Goal: Task Accomplishment & Management: Manage account settings

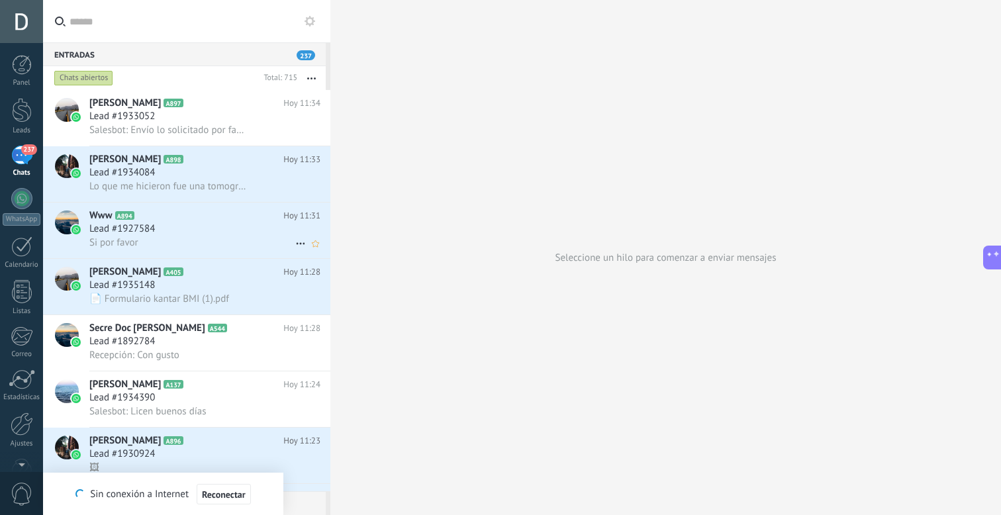
scroll to position [13, 0]
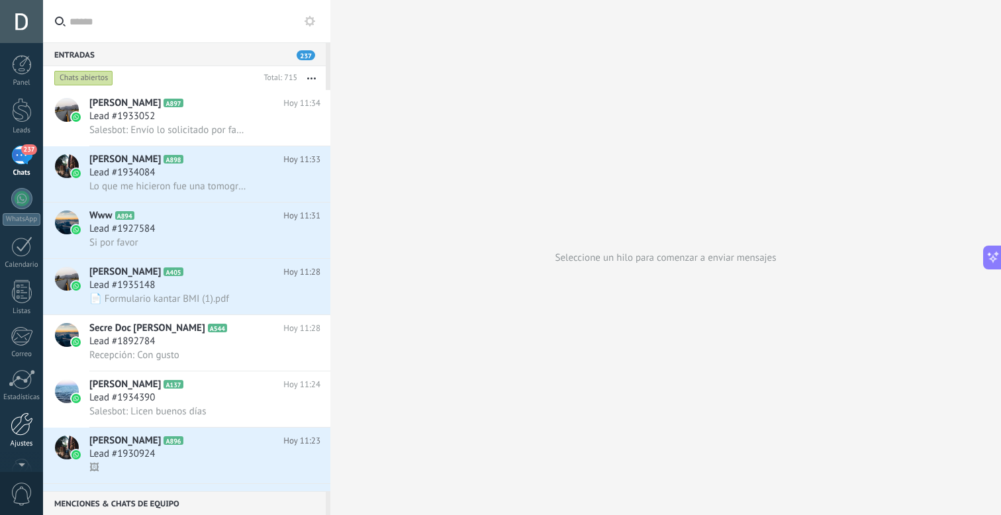
click at [14, 423] on div at bounding box center [22, 424] width 23 height 23
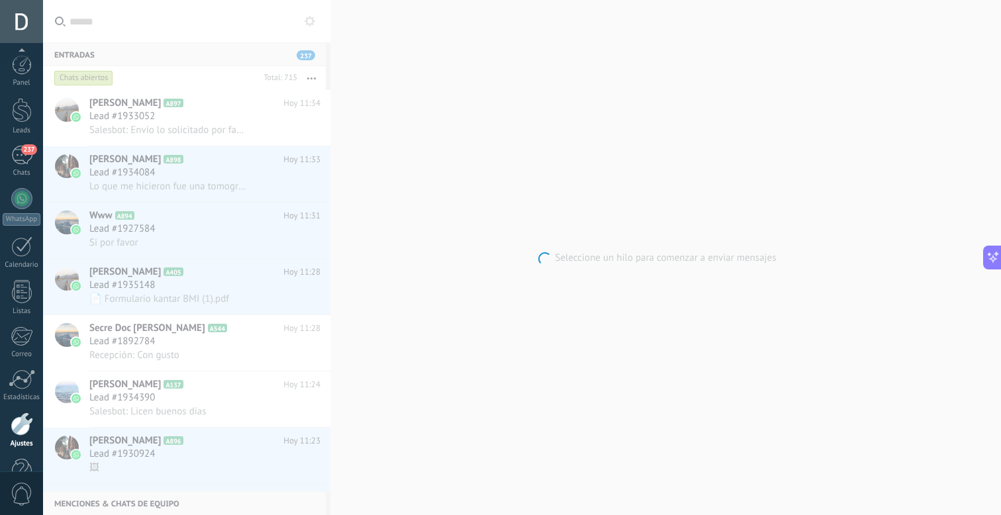
scroll to position [36, 0]
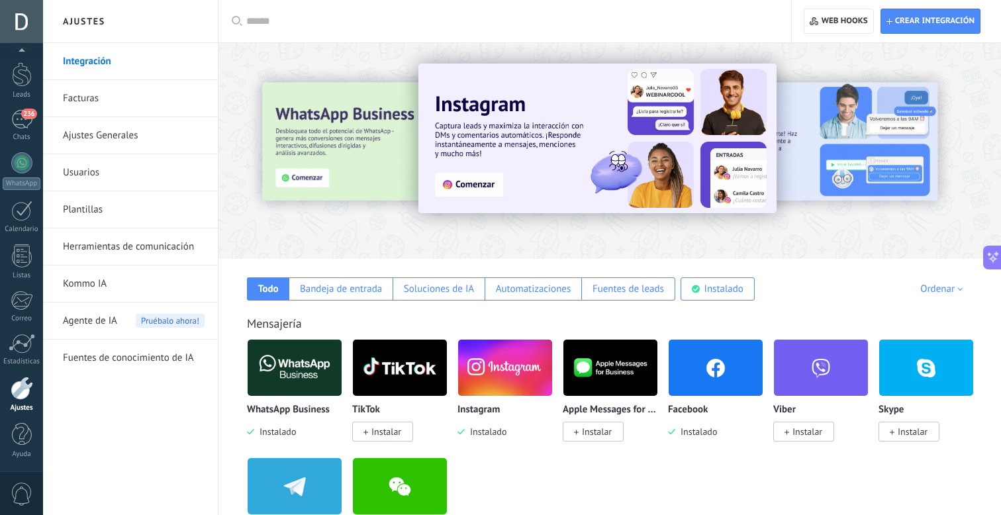
click at [115, 179] on link "Usuarios" at bounding box center [134, 172] width 142 height 37
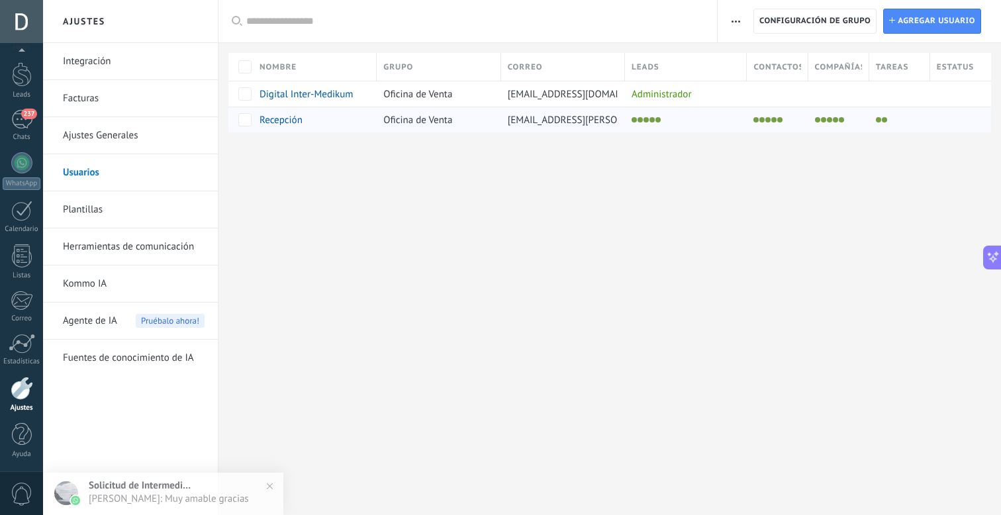
click at [689, 119] on div at bounding box center [682, 120] width 115 height 19
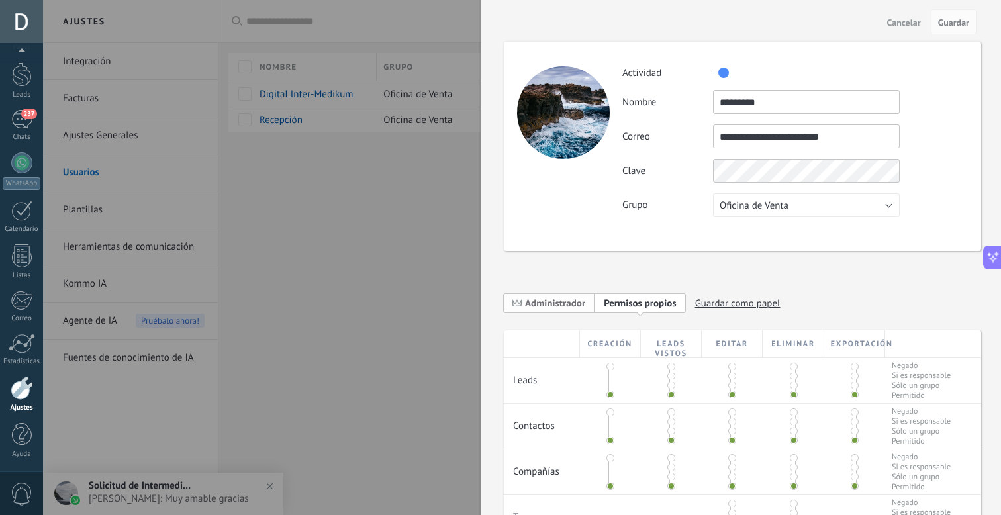
click at [580, 305] on span "Administrador" at bounding box center [555, 303] width 60 height 13
click at [958, 23] on span "Guardar" at bounding box center [953, 22] width 31 height 9
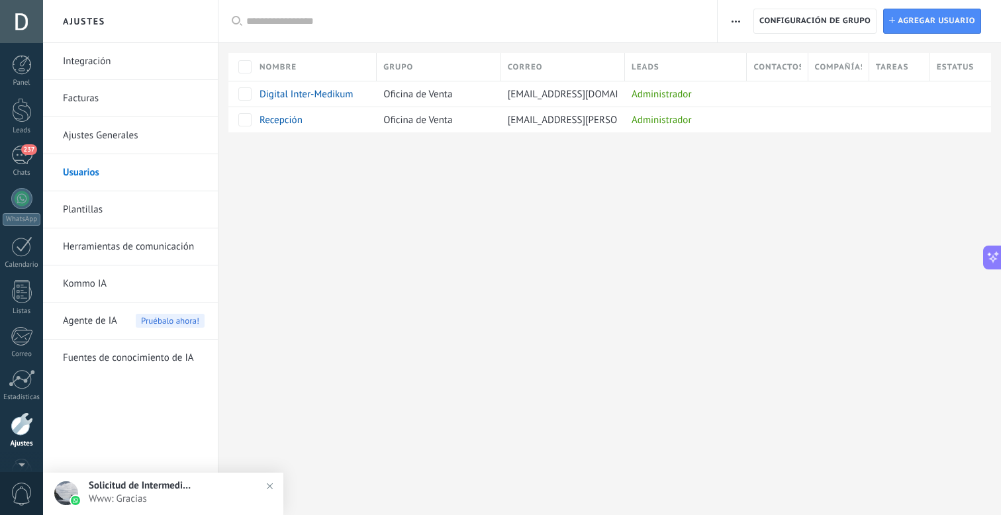
click at [19, 33] on div at bounding box center [21, 21] width 43 height 43
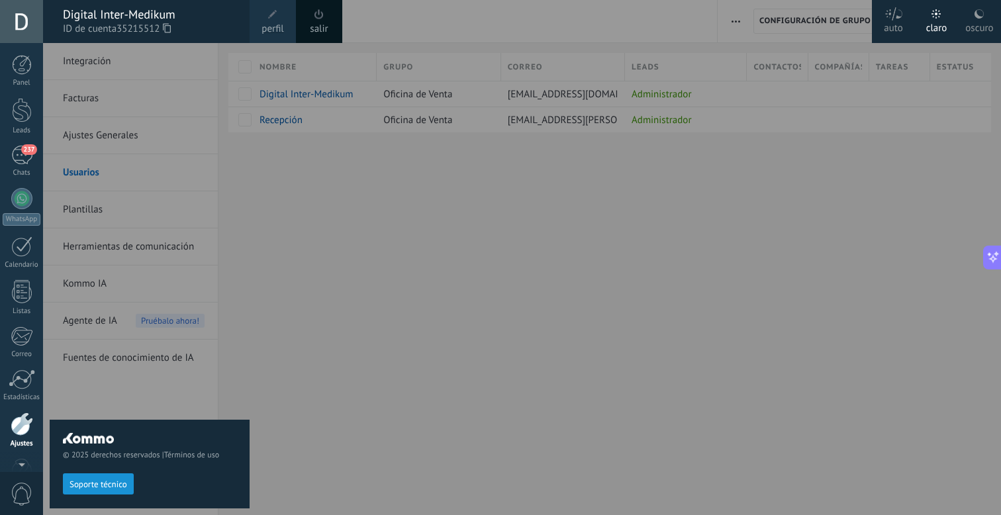
click at [315, 26] on link "salir" at bounding box center [319, 29] width 18 height 15
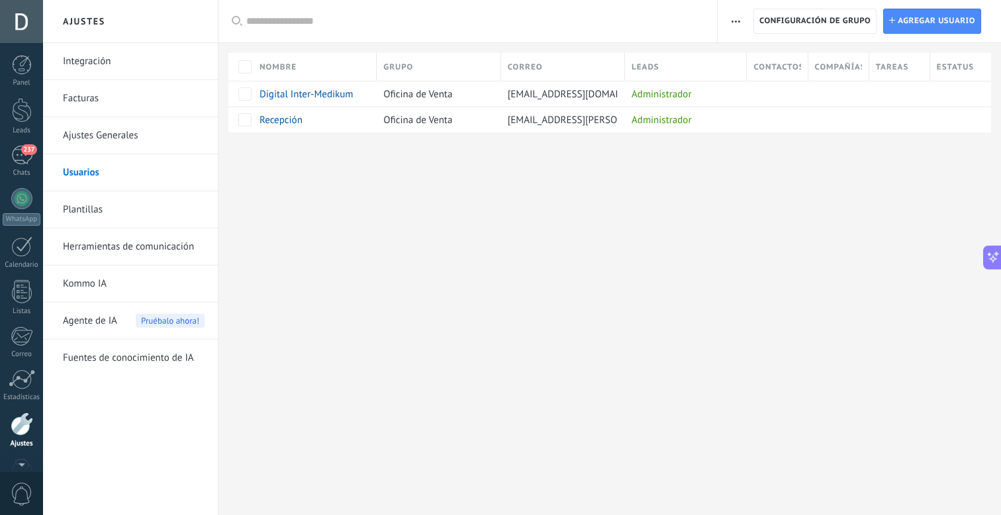
scroll to position [36, 0]
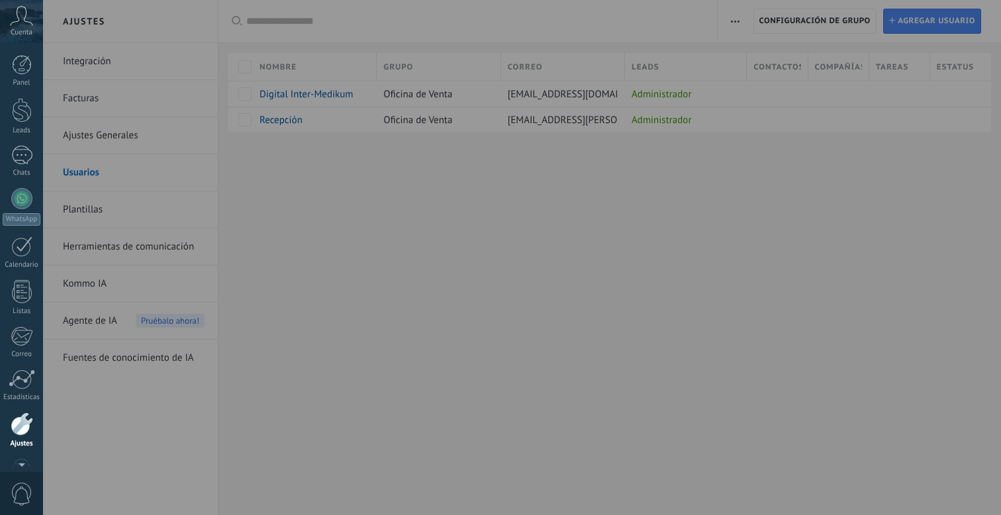
scroll to position [36, 0]
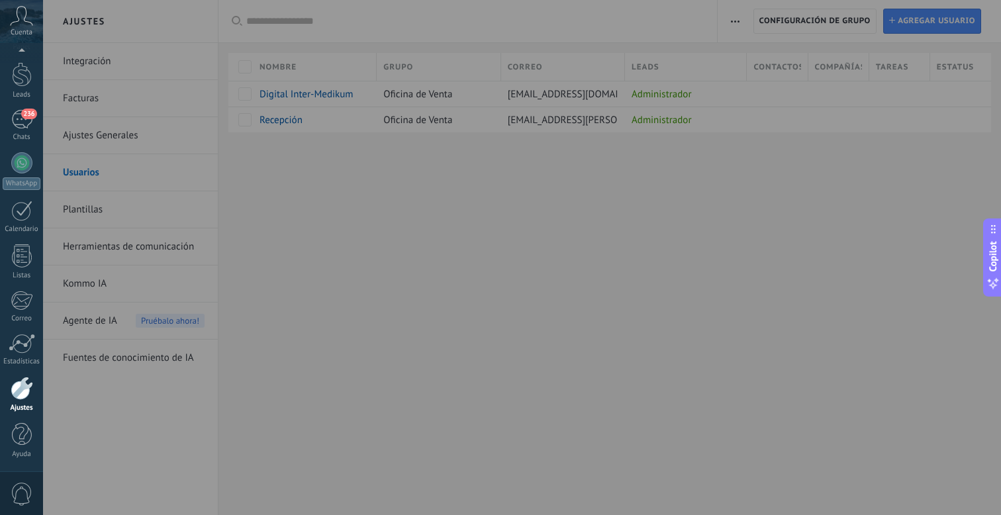
click at [488, 366] on div at bounding box center [543, 257] width 1001 height 515
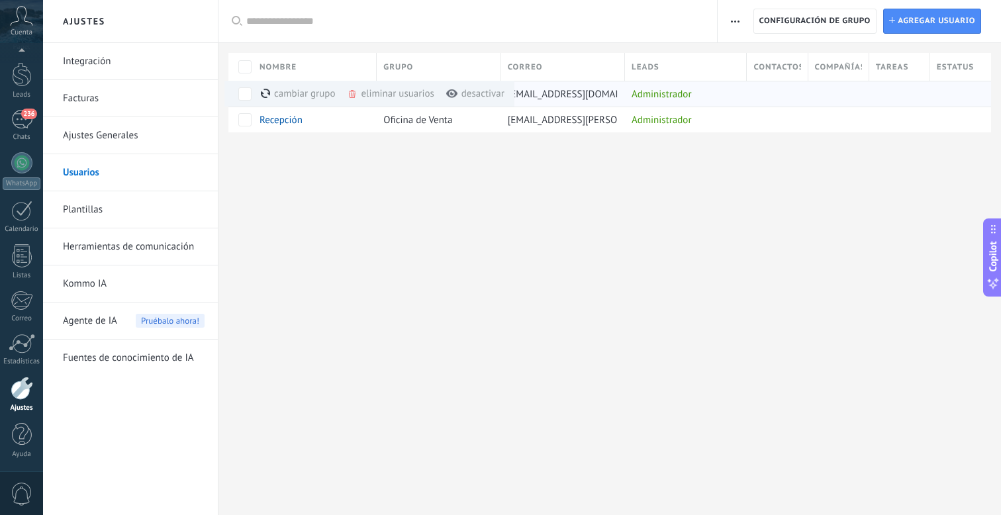
click at [366, 94] on div "eliminar usuarios màs" at bounding box center [413, 94] width 132 height 26
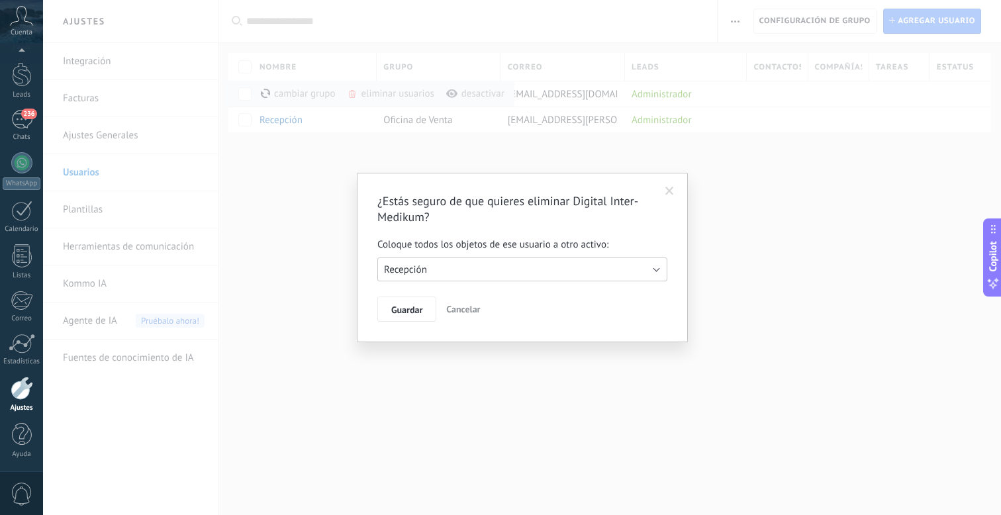
click at [419, 274] on span "Recepción" at bounding box center [405, 270] width 43 height 13
click at [411, 310] on span "Guardar" at bounding box center [406, 309] width 31 height 9
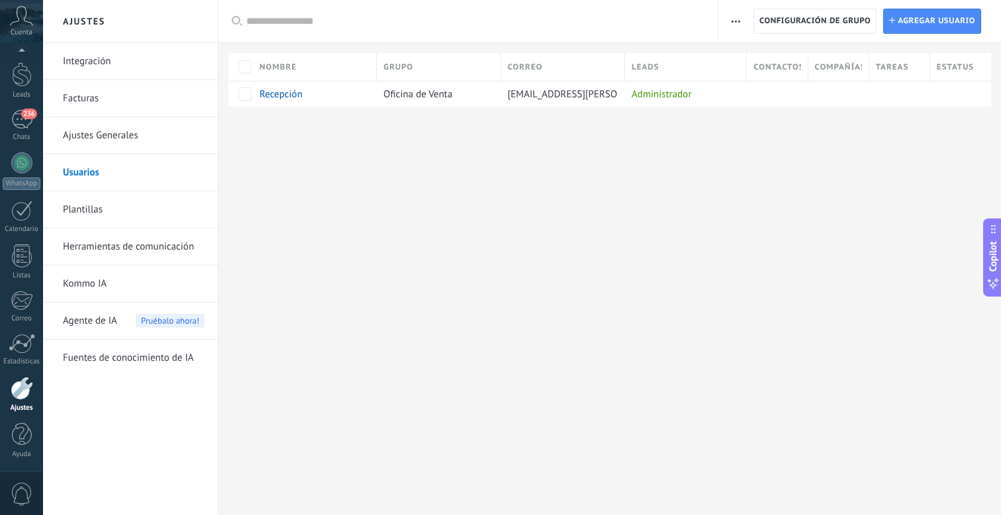
click at [389, 184] on div "Ajustes Integración Facturas Ajustes Generales Usuarios Plantillas Herramientas…" at bounding box center [522, 257] width 958 height 515
click at [97, 65] on link "Integración" at bounding box center [134, 61] width 142 height 37
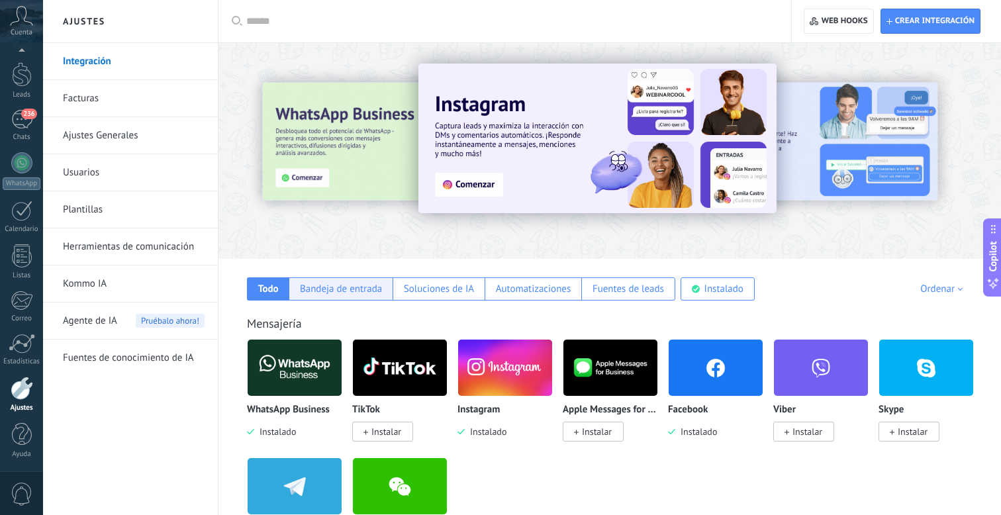
click at [367, 288] on div "Bandeja de entrada" at bounding box center [341, 289] width 82 height 13
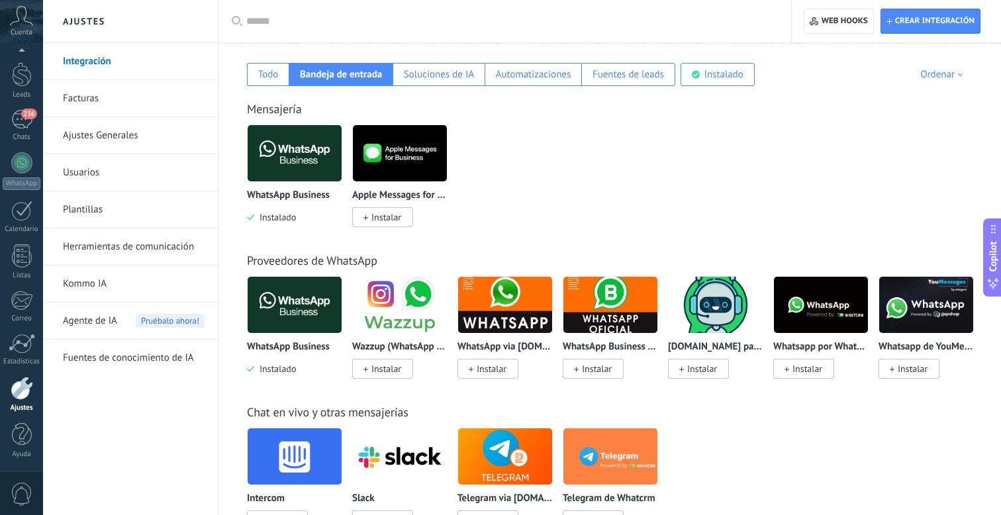
scroll to position [160, 0]
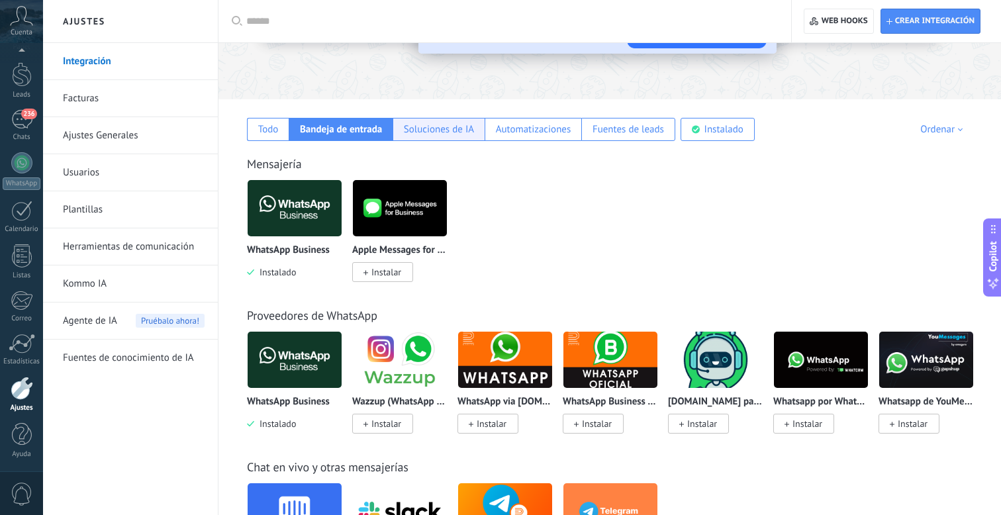
click at [449, 126] on div "Soluciones de IA" at bounding box center [439, 129] width 70 height 13
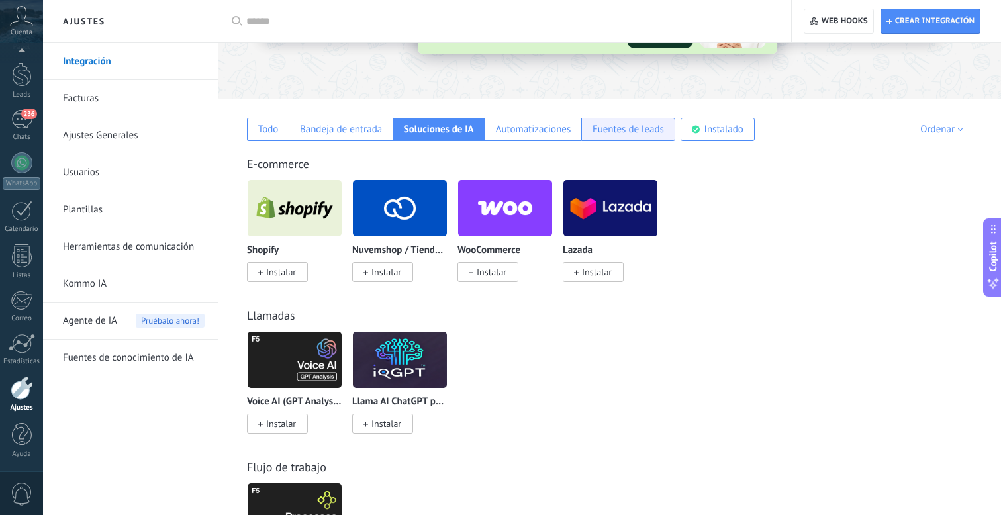
click at [613, 126] on div "Fuentes de leads" at bounding box center [629, 129] width 72 height 13
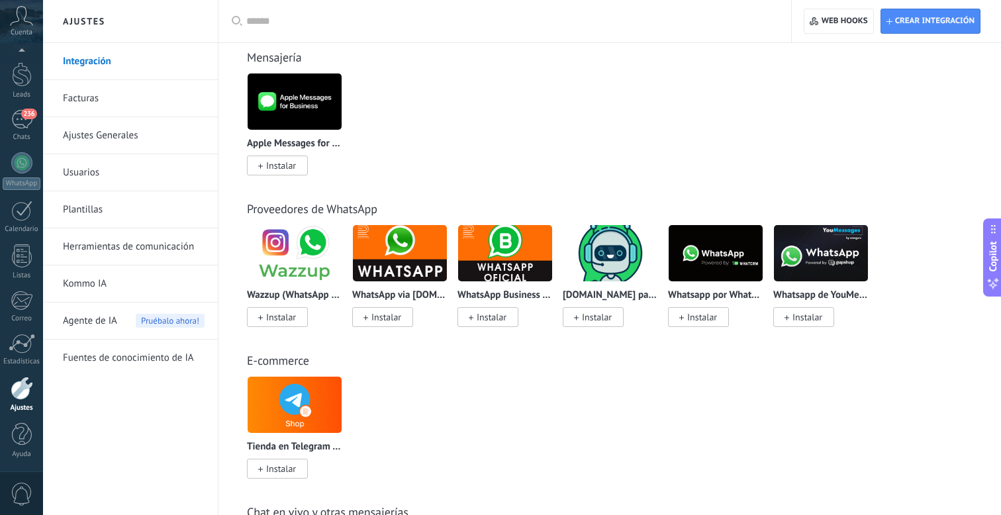
scroll to position [0, 0]
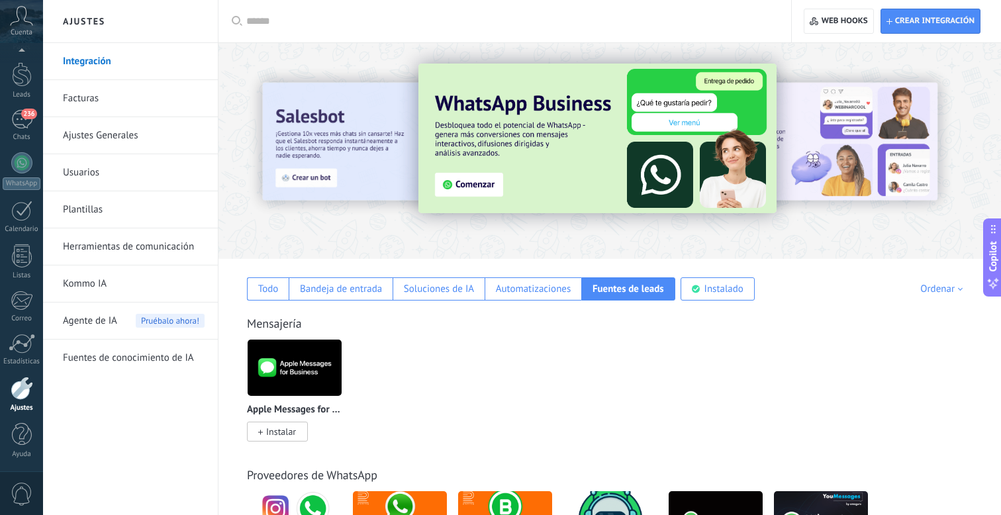
click at [113, 95] on link "Facturas" at bounding box center [134, 98] width 142 height 37
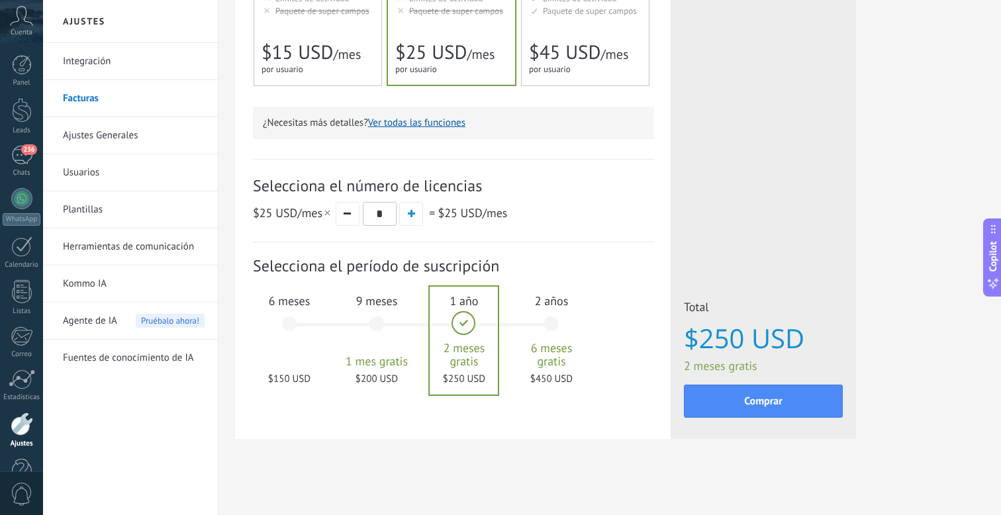
click at [93, 142] on link "Ajustes Generales" at bounding box center [134, 135] width 142 height 37
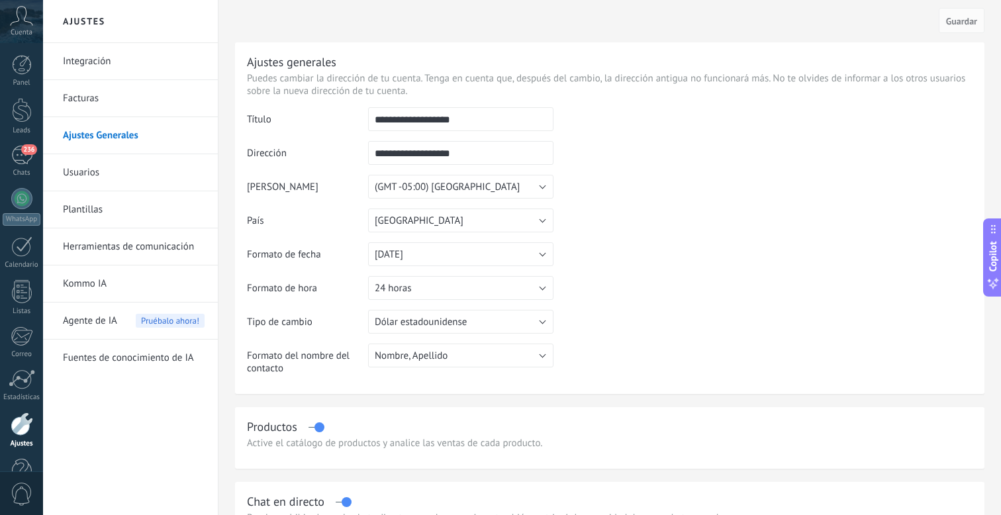
click at [423, 122] on input "**********" at bounding box center [460, 119] width 185 height 24
drag, startPoint x: 495, startPoint y: 121, endPoint x: 334, endPoint y: 123, distance: 160.9
click at [334, 123] on tr "**********" at bounding box center [610, 124] width 726 height 34
type input "**********"
drag, startPoint x: 448, startPoint y: 157, endPoint x: 371, endPoint y: 157, distance: 76.8
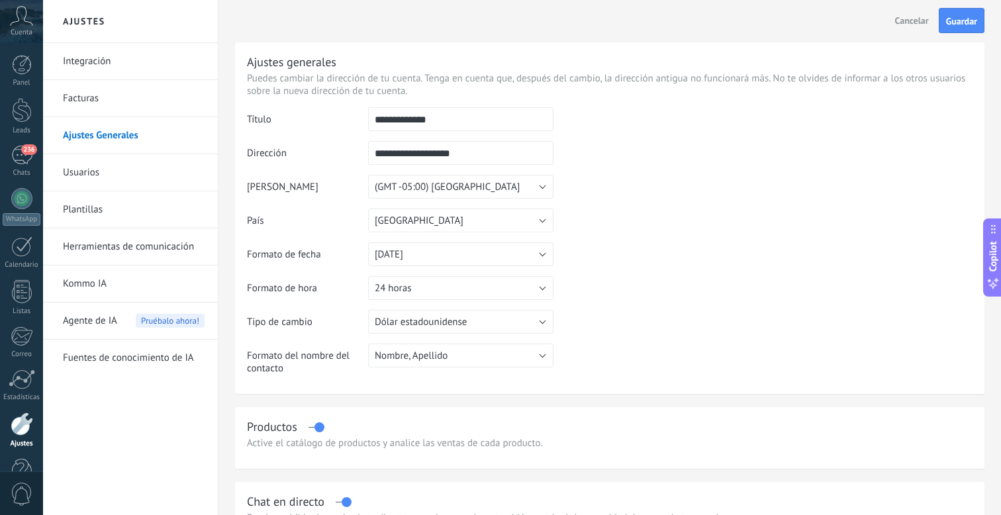
click at [371, 157] on input "**********" at bounding box center [460, 153] width 185 height 24
click at [609, 173] on td at bounding box center [763, 174] width 419 height 135
drag, startPoint x: 379, startPoint y: 116, endPoint x: 337, endPoint y: 113, distance: 41.8
click at [337, 113] on tr "**********" at bounding box center [610, 124] width 726 height 34
click at [388, 149] on input "text" at bounding box center [460, 153] width 185 height 24
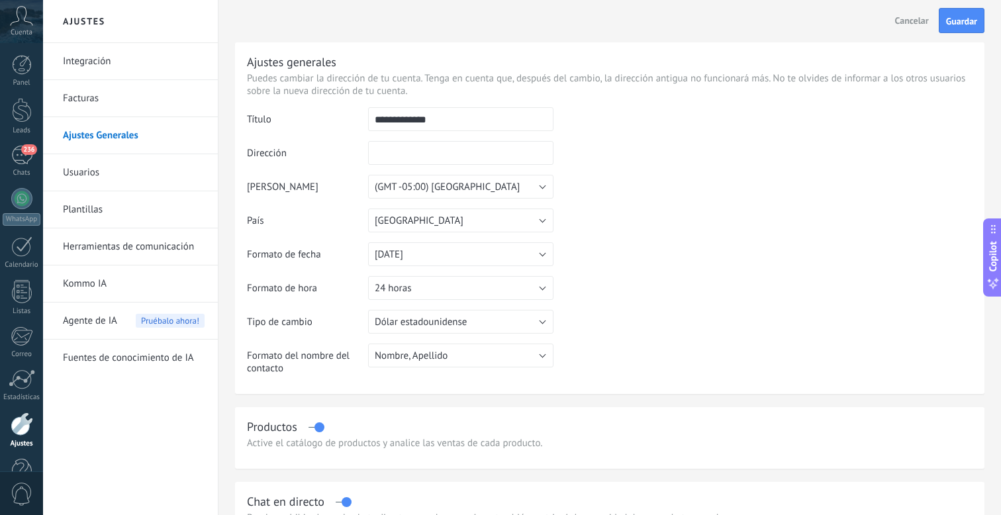
paste input "**********"
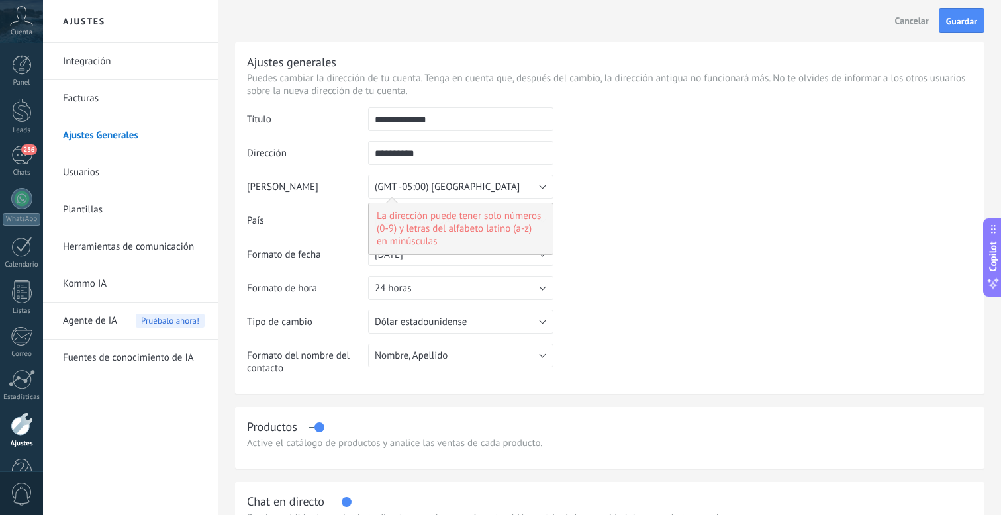
type input "**********"
click at [673, 189] on td at bounding box center [763, 174] width 419 height 135
drag, startPoint x: 419, startPoint y: 162, endPoint x: 356, endPoint y: 159, distance: 63.0
click at [356, 159] on tr "**********" at bounding box center [610, 158] width 726 height 34
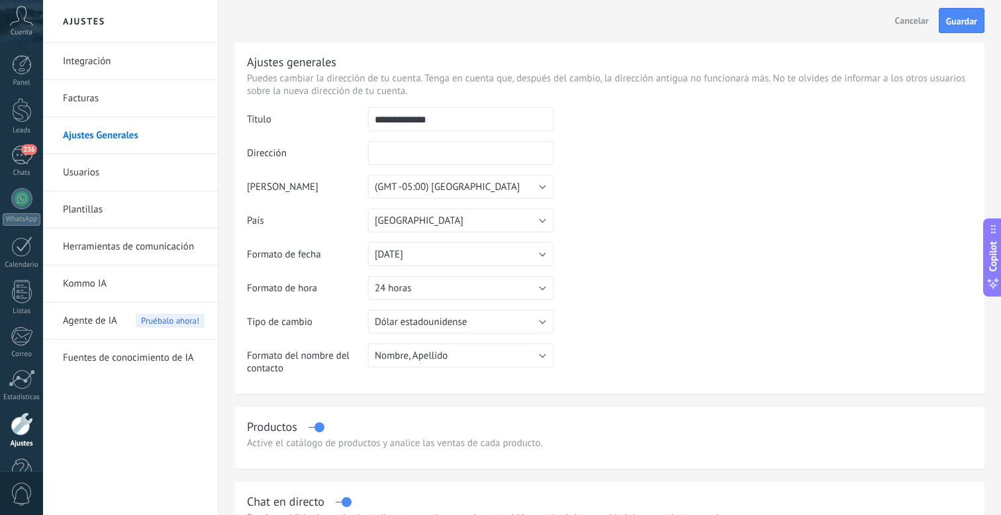
type input "*"
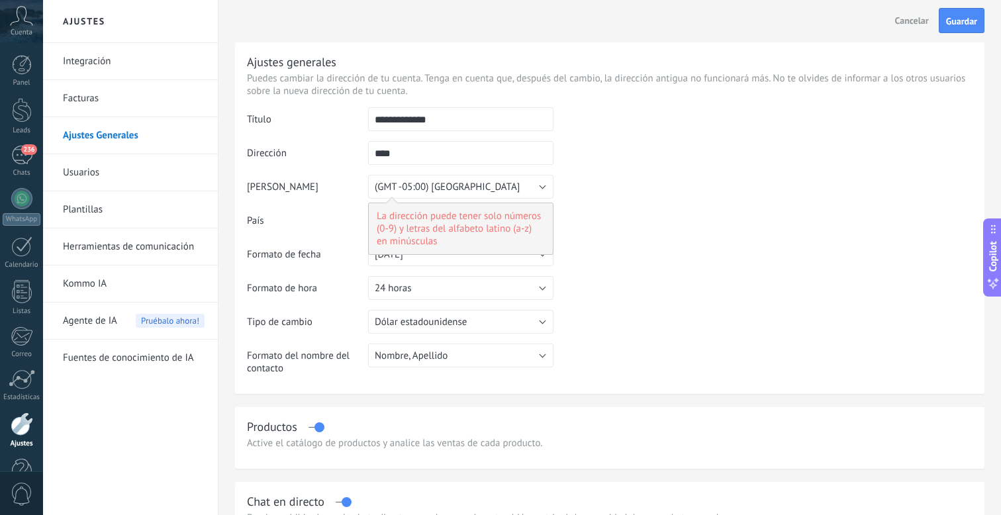
type input "*"
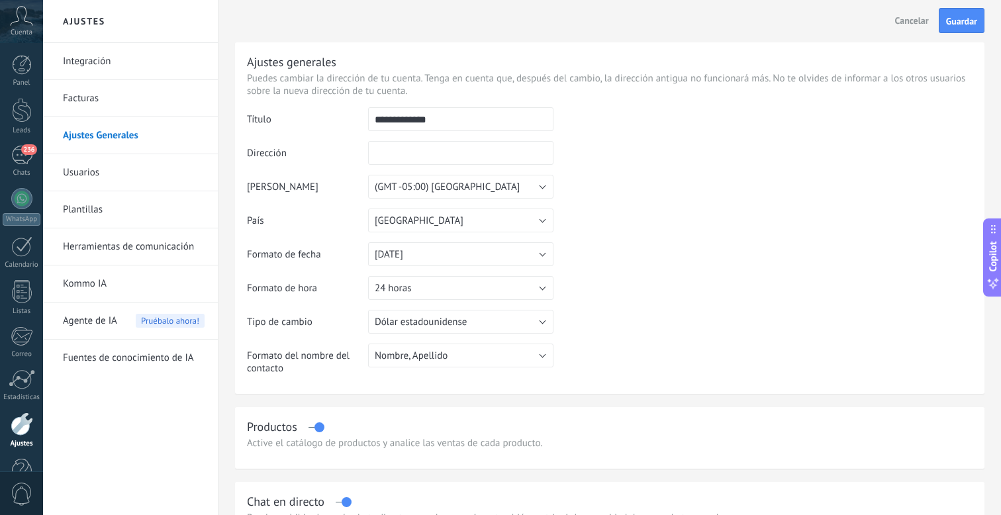
type input "*"
click at [645, 191] on td at bounding box center [763, 174] width 419 height 135
click at [625, 233] on td at bounding box center [763, 174] width 419 height 135
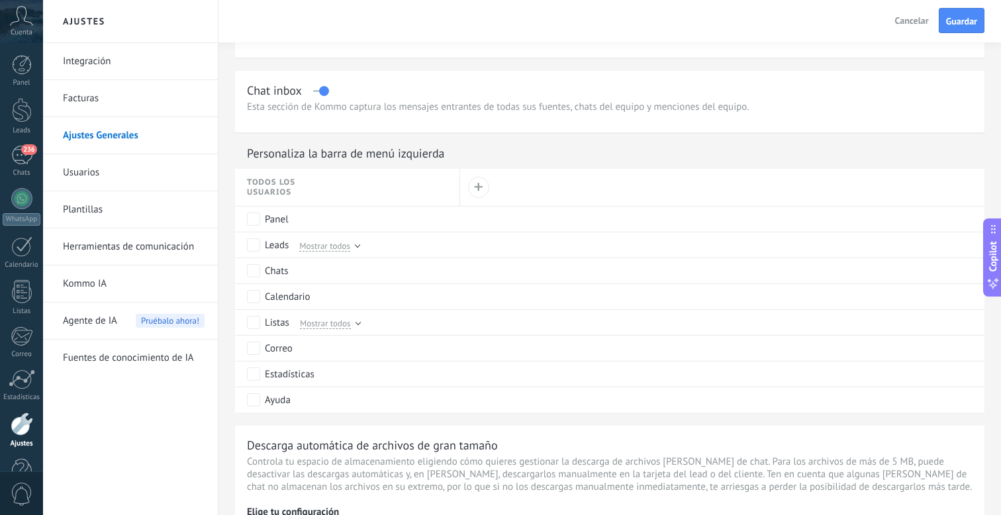
scroll to position [528, 0]
click at [964, 32] on button "Guardar" at bounding box center [962, 20] width 46 height 25
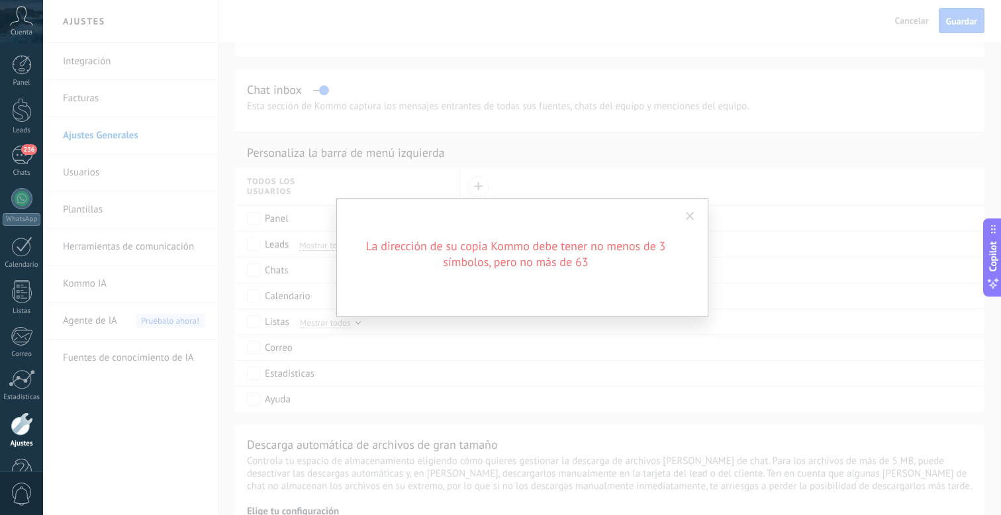
click at [697, 217] on span at bounding box center [690, 216] width 22 height 23
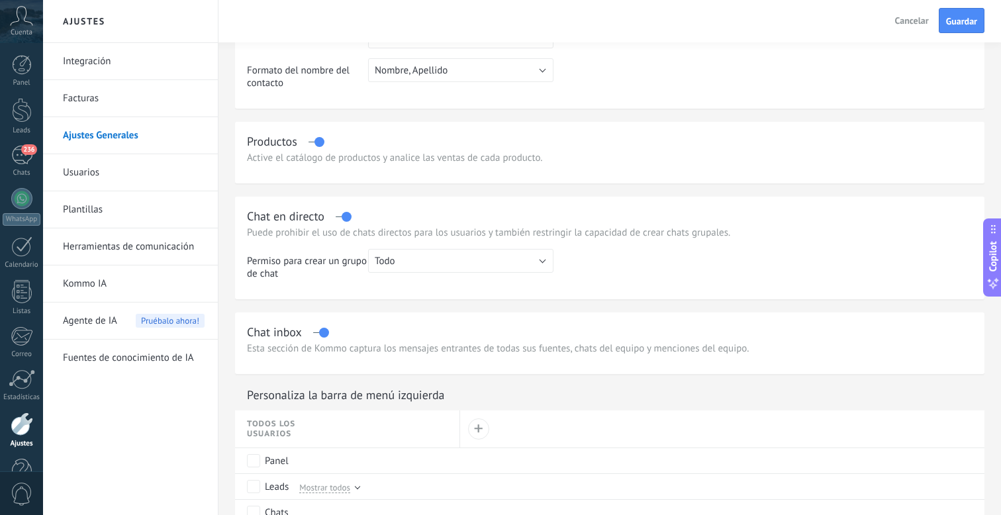
scroll to position [0, 0]
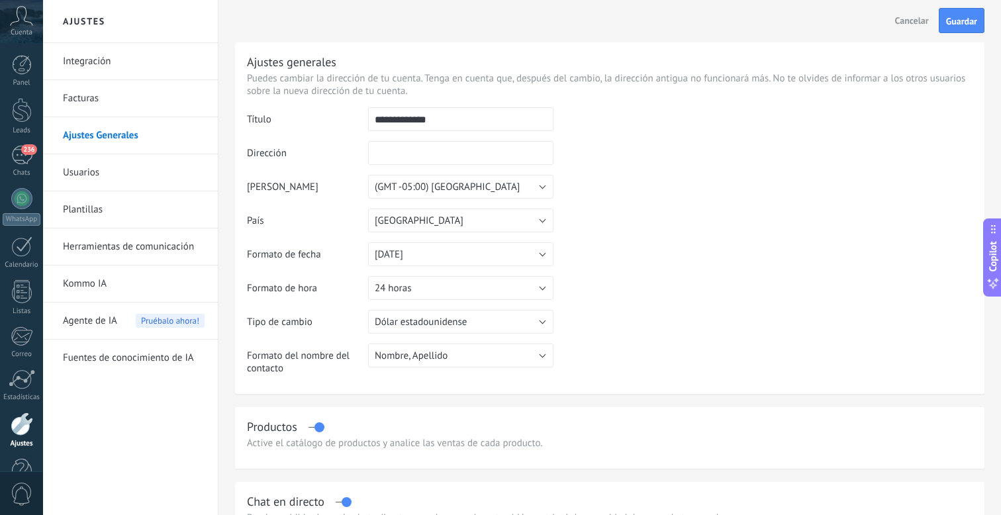
click at [453, 121] on input "**********" at bounding box center [460, 119] width 185 height 24
click at [918, 25] on span "Cancelar" at bounding box center [912, 21] width 34 height 12
type input "**********"
click at [484, 119] on input "**********" at bounding box center [460, 119] width 185 height 24
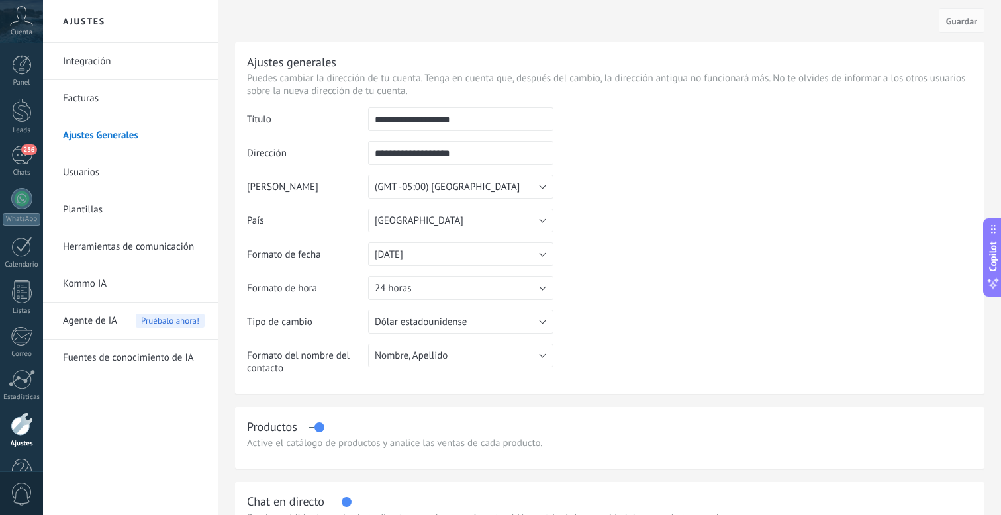
click at [114, 178] on link "Usuarios" at bounding box center [134, 172] width 142 height 37
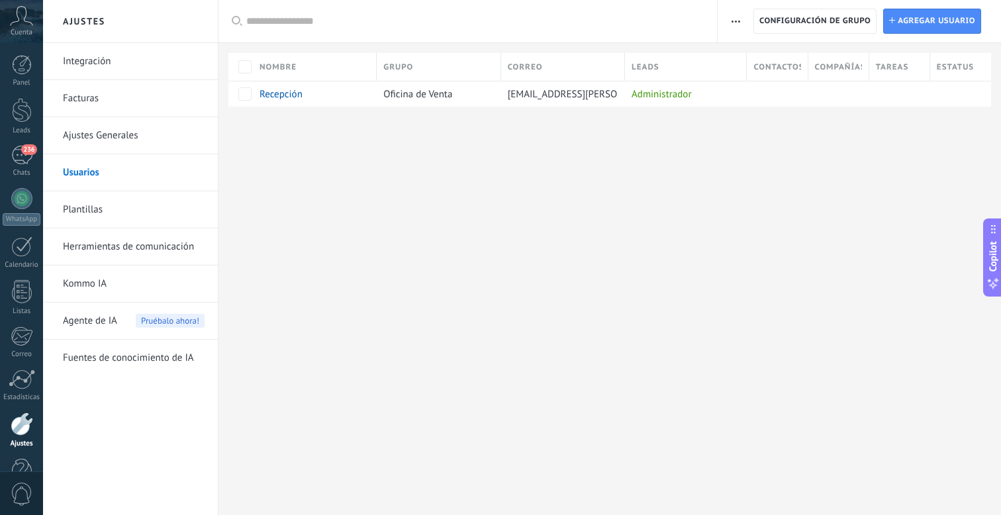
click at [132, 256] on link "Herramientas de comunicación" at bounding box center [134, 246] width 142 height 37
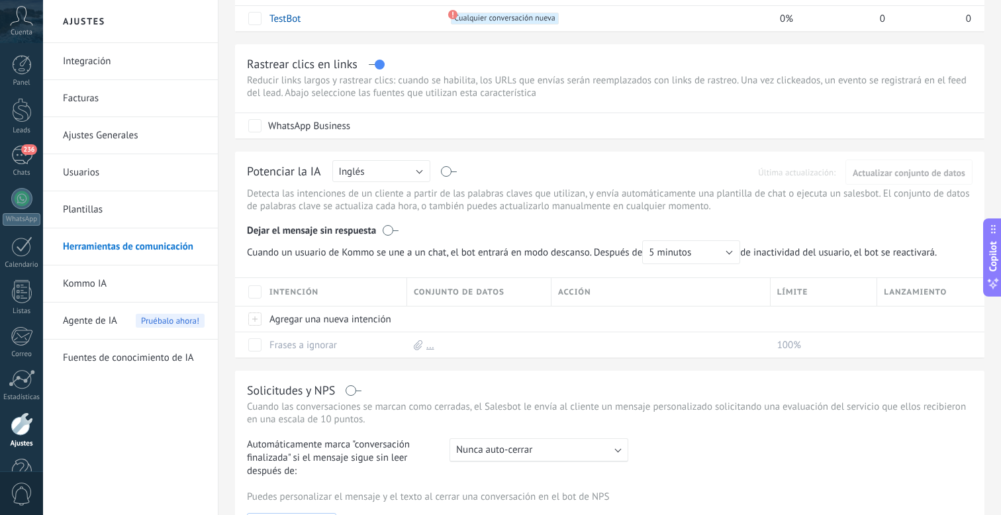
scroll to position [270, 0]
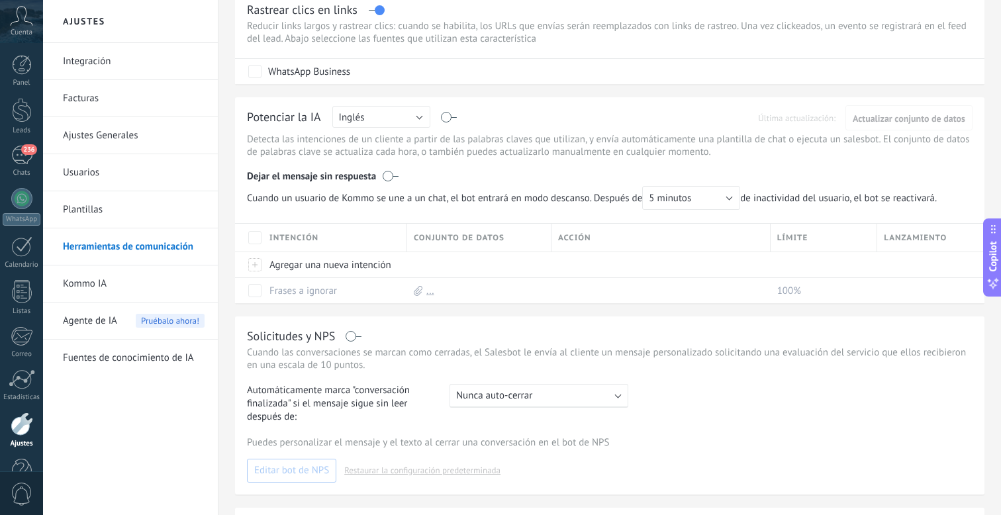
click at [117, 288] on link "Kommo IA" at bounding box center [134, 284] width 142 height 37
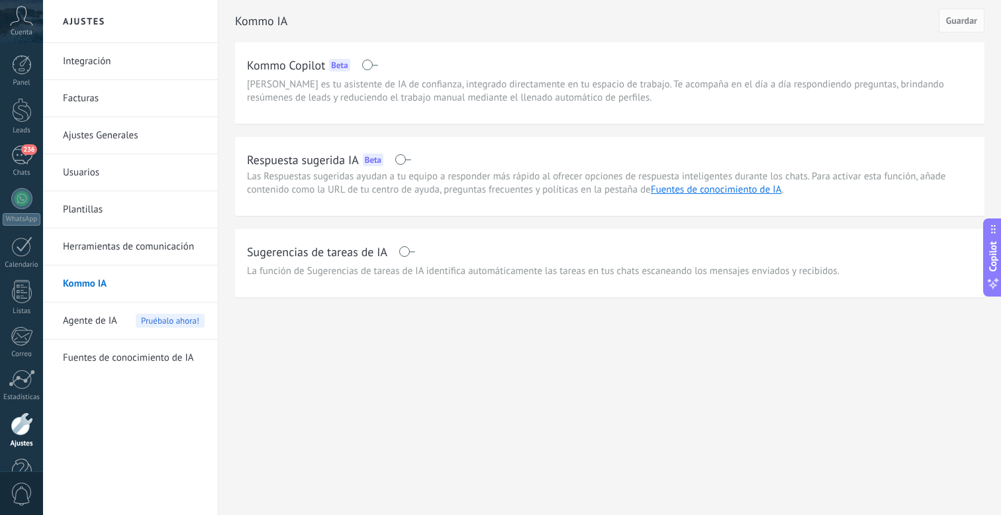
click at [119, 324] on div "Agente de IA Pruébalo ahora!" at bounding box center [134, 321] width 142 height 37
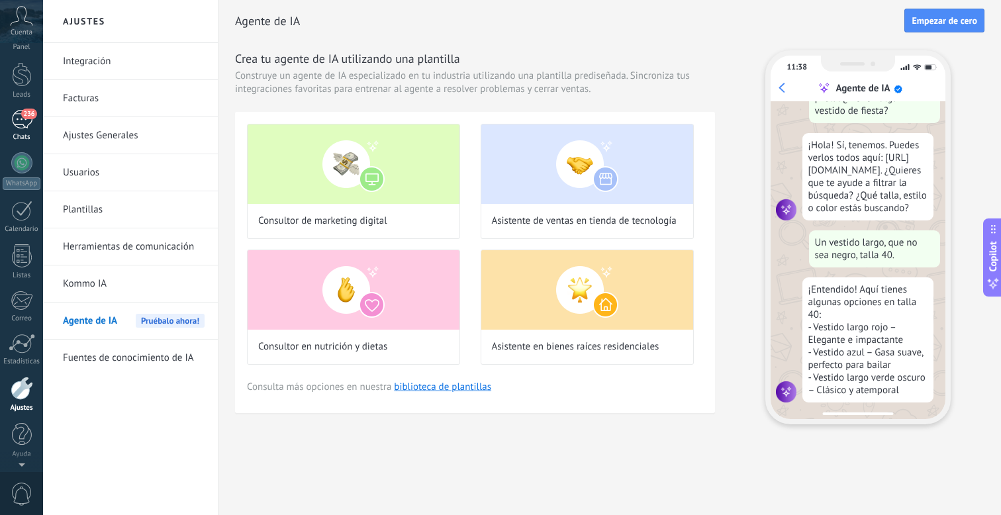
scroll to position [46, 0]
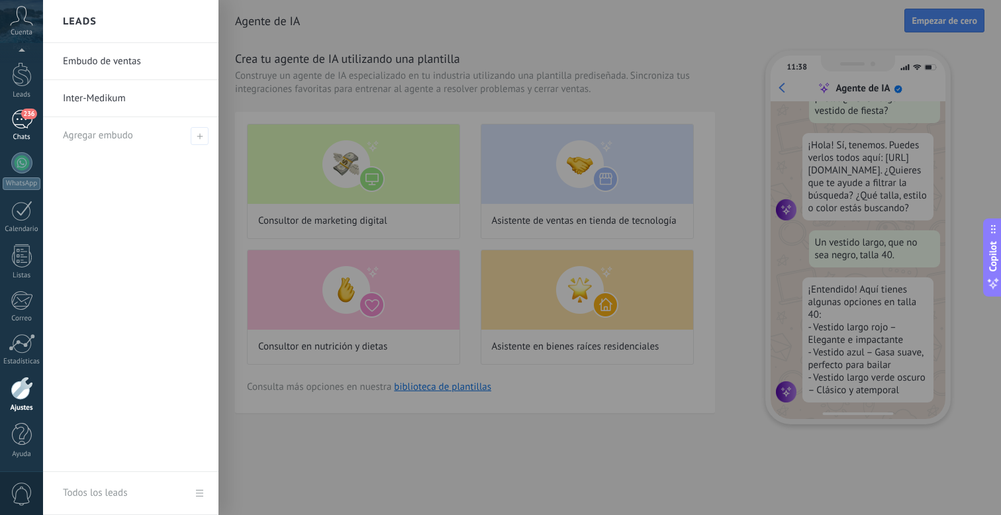
click at [21, 126] on div "236" at bounding box center [21, 119] width 21 height 19
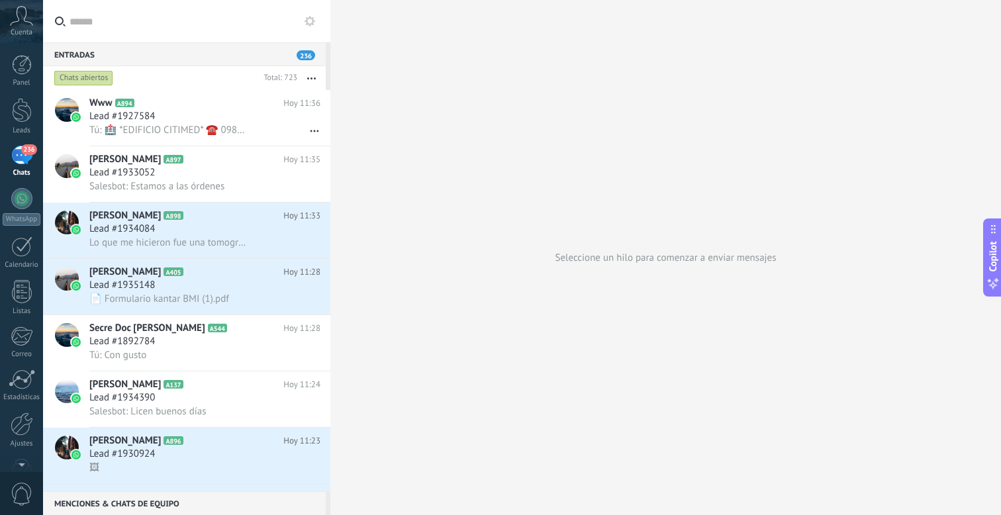
click at [26, 156] on div "236" at bounding box center [21, 155] width 21 height 19
click at [179, 118] on div "Lead #1927584" at bounding box center [204, 116] width 231 height 13
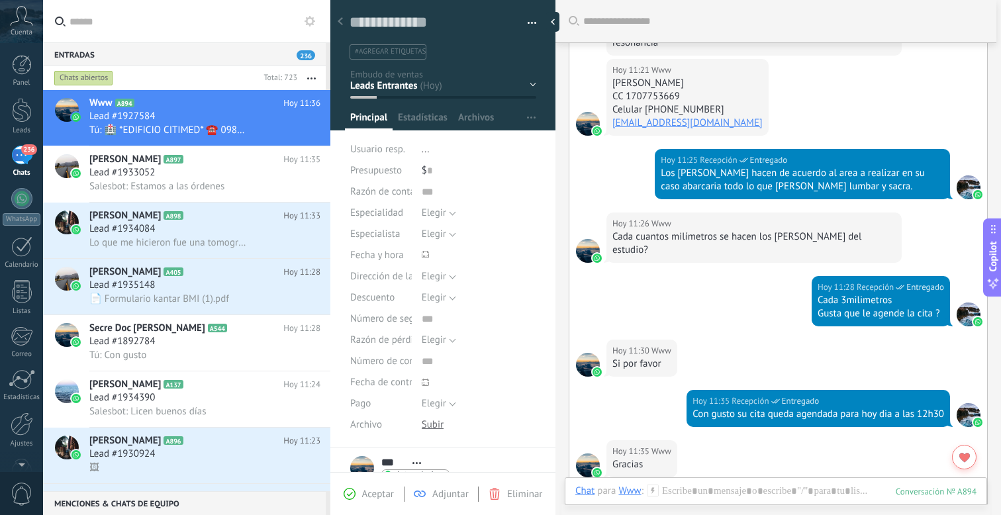
scroll to position [326, 0]
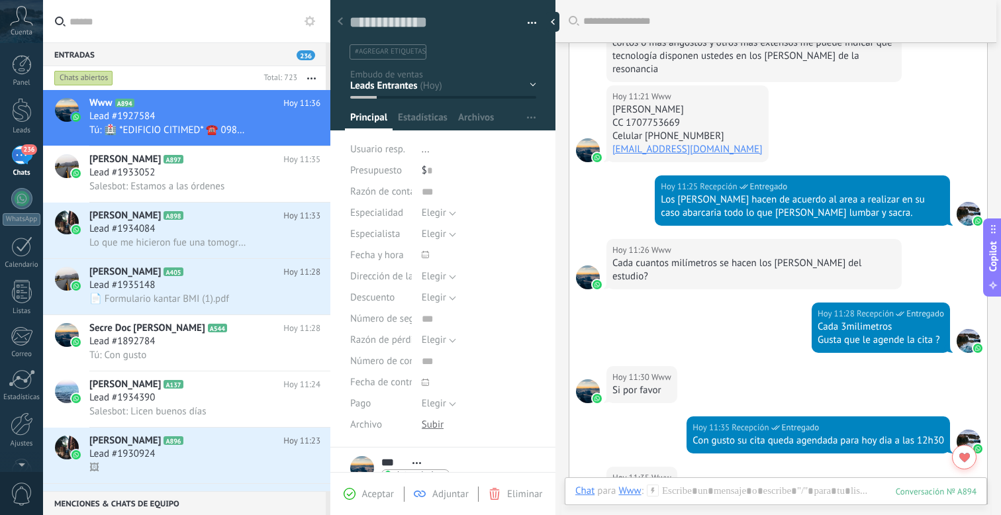
drag, startPoint x: 626, startPoint y: 118, endPoint x: 697, endPoint y: 115, distance: 70.3
click at [697, 115] on div "Hoy 11:21 Www Eduardo Vayas Jarrín CC 1707753669 Celular 0983925389 juniorset12…" at bounding box center [688, 123] width 162 height 77
copy div "Eduardo Vayas Jarrín"
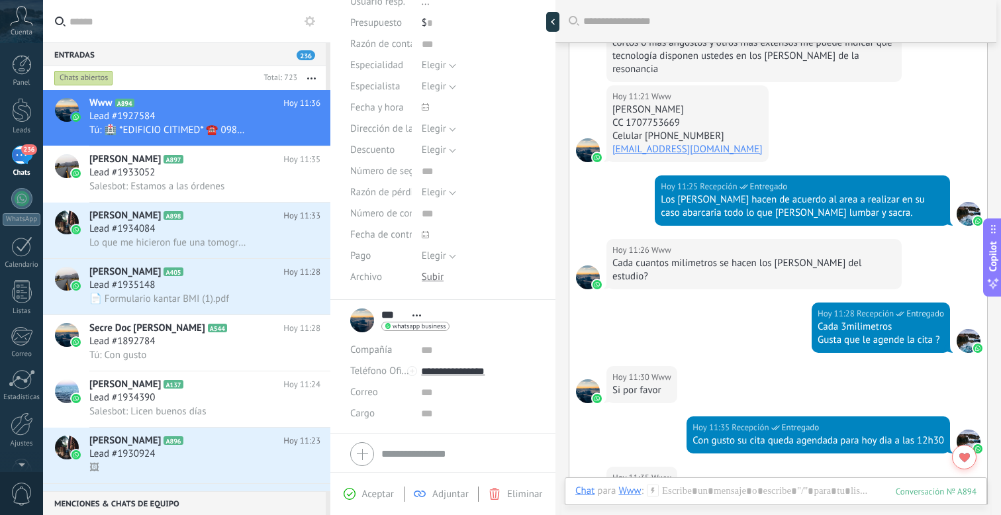
scroll to position [193, 0]
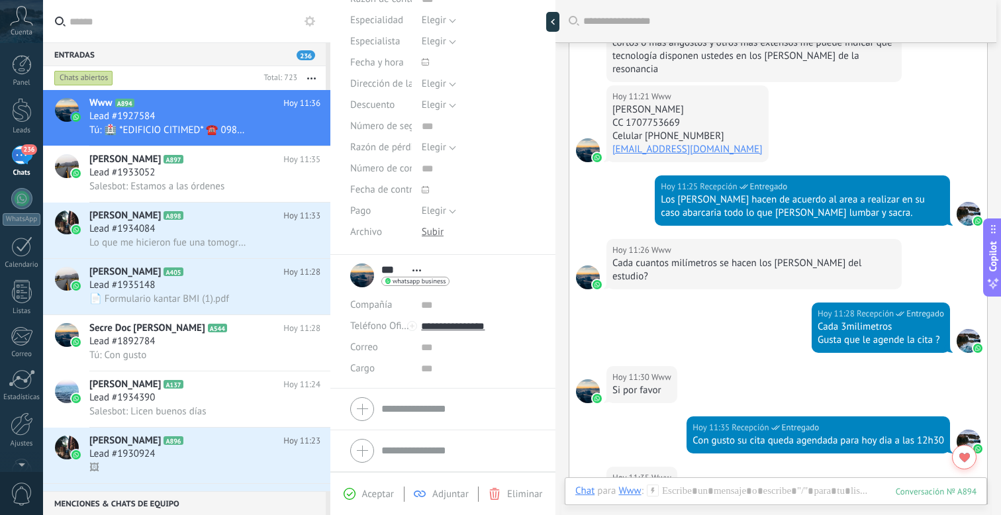
click at [400, 271] on input "***" at bounding box center [393, 270] width 25 height 13
click at [398, 269] on input "***" at bounding box center [458, 268] width 154 height 13
paste input "**********"
drag, startPoint x: 454, startPoint y: 268, endPoint x: 480, endPoint y: 268, distance: 26.5
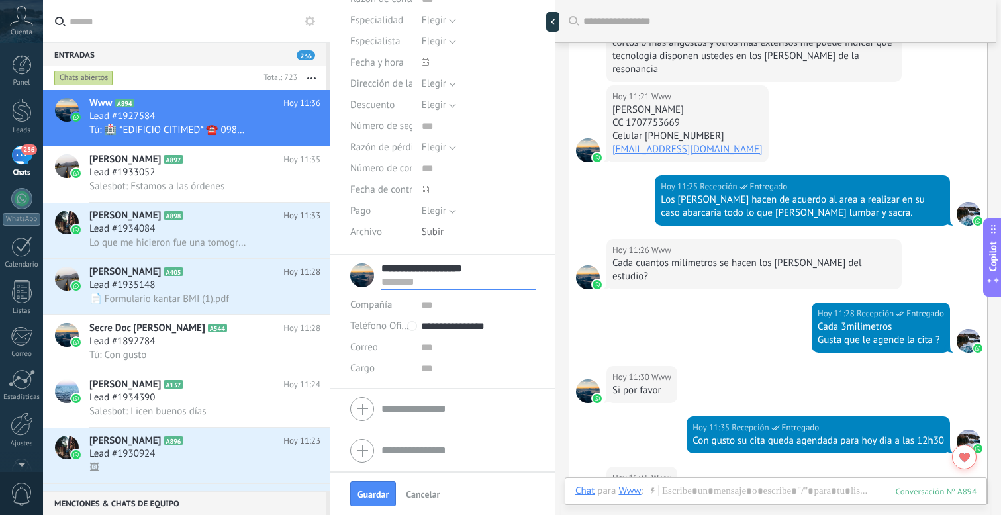
click at [480, 268] on input "**********" at bounding box center [458, 268] width 154 height 13
type input "*******"
click at [428, 280] on input "text" at bounding box center [458, 281] width 154 height 13
paste input "**********"
type input "**********"
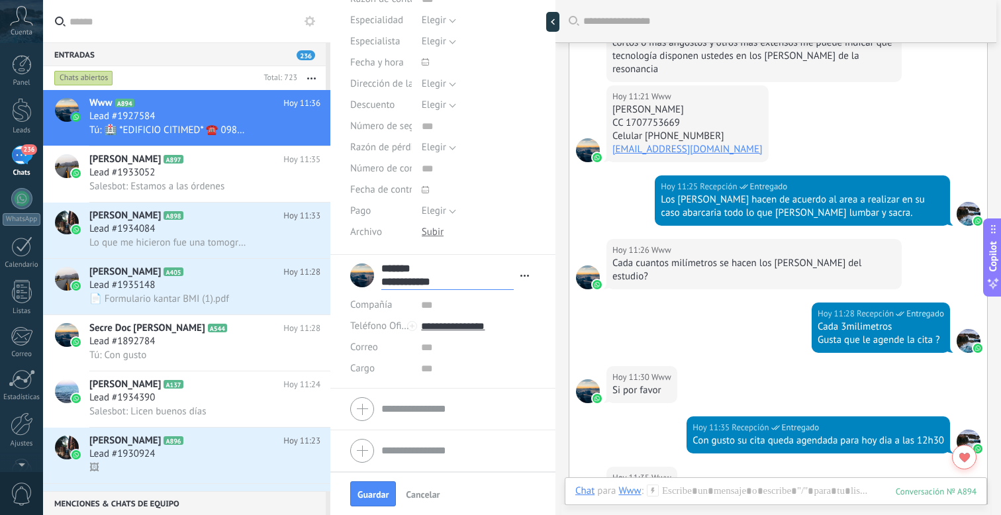
click at [648, 130] on div "CC 1707753669" at bounding box center [688, 123] width 150 height 13
type input "**********"
click at [648, 130] on div "CC 1707753669" at bounding box center [688, 123] width 150 height 13
copy div "1707753669"
drag, startPoint x: 624, startPoint y: 161, endPoint x: 613, endPoint y: 162, distance: 11.3
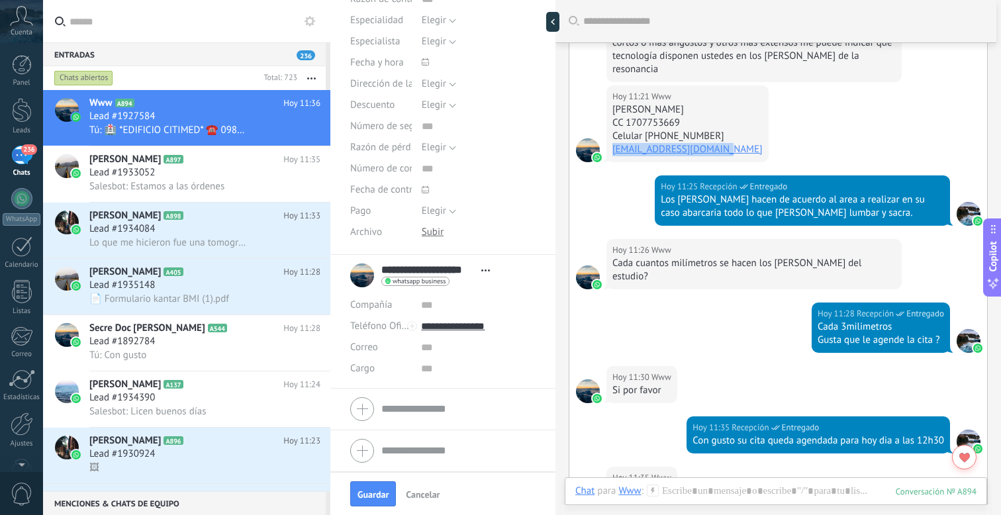
click at [613, 162] on div "Hoy 11:21 Www Eduardo Vayas Jarrín CC 1707753669 Celular 0983925389 juniorset12…" at bounding box center [688, 123] width 162 height 77
copy link "juniorset12@hotmail.com"
click at [426, 350] on input "text" at bounding box center [478, 347] width 115 height 21
paste input "**********"
type input "**********"
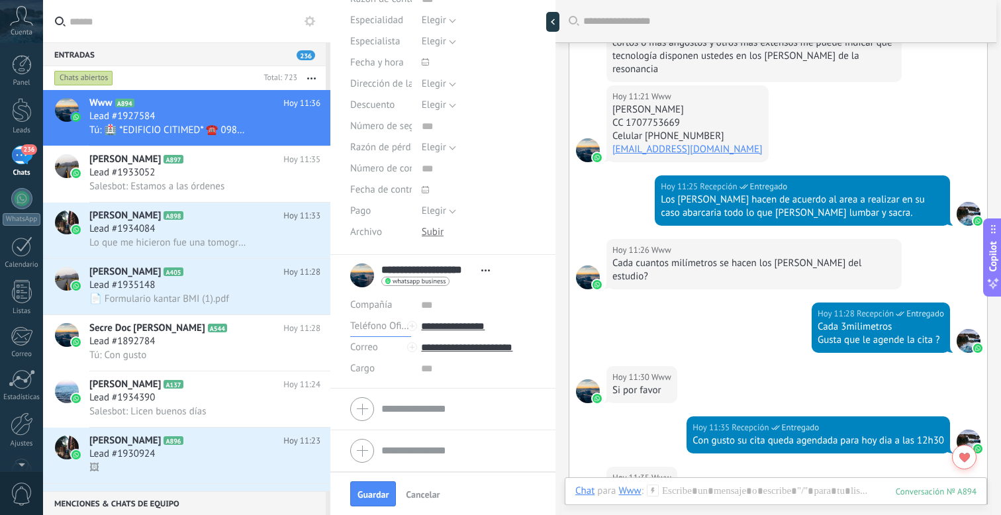
click at [399, 328] on span "Teléfono Oficina" at bounding box center [384, 326] width 69 height 13
click at [503, 379] on li "**********" at bounding box center [442, 322] width 225 height 134
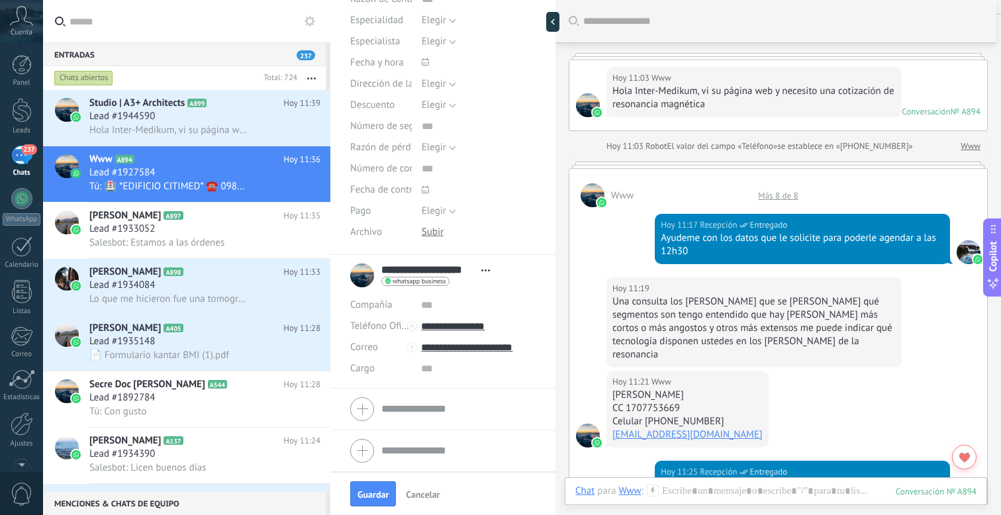
scroll to position [29, 0]
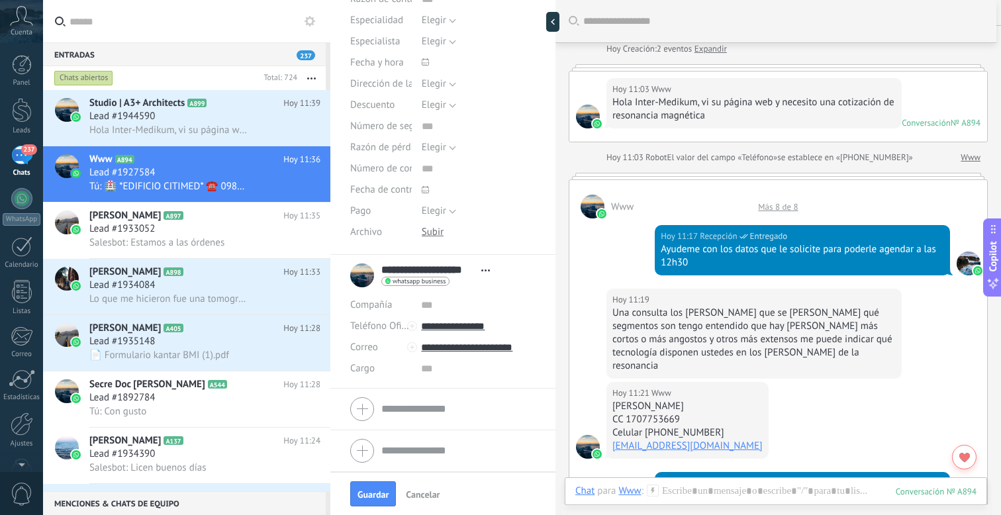
click at [800, 179] on div at bounding box center [778, 176] width 419 height 7
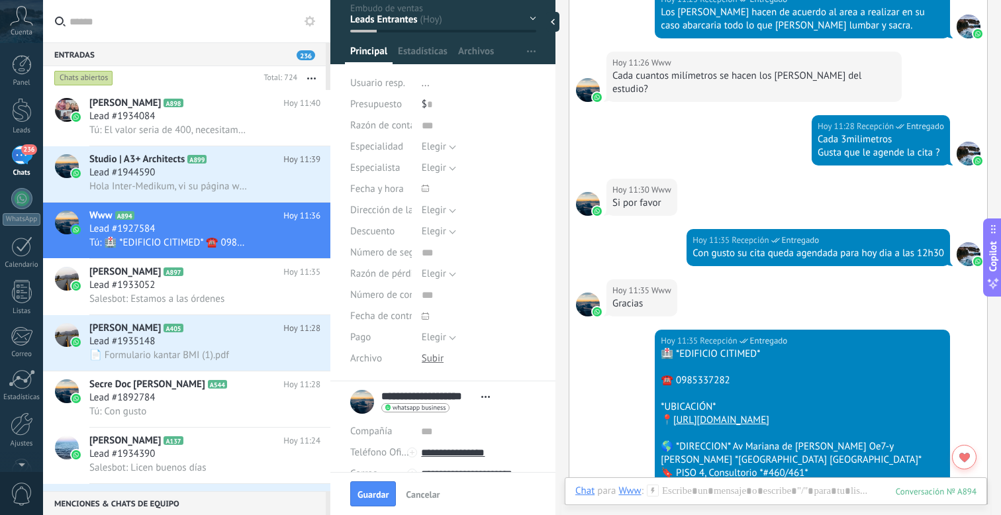
scroll to position [68, 0]
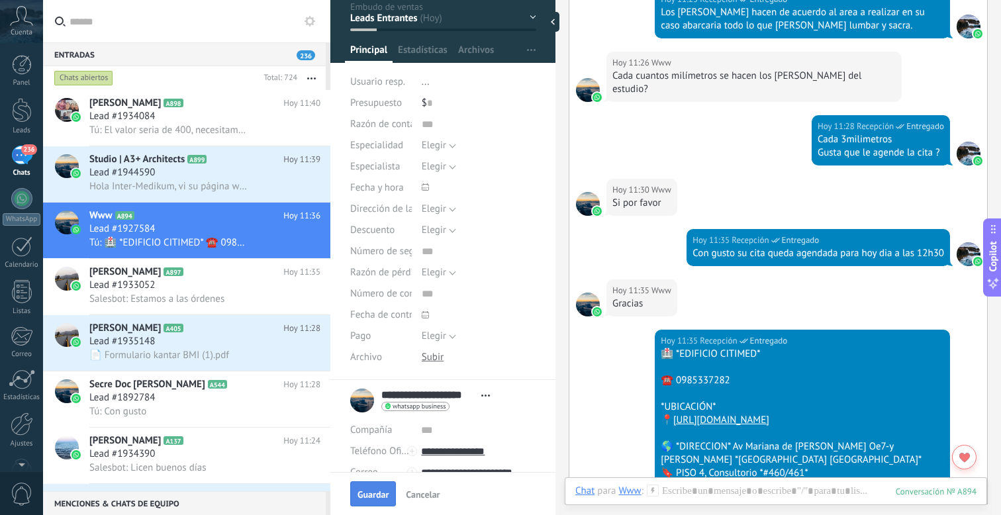
drag, startPoint x: 371, startPoint y: 487, endPoint x: 379, endPoint y: 485, distance: 8.4
click at [371, 487] on button "Guardar" at bounding box center [373, 493] width 46 height 25
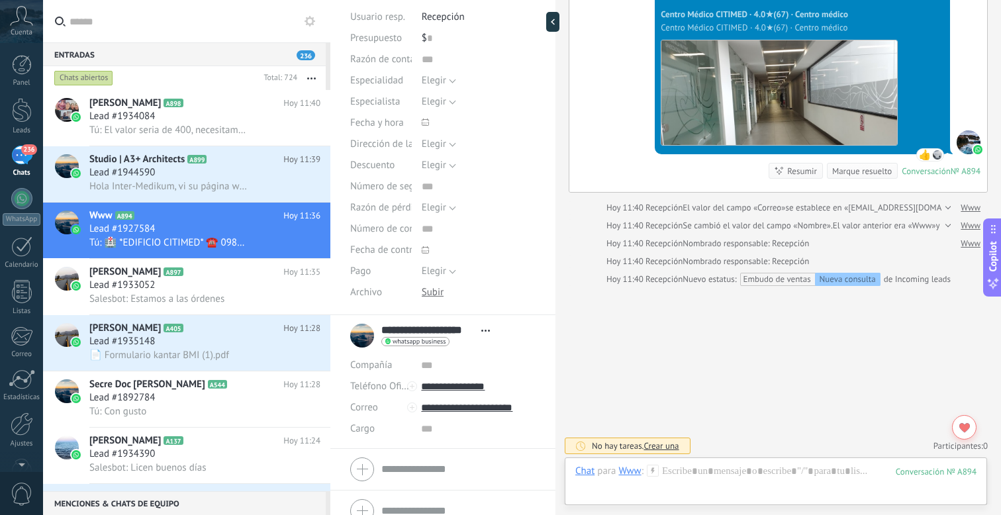
scroll to position [150, 0]
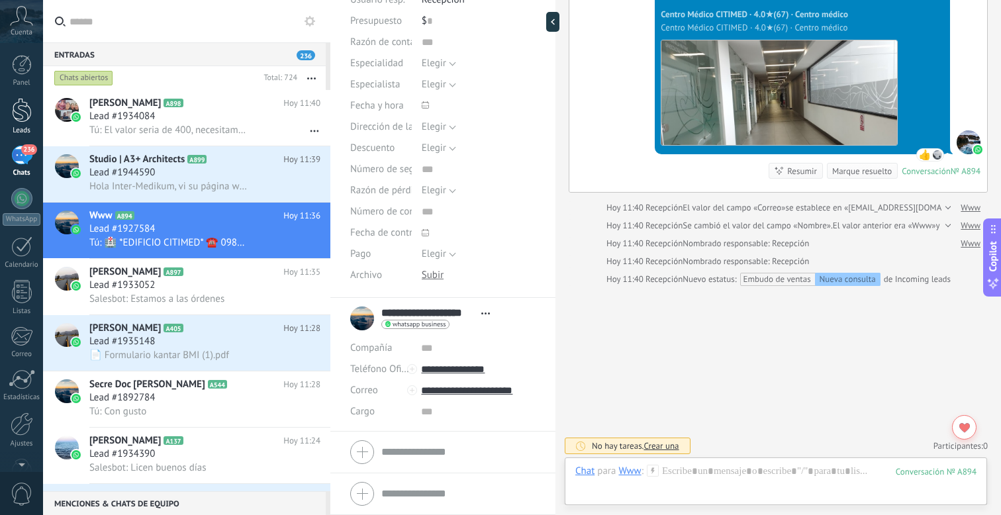
click at [22, 114] on div at bounding box center [22, 110] width 20 height 25
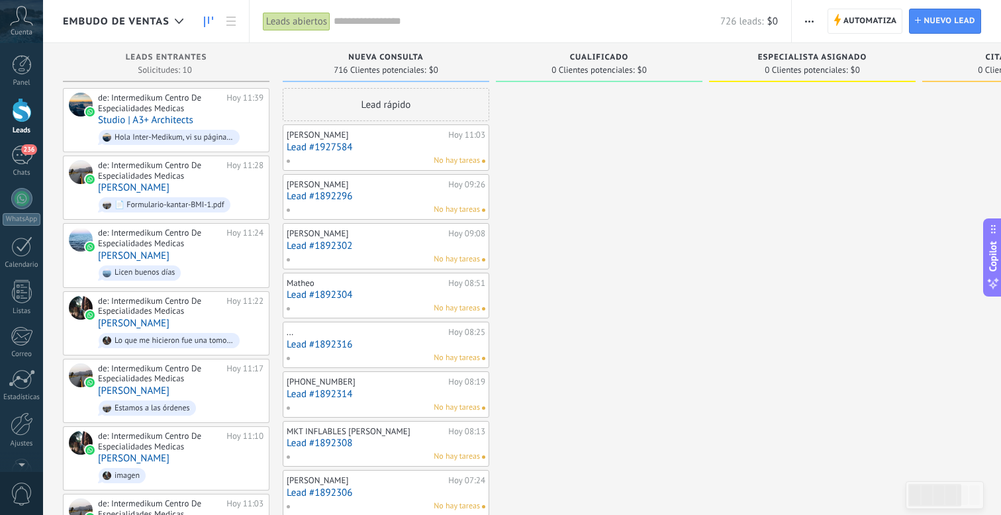
scroll to position [0, 8]
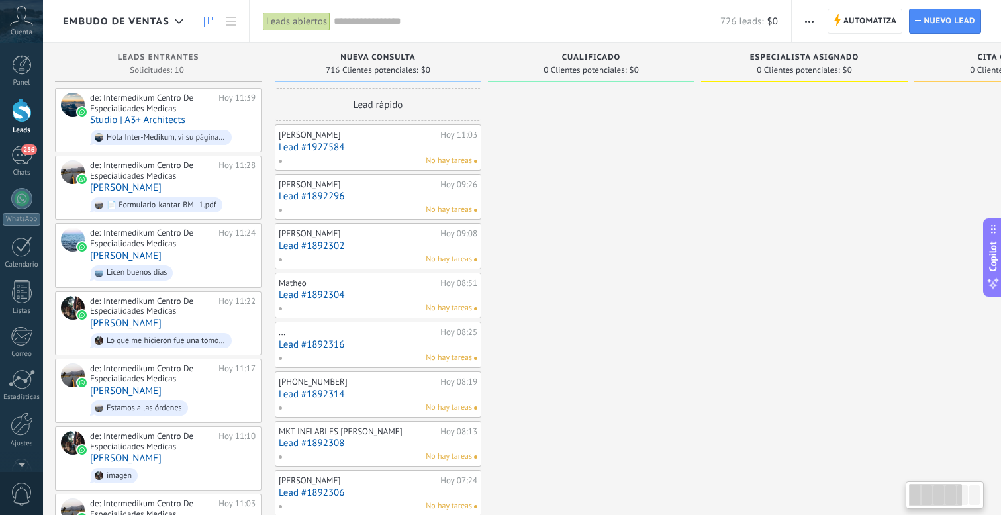
click at [385, 149] on link "Lead #1927584" at bounding box center [378, 147] width 199 height 11
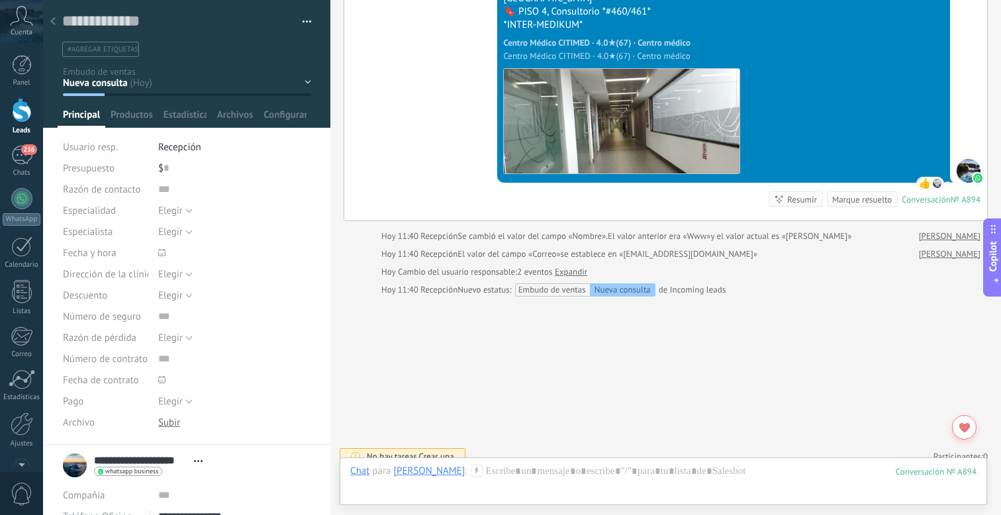
click at [54, 26] on div at bounding box center [53, 22] width 19 height 26
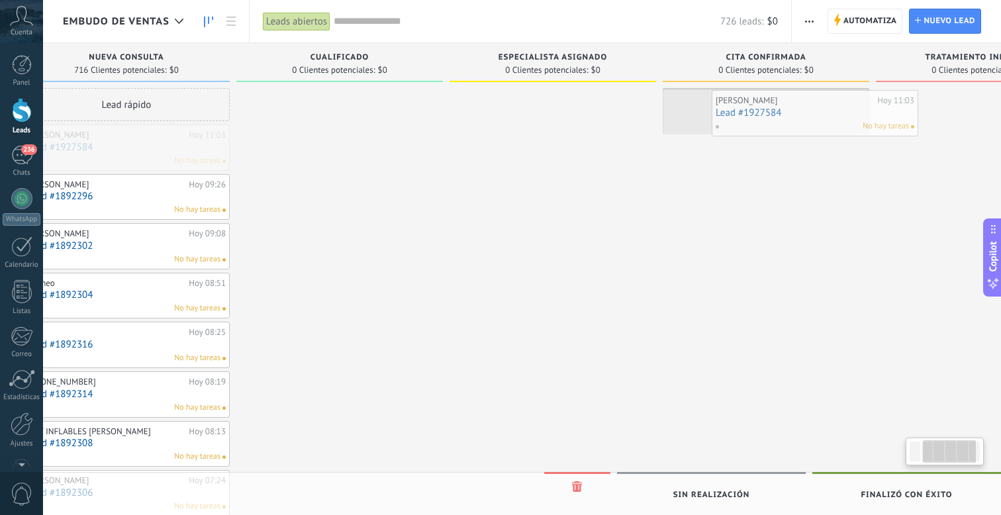
scroll to position [0, 281]
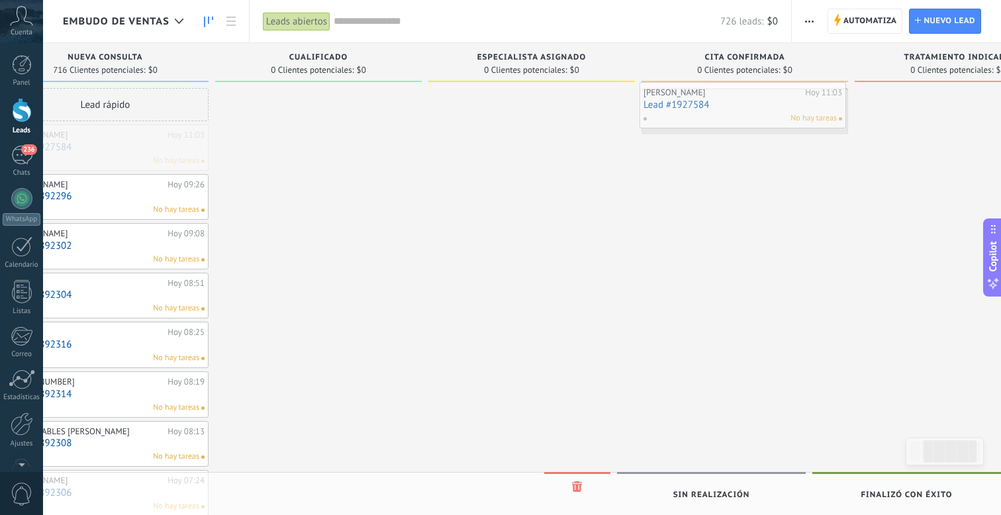
drag, startPoint x: 307, startPoint y: 148, endPoint x: 734, endPoint y: 106, distance: 429.2
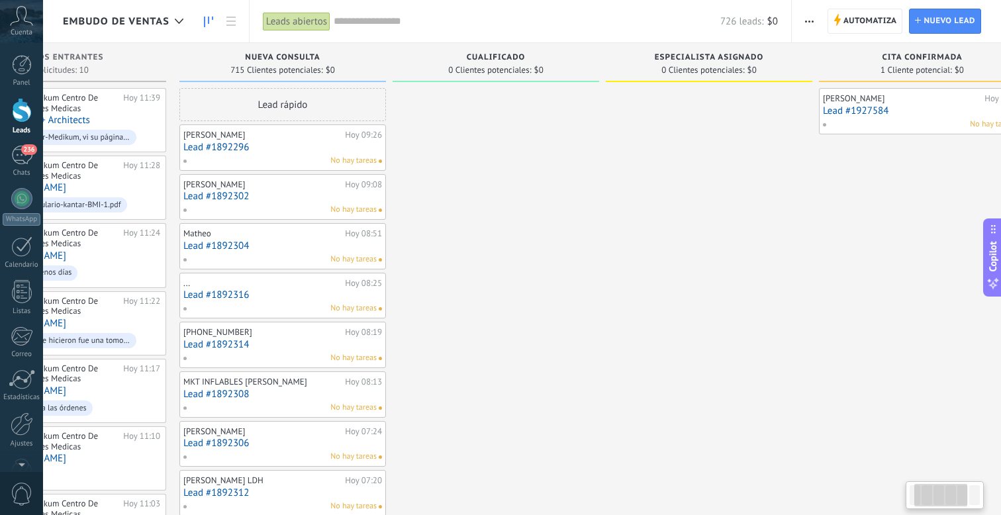
scroll to position [0, 0]
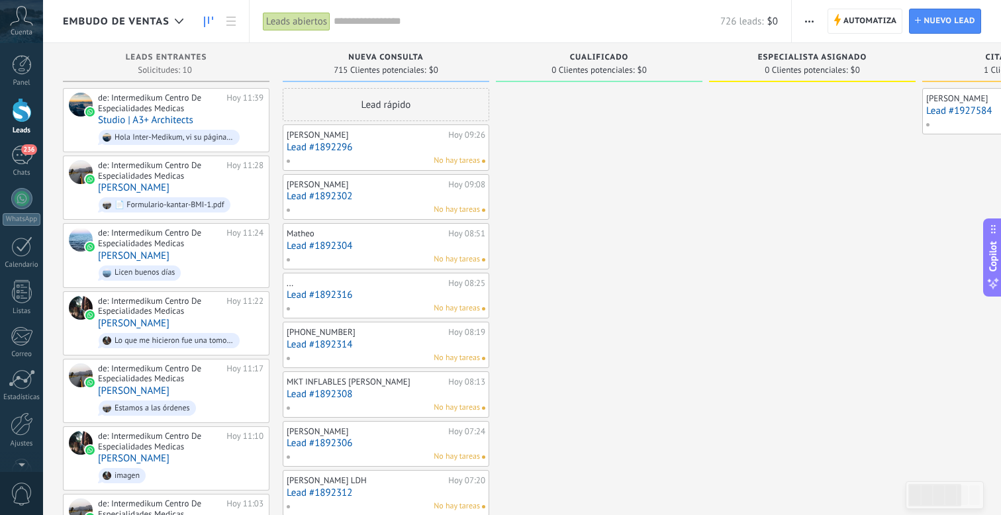
click at [428, 154] on div "Darwin Barriga Hoy 09:26 Lead #1892296 No hay tareas" at bounding box center [386, 147] width 199 height 38
click at [383, 145] on link "Lead #1892296" at bounding box center [386, 147] width 199 height 11
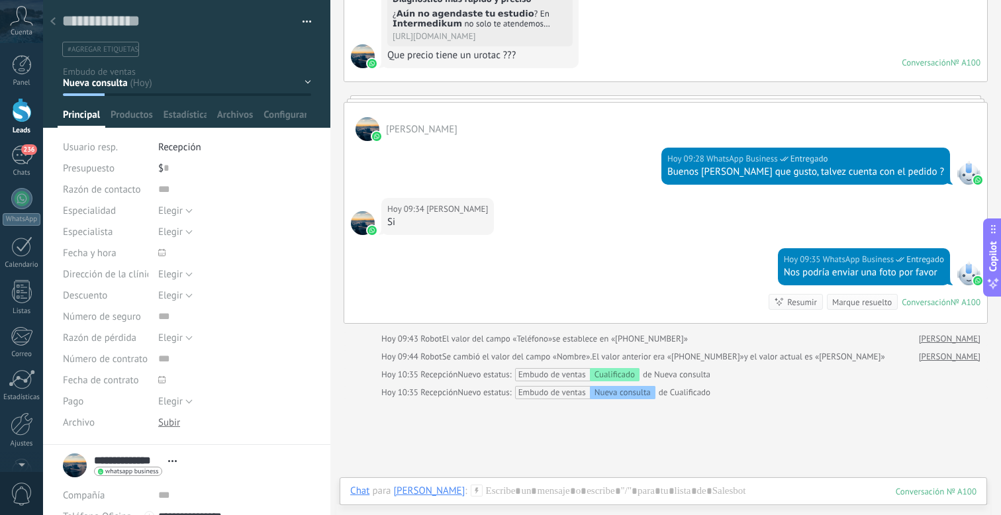
scroll to position [367, 0]
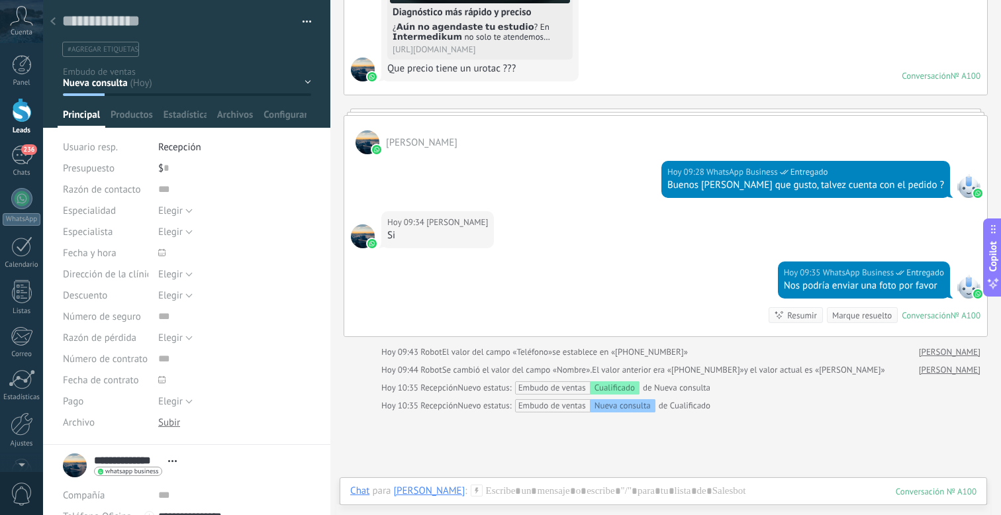
click at [56, 21] on div at bounding box center [53, 22] width 19 height 26
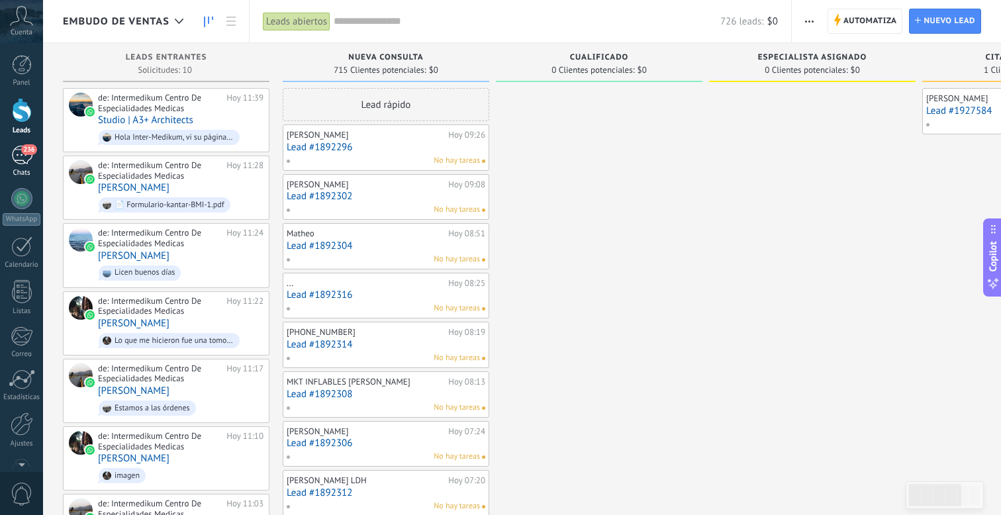
click at [18, 160] on div "236" at bounding box center [21, 155] width 21 height 19
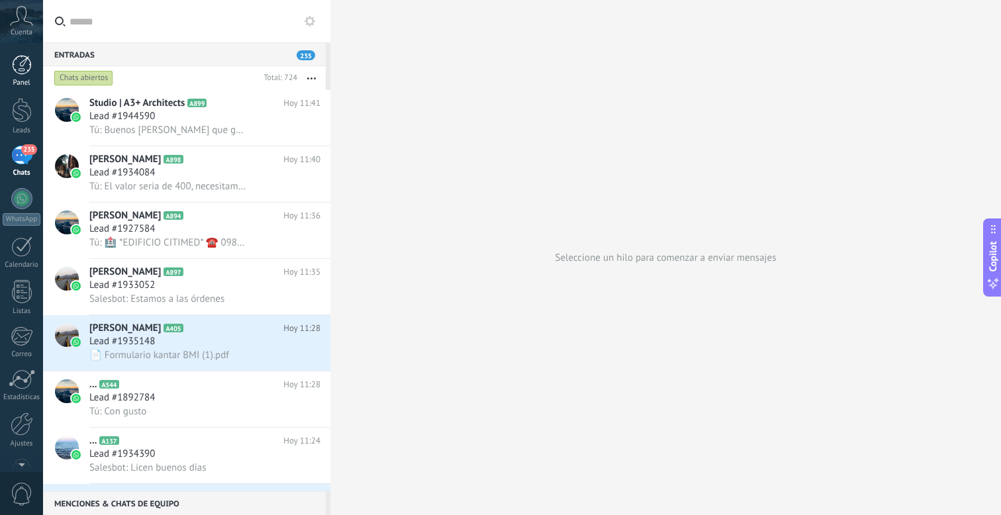
click at [25, 72] on div at bounding box center [22, 65] width 20 height 20
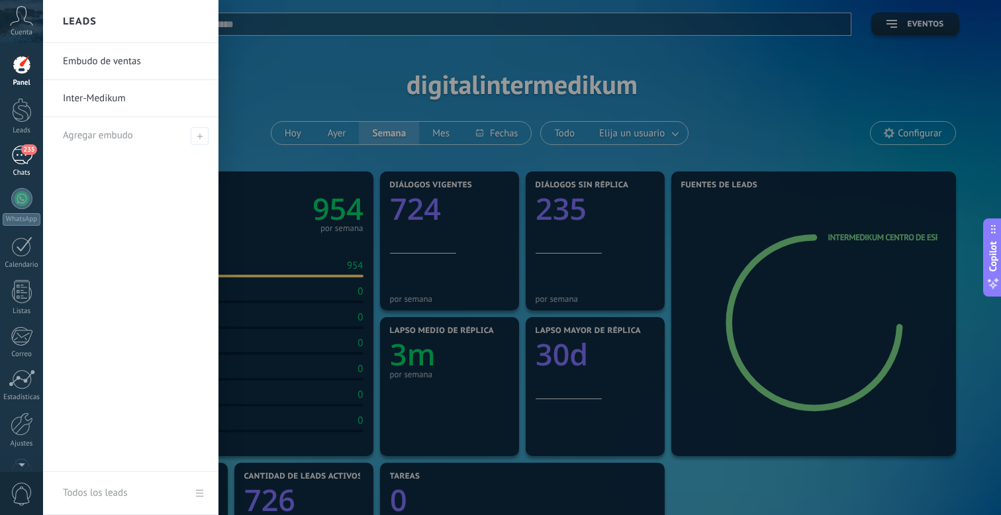
click at [20, 161] on div "235" at bounding box center [21, 155] width 21 height 19
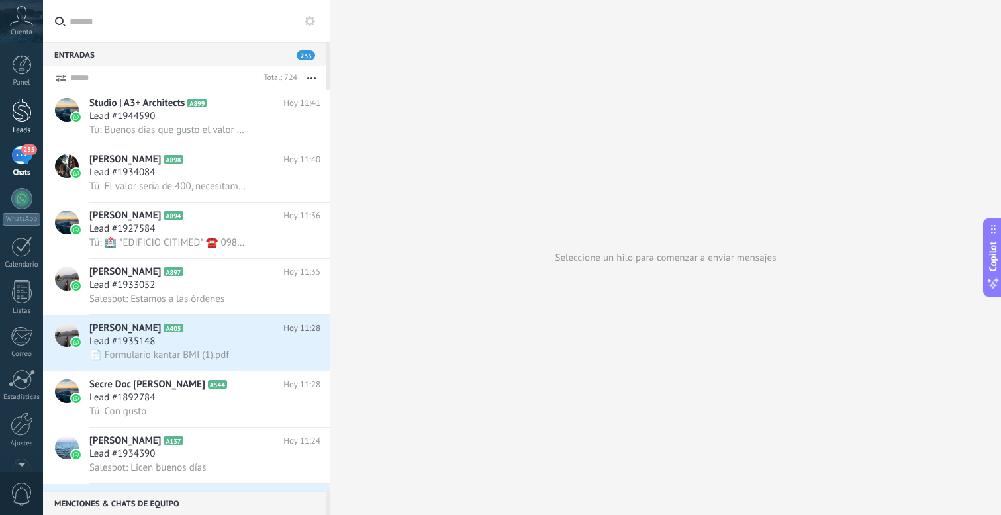
click at [18, 123] on link "Leads" at bounding box center [21, 116] width 43 height 37
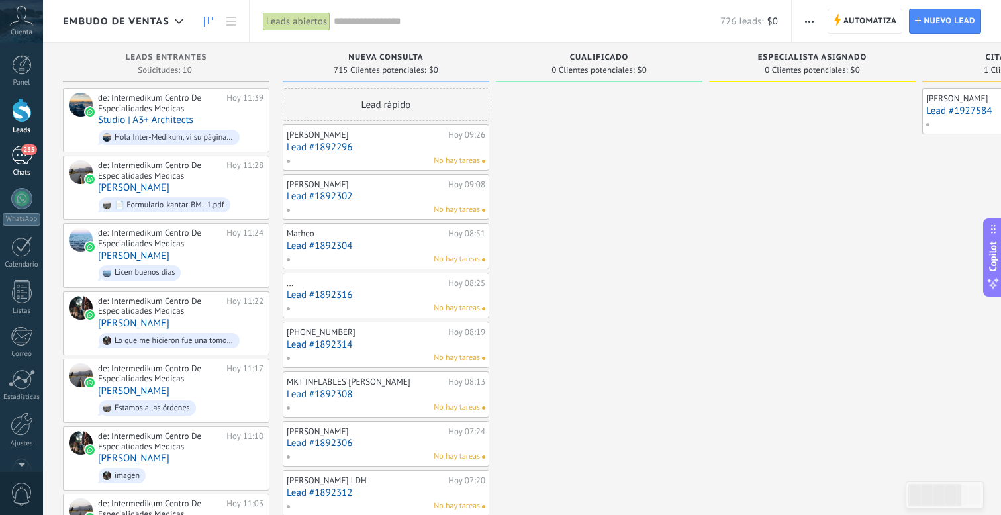
click at [25, 150] on span "235" at bounding box center [28, 149] width 15 height 11
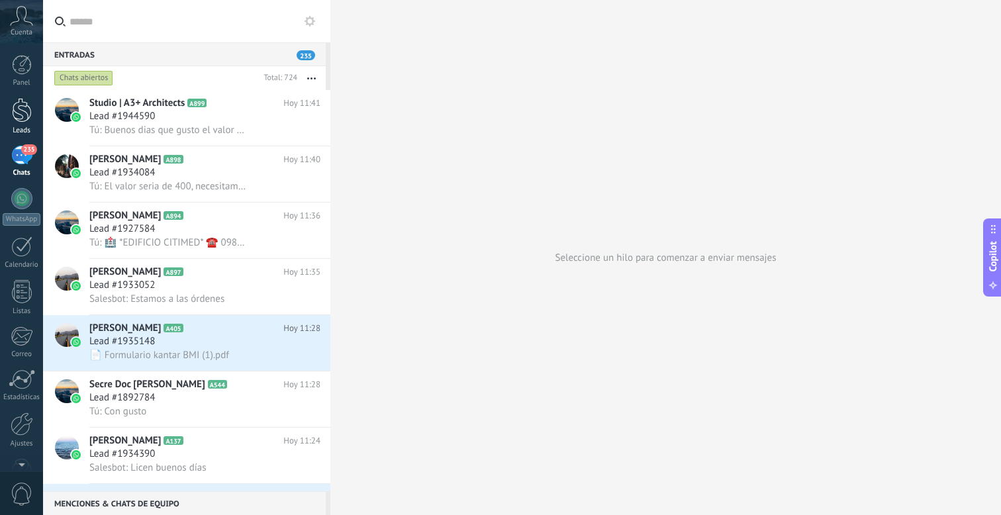
click at [24, 112] on div at bounding box center [22, 110] width 20 height 25
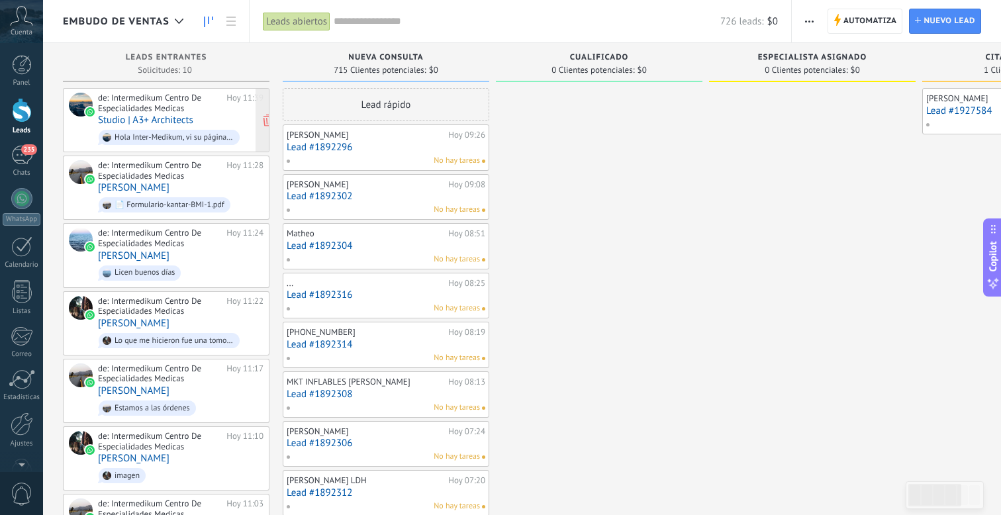
click at [212, 106] on div "de: Intermedikum Centro De Especialidades Medicas" at bounding box center [160, 103] width 124 height 21
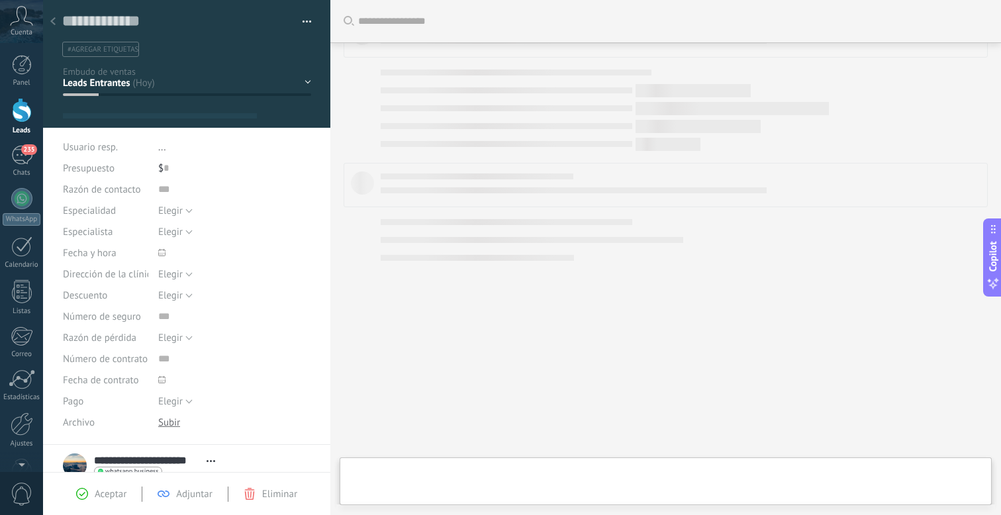
type textarea "**********"
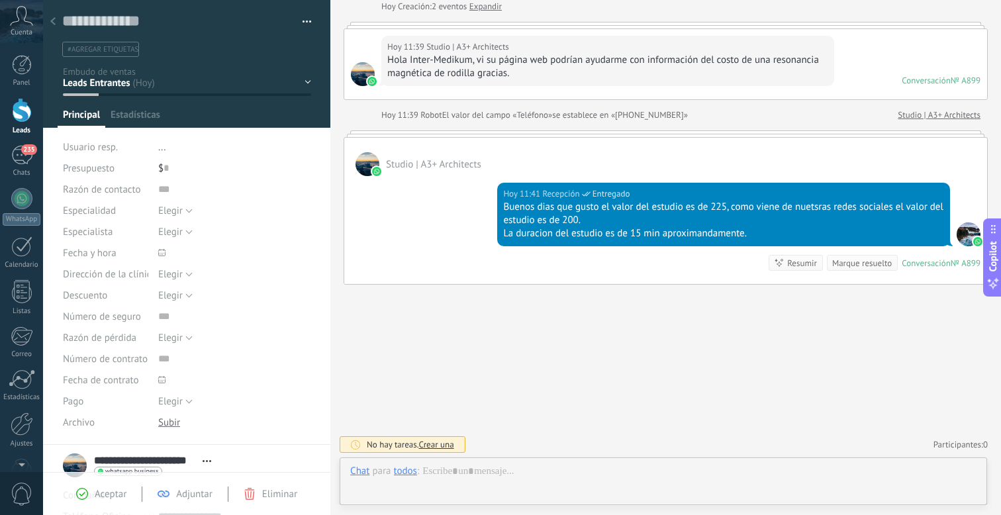
scroll to position [20, 0]
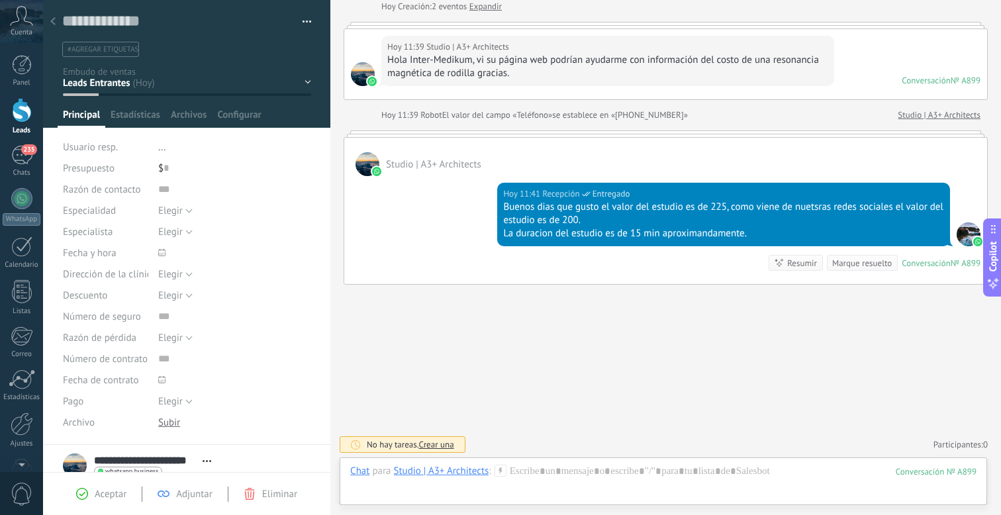
click at [51, 23] on icon at bounding box center [52, 21] width 5 height 8
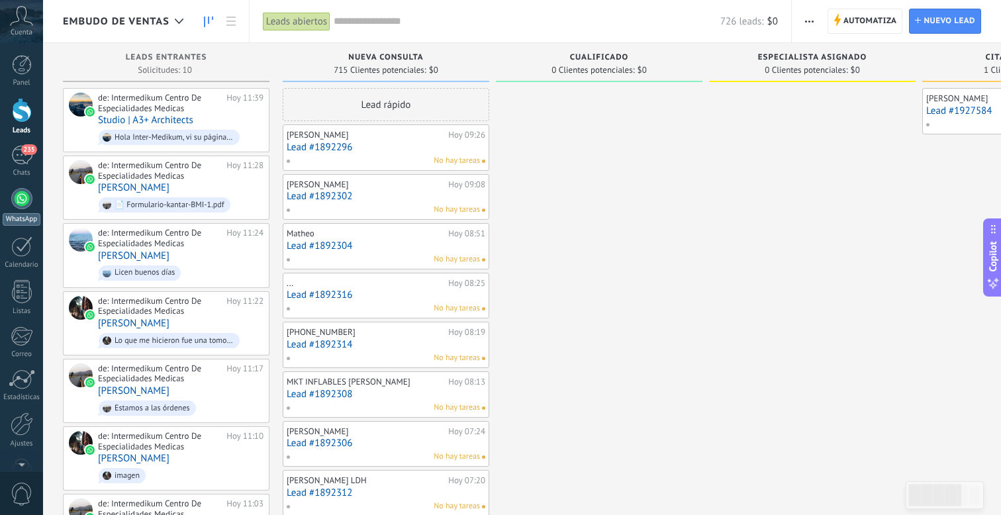
click at [21, 211] on link "WhatsApp" at bounding box center [21, 207] width 43 height 38
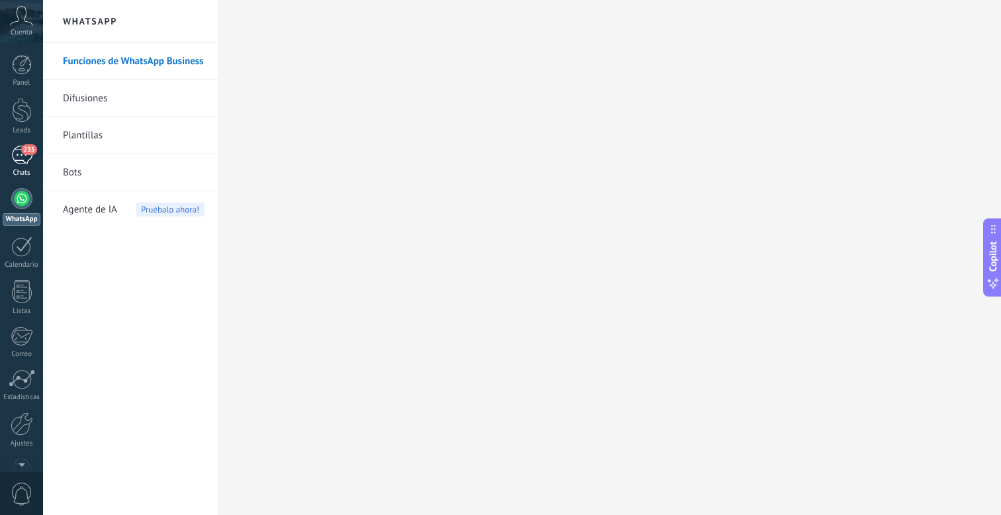
click at [17, 147] on div "235" at bounding box center [21, 155] width 21 height 19
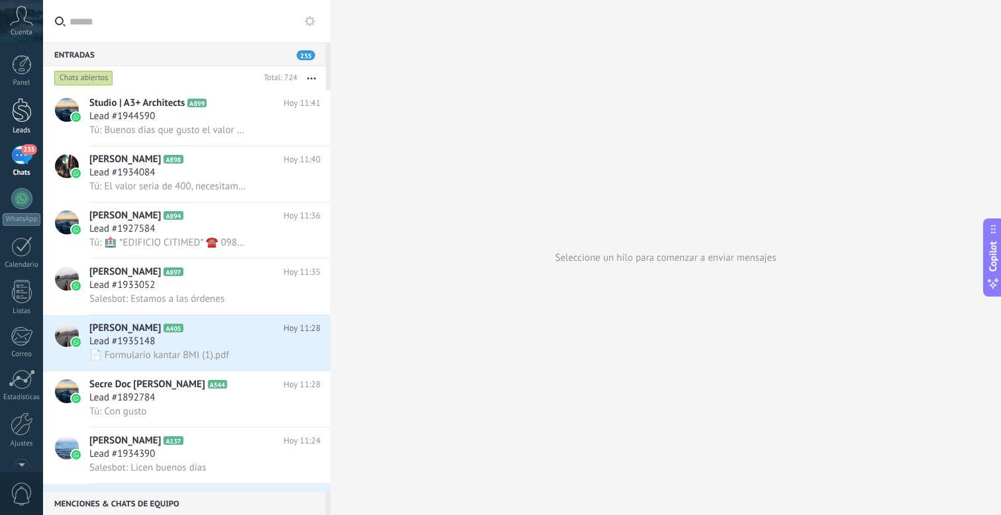
click at [19, 105] on div at bounding box center [22, 110] width 20 height 25
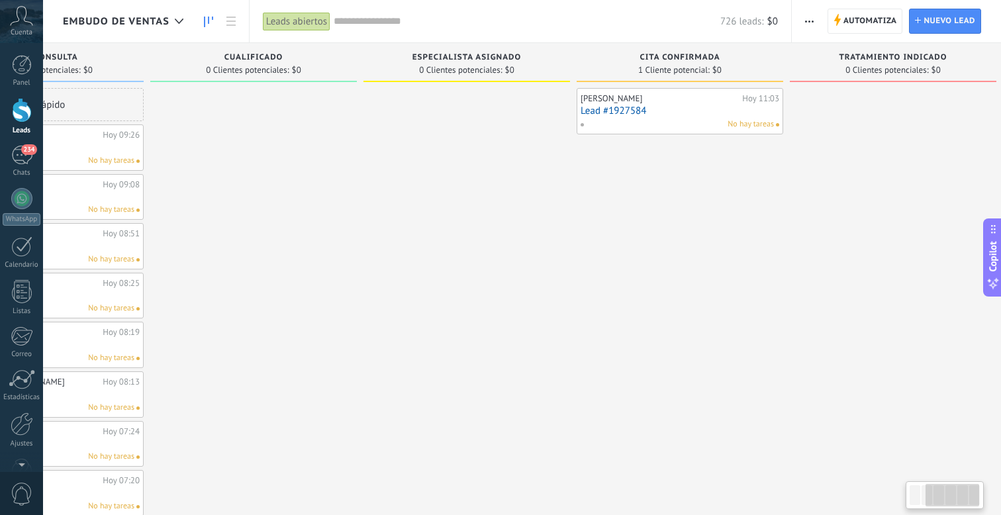
scroll to position [0, 361]
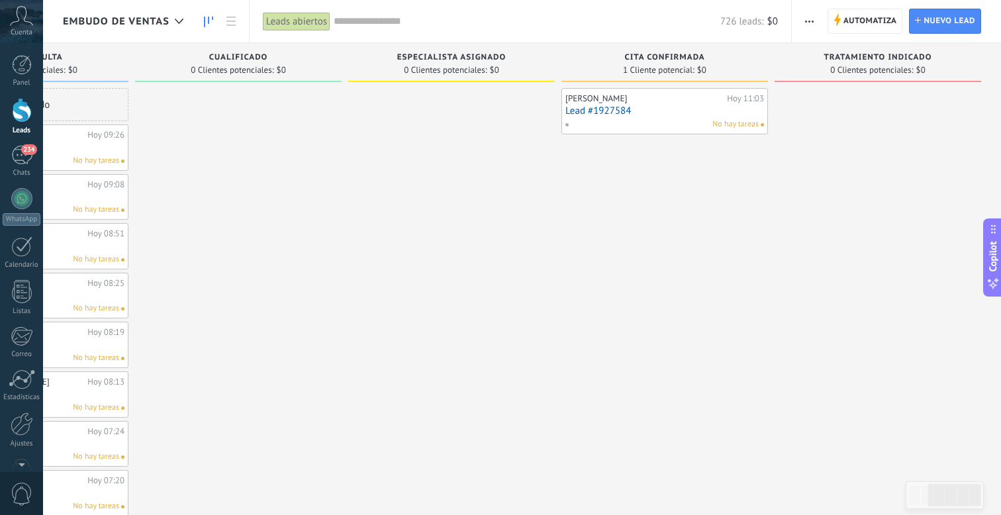
click at [923, 57] on span "Tratamiento indicado" at bounding box center [878, 57] width 108 height 9
click at [814, 28] on span "button" at bounding box center [809, 21] width 9 height 25
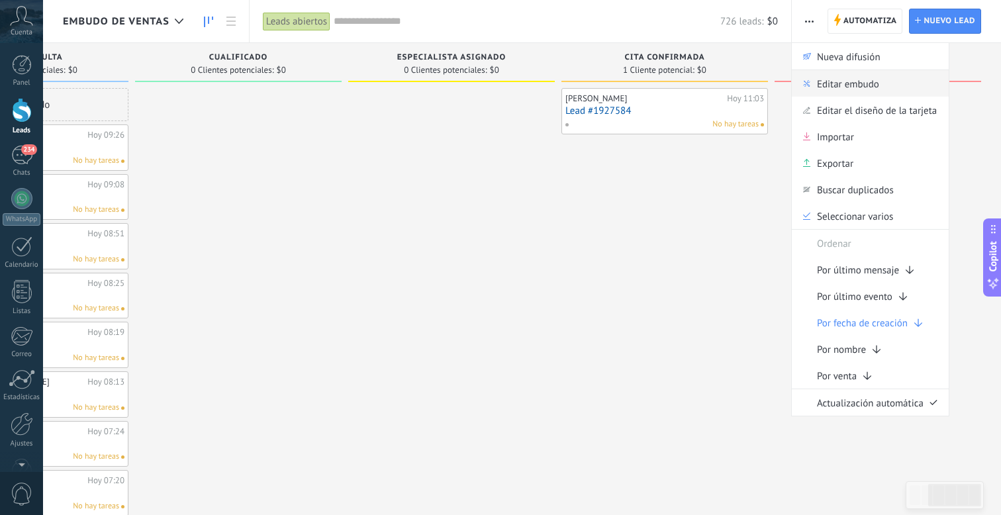
click at [855, 86] on span "Editar embudo" at bounding box center [848, 83] width 62 height 26
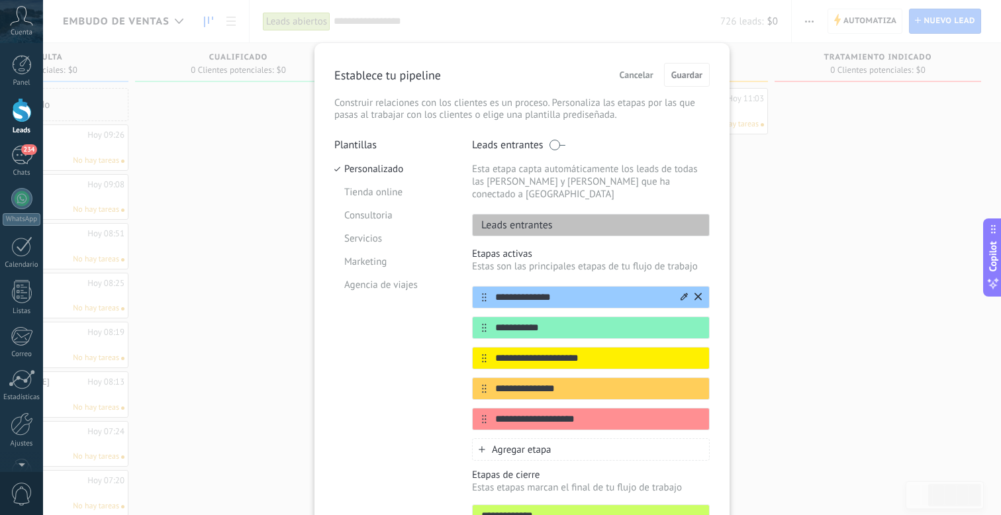
click at [561, 291] on input "**********" at bounding box center [583, 298] width 192 height 14
drag, startPoint x: 566, startPoint y: 288, endPoint x: 490, endPoint y: 285, distance: 75.6
click at [490, 291] on input "**********" at bounding box center [583, 298] width 192 height 14
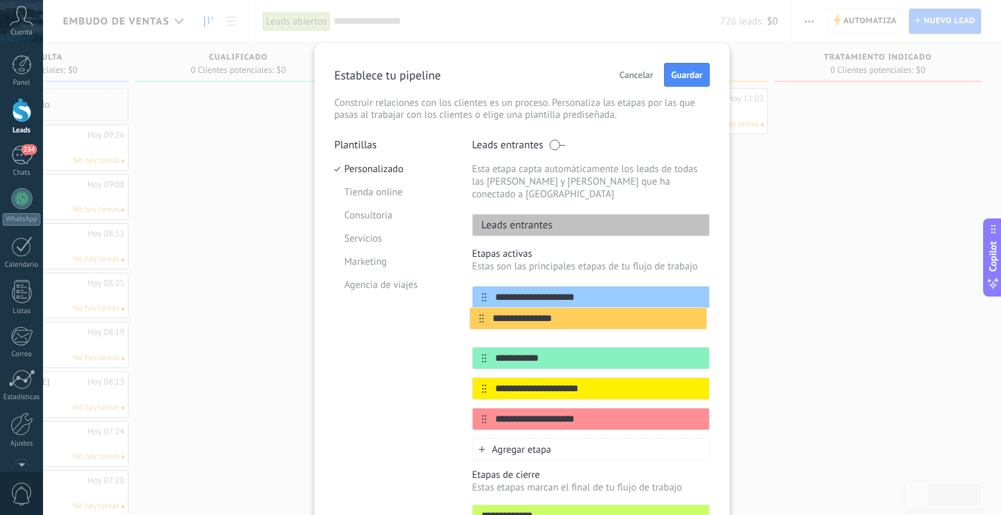
drag, startPoint x: 479, startPoint y: 381, endPoint x: 479, endPoint y: 311, distance: 69.5
click at [479, 311] on div "**********" at bounding box center [591, 358] width 238 height 144
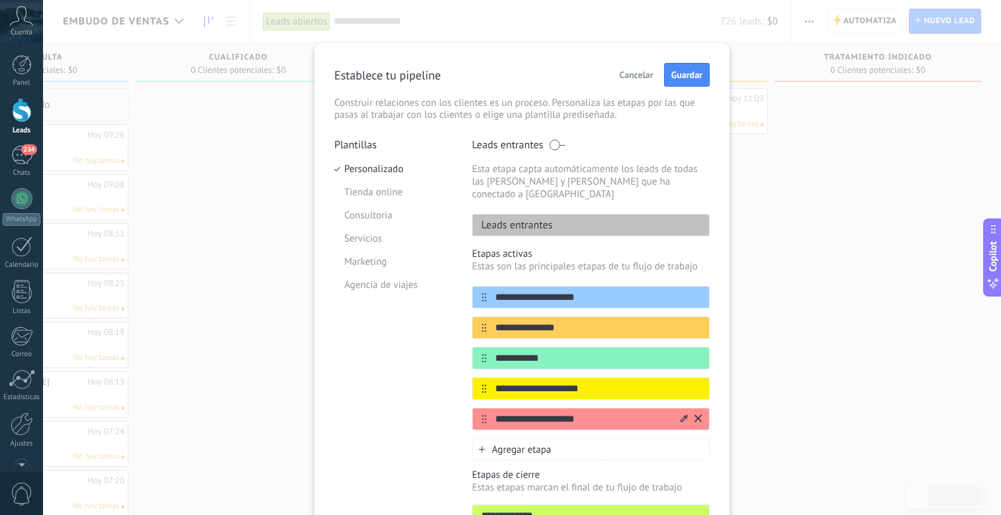
type input "**********"
click at [697, 415] on icon at bounding box center [698, 418] width 7 height 7
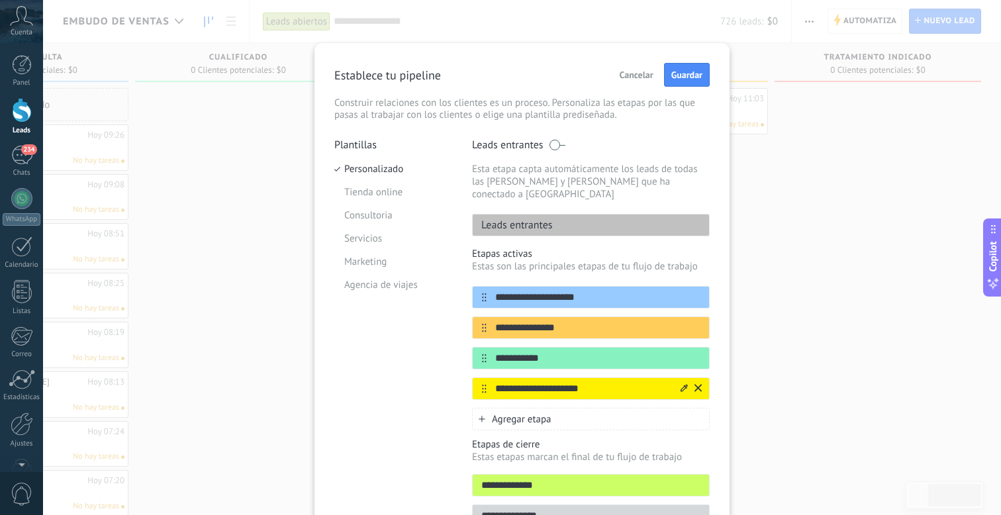
click at [697, 384] on icon at bounding box center [698, 387] width 7 height 7
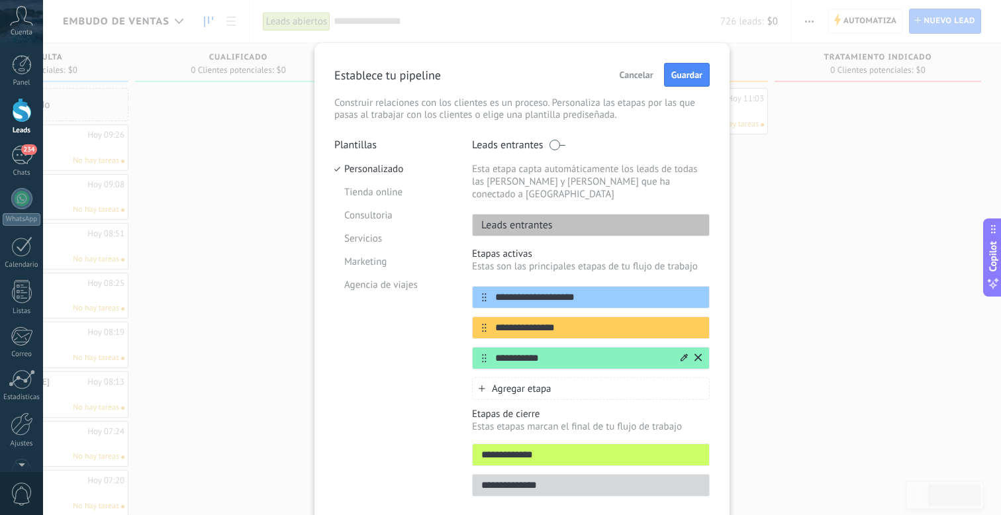
click at [546, 352] on input "**********" at bounding box center [583, 359] width 192 height 14
click at [698, 354] on icon at bounding box center [698, 358] width 7 height 8
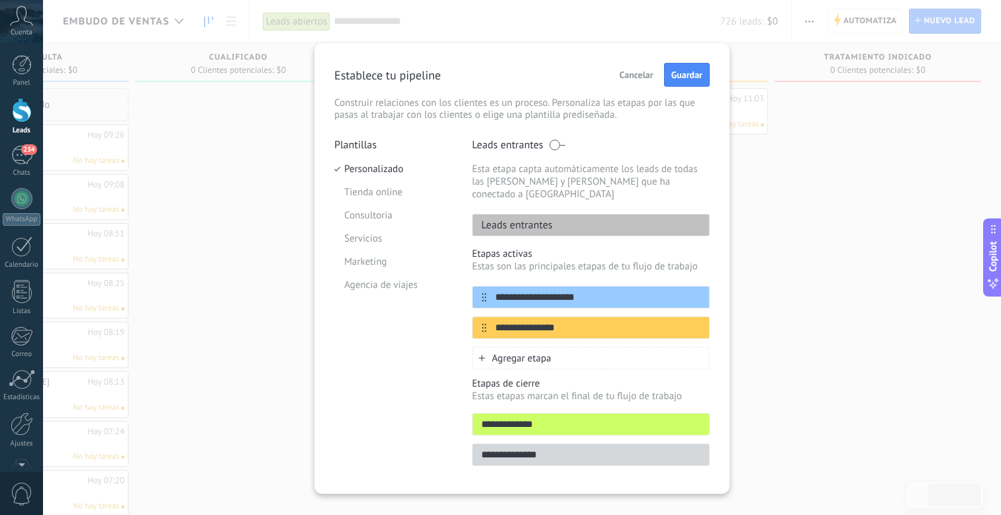
click at [521, 352] on span "Agregar etapa" at bounding box center [522, 358] width 60 height 13
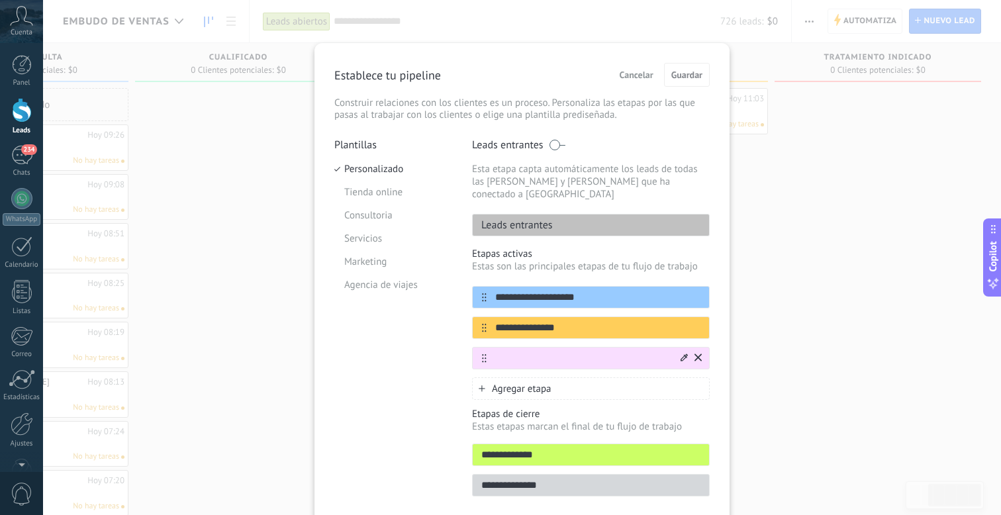
click at [519, 352] on input "text" at bounding box center [583, 359] width 192 height 14
drag, startPoint x: 533, startPoint y: 346, endPoint x: 456, endPoint y: 344, distance: 77.5
click at [456, 344] on div "**********" at bounding box center [521, 321] width 375 height 366
type input "**********"
click at [681, 354] on icon at bounding box center [684, 358] width 7 height 8
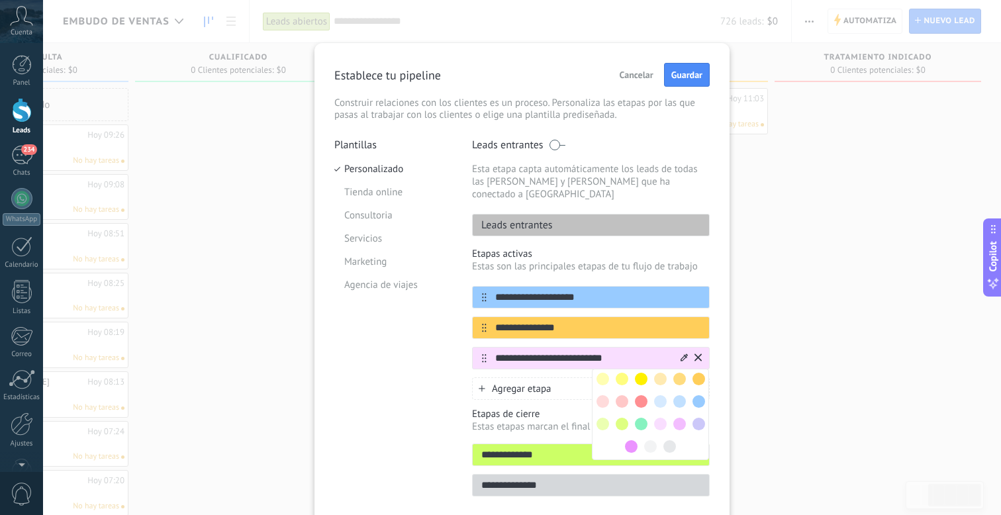
click at [638, 395] on span at bounding box center [641, 401] width 13 height 13
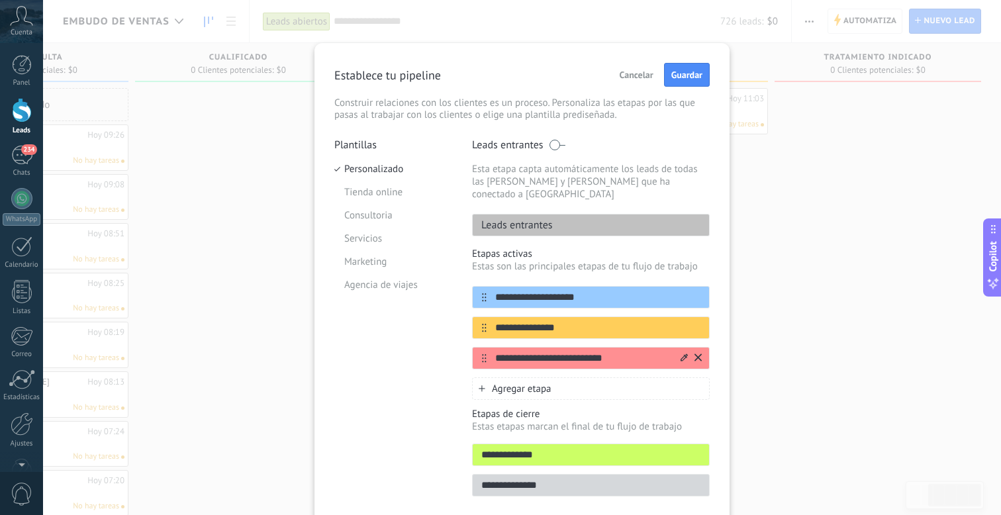
click at [444, 356] on div "Plantillas Personalizado Tienda online Consultoria Servicios Marketing Agencia …" at bounding box center [393, 321] width 118 height 366
click at [691, 74] on span "Guardar" at bounding box center [687, 74] width 31 height 9
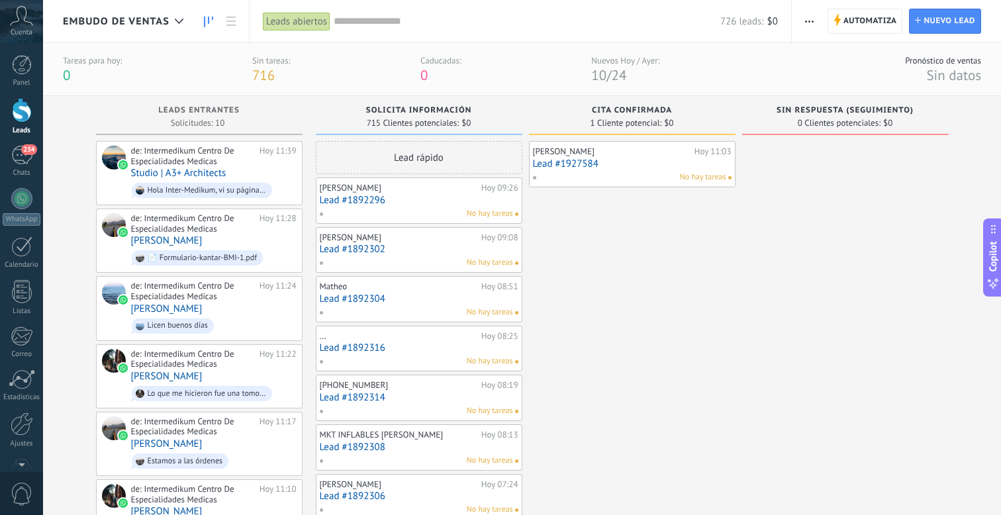
click at [630, 162] on link "Lead #1927584" at bounding box center [632, 163] width 199 height 11
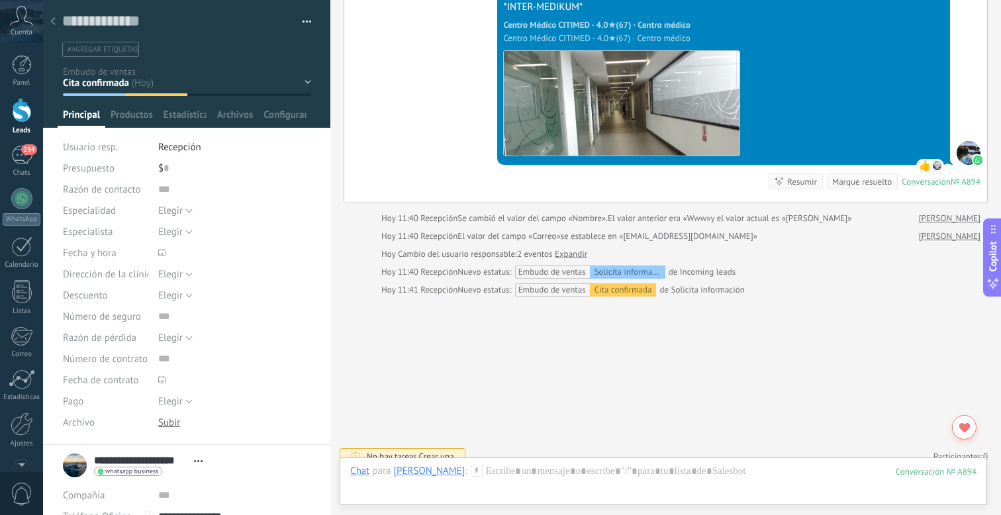
click at [56, 19] on div at bounding box center [53, 22] width 19 height 26
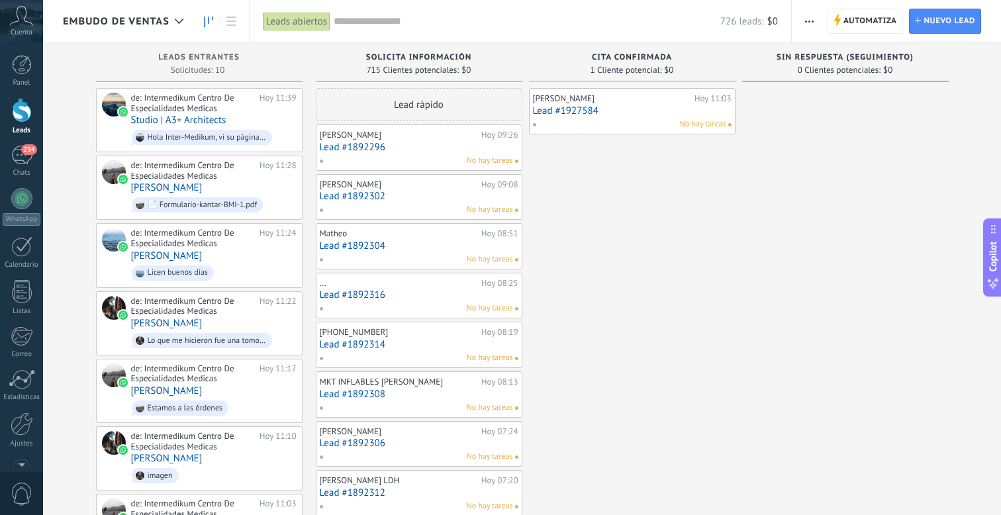
click at [462, 60] on span "Solicita información" at bounding box center [418, 57] width 105 height 9
click at [809, 21] on use "button" at bounding box center [809, 22] width 9 height 2
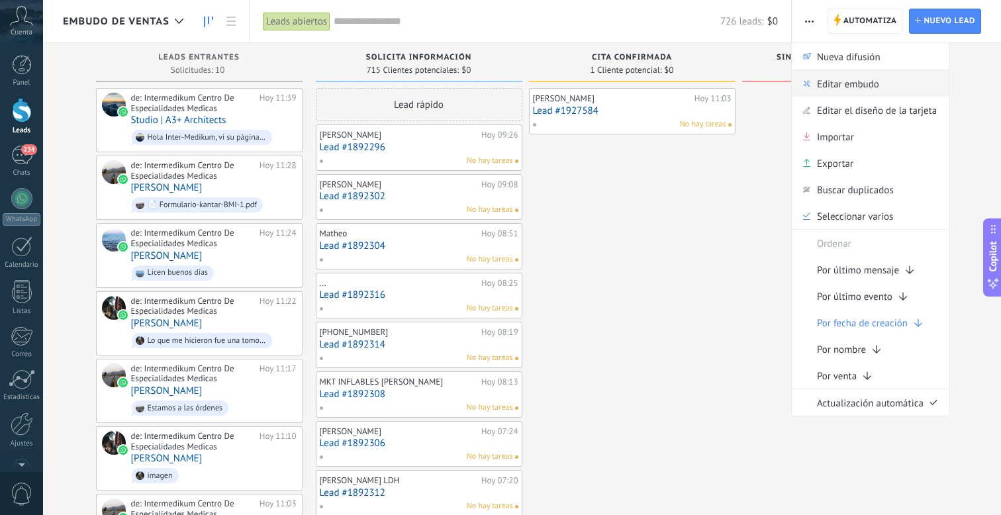
click at [844, 85] on span "Editar embudo" at bounding box center [848, 83] width 62 height 26
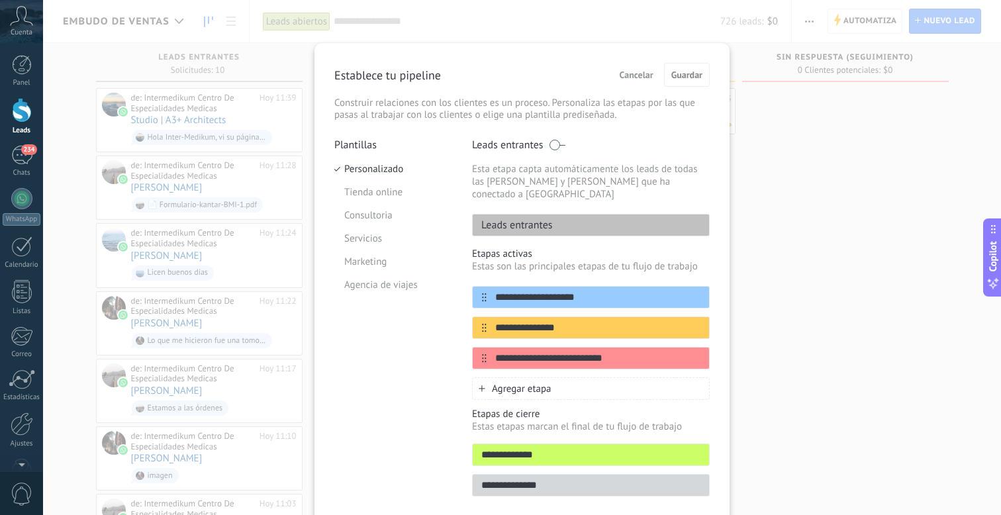
click at [642, 73] on span "Cancelar" at bounding box center [637, 74] width 34 height 9
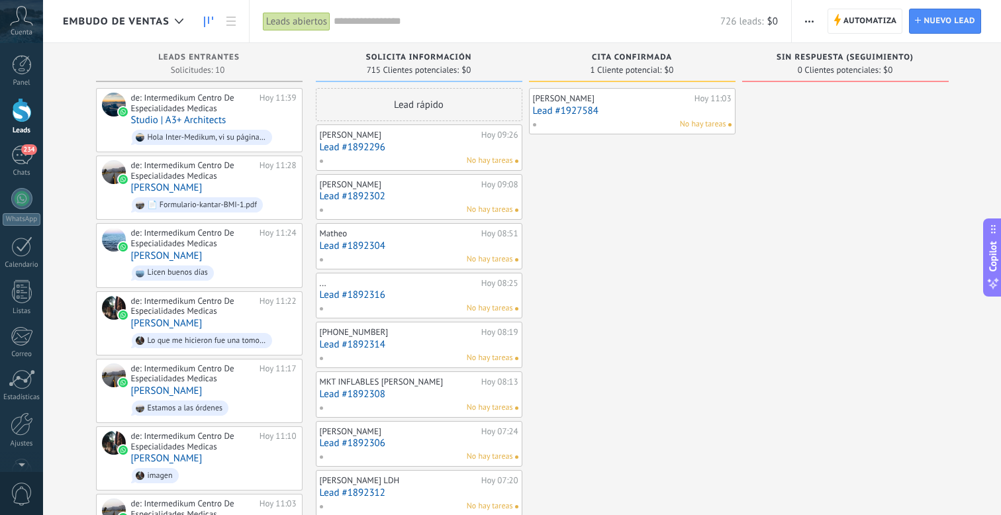
click at [628, 109] on link "Lead #1927584" at bounding box center [632, 110] width 199 height 11
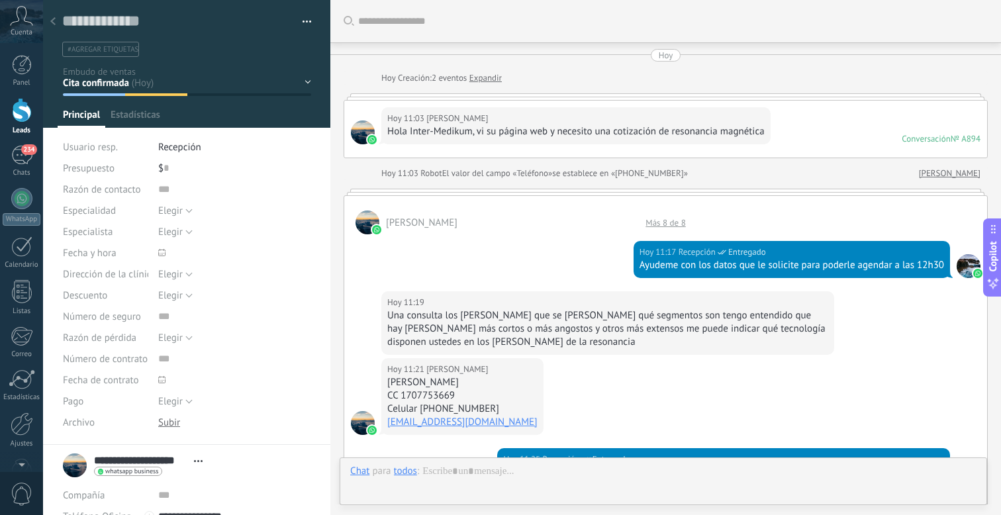
scroll to position [926, 0]
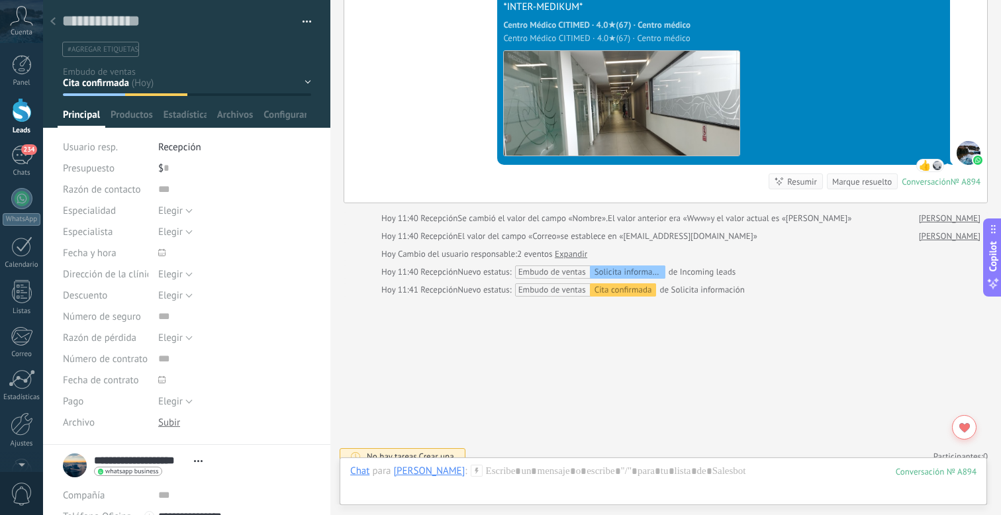
click at [0, 0] on div "Solicita información Cita confirmada Sin respuesta (seguimiento) Leads ganados …" at bounding box center [0, 0] width 0 height 0
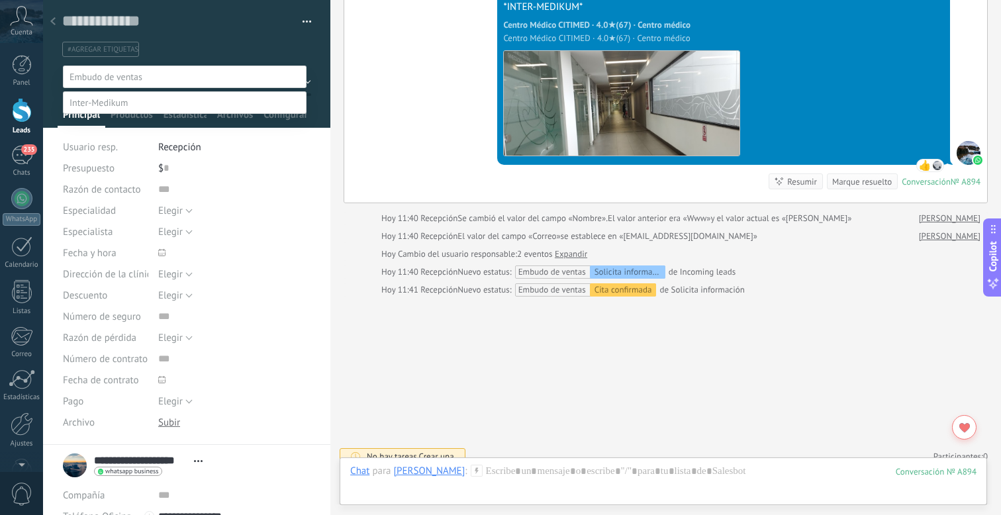
drag, startPoint x: 53, startPoint y: 21, endPoint x: 189, endPoint y: 43, distance: 137.5
click at [185, 43] on div at bounding box center [522, 257] width 958 height 515
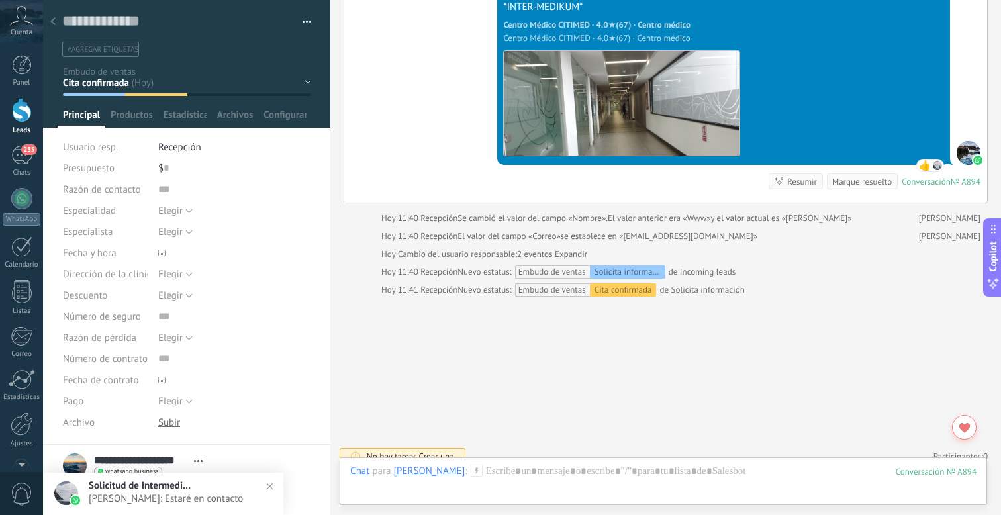
click at [0, 0] on div "Solicita información Cita confirmada Sin respuesta (seguimiento) Leads ganados …" at bounding box center [0, 0] width 0 height 0
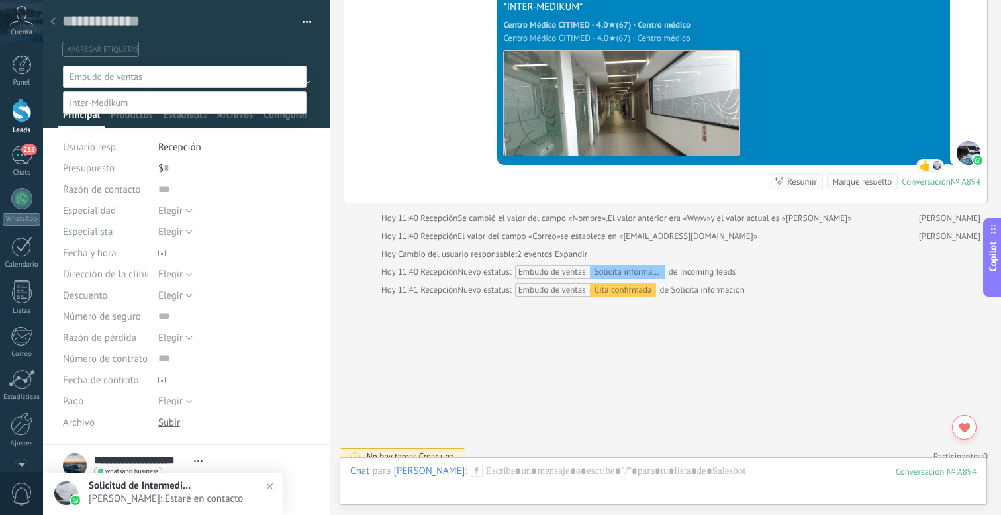
click at [319, 50] on div at bounding box center [522, 257] width 958 height 515
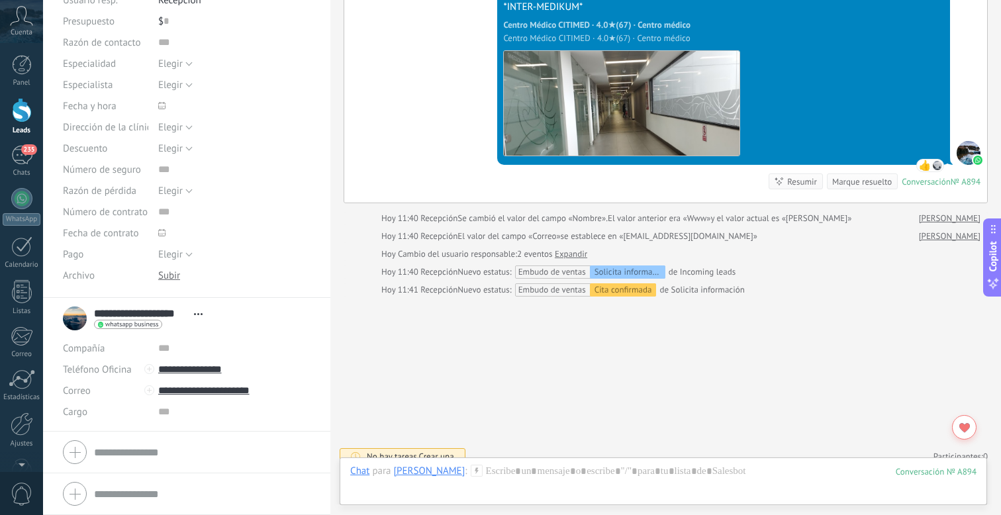
scroll to position [0, 0]
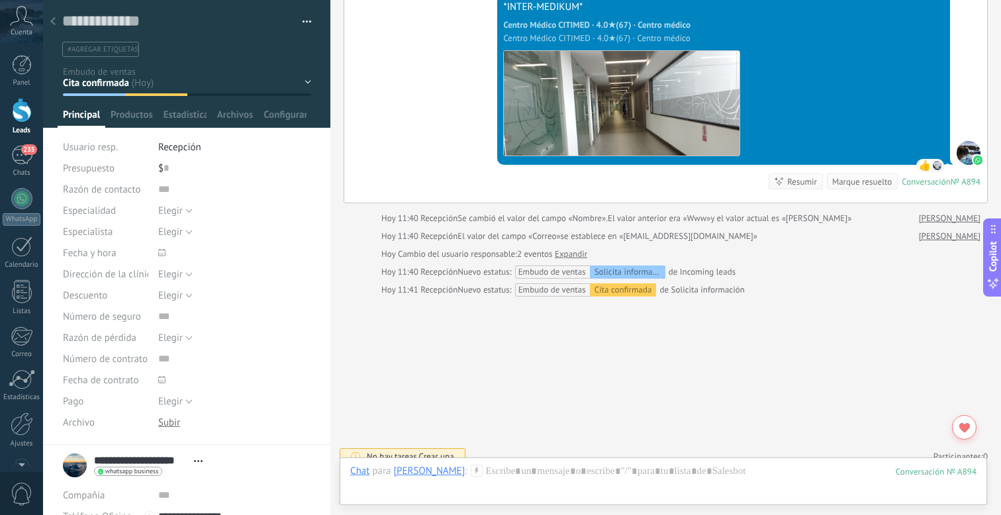
click at [53, 18] on icon at bounding box center [52, 21] width 5 height 8
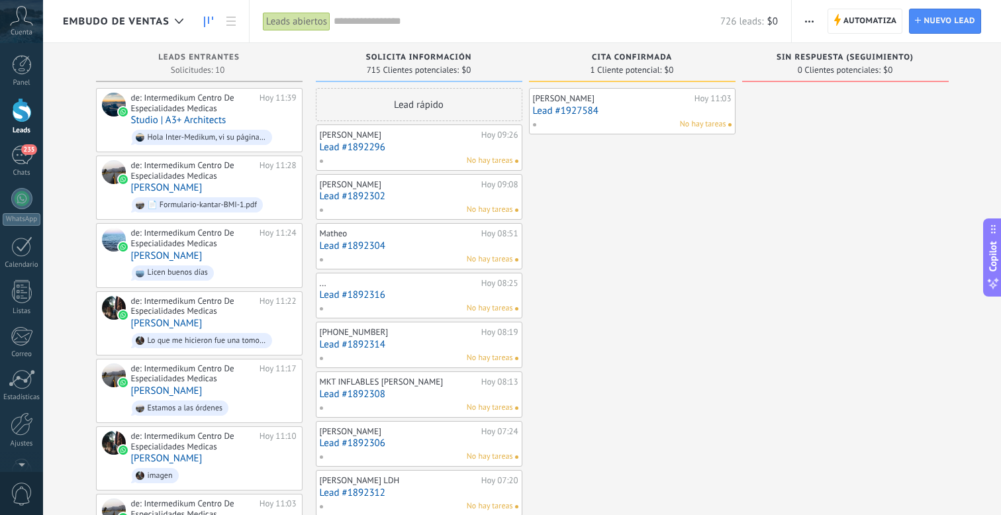
click at [421, 147] on link "Lead #1892296" at bounding box center [419, 147] width 199 height 11
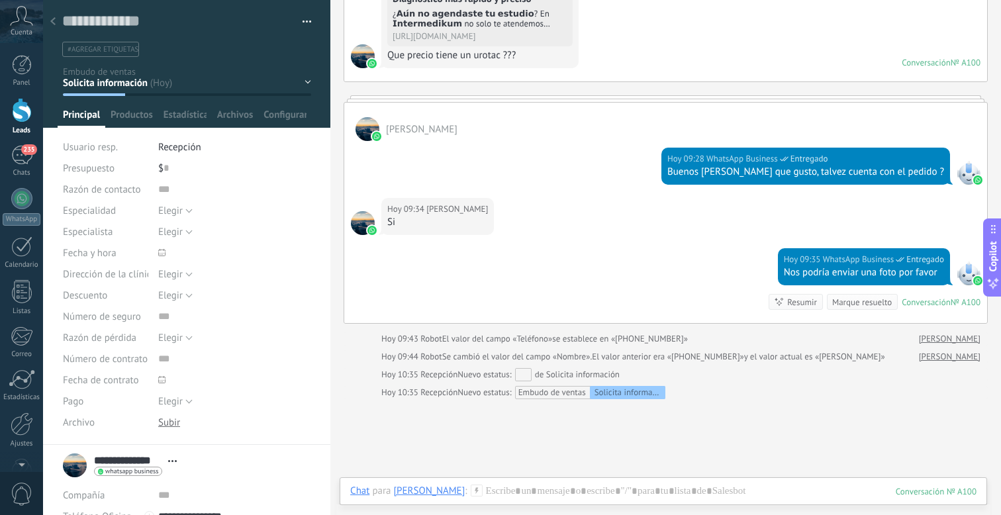
scroll to position [368, 0]
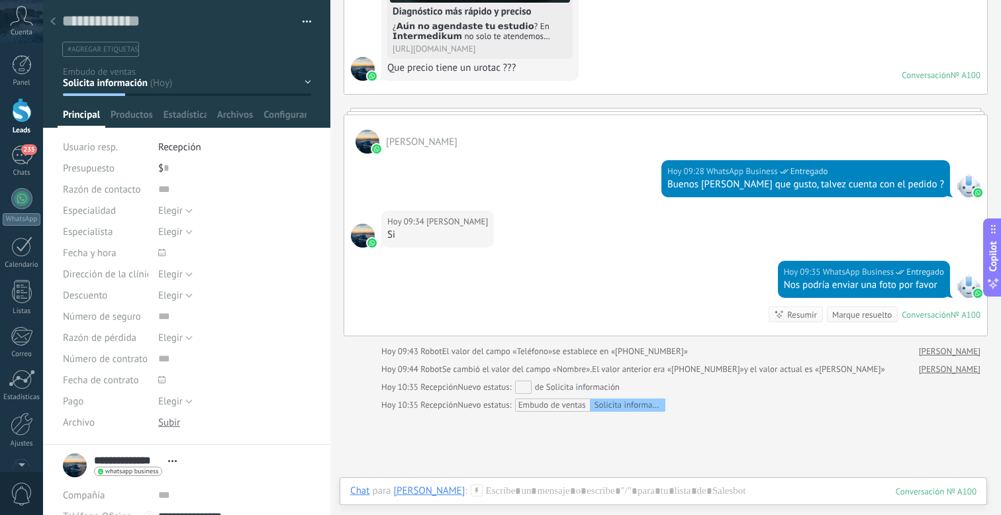
click at [57, 25] on div at bounding box center [53, 22] width 19 height 26
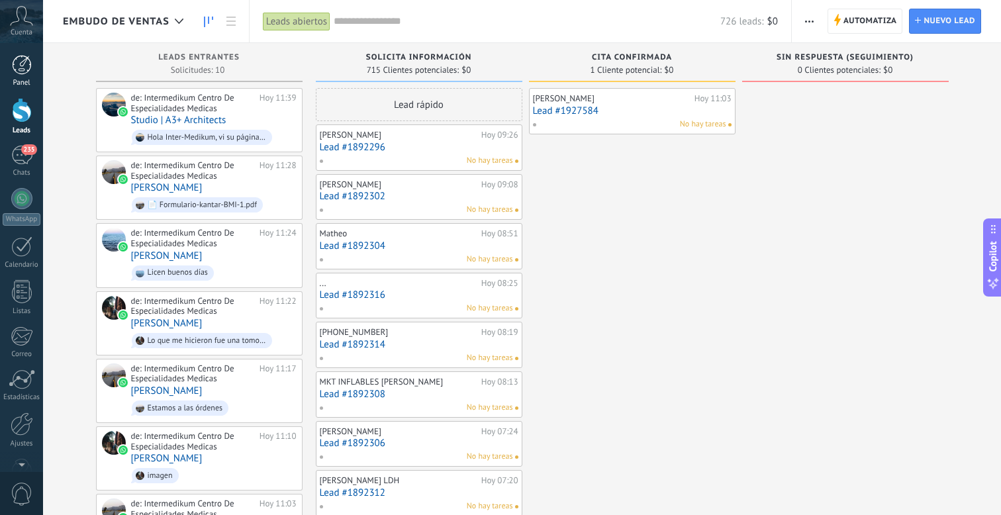
click at [17, 66] on div at bounding box center [22, 65] width 20 height 20
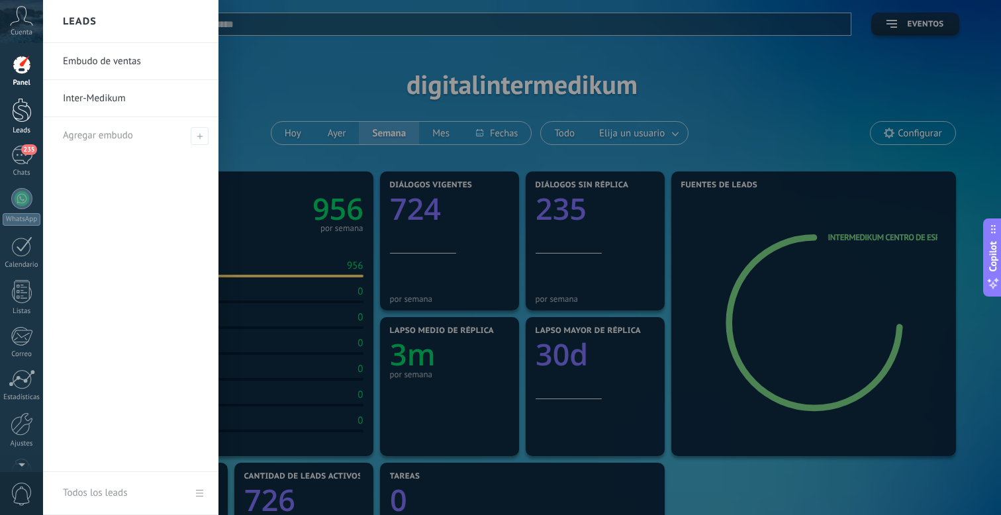
click at [26, 123] on link "Leads" at bounding box center [21, 116] width 43 height 37
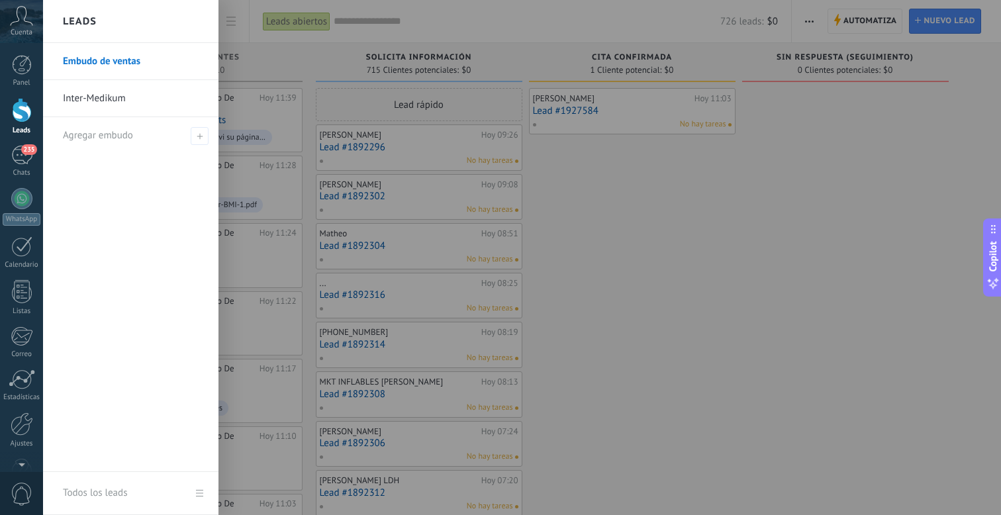
click at [95, 100] on link "Inter-Medikum" at bounding box center [134, 98] width 142 height 37
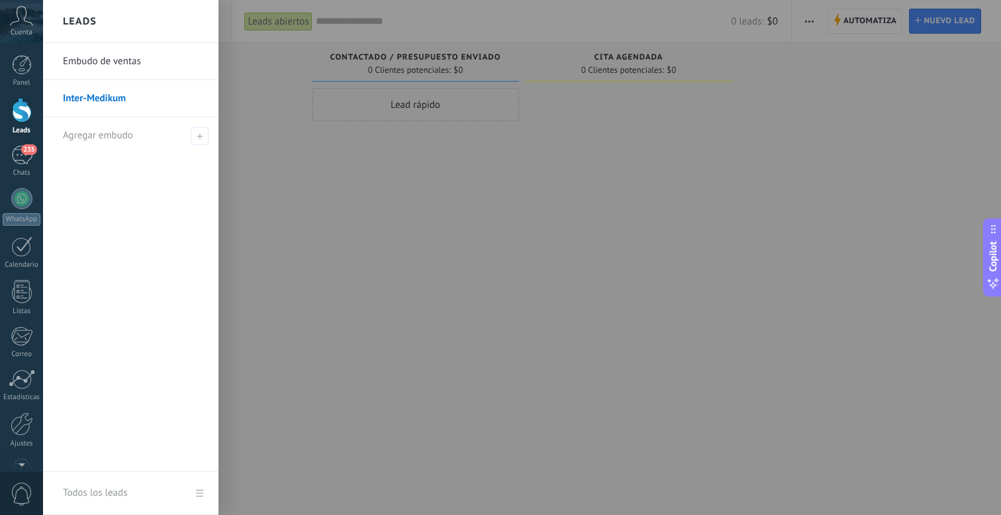
click at [72, 72] on link "Embudo de ventas" at bounding box center [134, 61] width 142 height 37
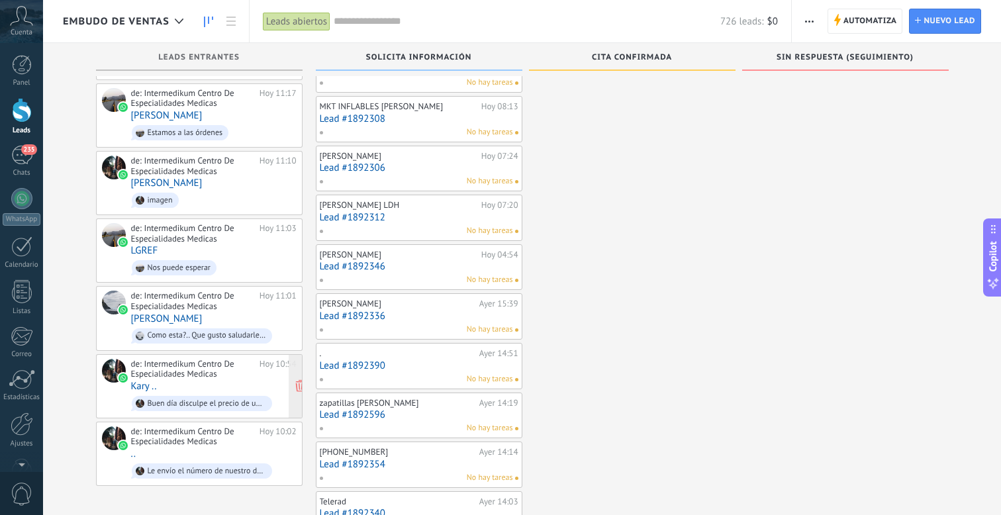
scroll to position [275, 0]
click at [231, 378] on div "de: Intermedikum Centro De Especialidades Medicas Hoy 10:54 Kary .. Buen día di…" at bounding box center [214, 387] width 166 height 55
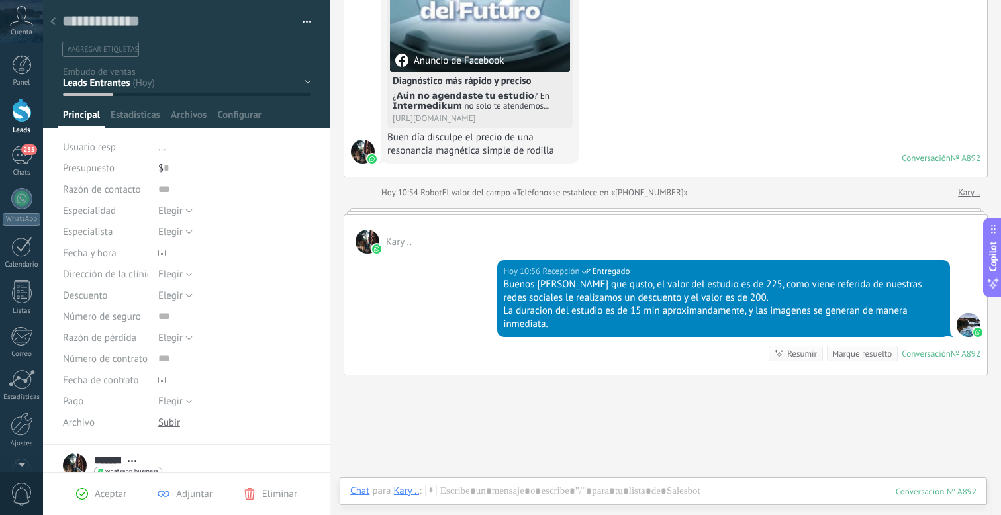
scroll to position [242, 0]
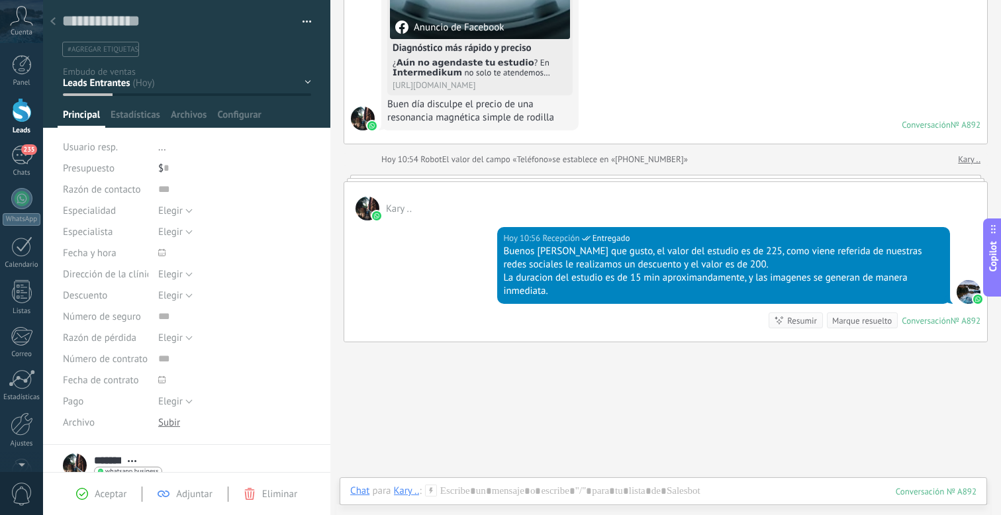
click at [48, 16] on div at bounding box center [53, 22] width 19 height 26
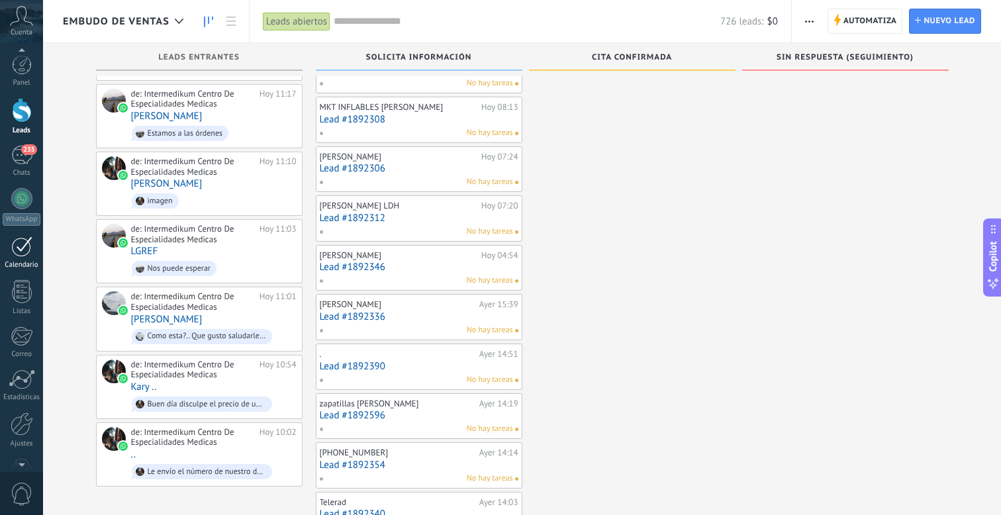
scroll to position [1, 0]
click at [23, 389] on link "Estadísticas" at bounding box center [21, 384] width 43 height 32
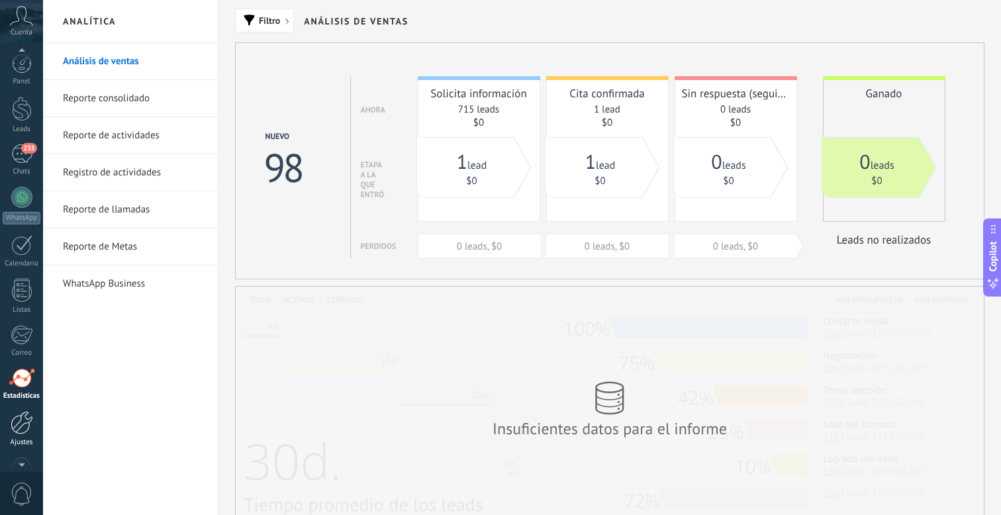
click at [21, 427] on div at bounding box center [22, 422] width 23 height 23
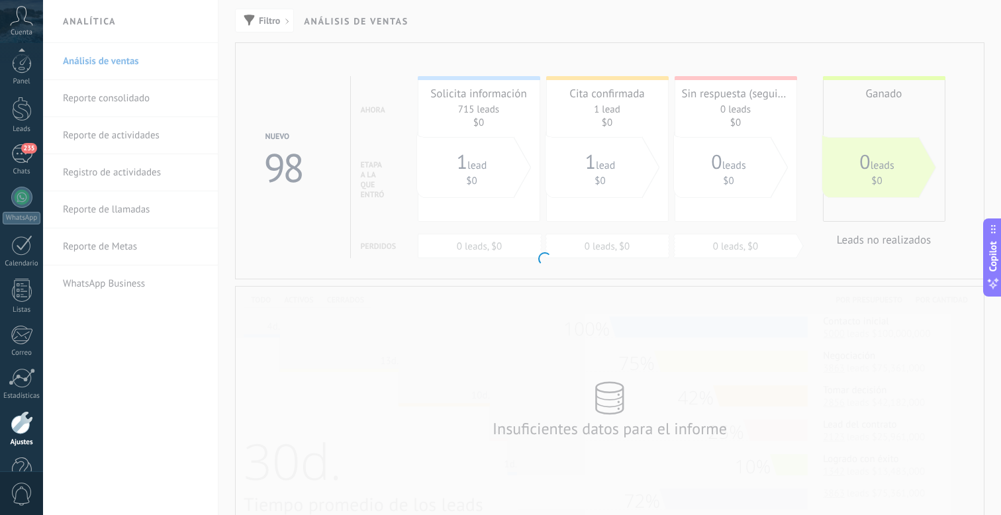
scroll to position [36, 0]
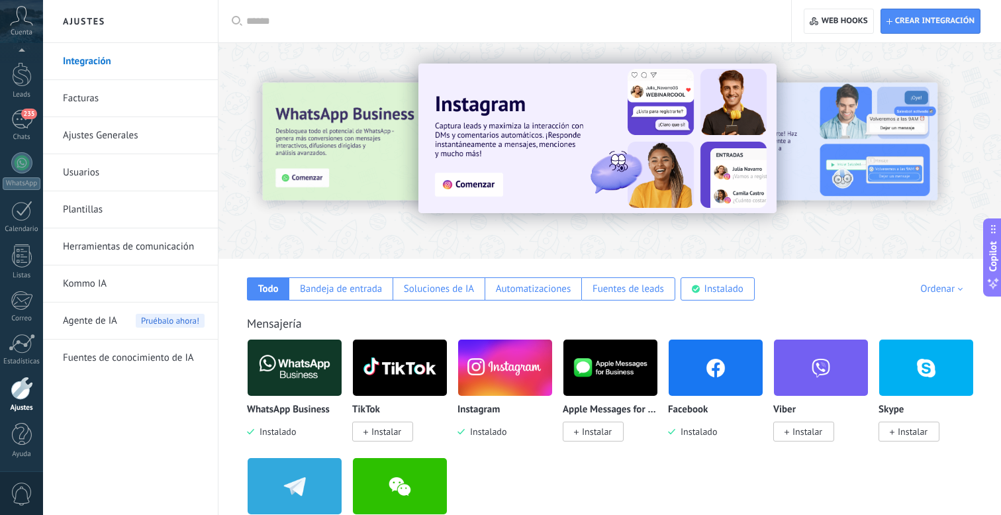
click at [21, 485] on span "0" at bounding box center [22, 494] width 23 height 23
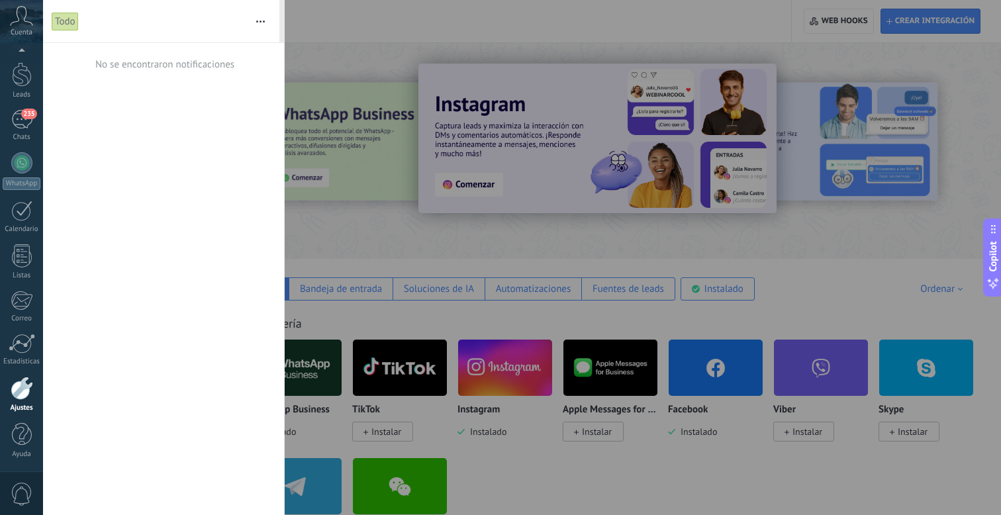
click at [21, 485] on span "0" at bounding box center [22, 494] width 23 height 23
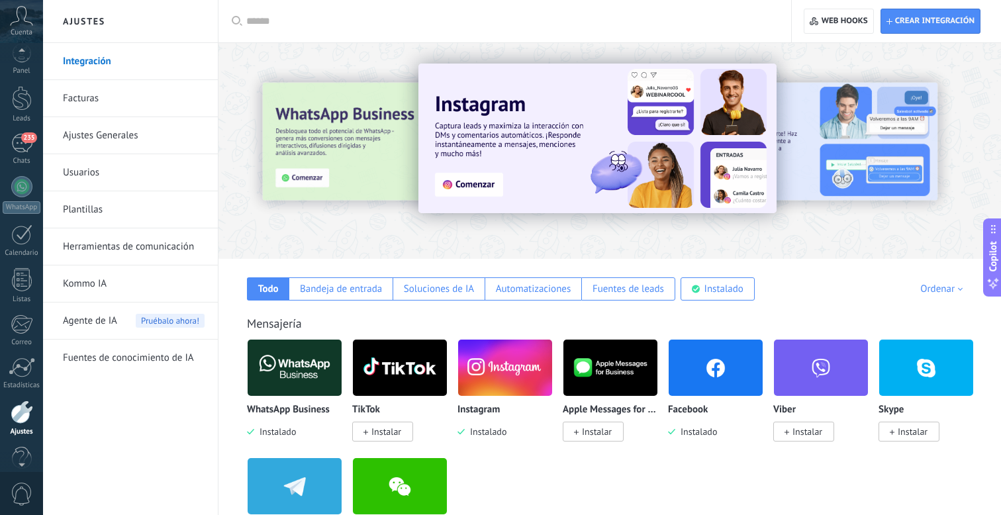
scroll to position [0, 0]
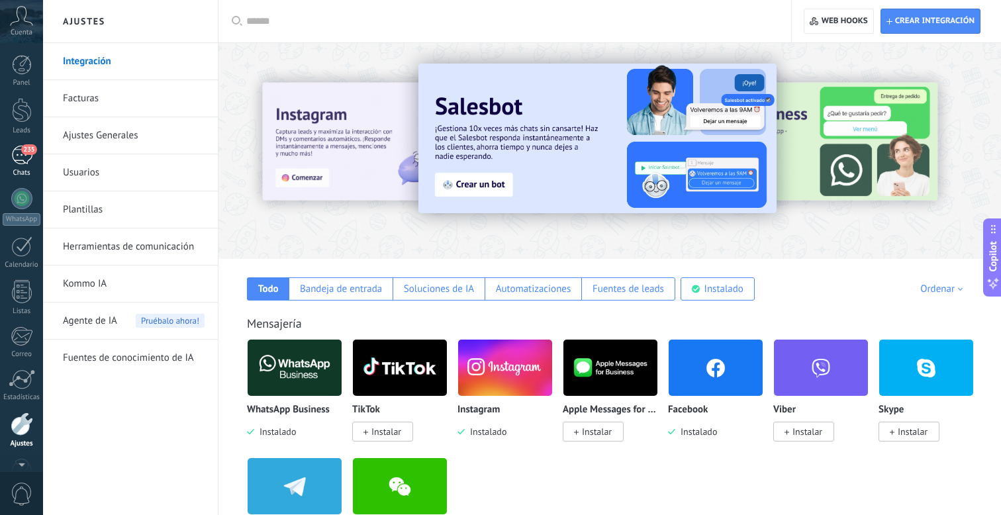
click at [28, 163] on div "235" at bounding box center [21, 155] width 21 height 19
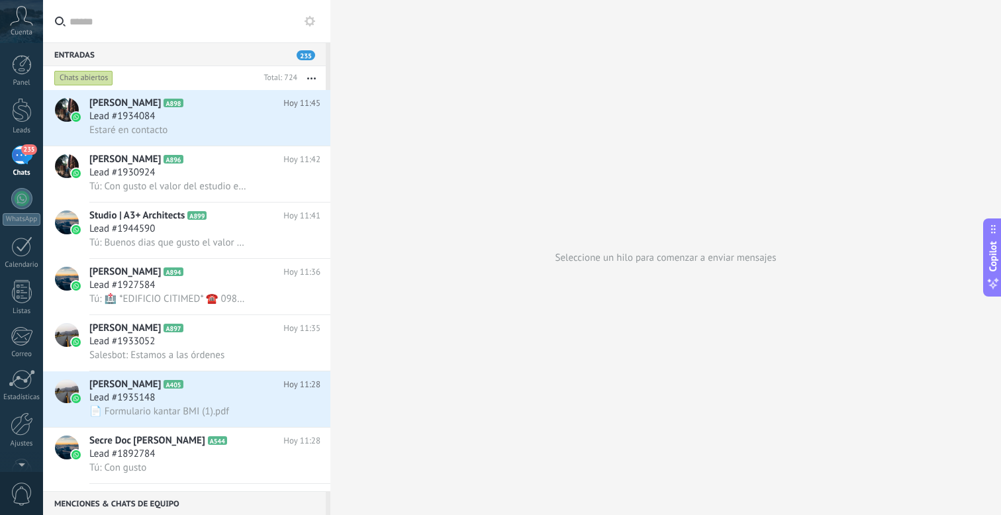
click at [97, 76] on div "Chats abiertos" at bounding box center [83, 78] width 59 height 16
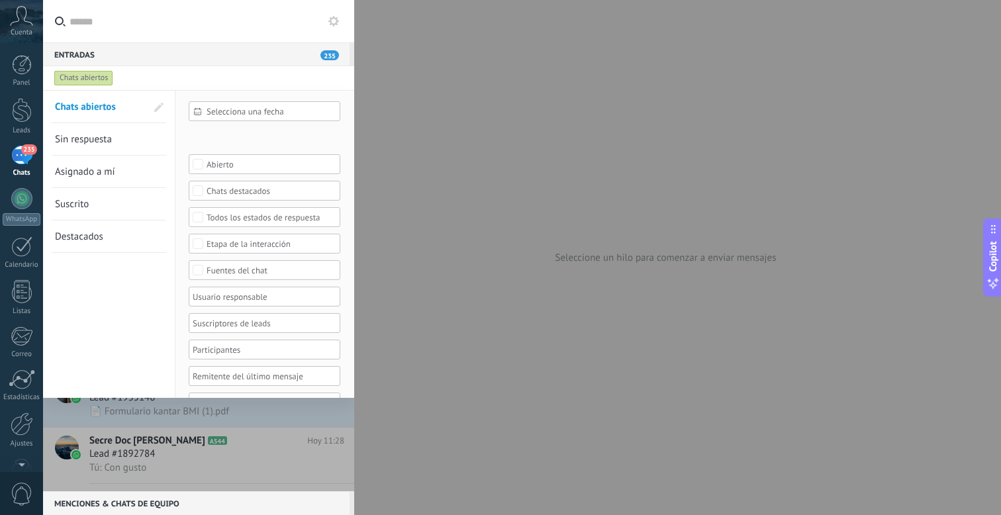
click at [97, 76] on div "Chats abiertos" at bounding box center [83, 78] width 59 height 16
click at [448, 135] on div at bounding box center [500, 257] width 1001 height 515
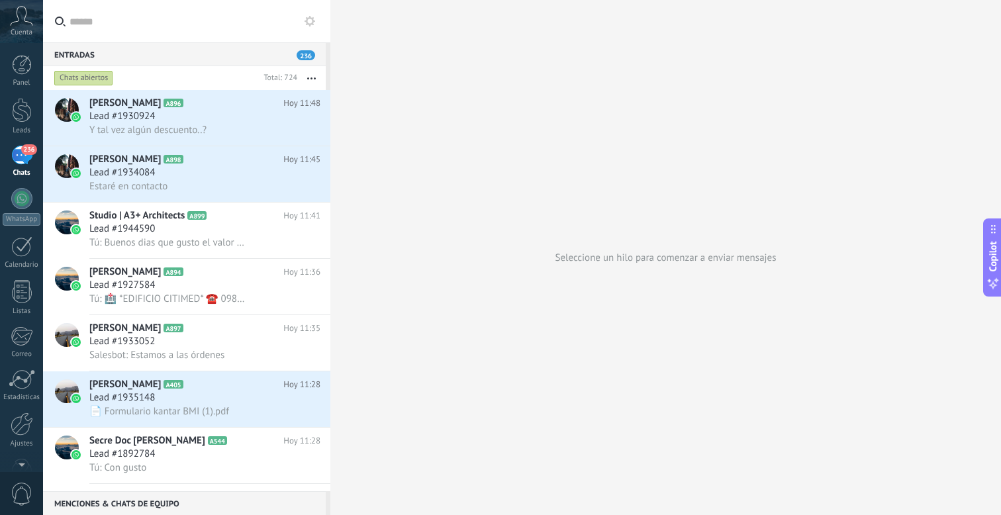
click at [17, 164] on div "236" at bounding box center [21, 155] width 21 height 19
click at [17, 111] on div at bounding box center [22, 110] width 20 height 25
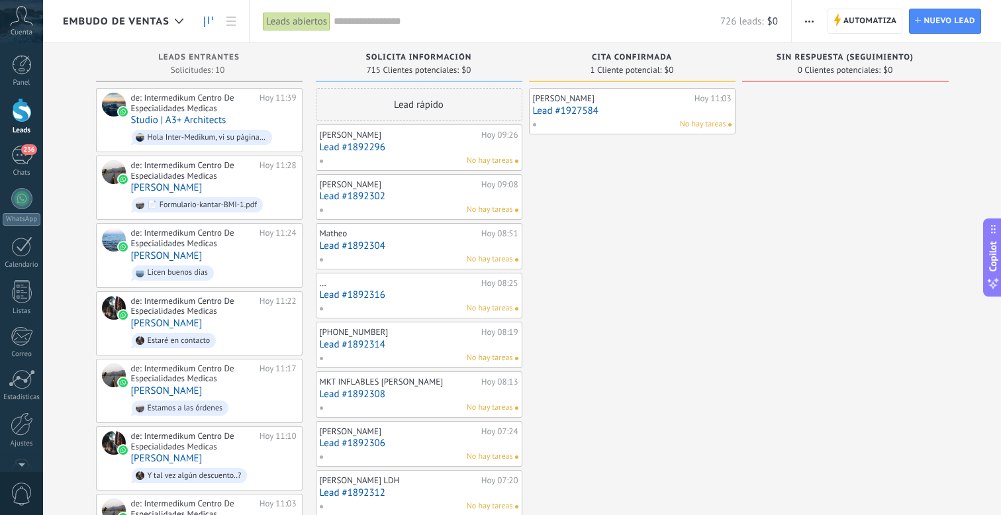
click at [860, 15] on span "Automatiza" at bounding box center [871, 21] width 54 height 24
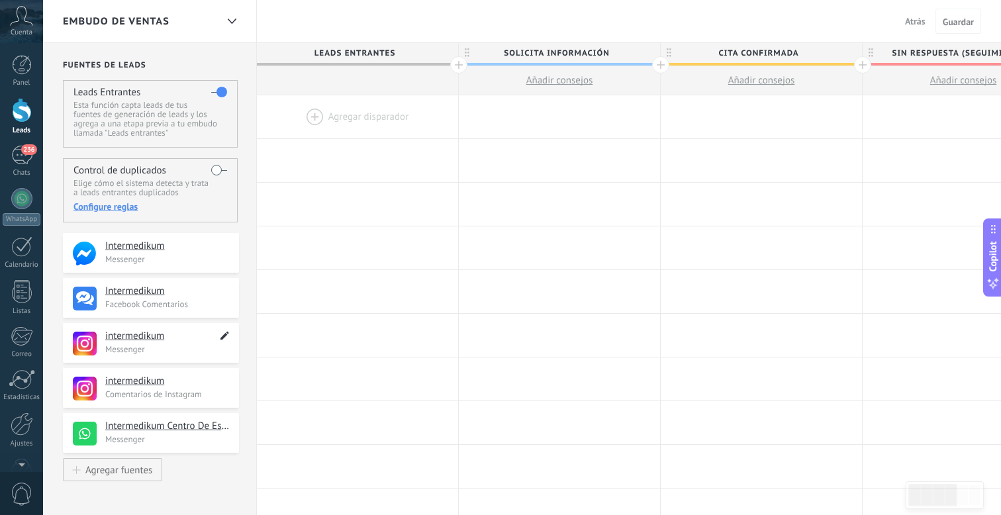
click at [219, 342] on icon at bounding box center [224, 336] width 15 height 16
click at [211, 350] on p "Messenger" at bounding box center [168, 349] width 126 height 11
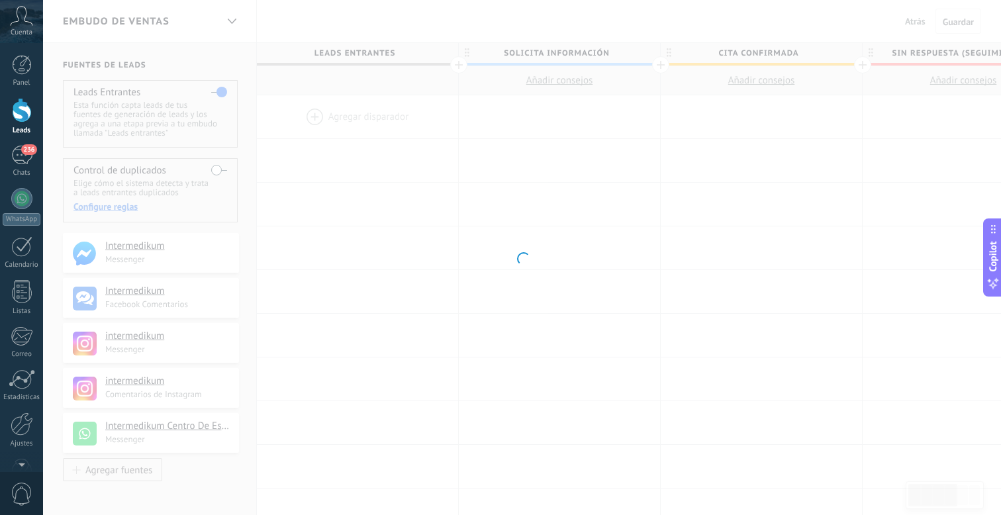
click at [188, 356] on div "Instagram Obtén leads de Instagram y mantente conectado sin salir de Kommo Inst…" at bounding box center [522, 257] width 958 height 515
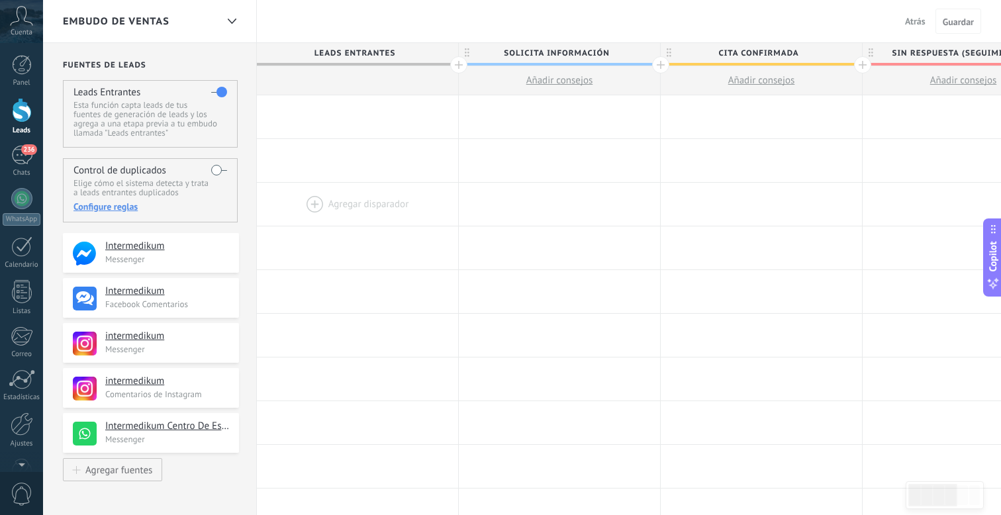
drag, startPoint x: 188, startPoint y: 356, endPoint x: 335, endPoint y: 191, distance: 220.4
click at [347, 111] on div at bounding box center [357, 116] width 201 height 43
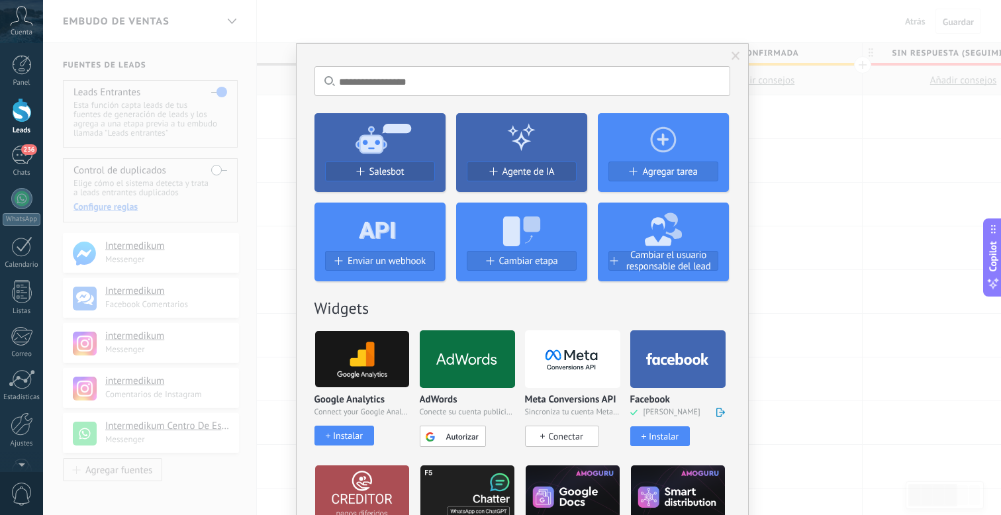
click at [806, 124] on div "No hay resultados Salesbot Agente de IA Agregar tarea Enviar un webhook Cambiar…" at bounding box center [522, 257] width 958 height 515
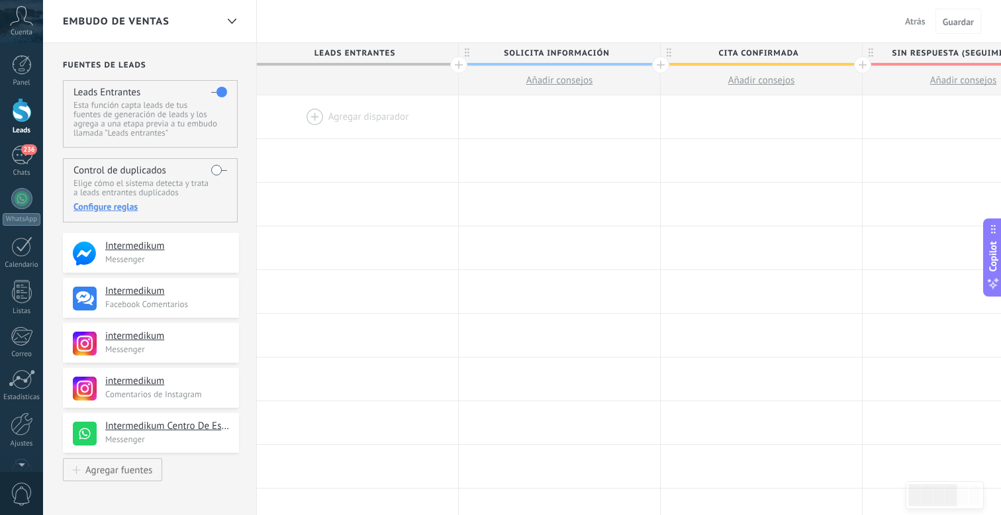
click at [916, 27] on button "Atrás" at bounding box center [915, 21] width 31 height 20
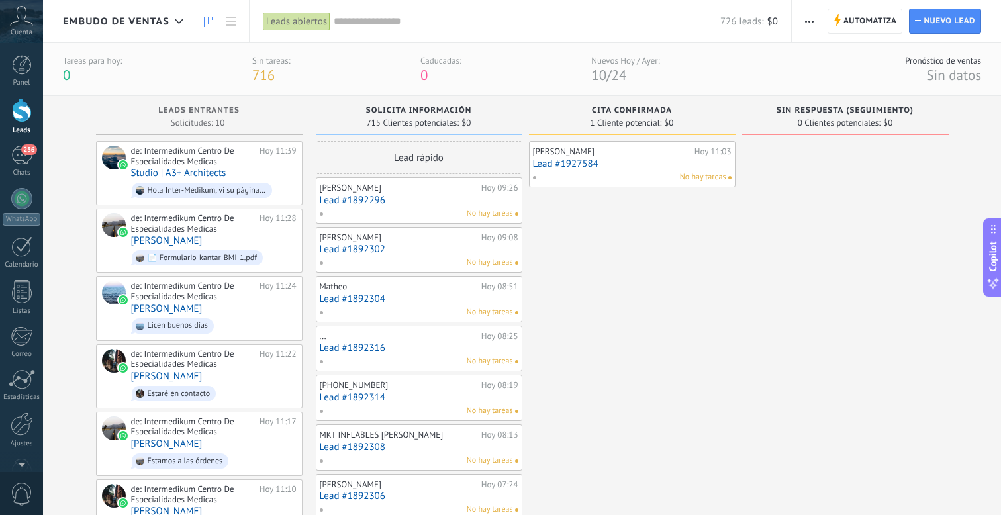
click at [650, 175] on div "No hay tareas" at bounding box center [629, 178] width 194 height 12
click at [628, 164] on link "Lead #1927584" at bounding box center [632, 163] width 199 height 11
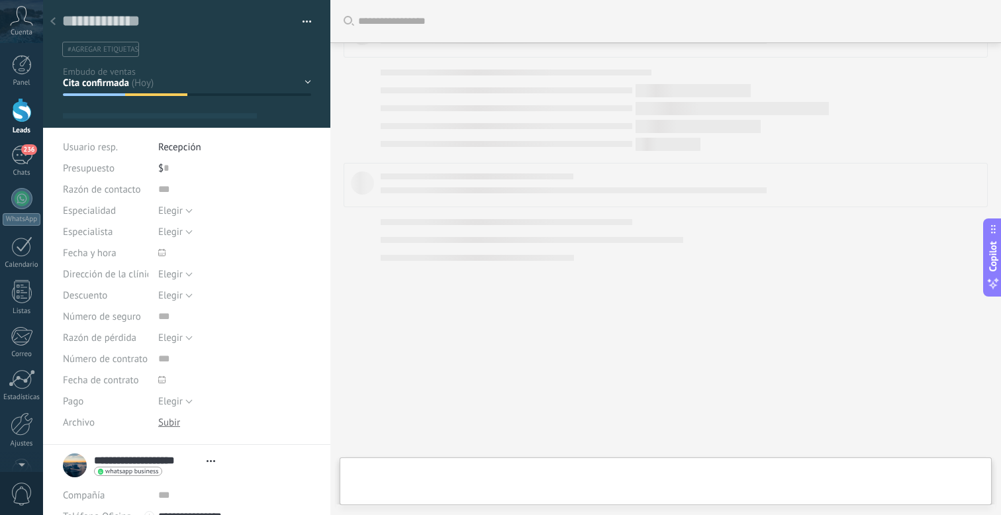
type textarea "**********"
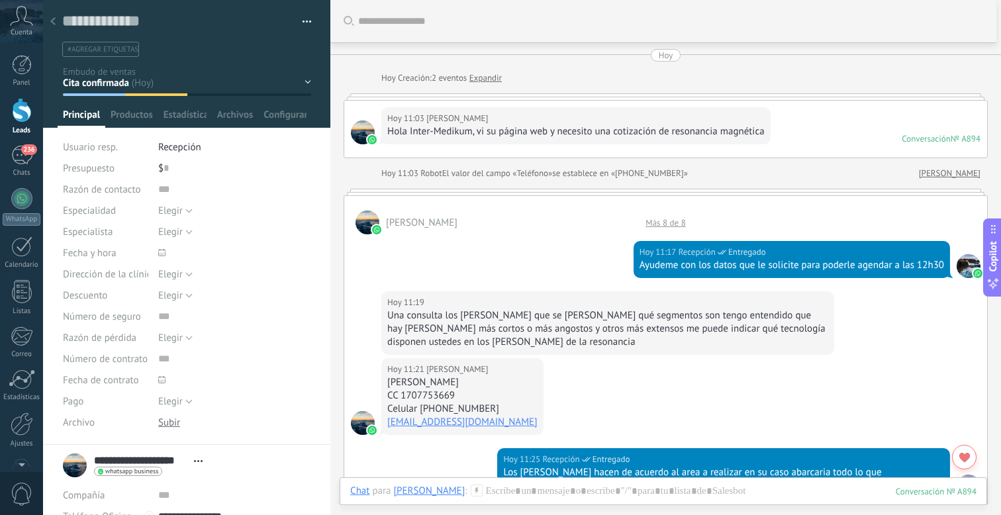
click at [925, 137] on div "Conversación" at bounding box center [926, 138] width 49 height 11
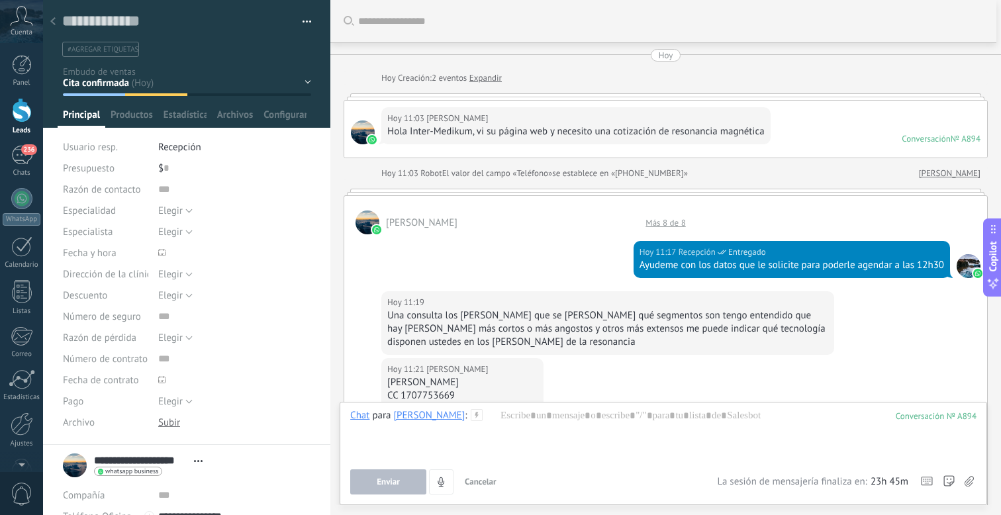
click at [541, 130] on div "Hola Inter-Medikum, vi su página web y necesito una cotización de resonancia ma…" at bounding box center [575, 131] width 377 height 13
click at [677, 221] on div "Más 8 de 8" at bounding box center [665, 222] width 53 height 11
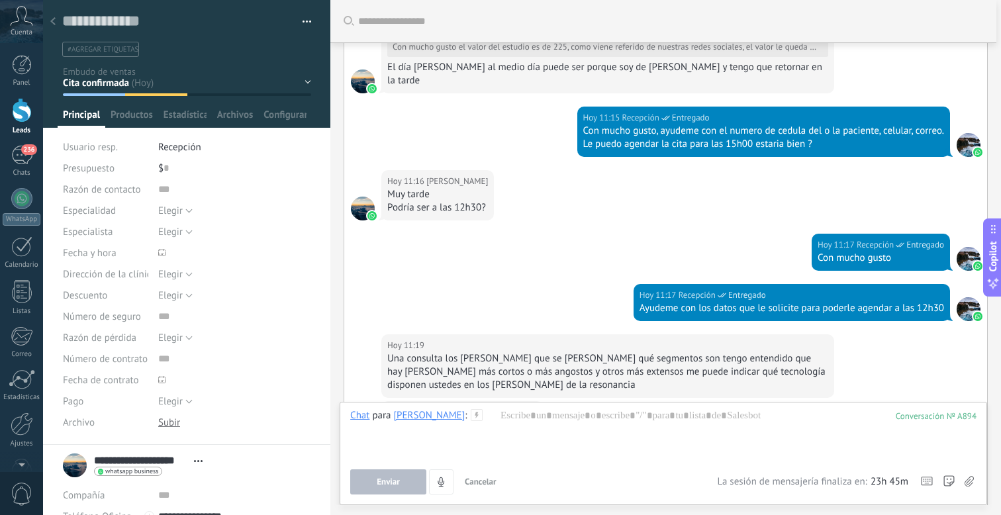
scroll to position [521, 0]
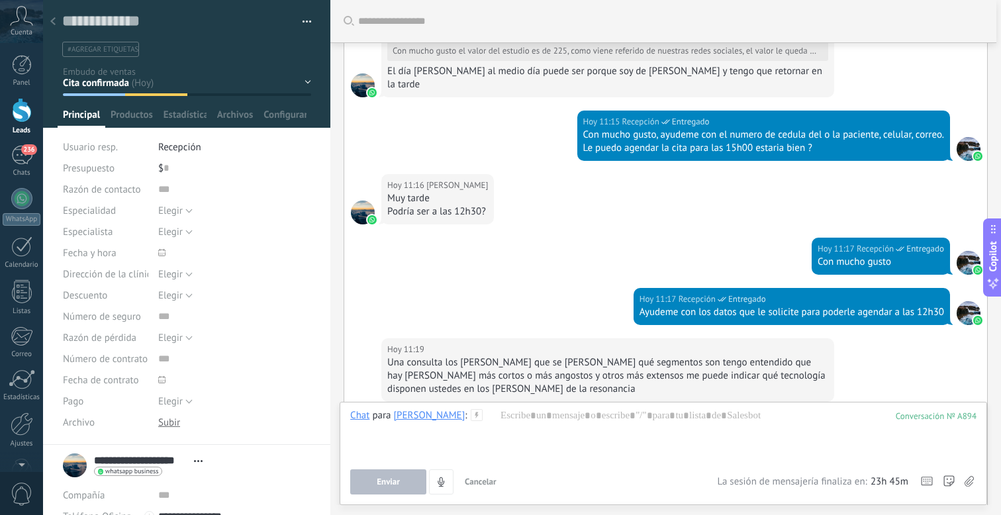
click at [168, 170] on div "$ 0" at bounding box center [234, 168] width 153 height 21
type input "***"
click at [138, 491] on span "Cancelar" at bounding box center [136, 494] width 34 height 9
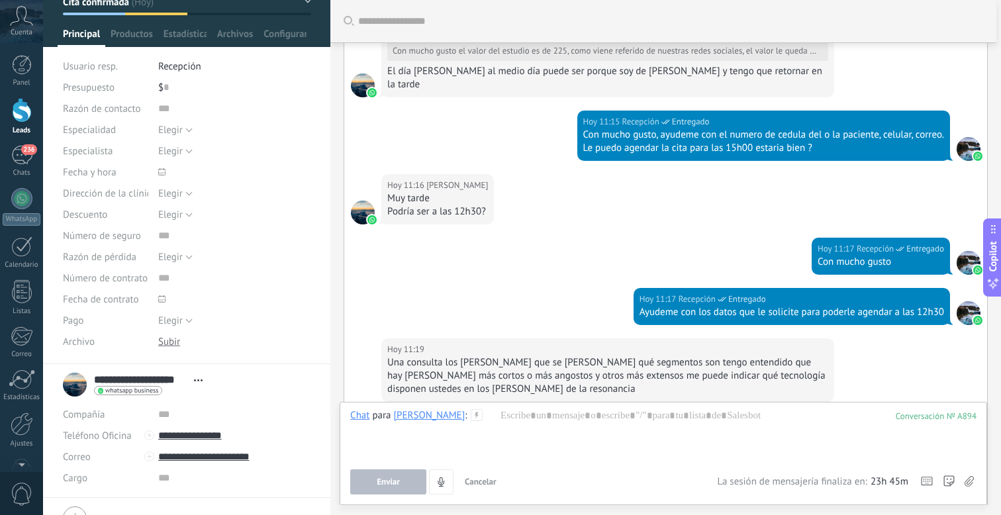
scroll to position [80, 0]
click at [179, 221] on span "Elegir" at bounding box center [170, 215] width 25 height 13
click at [190, 196] on button "Elegir" at bounding box center [175, 193] width 34 height 21
click at [173, 193] on span "Elegir" at bounding box center [222, 194] width 156 height 13
click at [275, 41] on span "Configurar" at bounding box center [285, 37] width 43 height 19
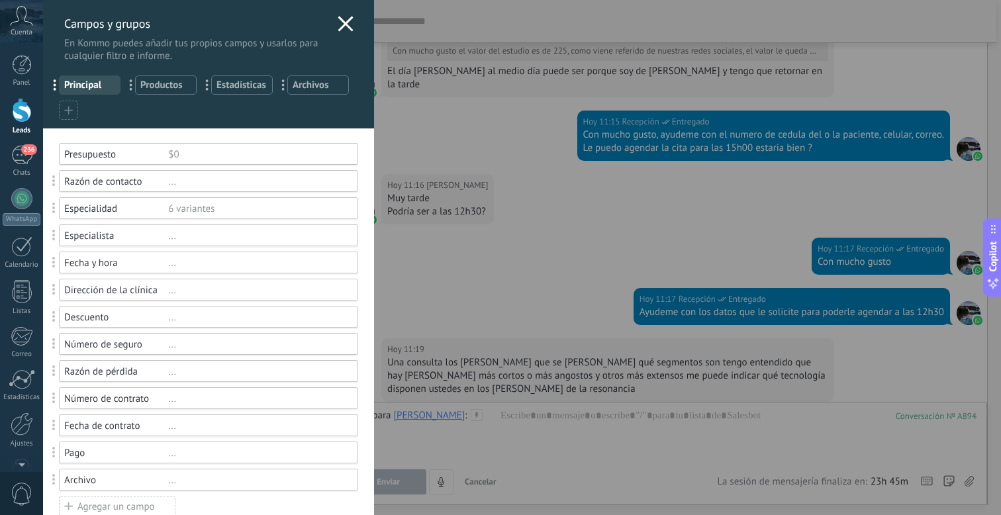
click at [179, 239] on div "..." at bounding box center [257, 236] width 178 height 13
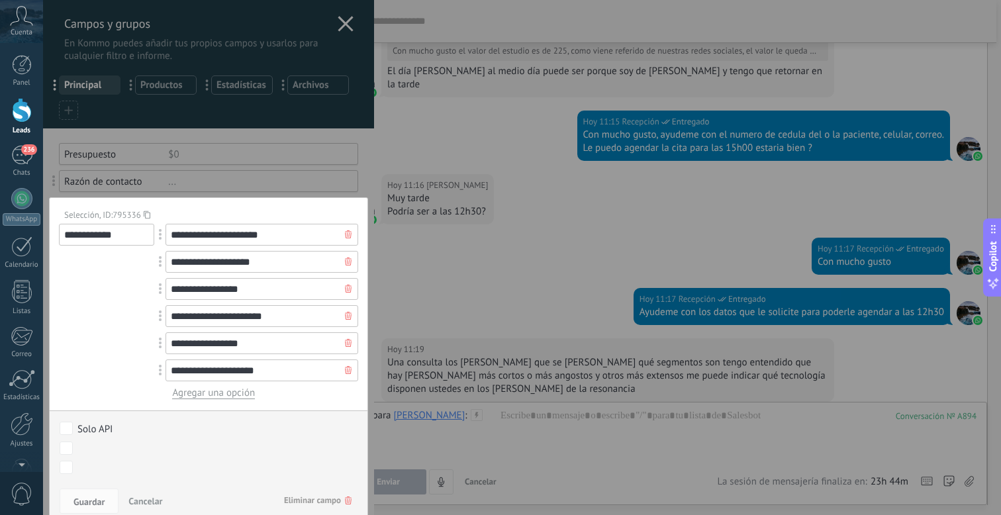
click at [148, 499] on span "Cancelar" at bounding box center [145, 501] width 34 height 12
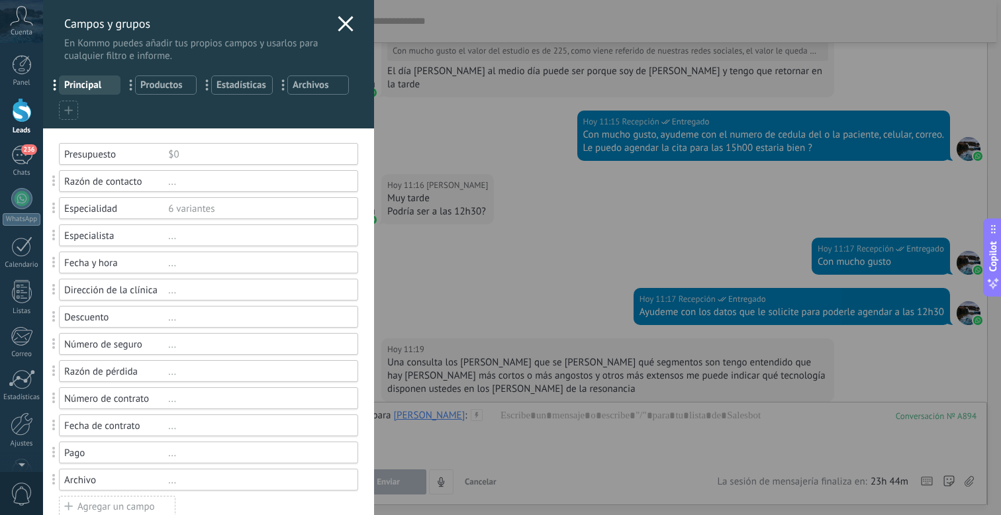
click at [177, 297] on div "..." at bounding box center [257, 290] width 178 height 13
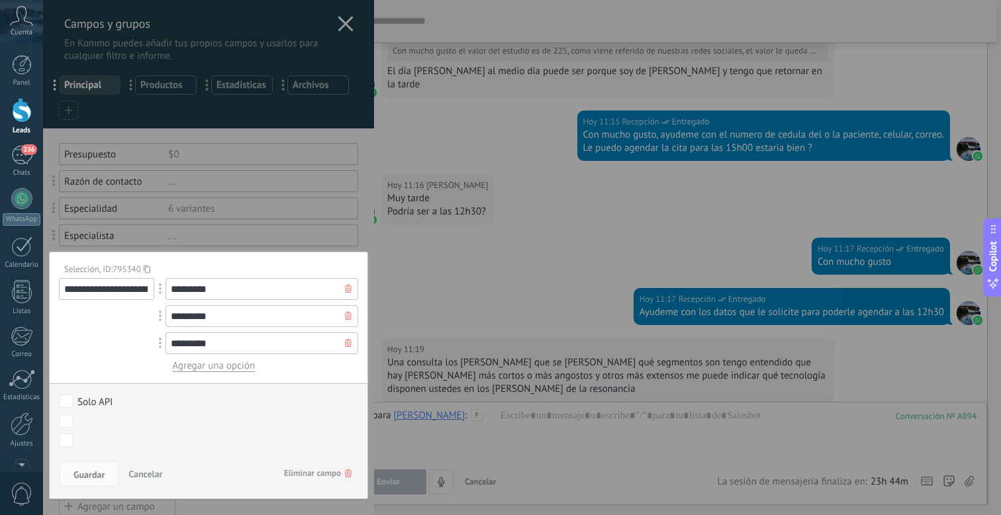
click at [345, 319] on icon at bounding box center [348, 316] width 7 height 8
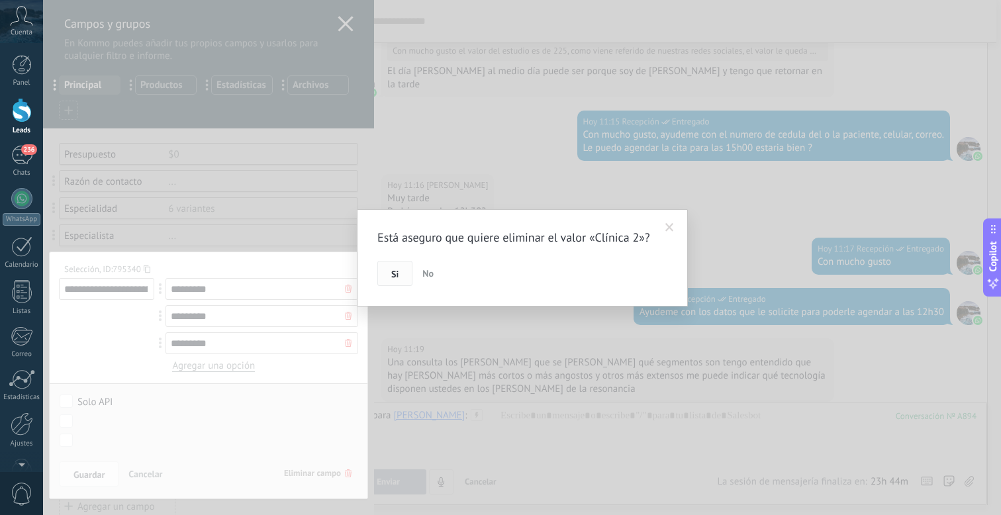
click at [403, 272] on button "Si" at bounding box center [394, 273] width 35 height 25
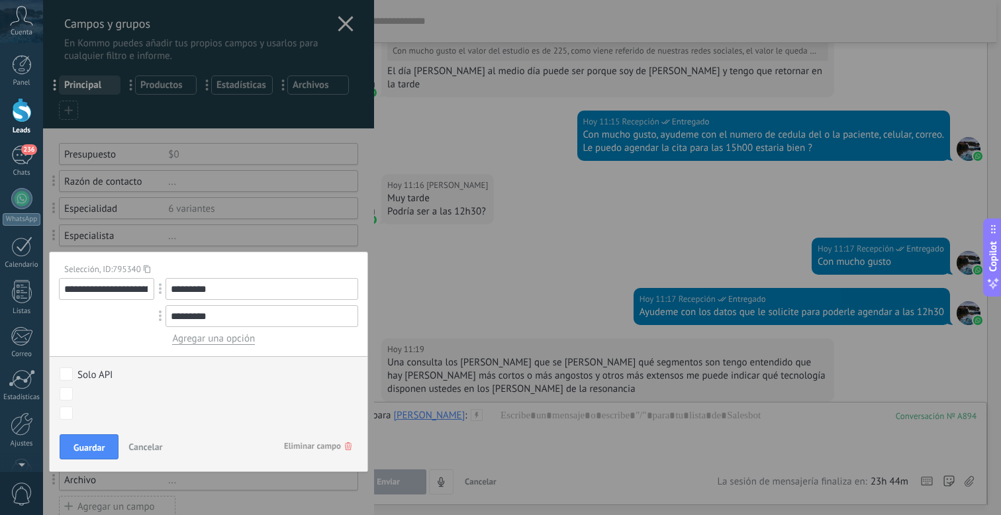
click at [341, 321] on input "*********" at bounding box center [262, 316] width 193 height 22
click at [348, 315] on input "*********" at bounding box center [262, 316] width 193 height 22
drag, startPoint x: 279, startPoint y: 315, endPoint x: 130, endPoint y: 314, distance: 148.3
click at [130, 314] on div "**********" at bounding box center [208, 311] width 299 height 67
click at [209, 301] on div "********* Agregar una opción" at bounding box center [262, 311] width 193 height 67
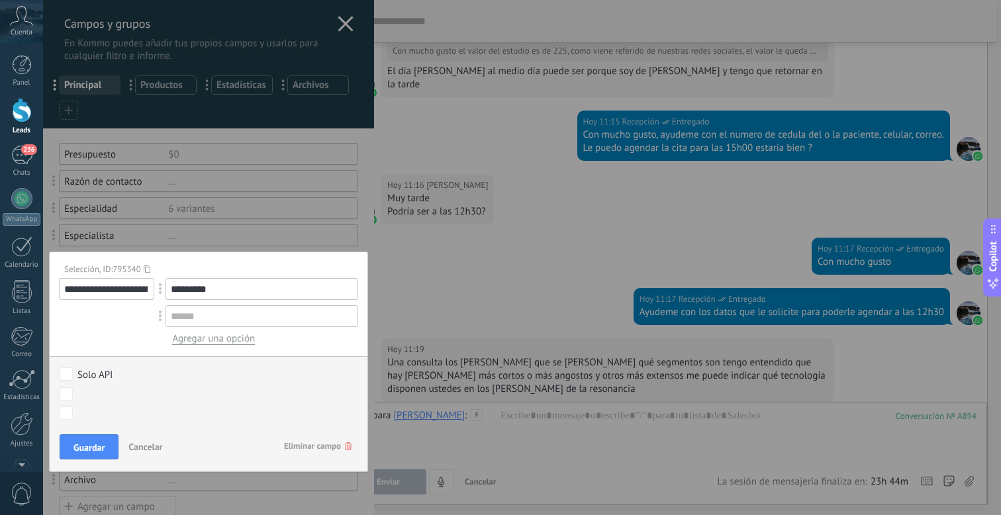
drag, startPoint x: 217, startPoint y: 295, endPoint x: 158, endPoint y: 283, distance: 60.1
click at [166, 285] on div "*********" at bounding box center [262, 289] width 193 height 22
click at [335, 318] on input "text" at bounding box center [262, 316] width 193 height 22
click at [300, 299] on input "text" at bounding box center [262, 289] width 193 height 22
click at [291, 292] on input "text" at bounding box center [262, 289] width 193 height 22
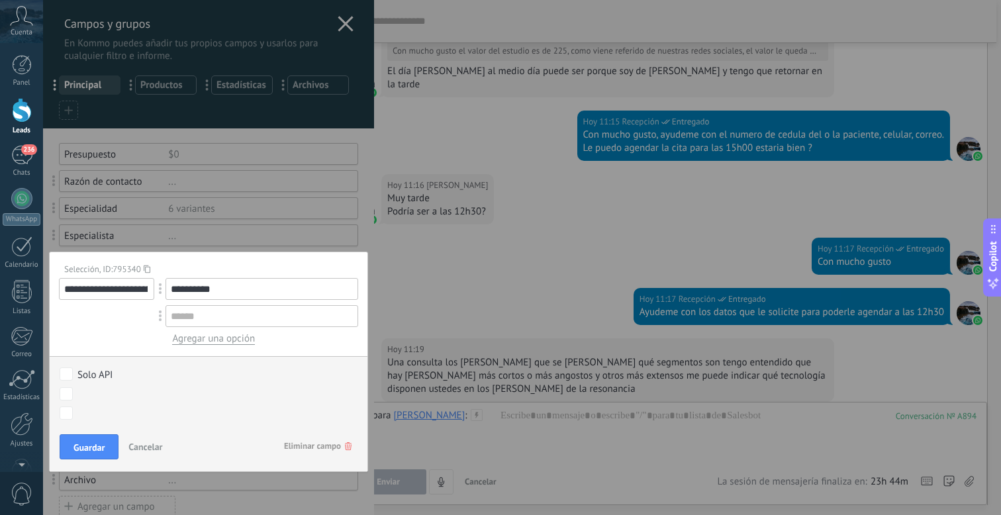
type input "**********"
click at [345, 450] on icon at bounding box center [348, 446] width 7 height 8
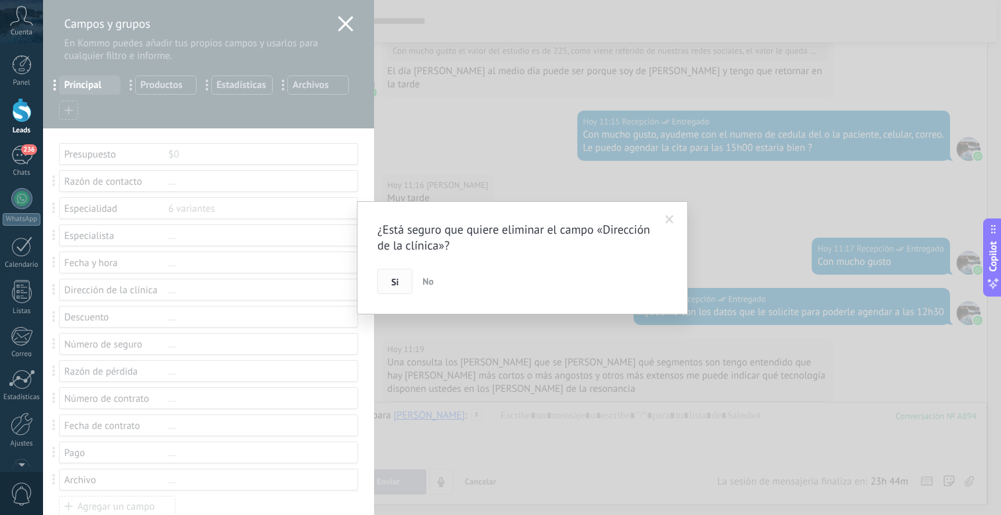
click at [393, 279] on span "Si" at bounding box center [394, 281] width 7 height 9
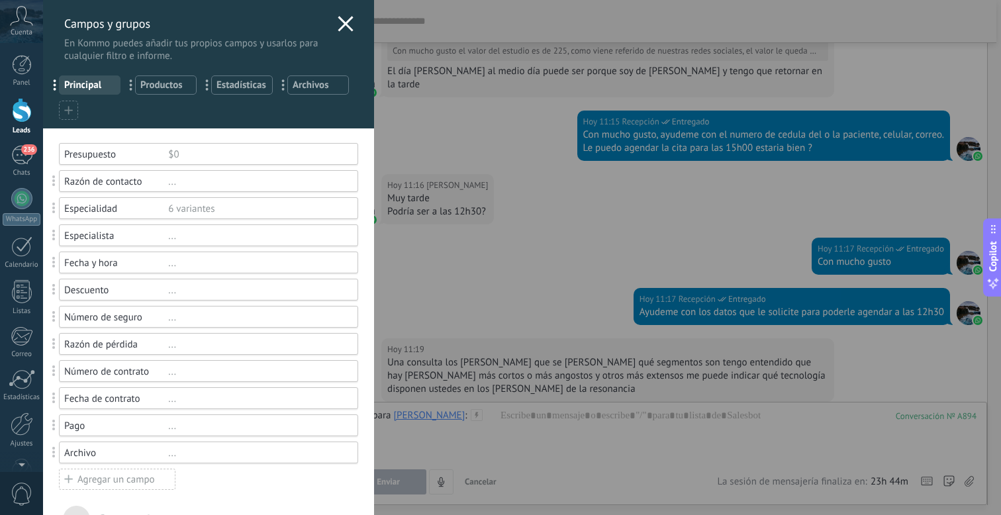
click at [199, 287] on div "..." at bounding box center [257, 290] width 178 height 13
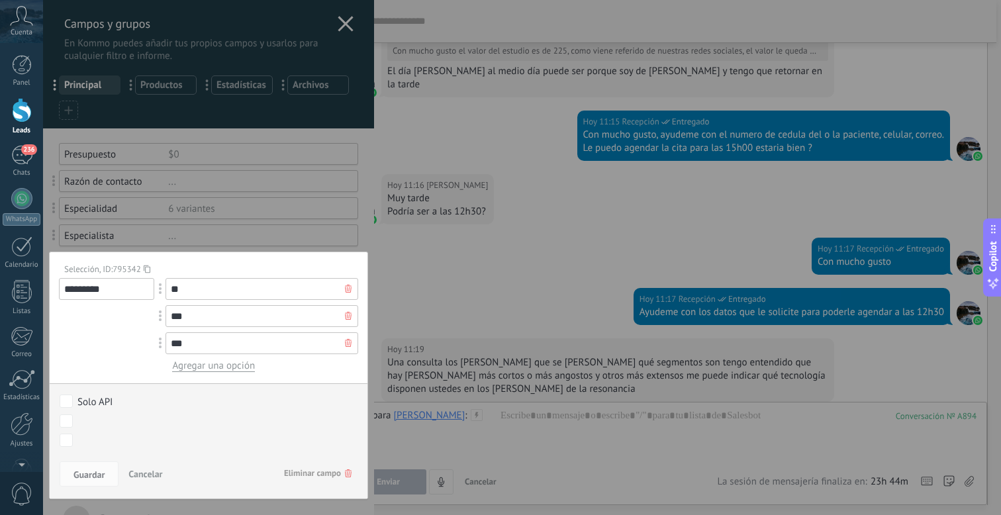
click at [211, 293] on input "**" at bounding box center [262, 289] width 193 height 22
drag, startPoint x: 187, startPoint y: 291, endPoint x: 160, endPoint y: 289, distance: 26.6
click at [166, 289] on div "**" at bounding box center [262, 289] width 193 height 22
type input "**********"
click at [346, 313] on icon at bounding box center [348, 316] width 7 height 8
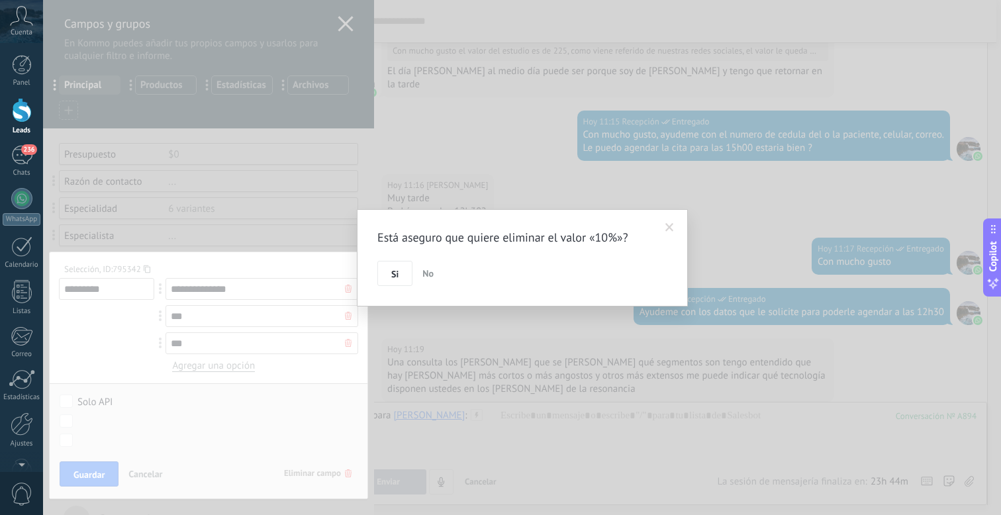
click at [393, 278] on span "Si" at bounding box center [394, 274] width 7 height 9
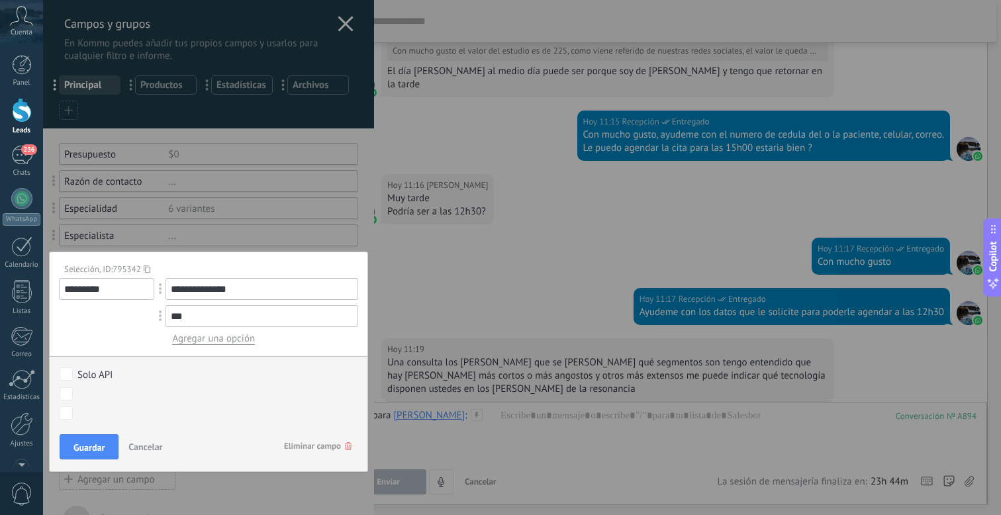
click at [344, 317] on input "***" at bounding box center [262, 316] width 193 height 22
drag, startPoint x: 339, startPoint y: 333, endPoint x: 307, endPoint y: 330, distance: 32.6
click at [339, 333] on div "**********" at bounding box center [262, 311] width 193 height 67
drag, startPoint x: 208, startPoint y: 312, endPoint x: 138, endPoint y: 311, distance: 69.5
click at [140, 311] on div "**********" at bounding box center [208, 311] width 299 height 67
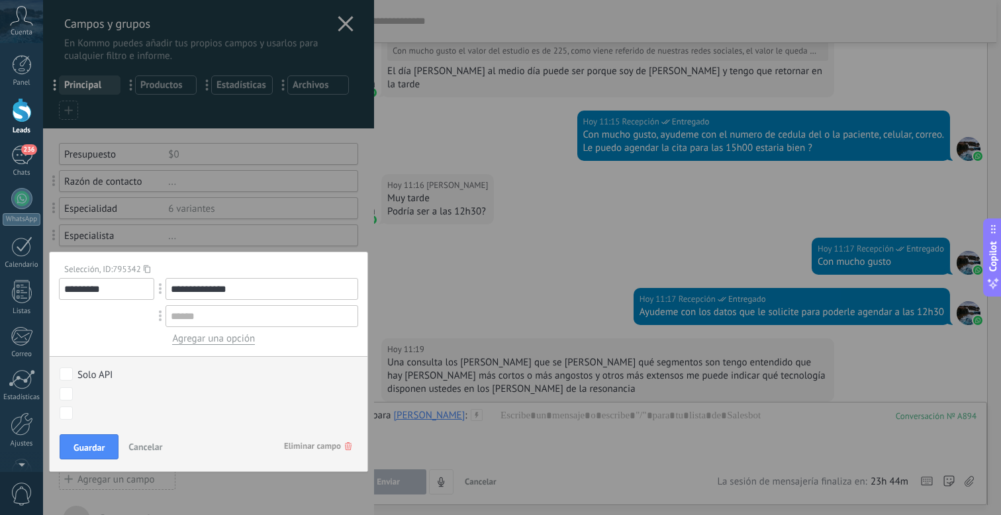
click at [89, 319] on div "*********" at bounding box center [106, 311] width 95 height 67
click at [86, 450] on span "Guardar" at bounding box center [89, 447] width 31 height 9
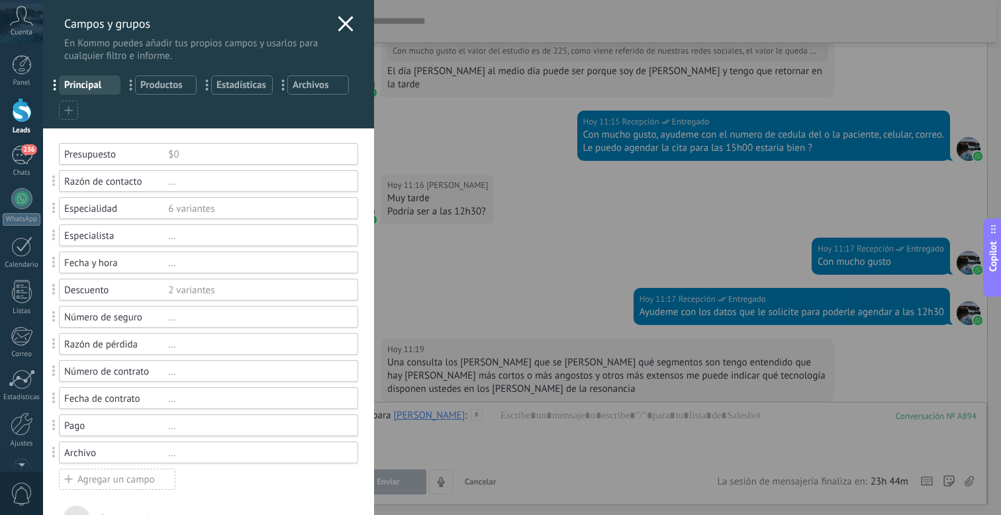
click at [199, 295] on div "2 variantes" at bounding box center [257, 290] width 178 height 13
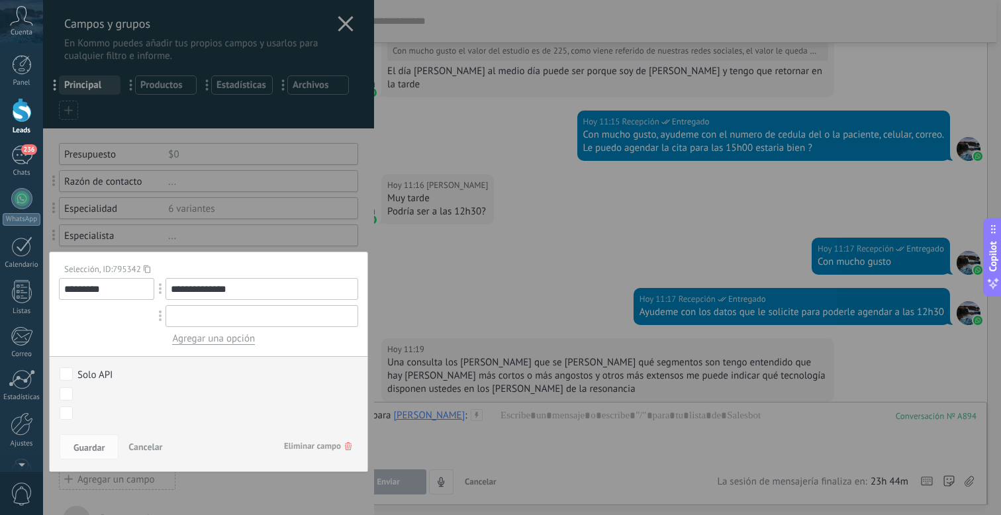
drag, startPoint x: 312, startPoint y: 321, endPoint x: 329, endPoint y: 321, distance: 17.2
click at [313, 321] on input "text" at bounding box center [262, 316] width 193 height 22
click at [344, 321] on input "text" at bounding box center [262, 316] width 193 height 22
drag, startPoint x: 350, startPoint y: 317, endPoint x: 362, endPoint y: 334, distance: 20.0
click at [350, 317] on input "text" at bounding box center [262, 316] width 193 height 22
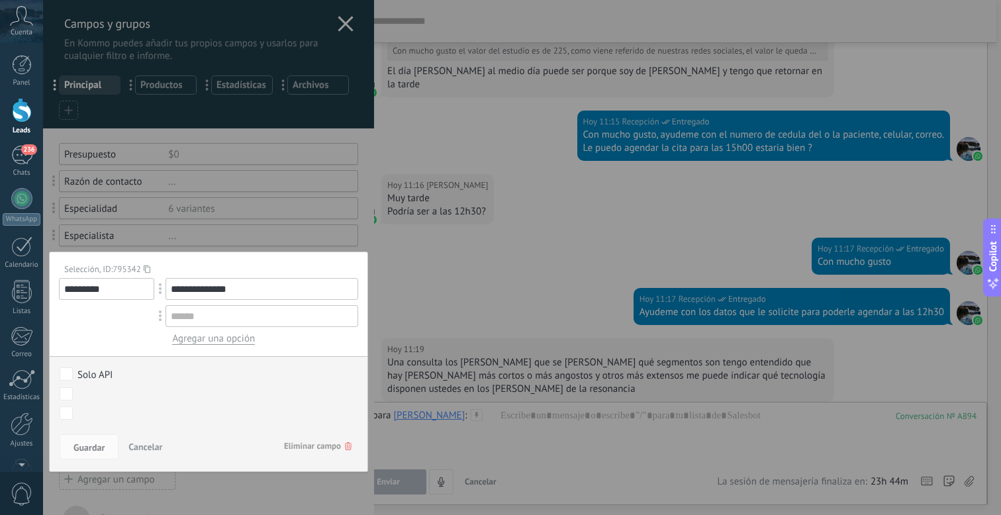
click at [347, 336] on div "**********" at bounding box center [262, 311] width 193 height 67
click at [148, 450] on span "Cancelar" at bounding box center [145, 447] width 34 height 12
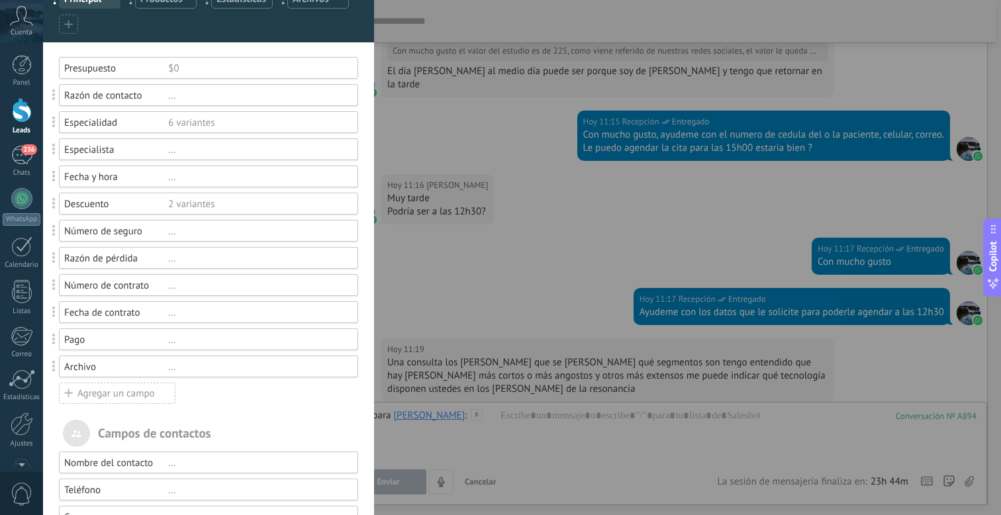
scroll to position [0, 0]
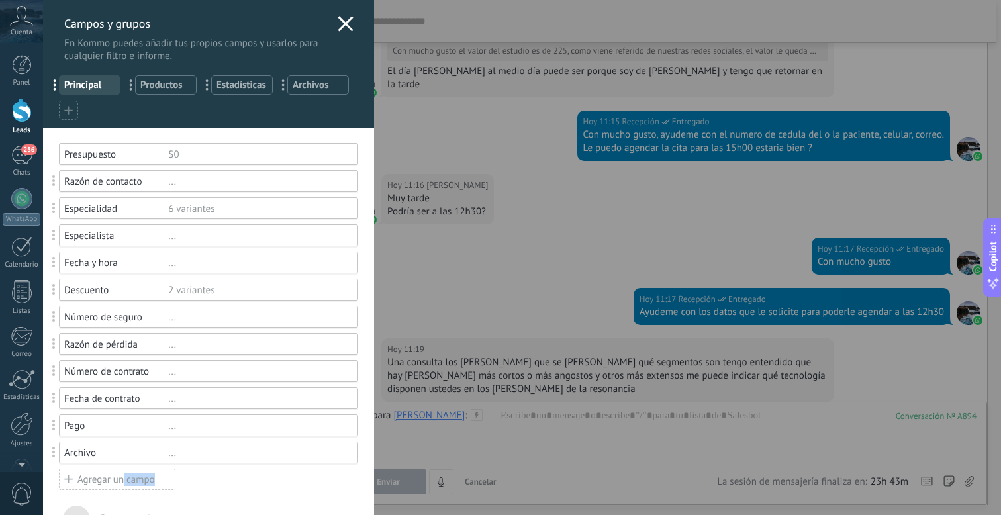
drag, startPoint x: 123, startPoint y: 480, endPoint x: 195, endPoint y: 483, distance: 72.3
click at [195, 483] on div "Presupuesto $0 Razón de contacto ... Especialidad 6 variantes Especialista ... …" at bounding box center [208, 317] width 299 height 348
click at [106, 475] on div "Agregar un campo" at bounding box center [117, 479] width 117 height 21
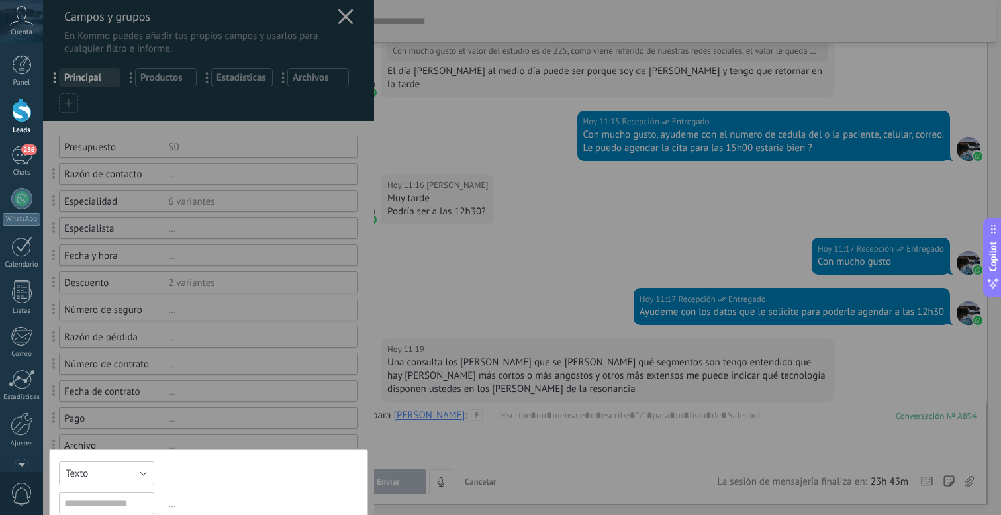
click at [113, 474] on button "Texto" at bounding box center [106, 474] width 95 height 24
click at [116, 499] on input "text" at bounding box center [106, 504] width 95 height 22
type input "**********"
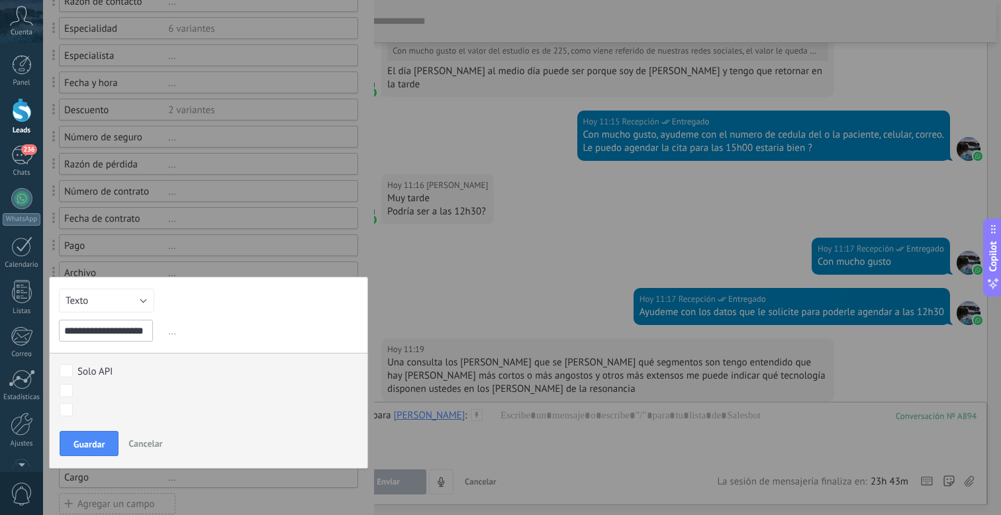
scroll to position [0, 0]
click at [179, 334] on span "..." at bounding box center [262, 332] width 193 height 22
click at [172, 336] on span "..." at bounding box center [262, 332] width 193 height 22
click at [169, 331] on span "..." at bounding box center [262, 332] width 193 height 22
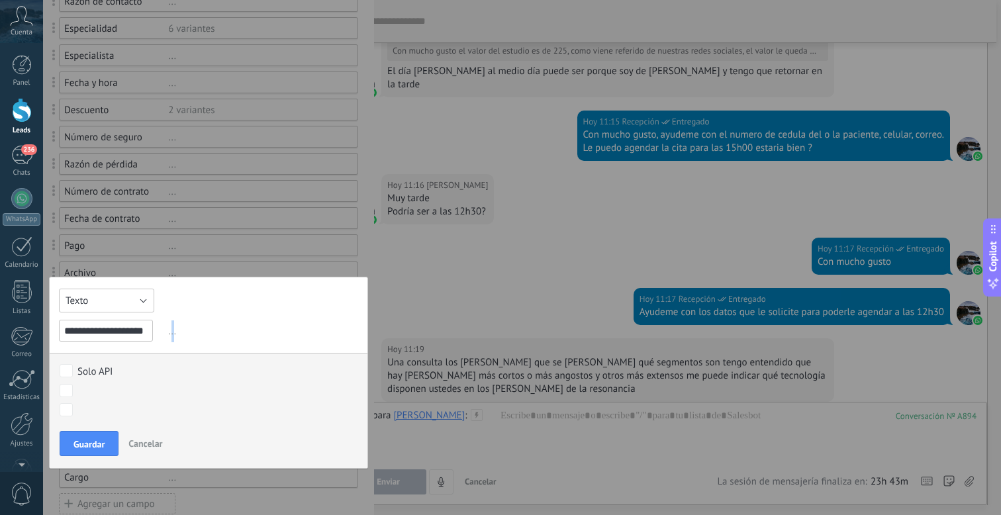
click at [110, 303] on button "Texto" at bounding box center [106, 301] width 95 height 24
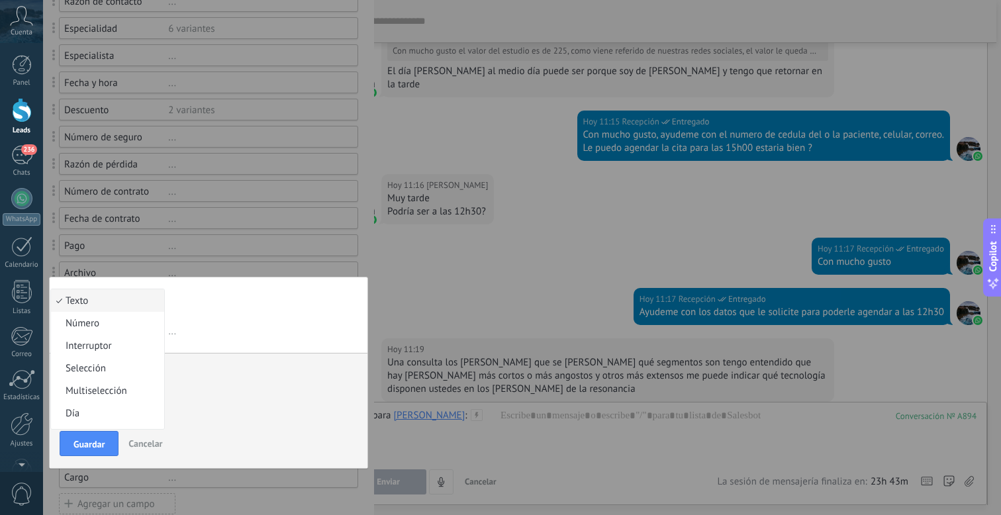
click at [237, 328] on span "..." at bounding box center [262, 332] width 193 height 22
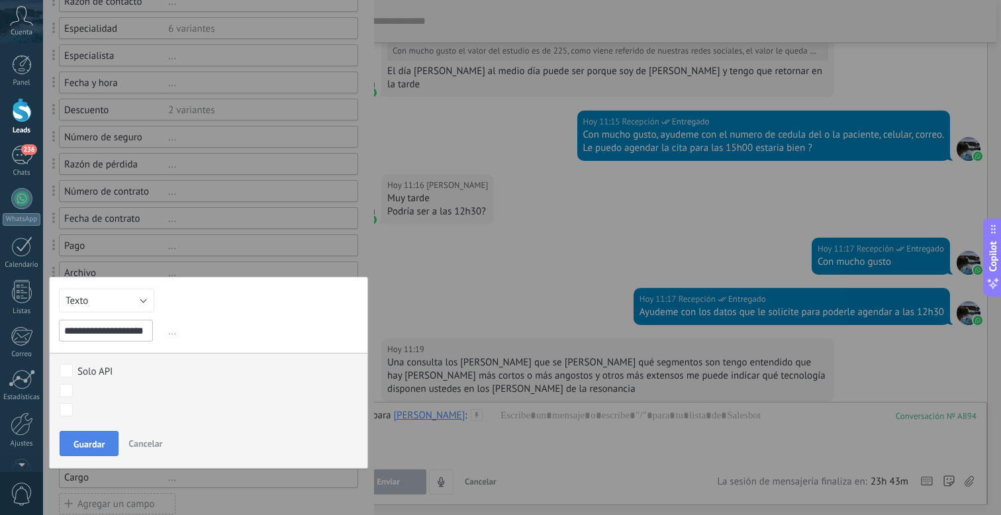
click at [96, 444] on span "Guardar" at bounding box center [89, 444] width 31 height 9
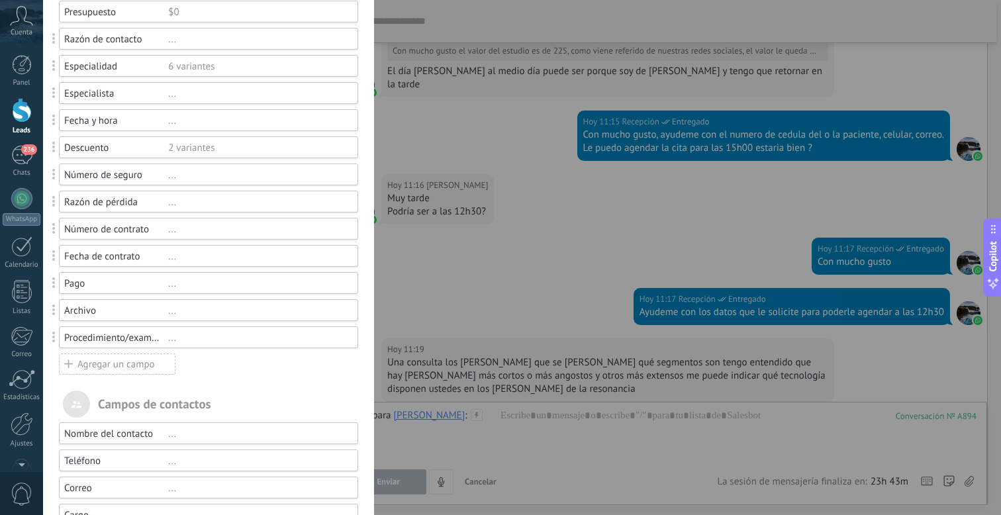
scroll to position [93, 0]
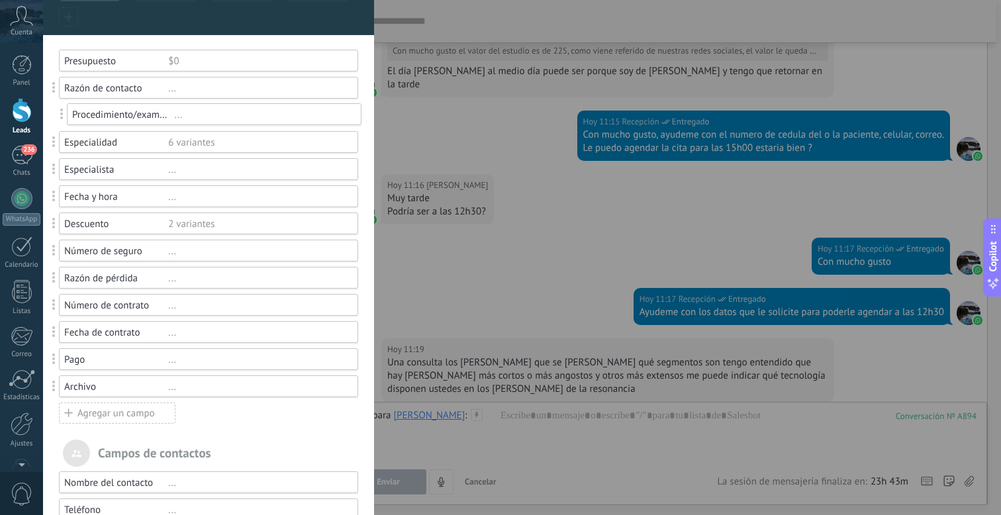
drag, startPoint x: 54, startPoint y: 383, endPoint x: 62, endPoint y: 111, distance: 273.0
click at [144, 89] on div "Razón de contacto" at bounding box center [116, 88] width 104 height 13
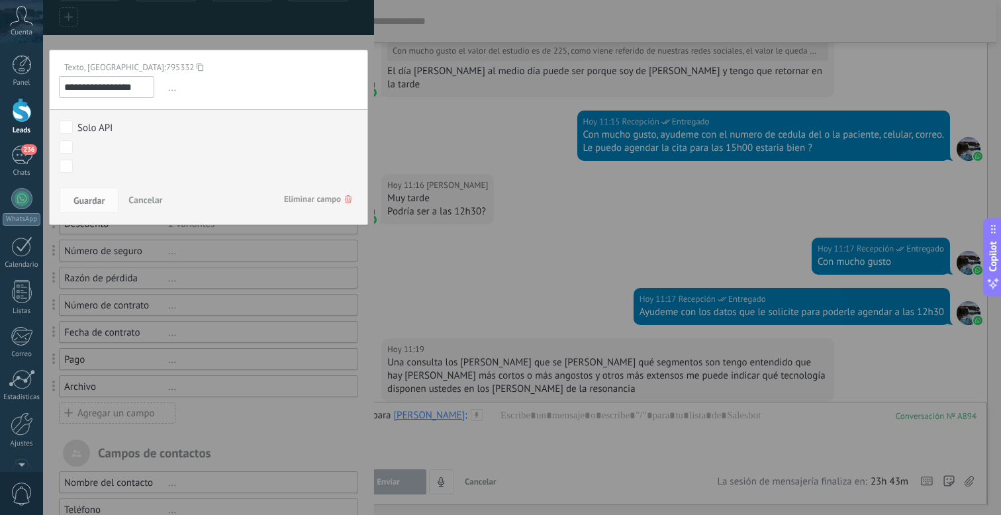
click at [143, 202] on span "Cancelar" at bounding box center [145, 200] width 34 height 12
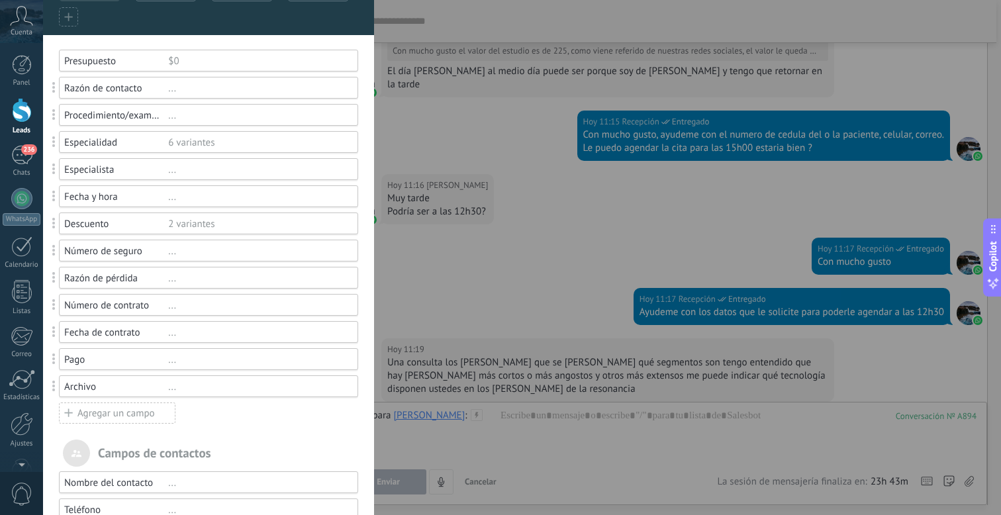
click at [170, 173] on div "..." at bounding box center [257, 170] width 178 height 13
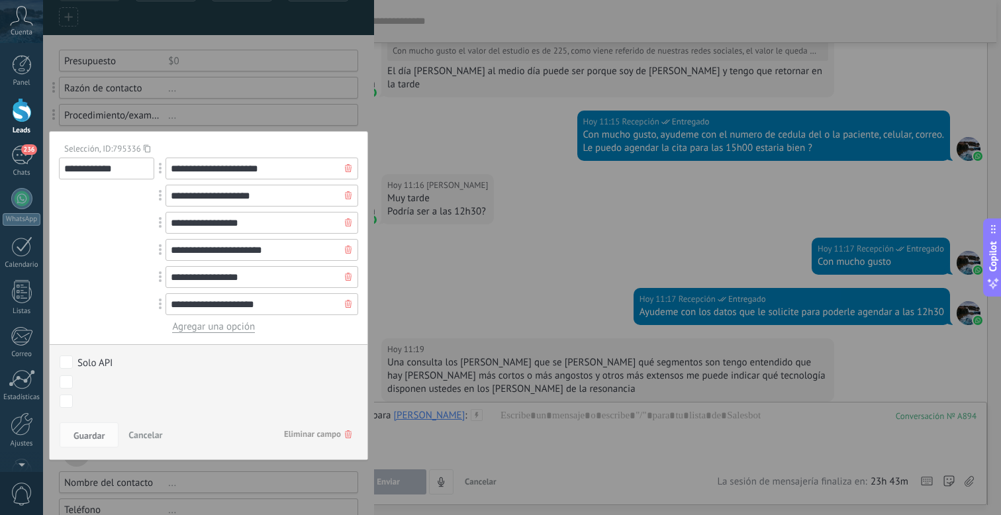
click at [158, 436] on span "Cancelar" at bounding box center [145, 435] width 34 height 12
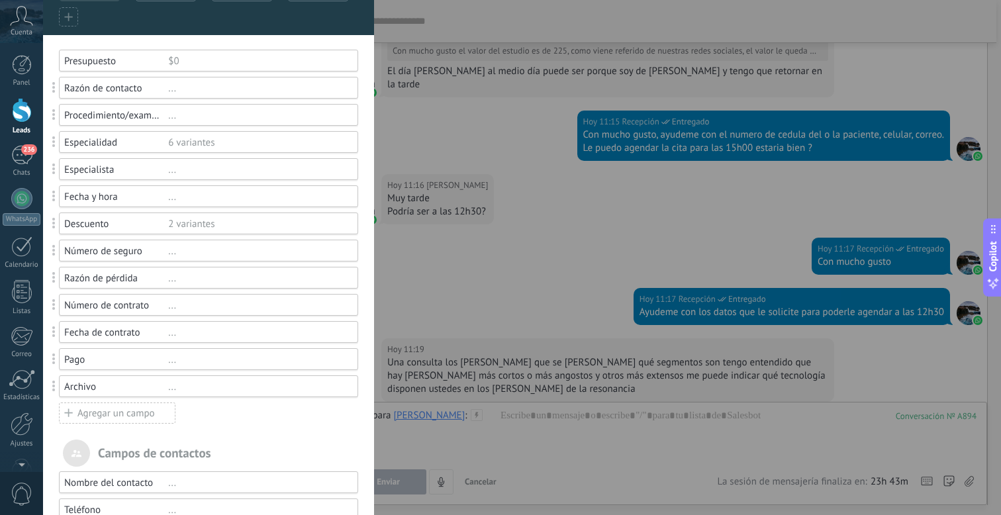
click at [193, 218] on div "Descuento 2 variantes" at bounding box center [208, 224] width 299 height 22
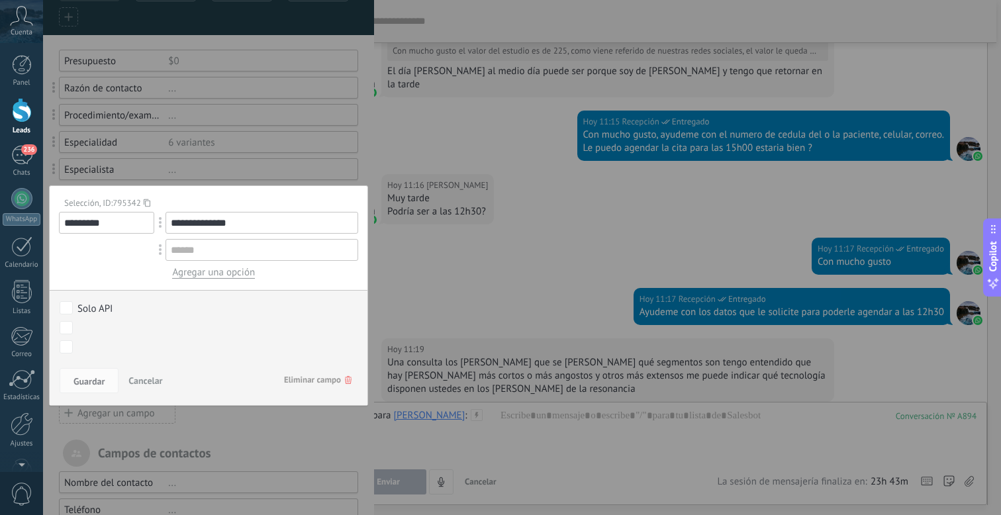
click at [356, 247] on div "**********" at bounding box center [208, 295] width 319 height 221
click at [138, 226] on input "*********" at bounding box center [106, 223] width 95 height 22
drag, startPoint x: 161, startPoint y: 241, endPoint x: 161, endPoint y: 215, distance: 26.5
click at [352, 221] on input "text" at bounding box center [262, 223] width 193 height 22
click at [156, 221] on span at bounding box center [161, 222] width 25 height 31
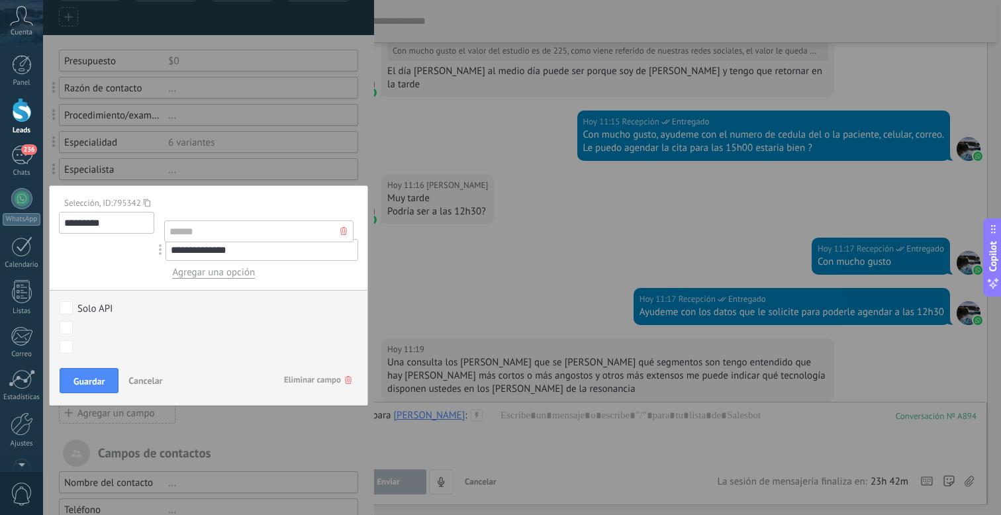
drag, startPoint x: 156, startPoint y: 221, endPoint x: 156, endPoint y: 228, distance: 7.9
click at [360, 217] on div "**********" at bounding box center [208, 295] width 319 height 221
click at [352, 226] on input "text" at bounding box center [262, 223] width 193 height 22
click at [154, 384] on span "Cancelar" at bounding box center [145, 381] width 34 height 12
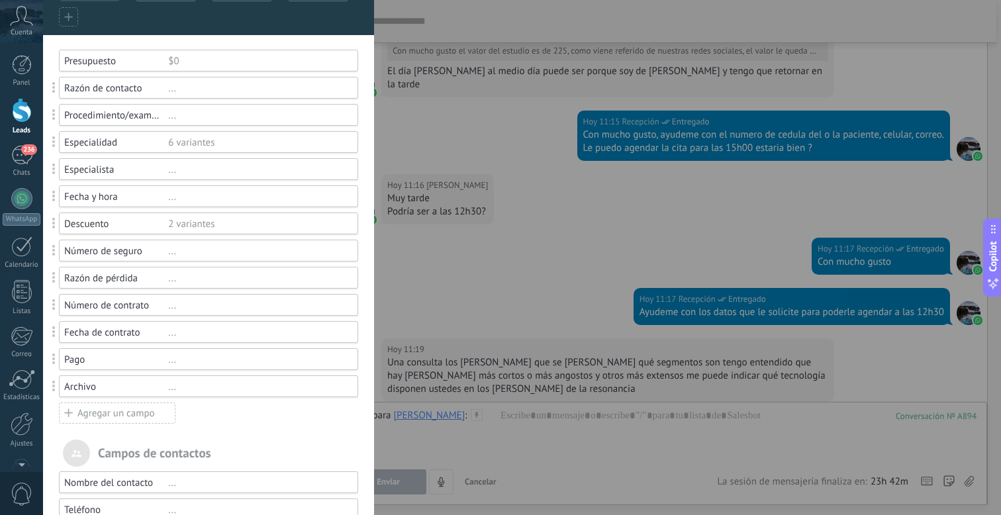
click at [58, 223] on span at bounding box center [54, 223] width 25 height 31
click at [323, 221] on div "2 variantes" at bounding box center [257, 224] width 178 height 13
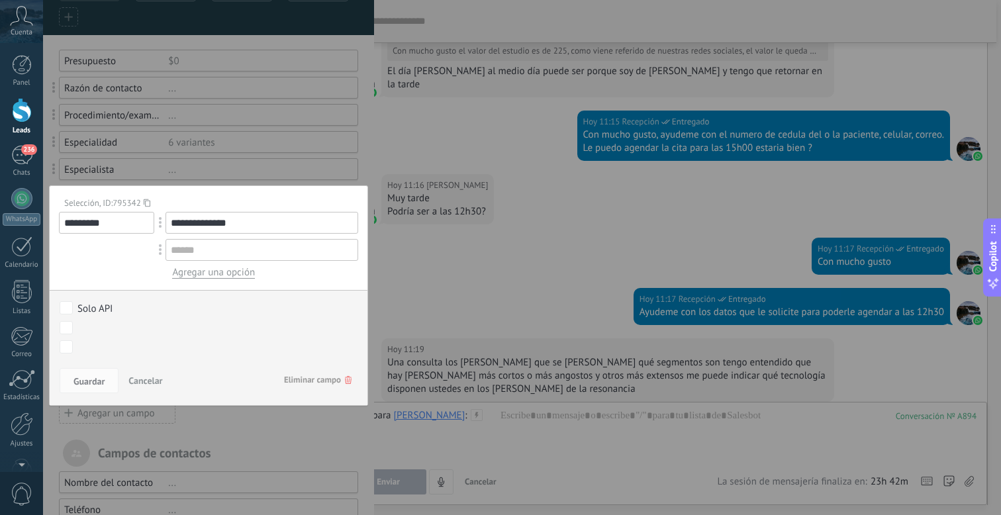
click at [139, 211] on div "**********" at bounding box center [208, 295] width 319 height 221
click at [134, 217] on input "*********" at bounding box center [106, 223] width 95 height 22
click at [312, 379] on span "Eliminar campo" at bounding box center [318, 380] width 68 height 24
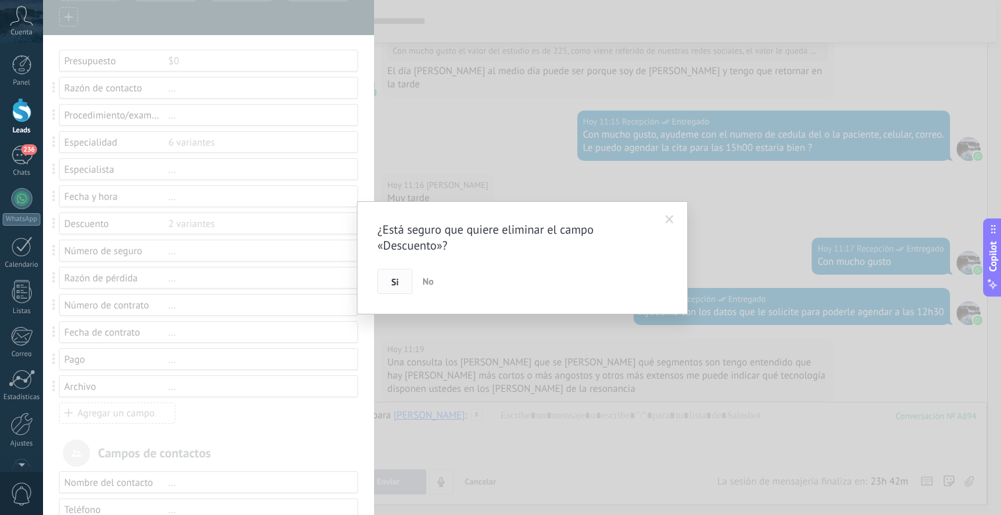
click at [399, 277] on button "Si" at bounding box center [394, 281] width 35 height 25
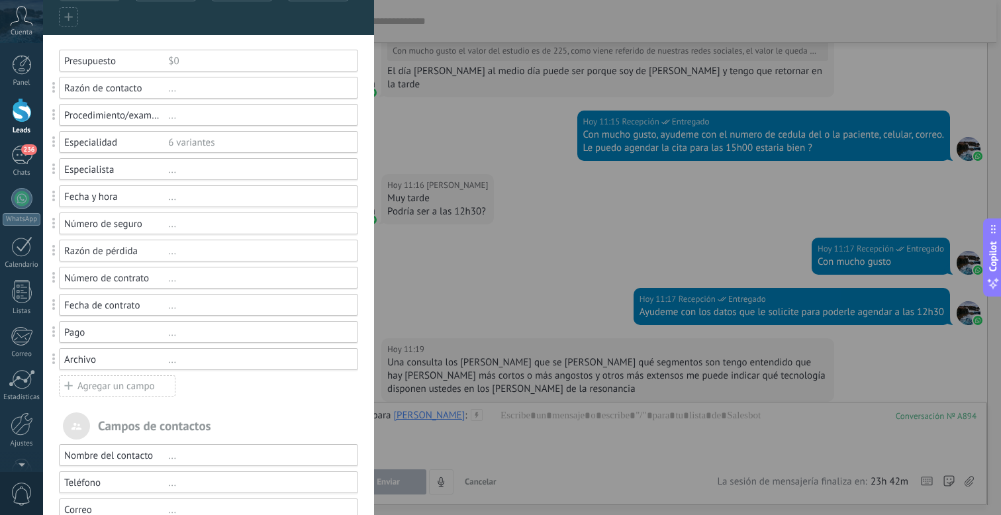
click at [90, 391] on div "Agregar un campo" at bounding box center [117, 385] width 117 height 21
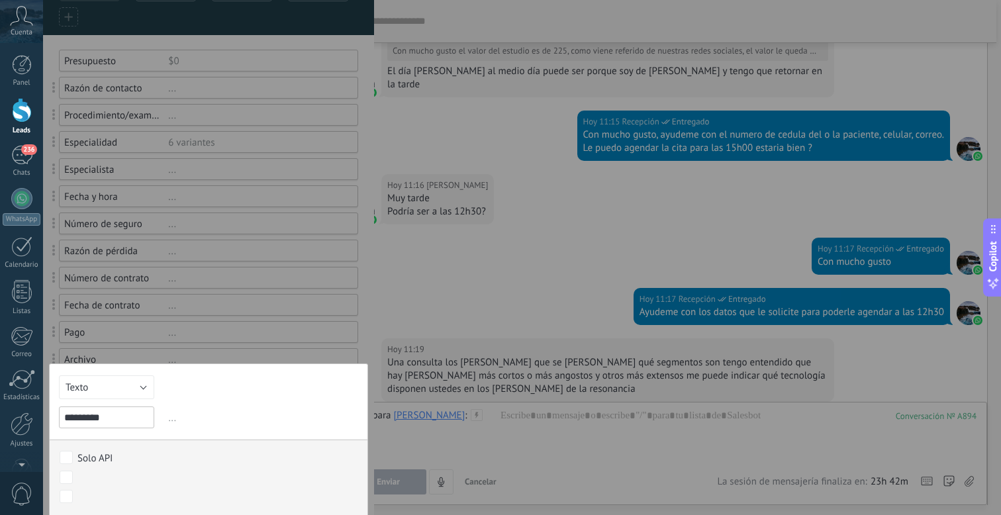
type input "*********"
click at [101, 385] on button "Texto" at bounding box center [106, 387] width 95 height 24
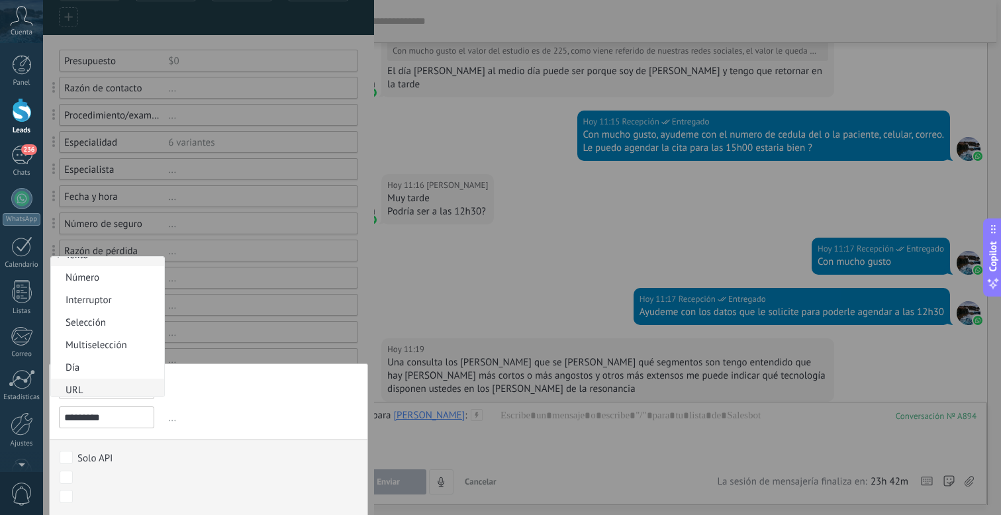
scroll to position [0, 0]
click at [99, 296] on span "Número" at bounding box center [105, 291] width 109 height 13
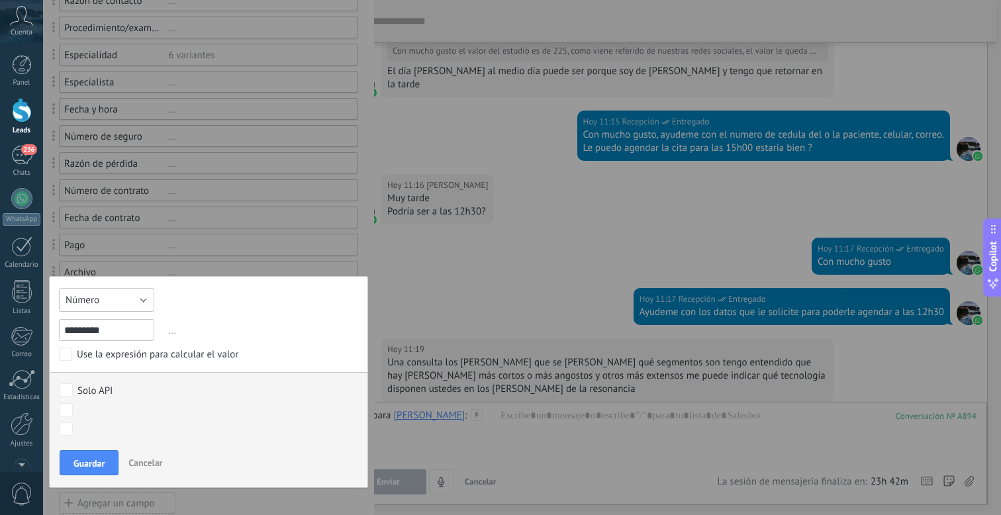
scroll to position [183, 0]
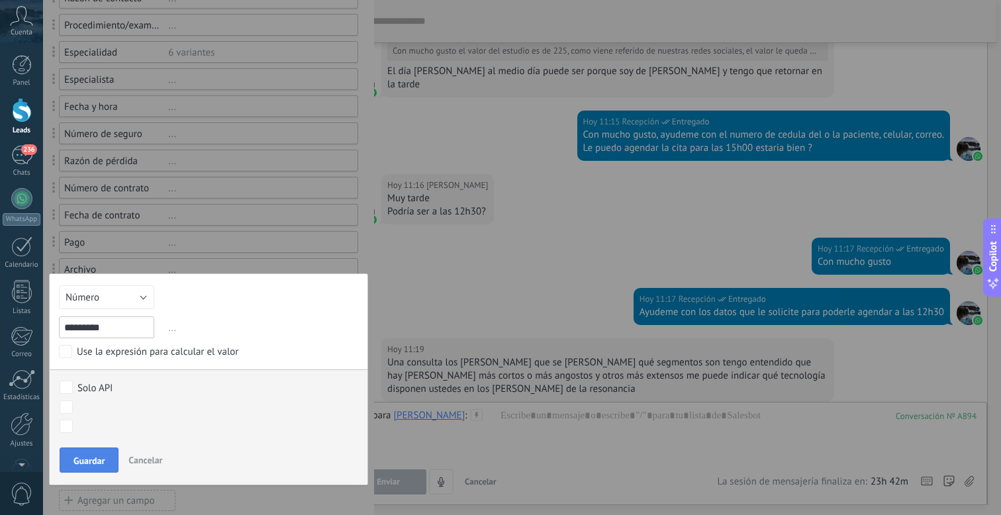
click at [93, 460] on span "Guardar" at bounding box center [89, 460] width 31 height 9
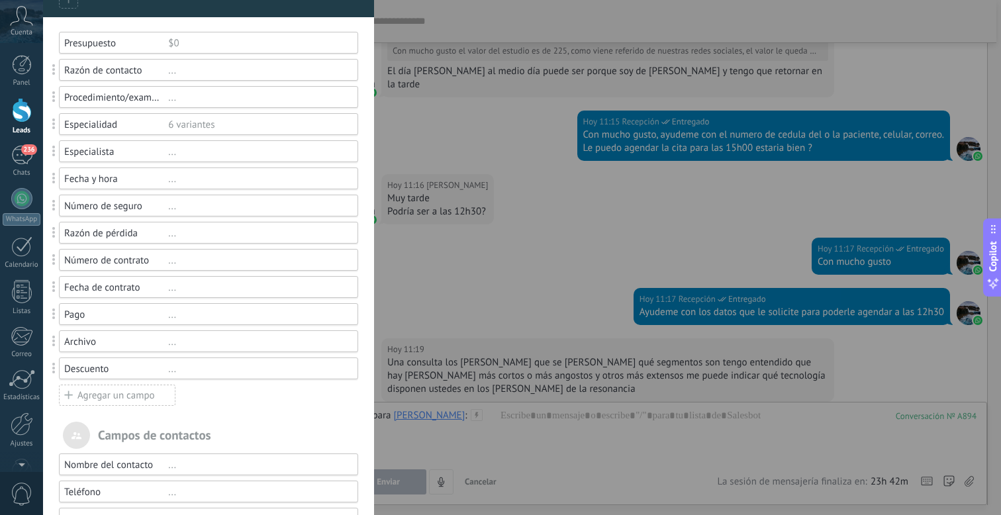
scroll to position [79, 0]
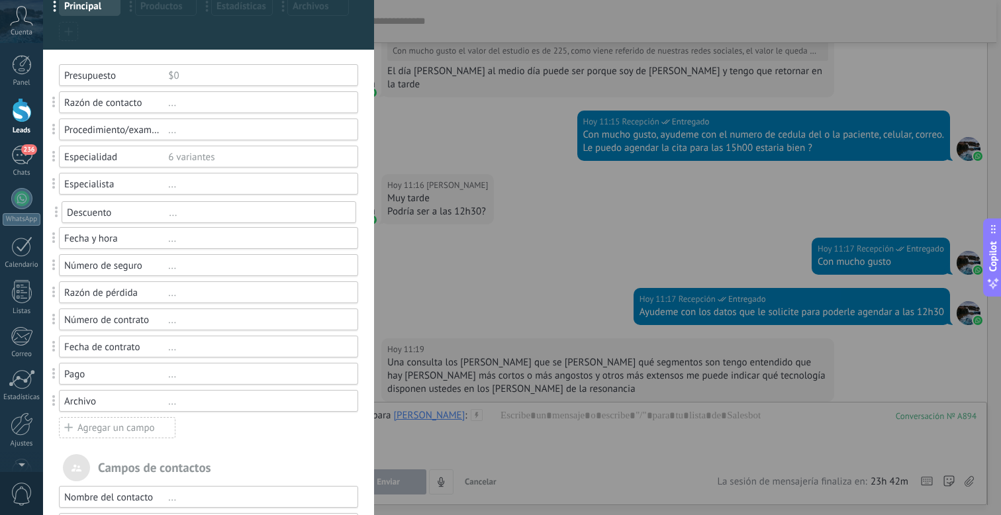
drag, startPoint x: 56, startPoint y: 354, endPoint x: 58, endPoint y: 210, distance: 143.7
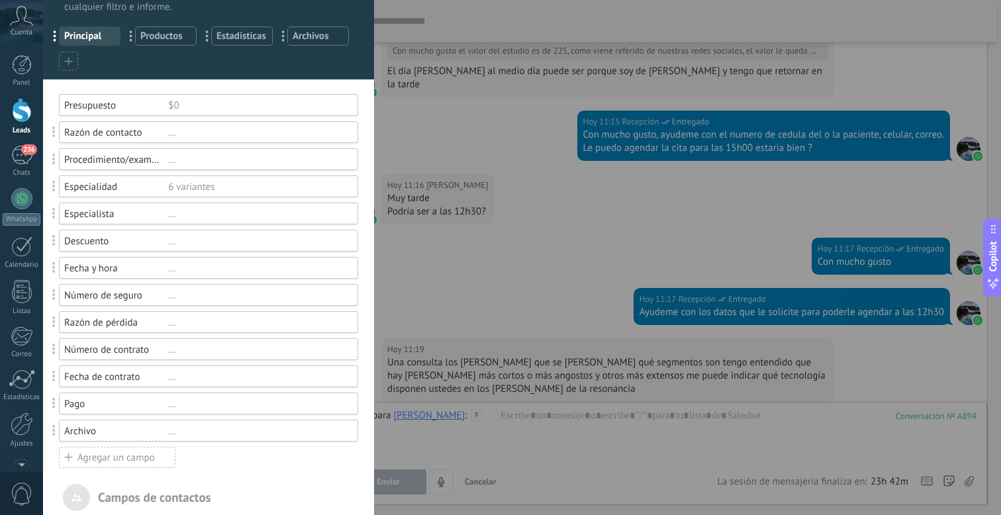
scroll to position [50, 0]
click at [144, 320] on div "Razón de pérdida" at bounding box center [116, 322] width 104 height 13
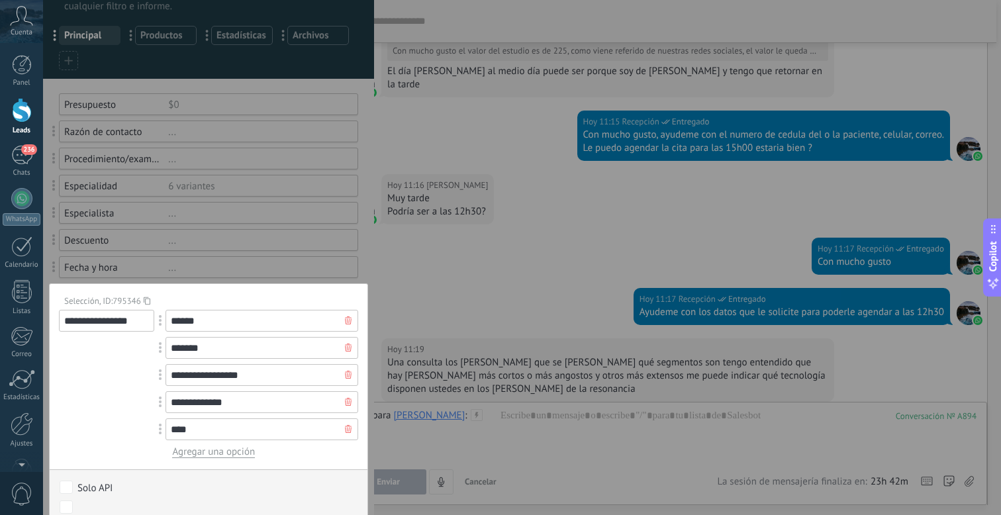
click at [189, 266] on div at bounding box center [208, 412] width 331 height 924
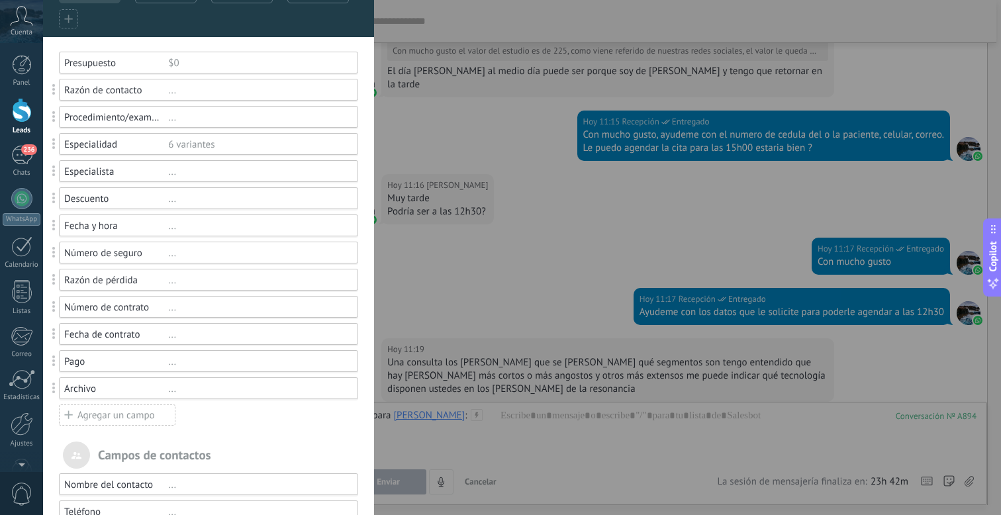
scroll to position [0, 0]
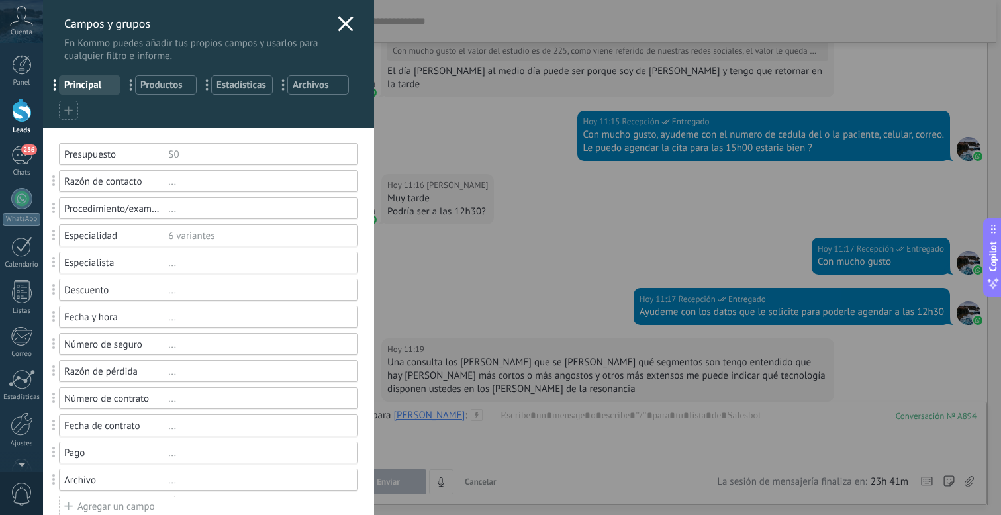
click at [344, 27] on use at bounding box center [345, 23] width 15 height 15
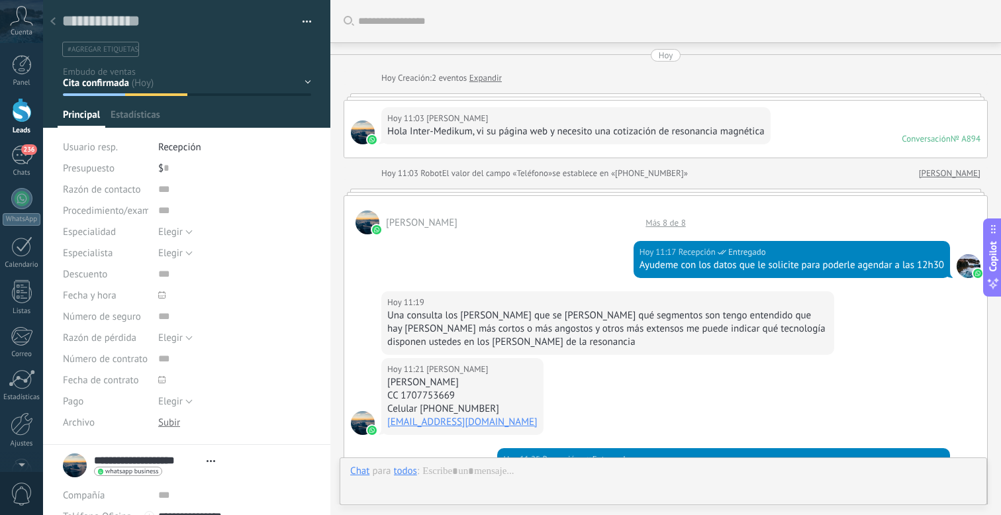
scroll to position [20, 0]
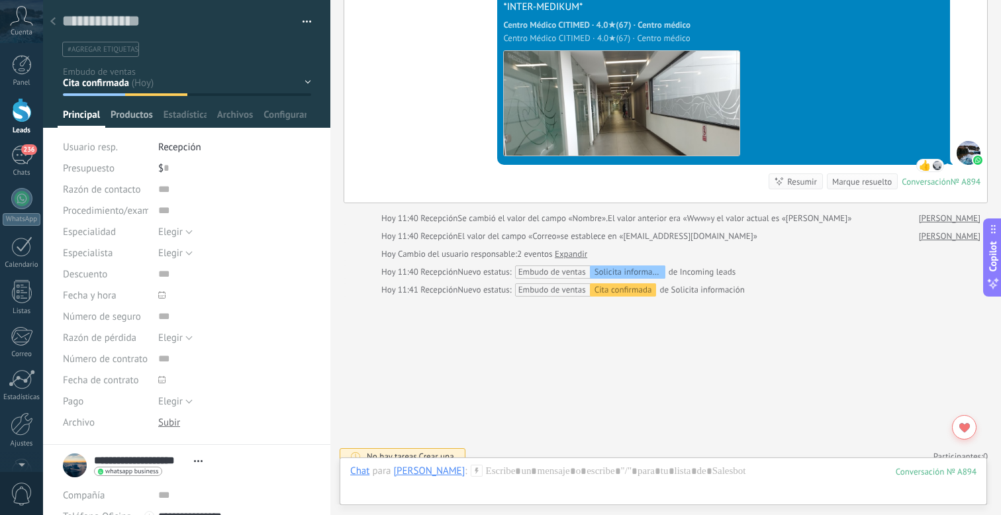
click at [141, 115] on span "Productos" at bounding box center [132, 118] width 42 height 19
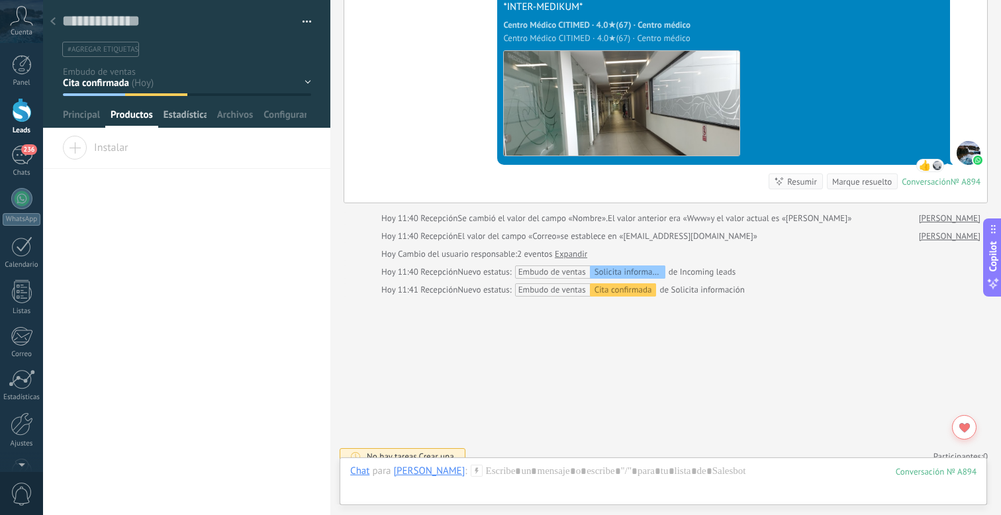
click at [197, 115] on span "Estadísticas" at bounding box center [185, 118] width 43 height 19
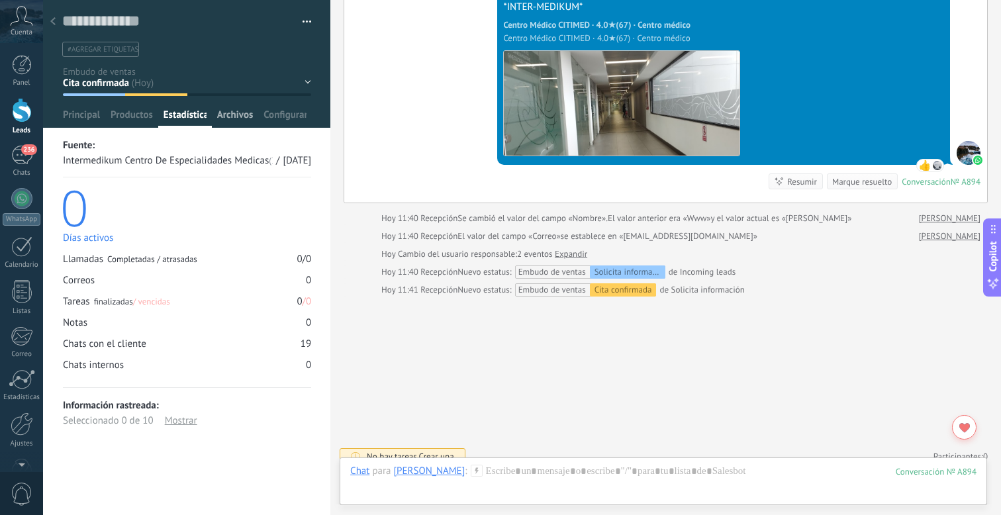
click at [229, 123] on span "Archivos" at bounding box center [235, 118] width 36 height 19
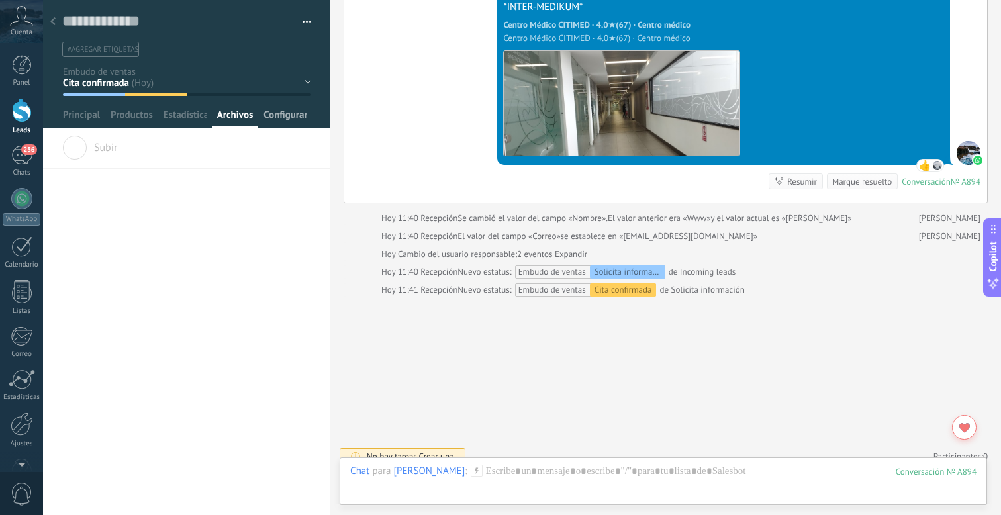
click at [279, 119] on span "Configurar" at bounding box center [285, 118] width 43 height 19
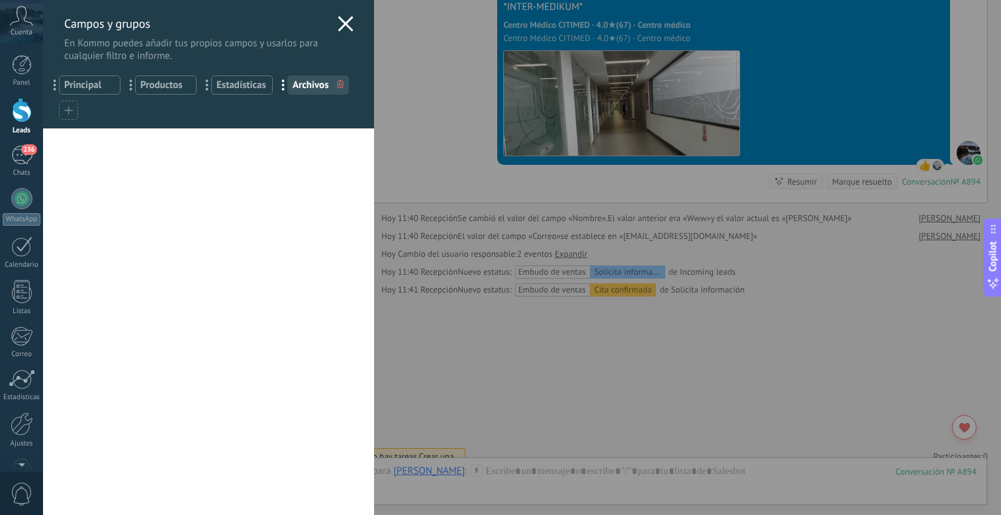
click at [338, 20] on icon at bounding box center [346, 24] width 16 height 16
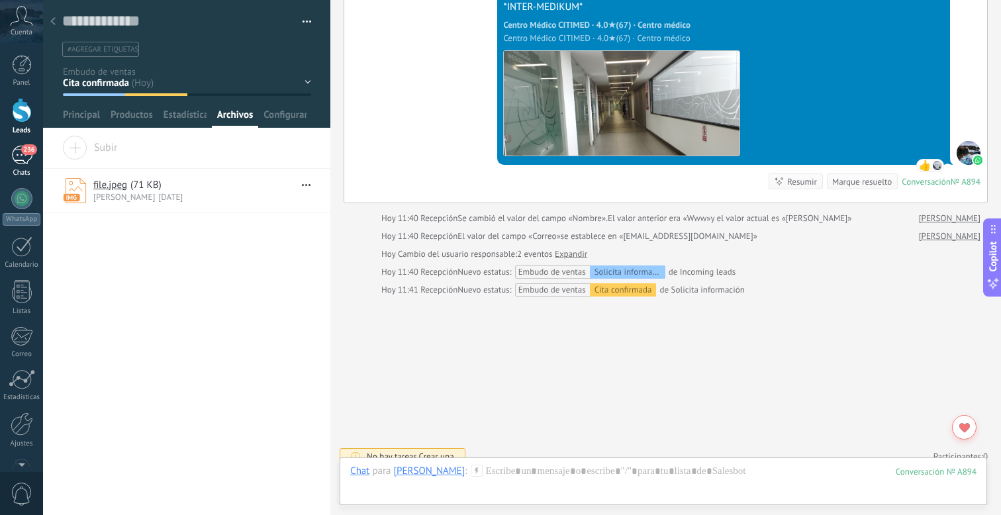
click at [29, 167] on link "236 Chats" at bounding box center [21, 162] width 43 height 32
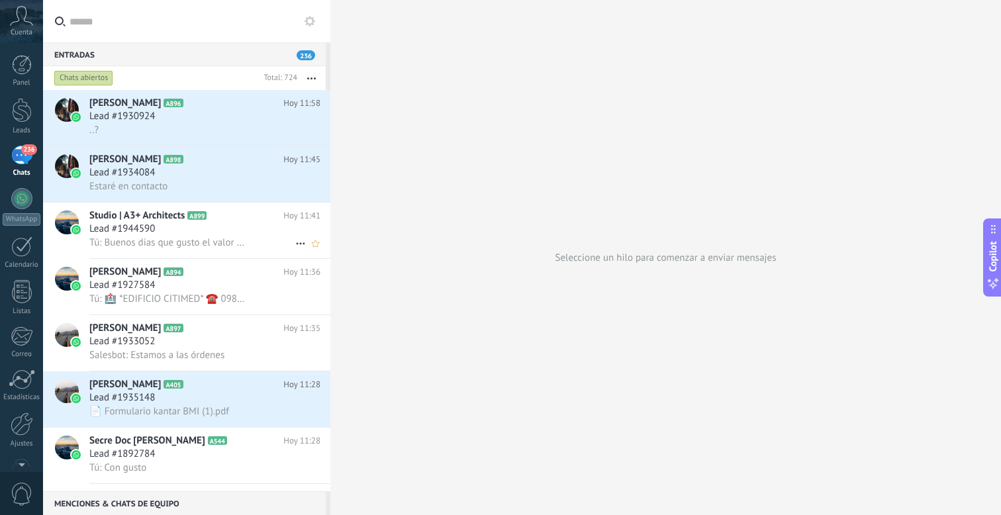
click at [131, 242] on span "Tú: Buenos dias que gusto el valor del estudio es de 225, como viene de nuetsra…" at bounding box center [168, 242] width 158 height 13
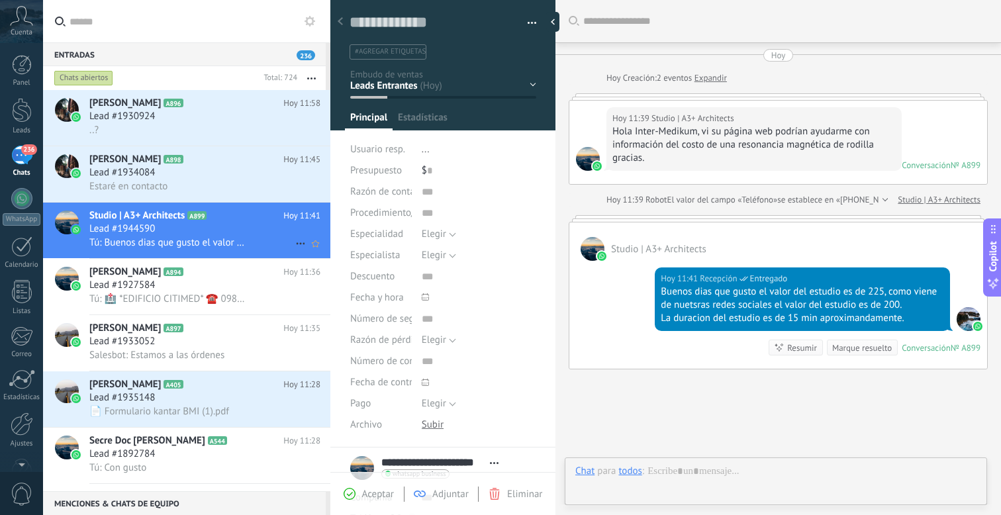
scroll to position [109, 0]
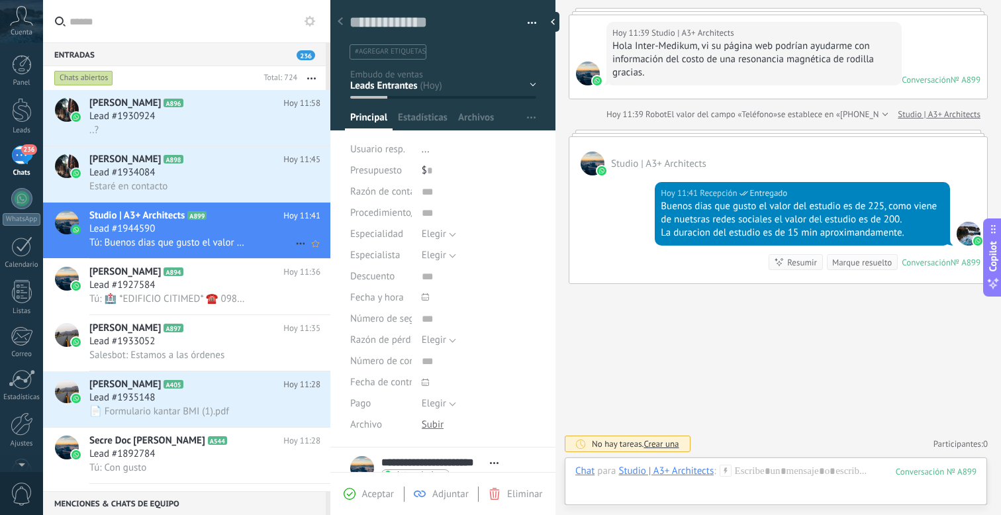
click at [293, 248] on icon at bounding box center [301, 244] width 16 height 16
click at [228, 277] on div at bounding box center [500, 257] width 1001 height 515
click at [17, 158] on div "236" at bounding box center [21, 155] width 21 height 19
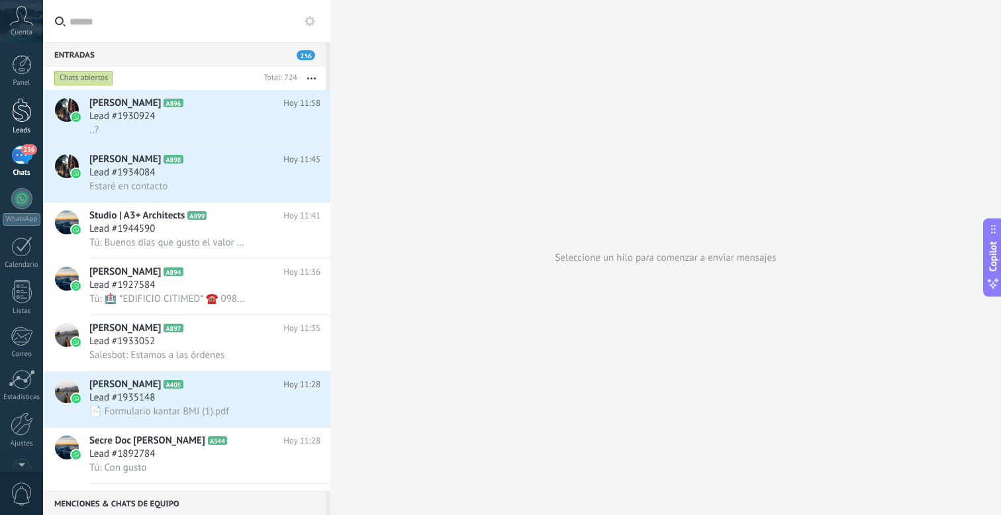
click at [24, 112] on div at bounding box center [22, 110] width 20 height 25
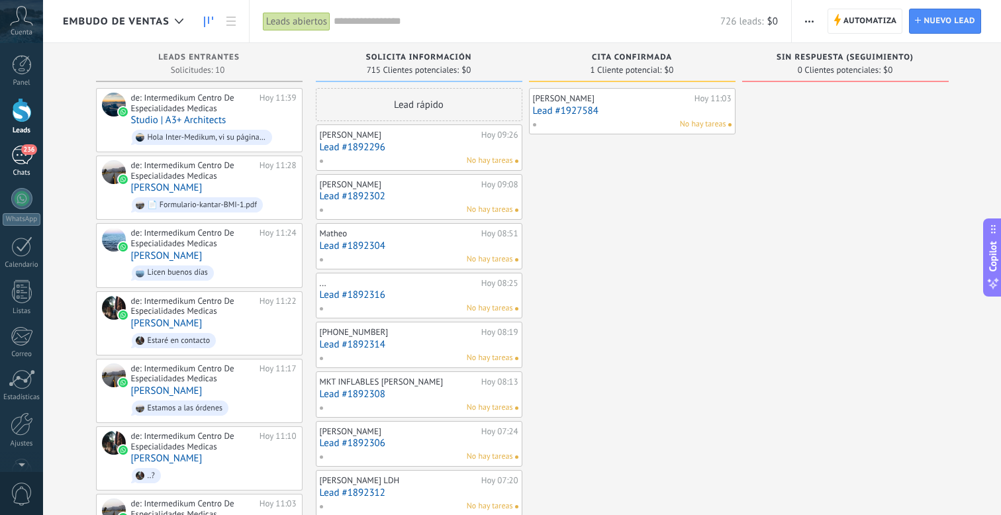
click at [22, 161] on div "236" at bounding box center [21, 155] width 21 height 19
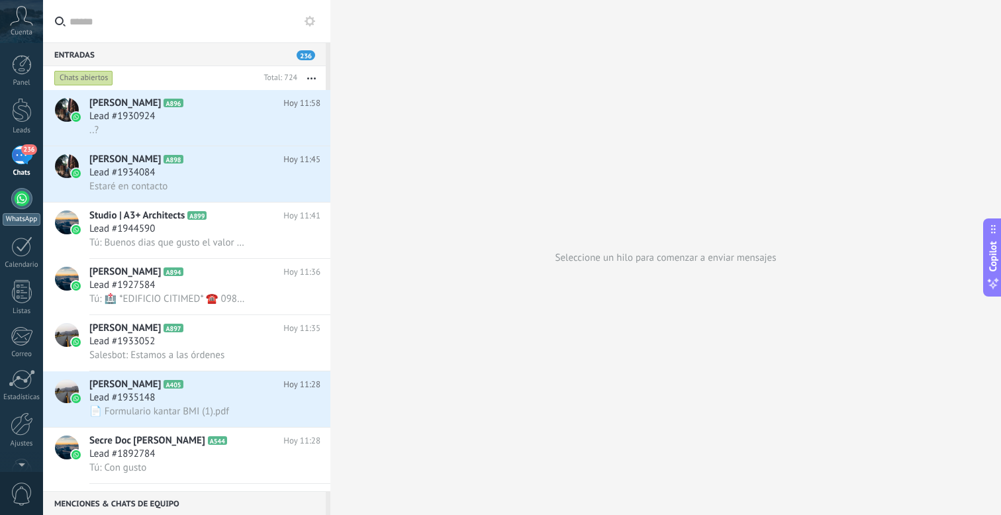
click at [19, 194] on div at bounding box center [21, 198] width 21 height 21
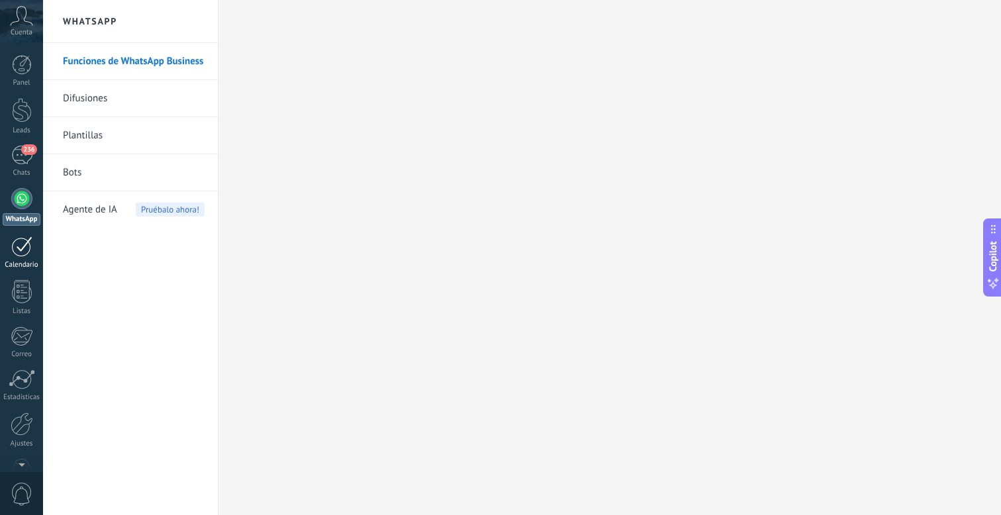
click at [25, 253] on div at bounding box center [21, 246] width 21 height 21
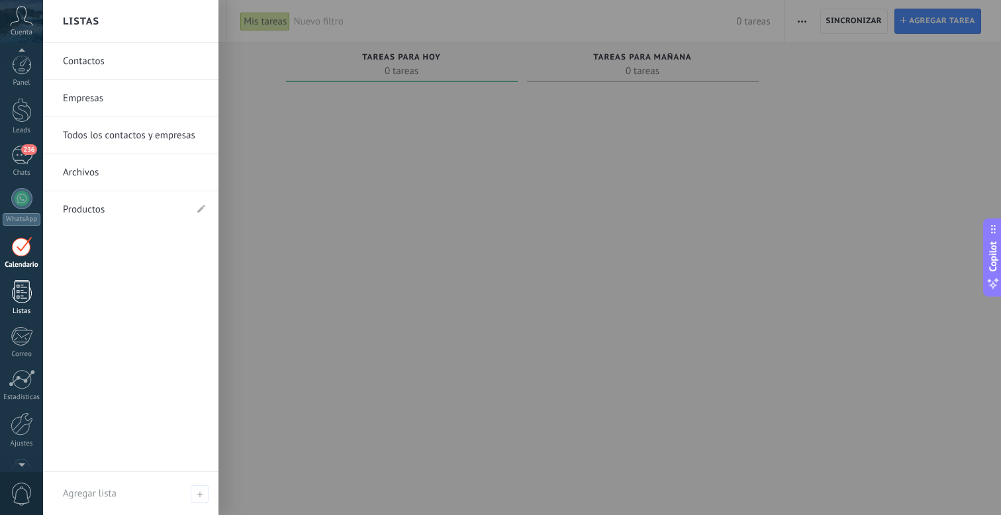
click at [23, 301] on div at bounding box center [22, 291] width 20 height 23
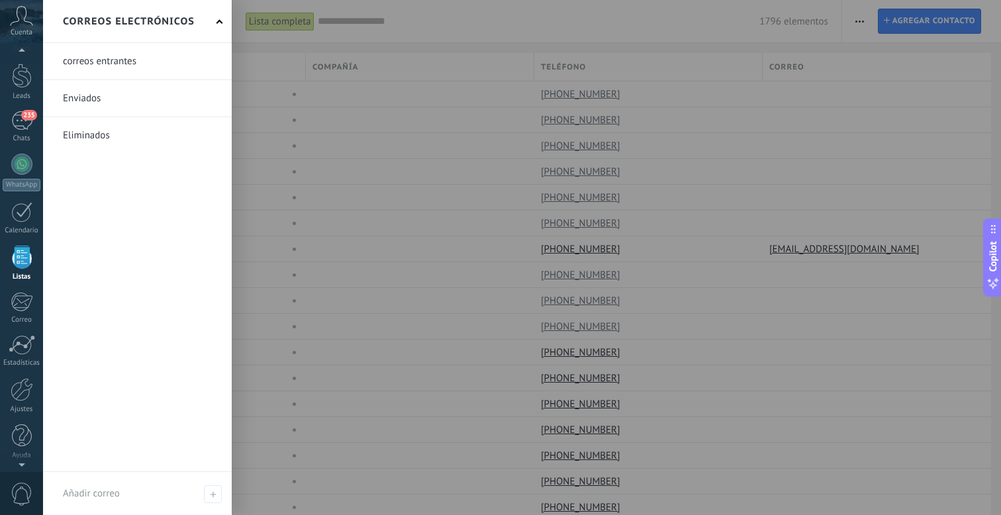
click at [150, 76] on link at bounding box center [137, 61] width 189 height 36
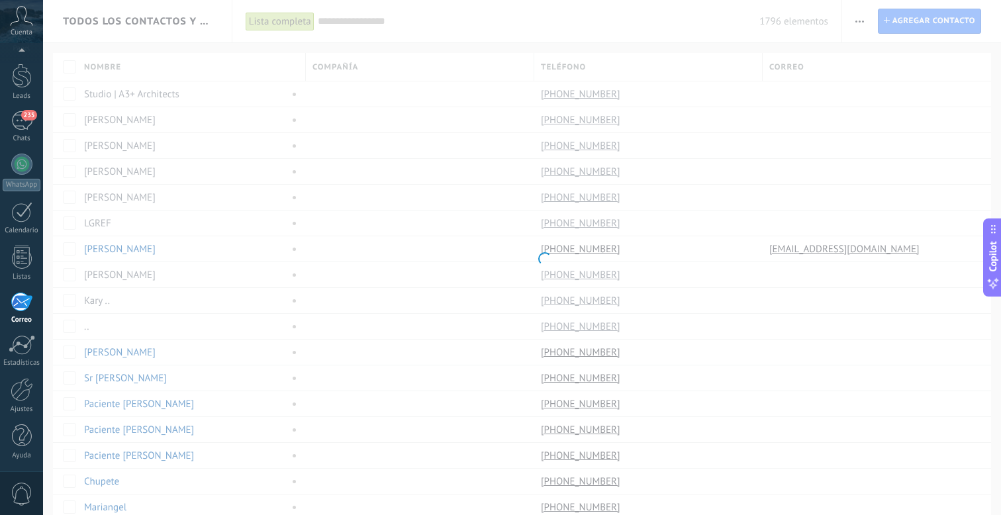
scroll to position [36, 0]
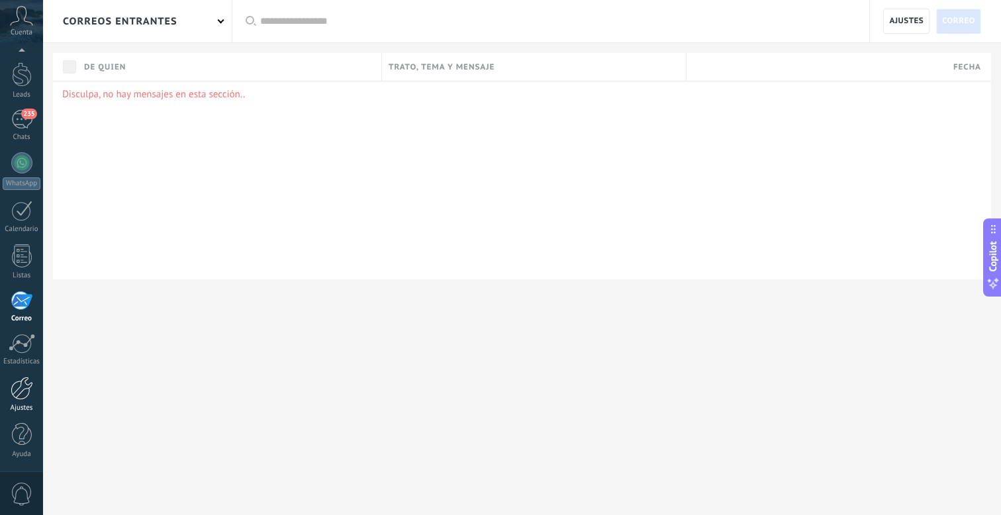
click at [15, 389] on div at bounding box center [22, 388] width 23 height 23
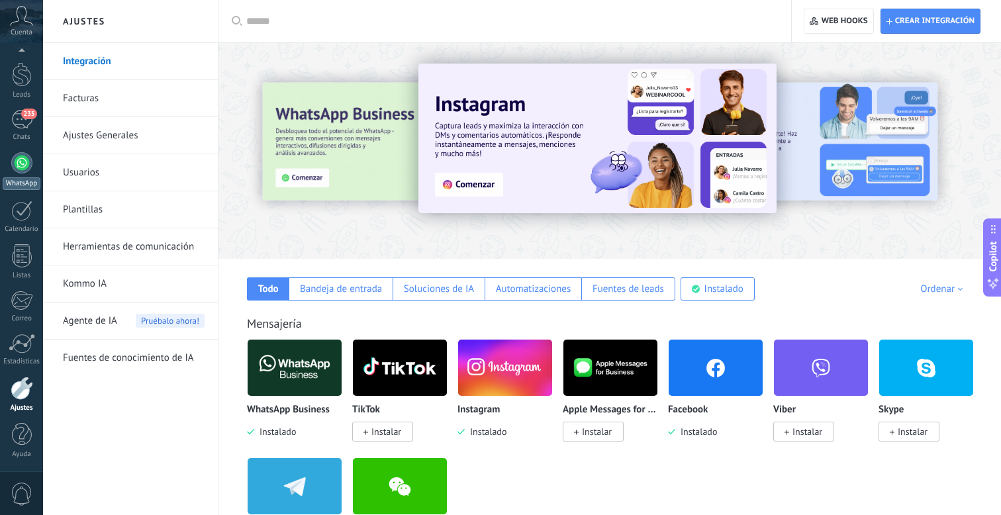
click at [25, 166] on div at bounding box center [21, 162] width 21 height 21
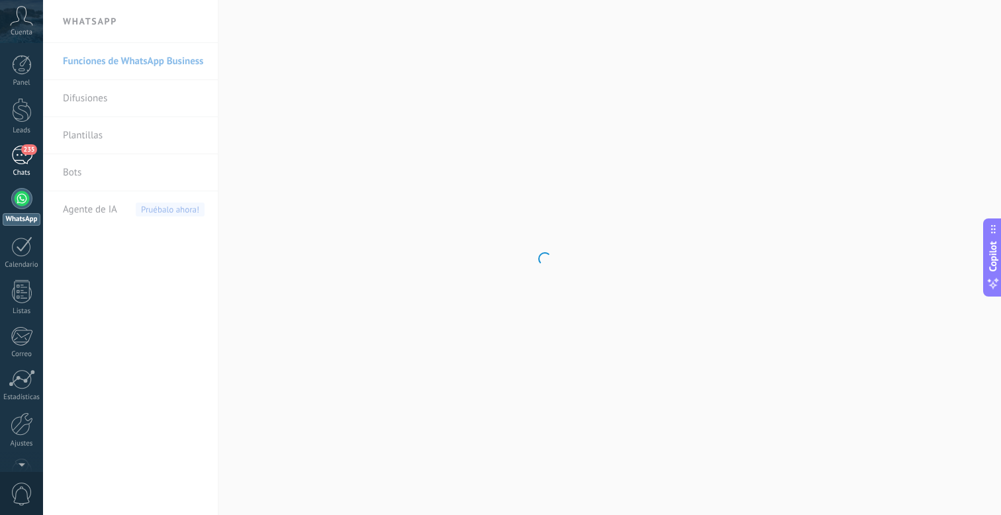
click at [25, 163] on div "235" at bounding box center [21, 155] width 21 height 19
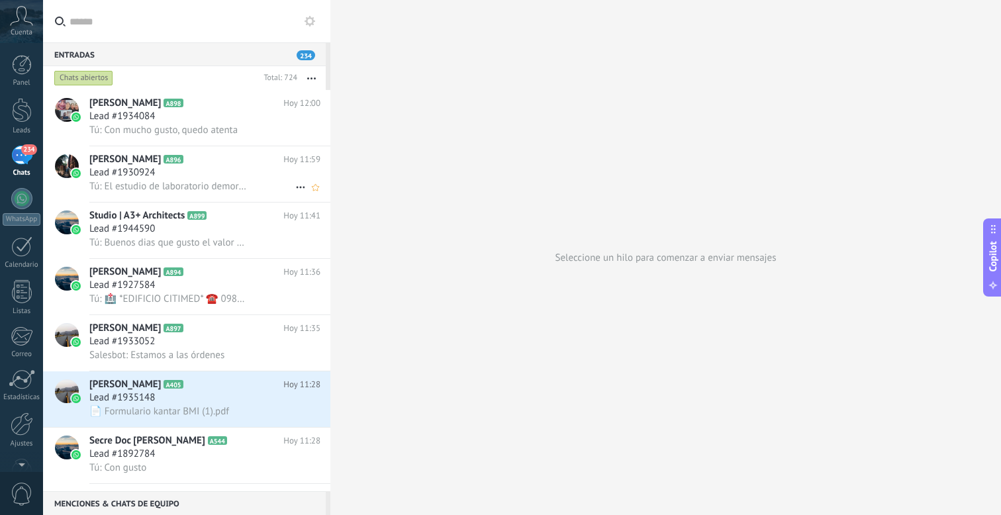
click at [214, 187] on span "Tú: El estudio de laboratorio demora de 3 a 4 dias habiles" at bounding box center [168, 186] width 158 height 13
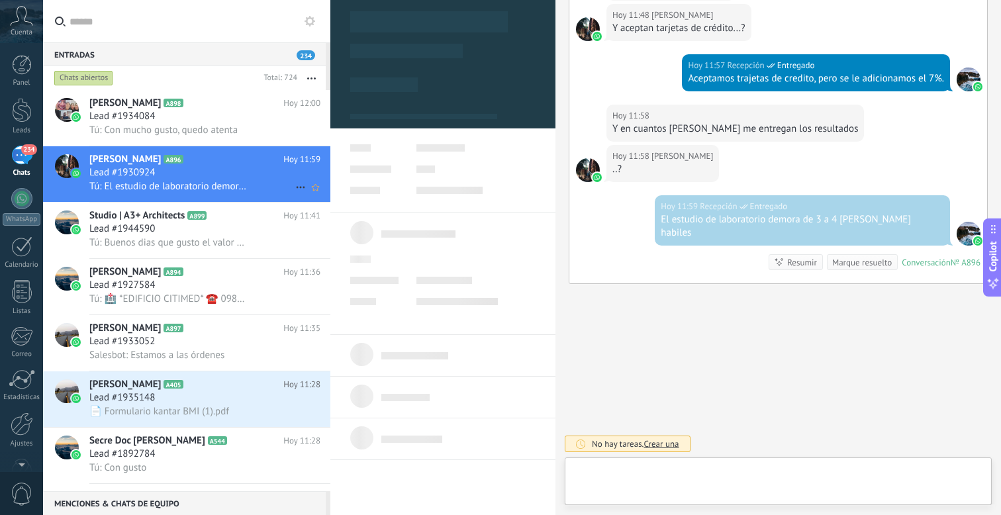
scroll to position [20, 0]
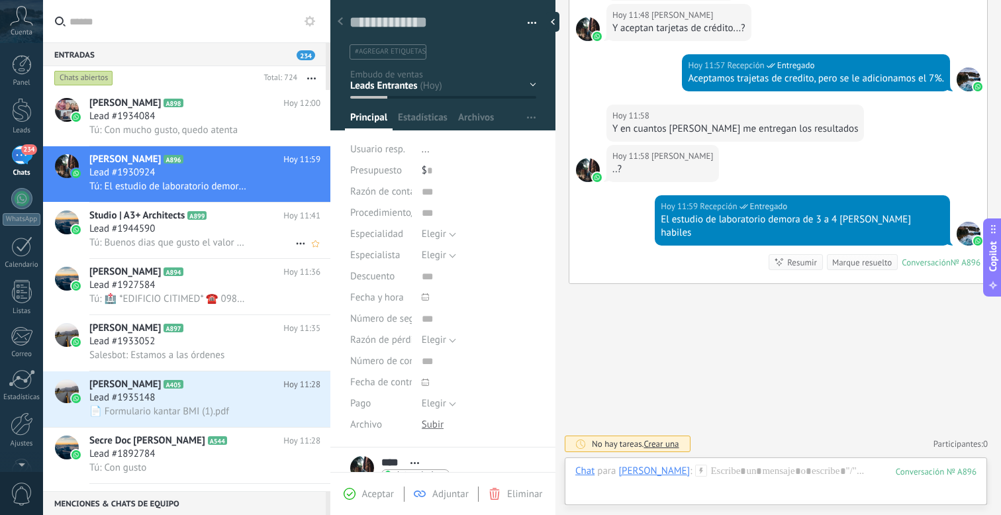
click at [142, 249] on span "Tú: Buenos dias que gusto el valor del estudio es de 225, como viene de nuetsra…" at bounding box center [168, 242] width 158 height 13
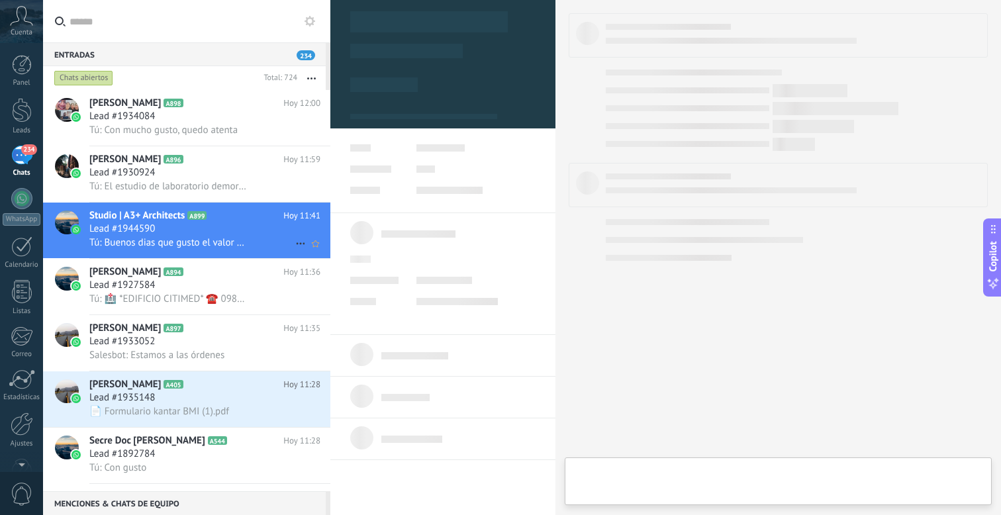
type textarea "**********"
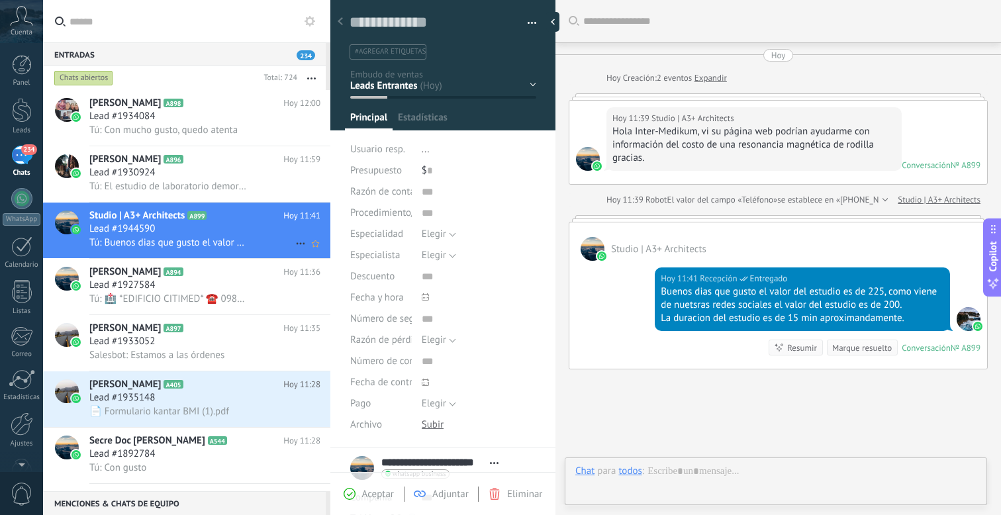
scroll to position [109, 0]
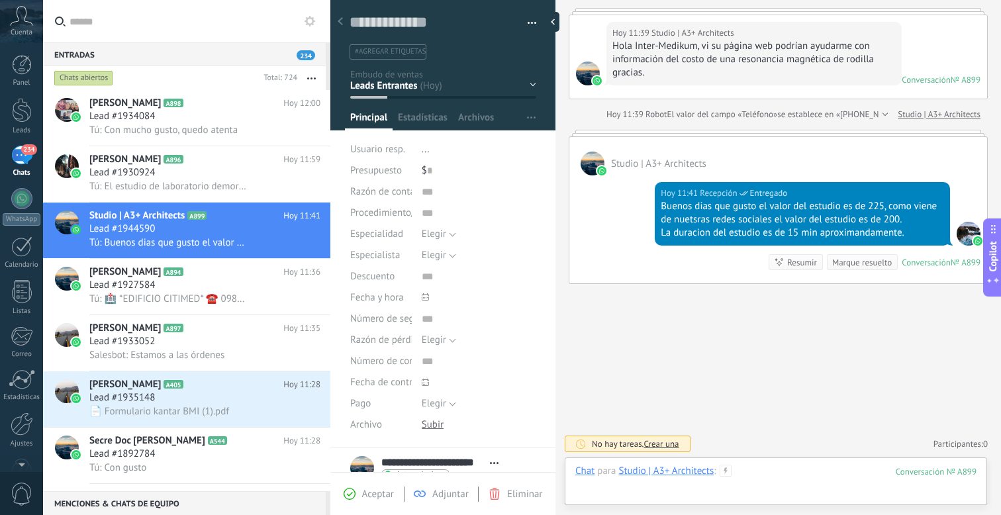
click at [815, 474] on div at bounding box center [775, 485] width 401 height 40
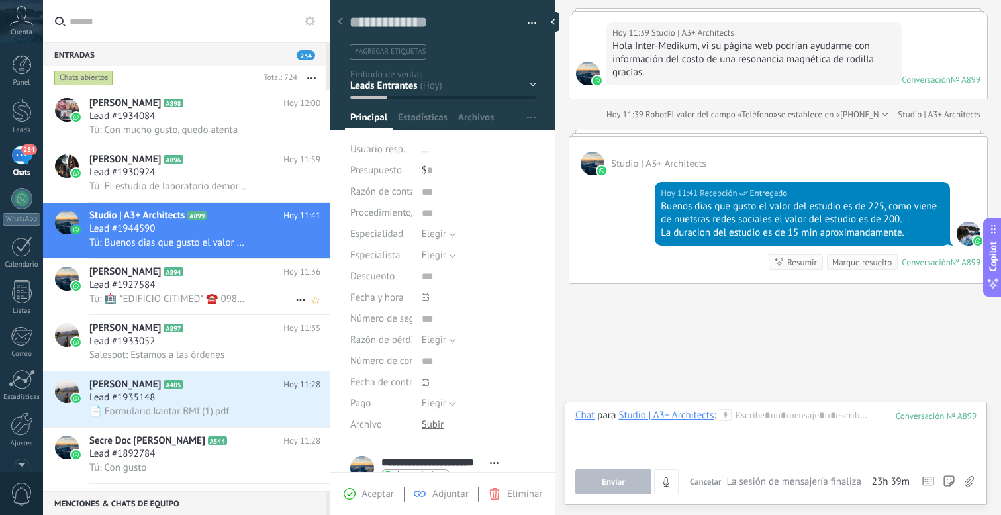
click at [143, 299] on span "Tú: 🏥 *EDIFICIO CITIMED* ☎️ 0985337282 *UBICACIÓN* 📍 HTTPS://maps.app.goo.gl/k8…" at bounding box center [168, 299] width 158 height 13
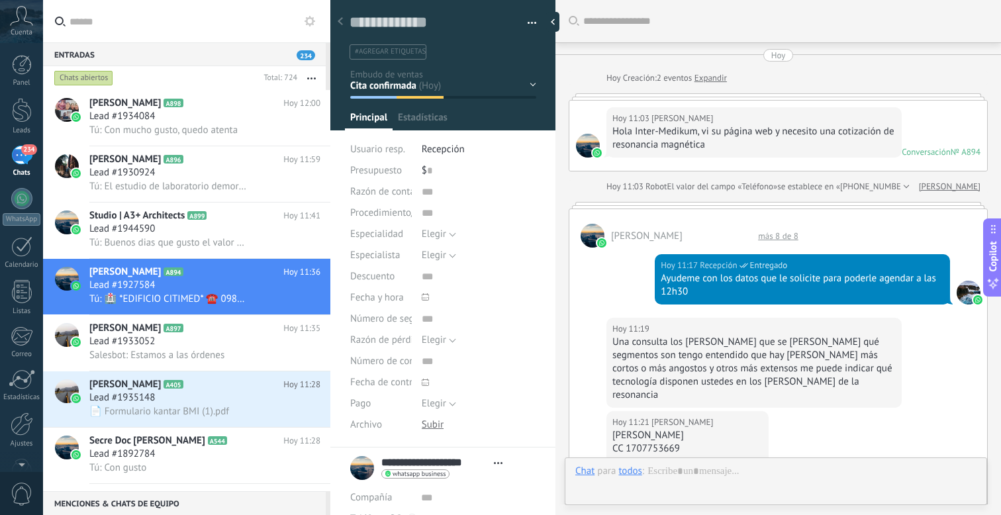
type textarea "**********"
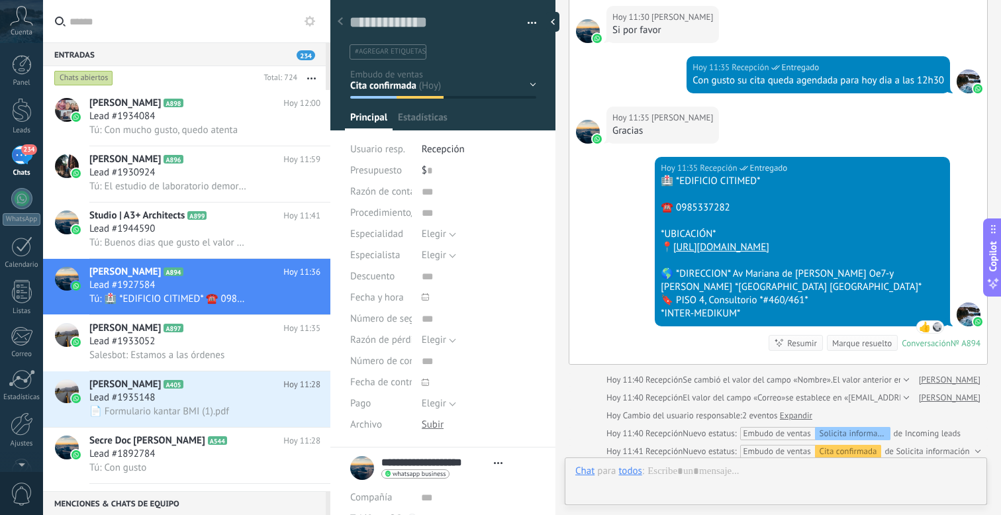
scroll to position [20, 0]
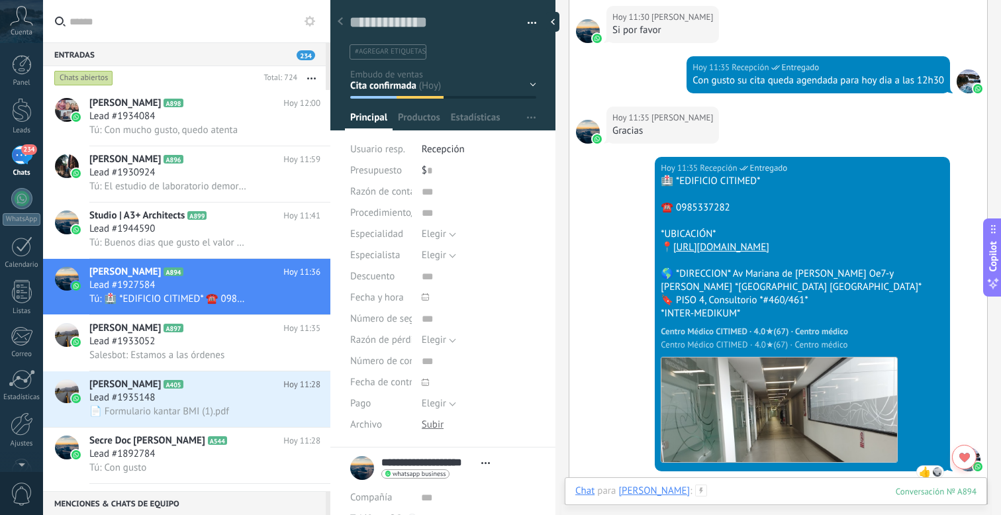
click at [752, 489] on div at bounding box center [775, 505] width 401 height 40
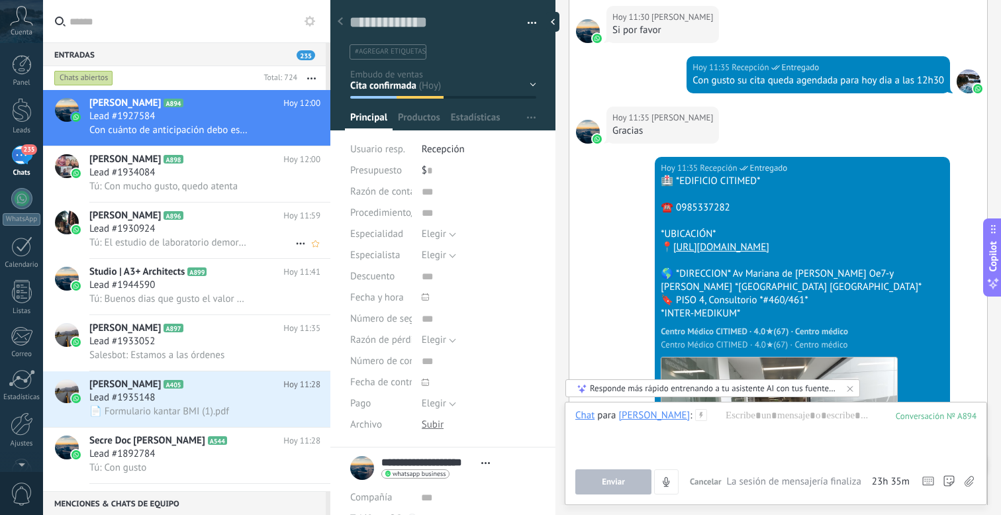
click at [166, 230] on div "Lead #1930924" at bounding box center [204, 229] width 231 height 13
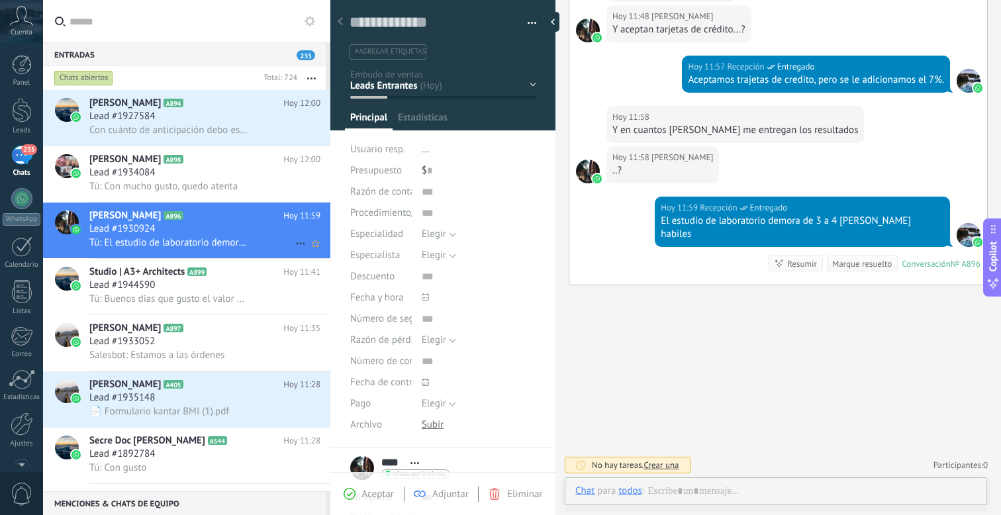
scroll to position [20, 0]
click at [200, 177] on div "Lead #1934084" at bounding box center [204, 172] width 231 height 13
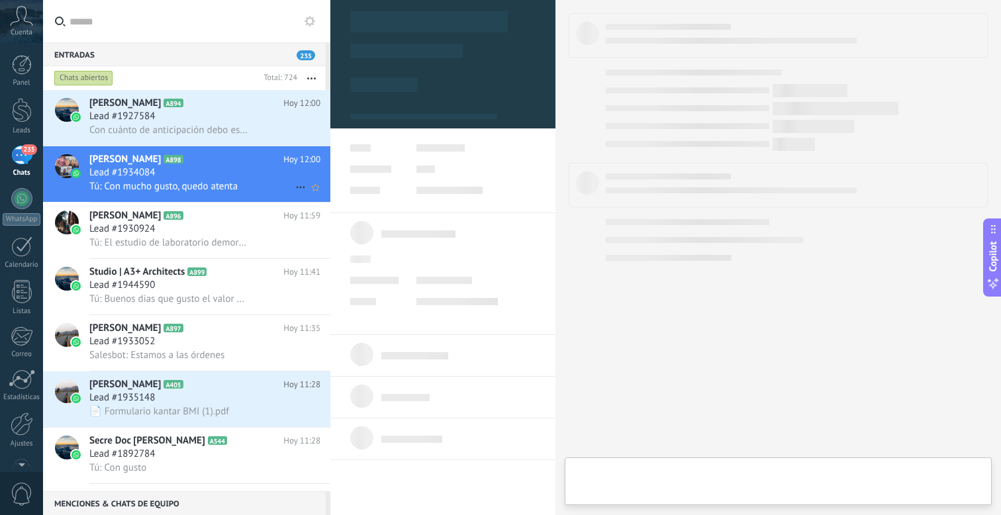
type textarea "**********"
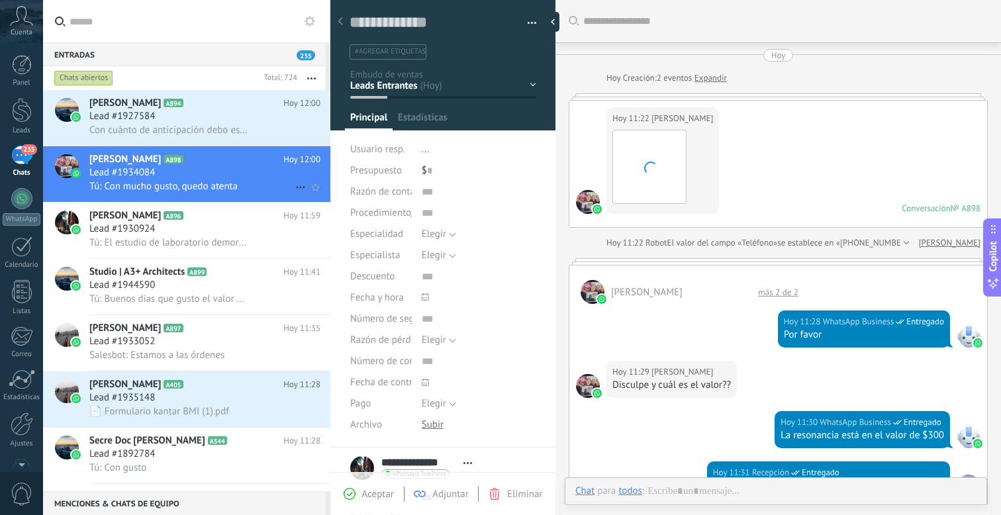
scroll to position [603, 0]
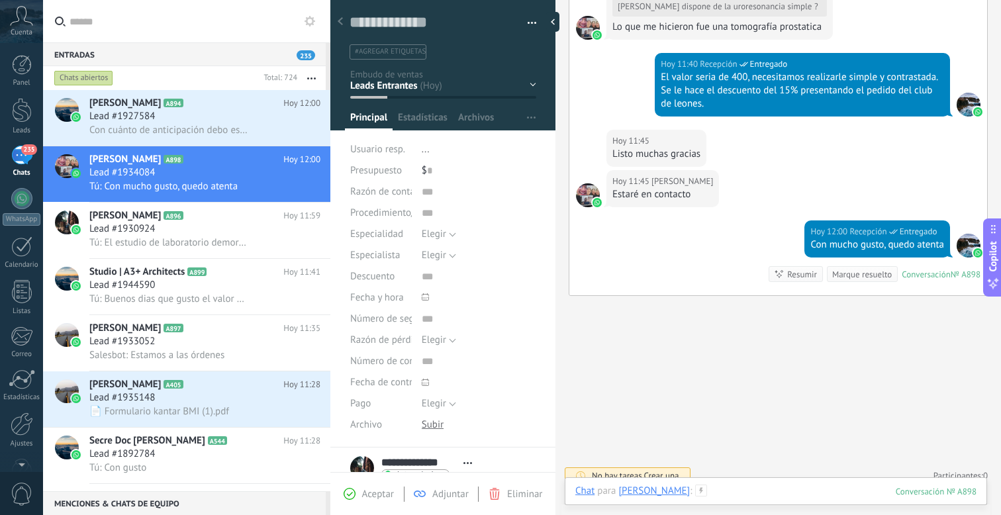
click at [791, 499] on div at bounding box center [775, 505] width 401 height 40
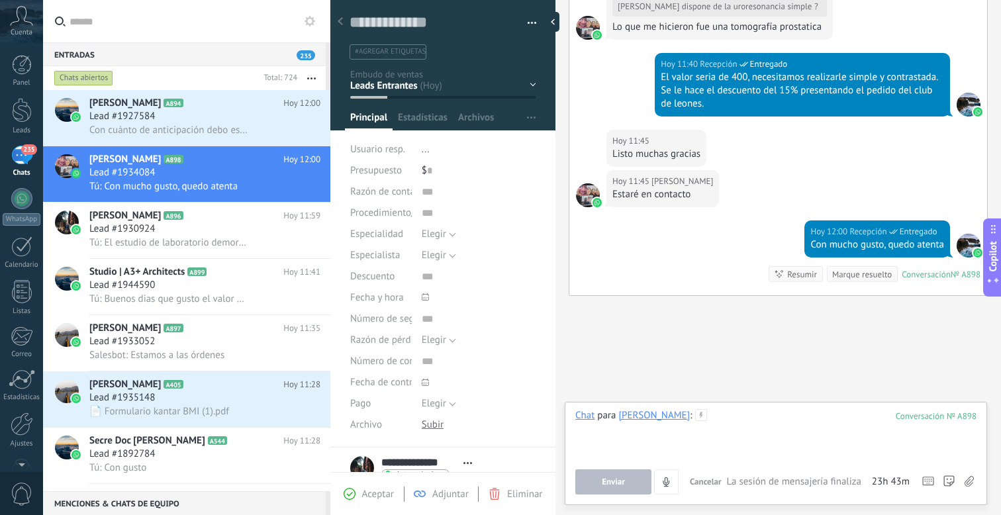
click at [749, 425] on div at bounding box center [775, 434] width 401 height 50
click at [750, 421] on div at bounding box center [775, 434] width 401 height 50
click at [155, 25] on input "text" at bounding box center [195, 21] width 250 height 42
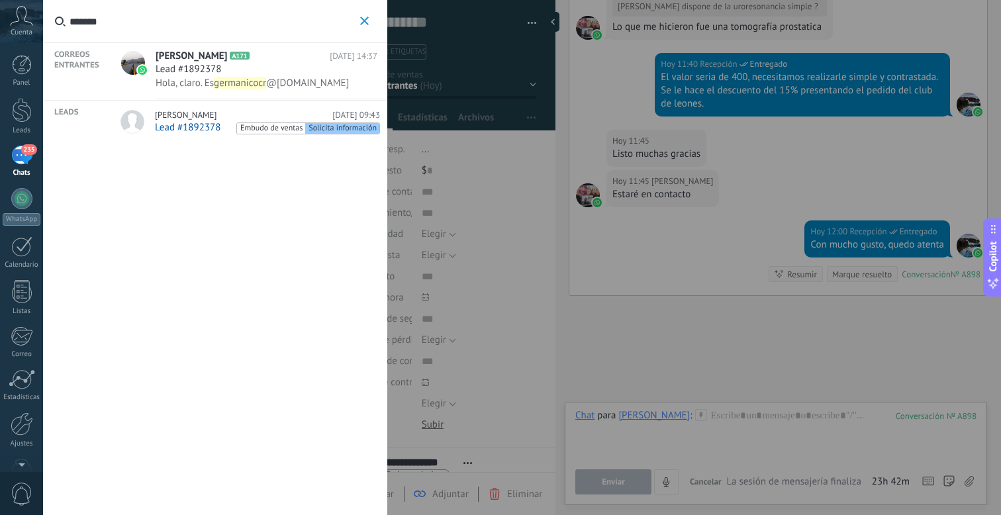
type input "*******"
click at [190, 62] on span "GERMANICO CORONEL" at bounding box center [192, 56] width 72 height 13
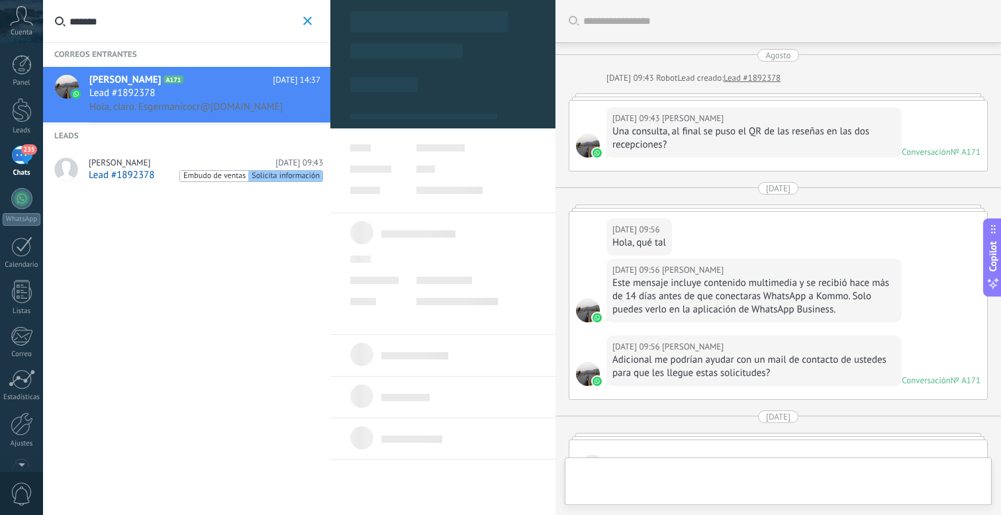
type textarea "**********"
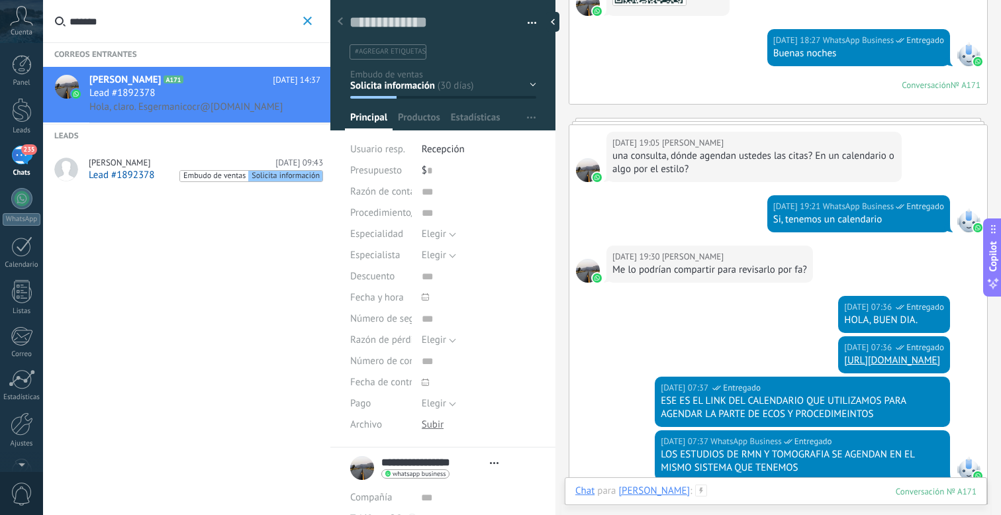
scroll to position [780, 0]
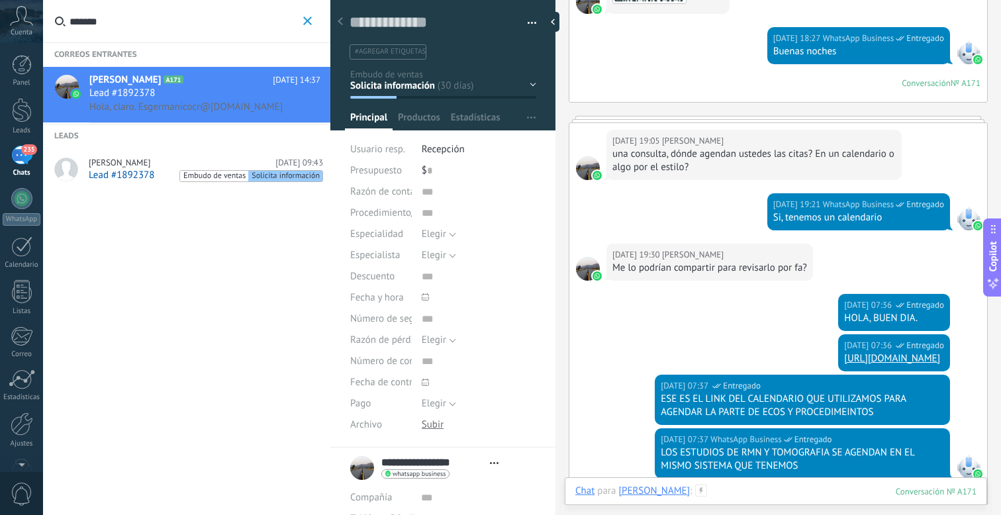
click at [767, 488] on div at bounding box center [775, 505] width 401 height 40
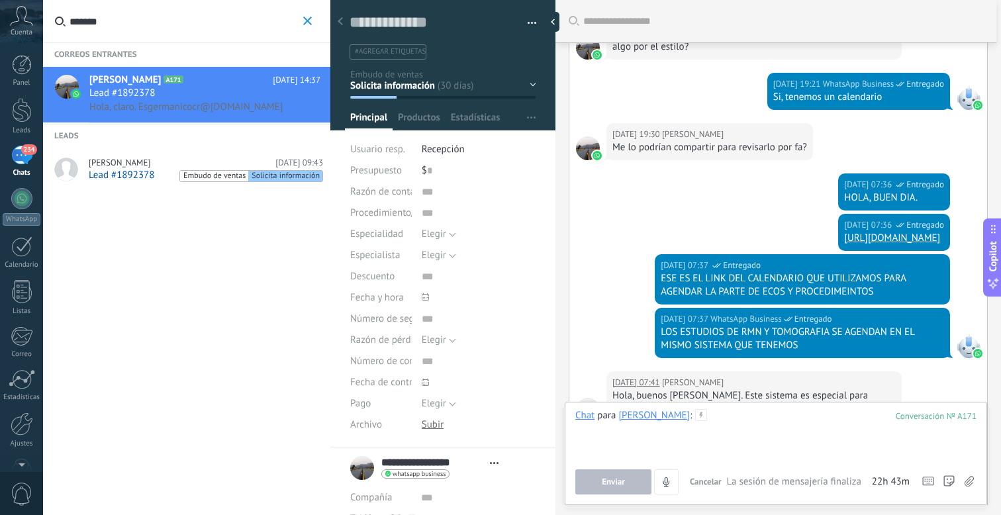
scroll to position [882, 0]
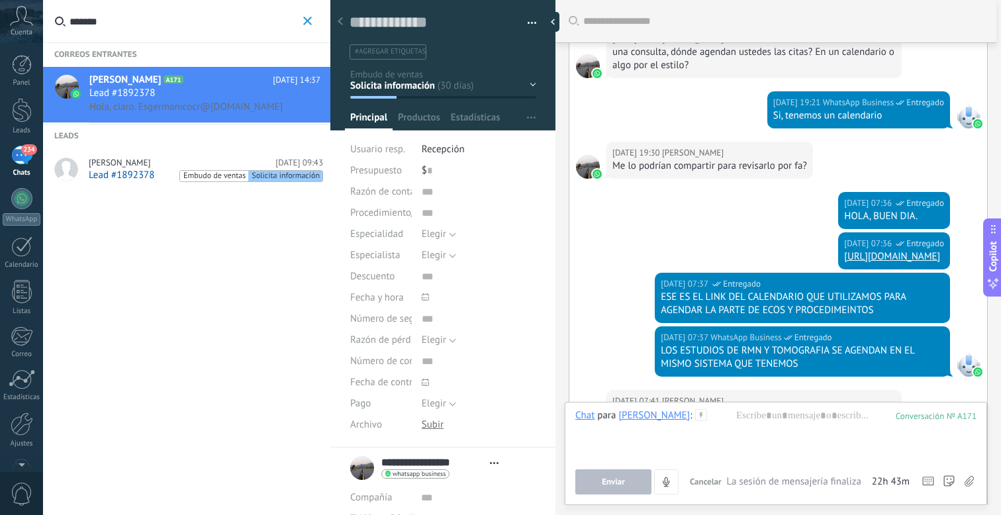
click at [304, 19] on icon "button" at bounding box center [307, 21] width 9 height 9
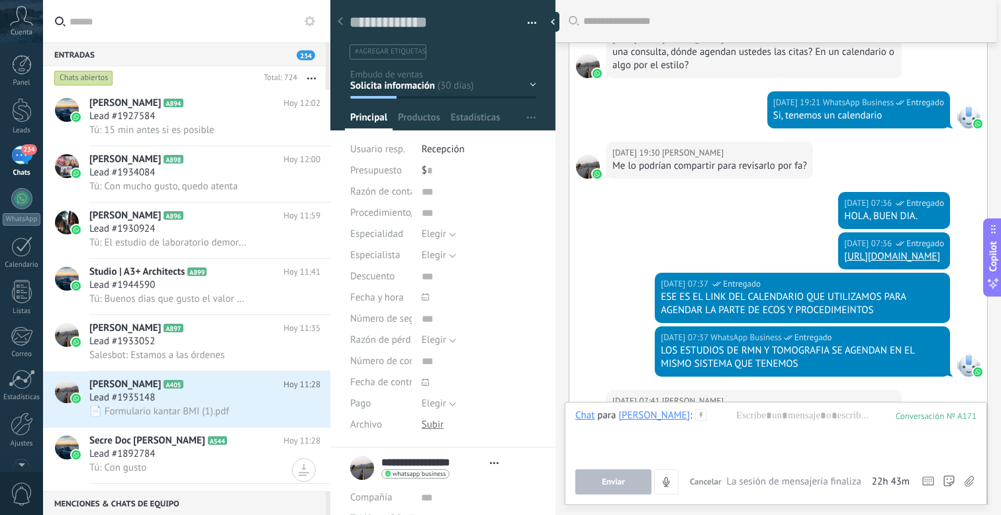
click at [22, 157] on div "234" at bounding box center [21, 155] width 21 height 19
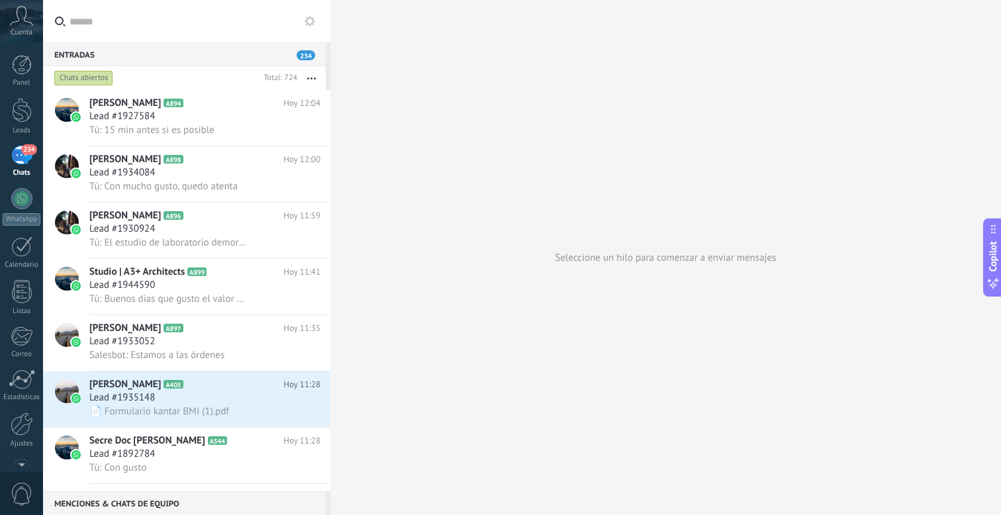
scroll to position [18, 0]
click at [25, 430] on div "Panel Leads 234 Chats WhatsApp Clientes" at bounding box center [21, 263] width 43 height 453
click at [23, 418] on link "Ajustes" at bounding box center [21, 413] width 43 height 36
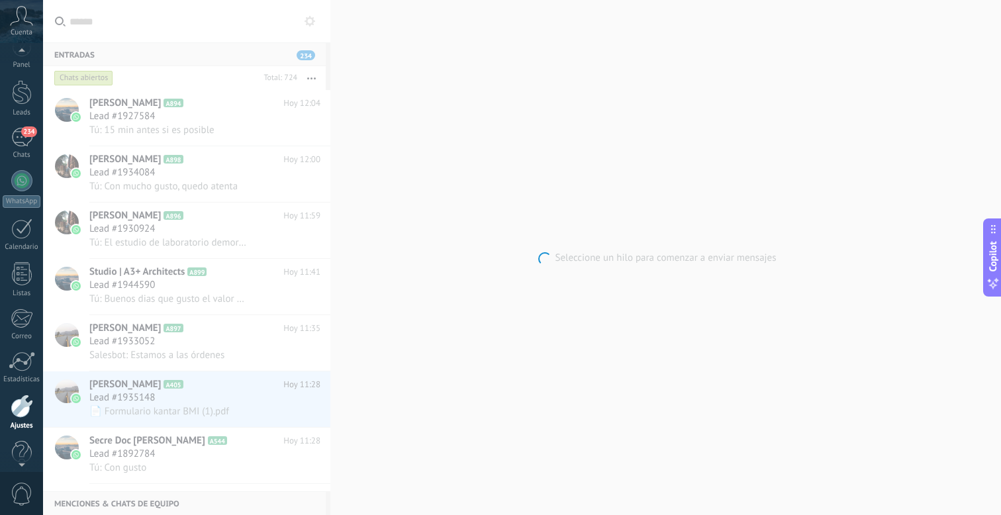
scroll to position [36, 0]
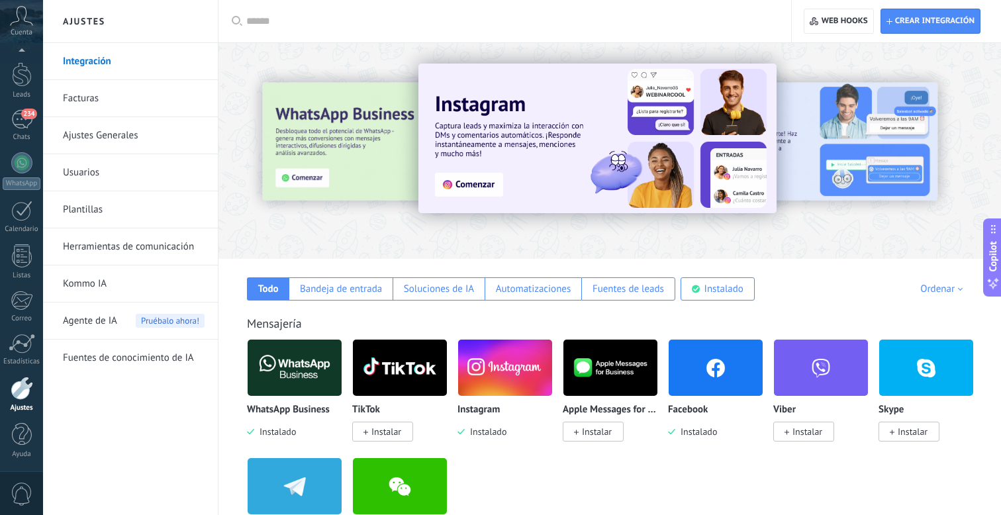
click at [23, 28] on span "Cuenta" at bounding box center [22, 32] width 22 height 9
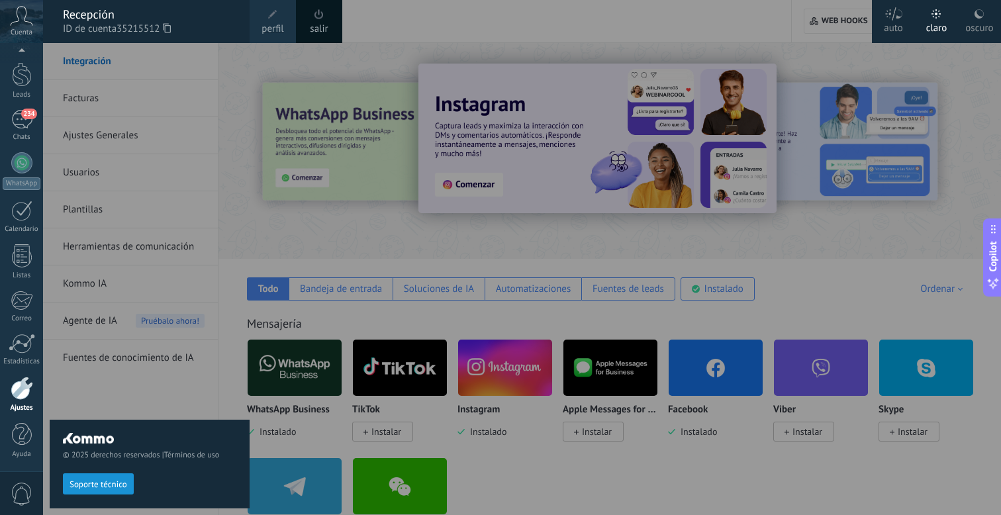
click at [262, 16] on link "perfil" at bounding box center [273, 21] width 46 height 43
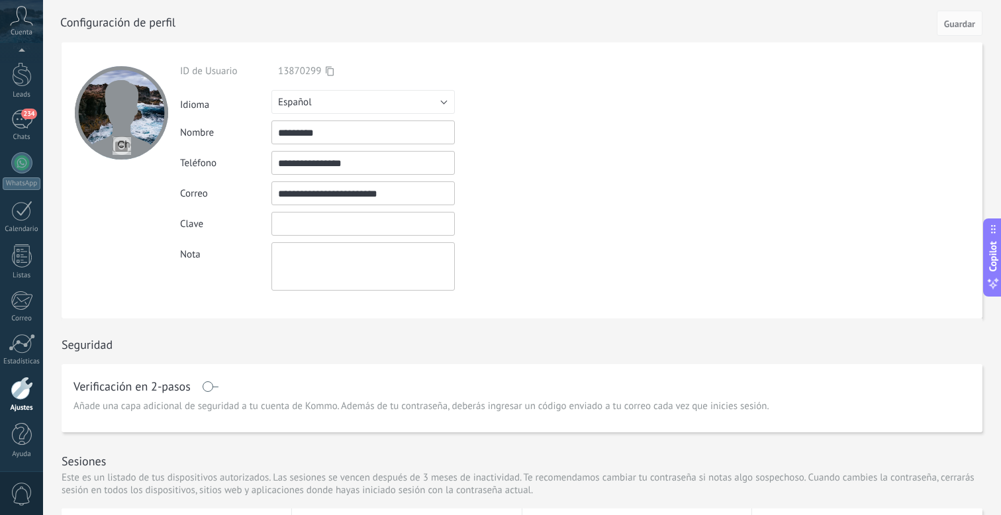
click at [309, 220] on input "textbox" at bounding box center [363, 224] width 183 height 24
click at [527, 227] on div "Clave" at bounding box center [394, 224] width 428 height 24
click at [16, 19] on icon at bounding box center [21, 16] width 23 height 20
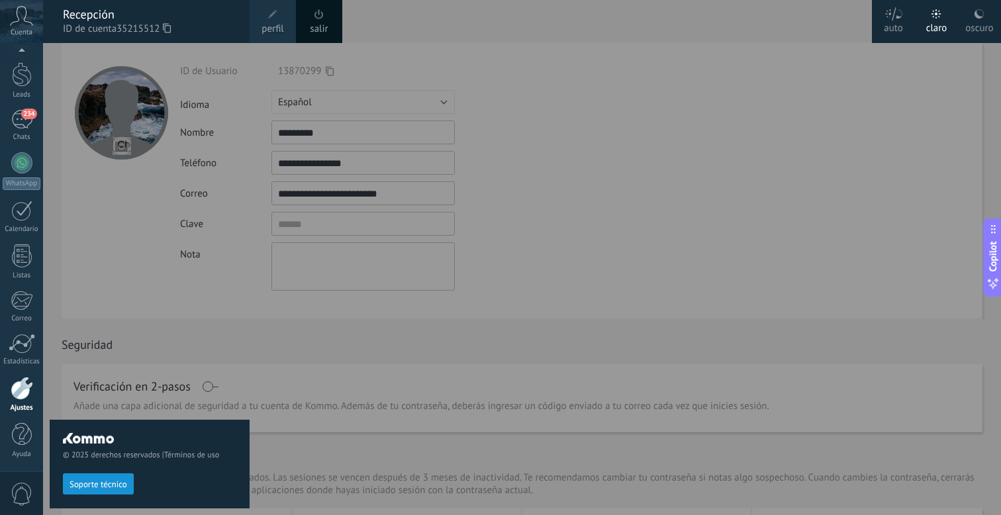
click at [575, 141] on div at bounding box center [543, 257] width 1001 height 515
click at [542, 248] on div at bounding box center [543, 257] width 1001 height 515
click at [14, 117] on div "234" at bounding box center [21, 119] width 21 height 19
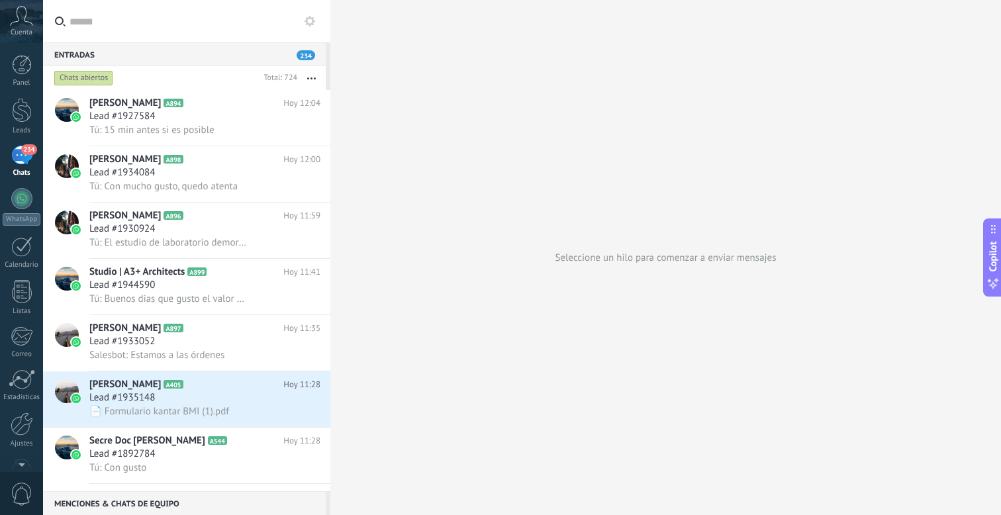
scroll to position [20, 0]
click at [18, 28] on span "Cuenta" at bounding box center [22, 32] width 22 height 9
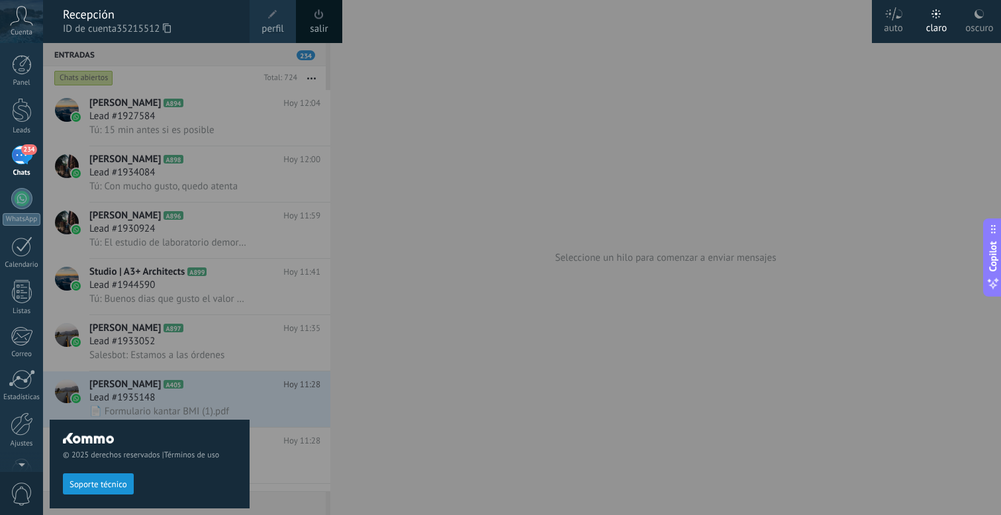
click at [18, 28] on span "Cuenta" at bounding box center [22, 32] width 22 height 9
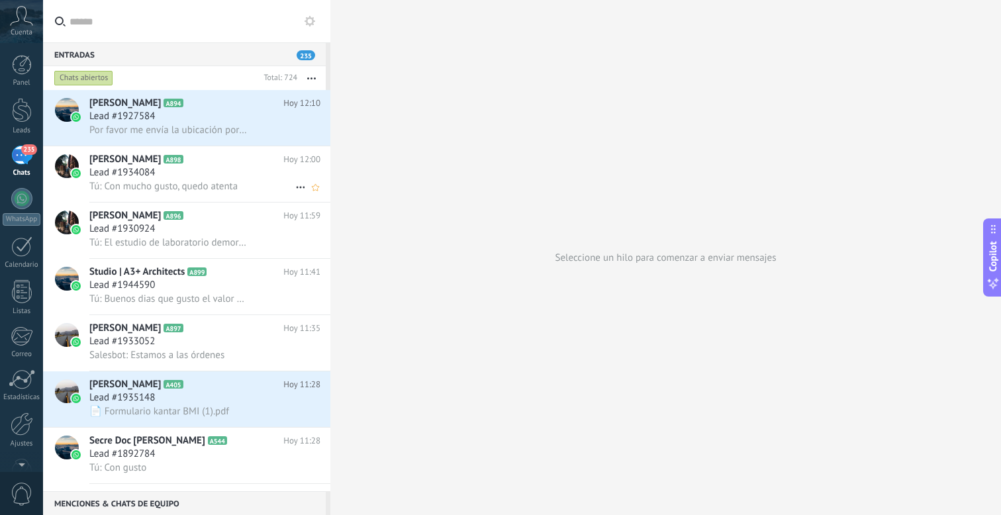
click at [199, 193] on span "Tú: Con mucho gusto, quedo atenta" at bounding box center [163, 186] width 148 height 13
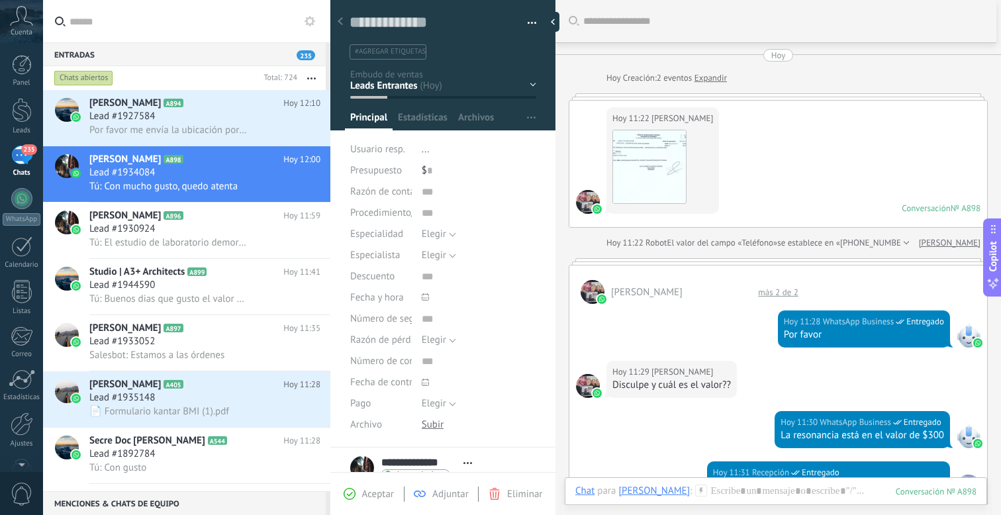
click at [901, 238] on div at bounding box center [905, 242] width 9 height 13
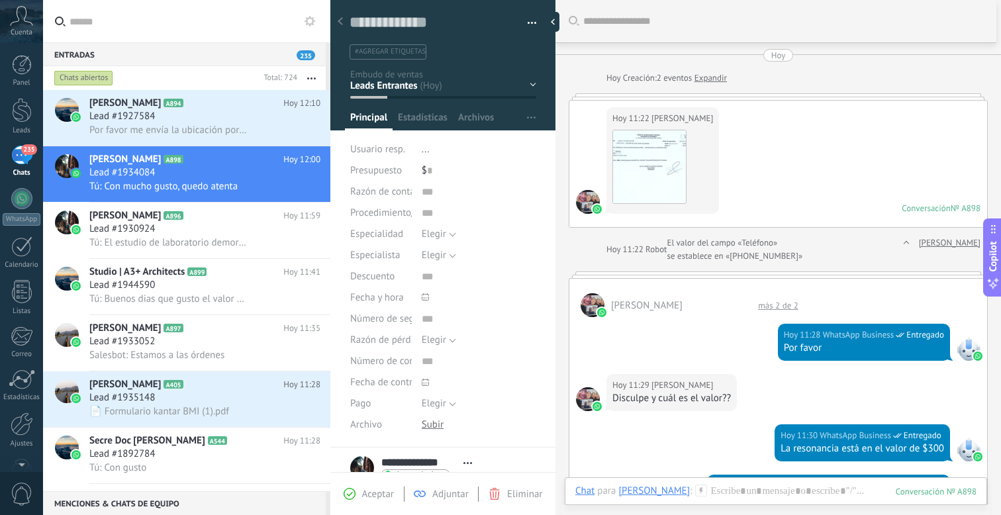
click at [715, 81] on link "Expandir" at bounding box center [711, 78] width 32 height 13
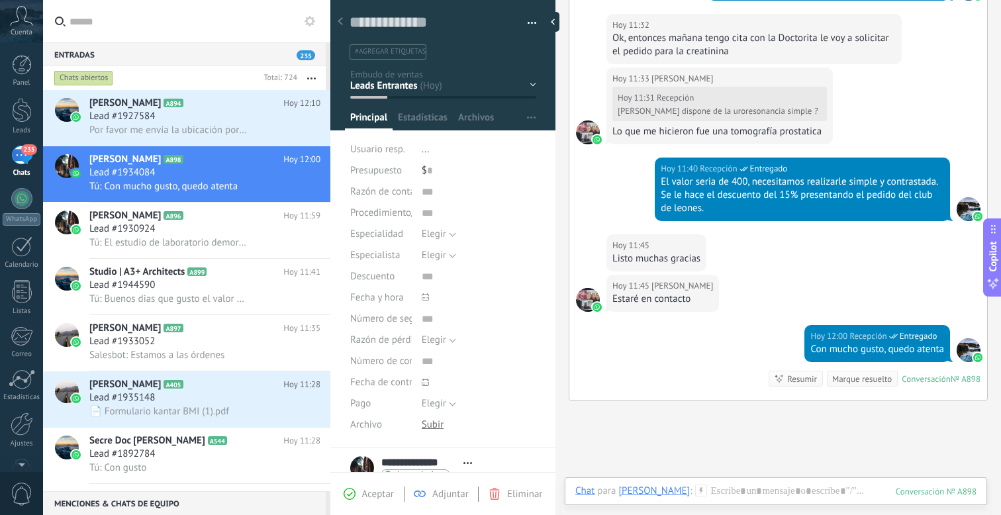
scroll to position [645, 0]
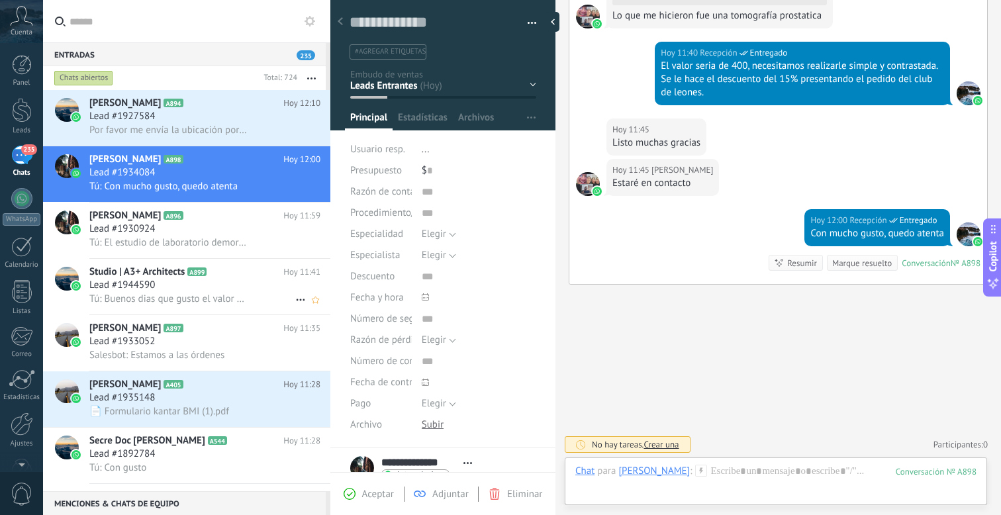
click at [160, 287] on h3 "Lead #1944590" at bounding box center [125, 285] width 72 height 13
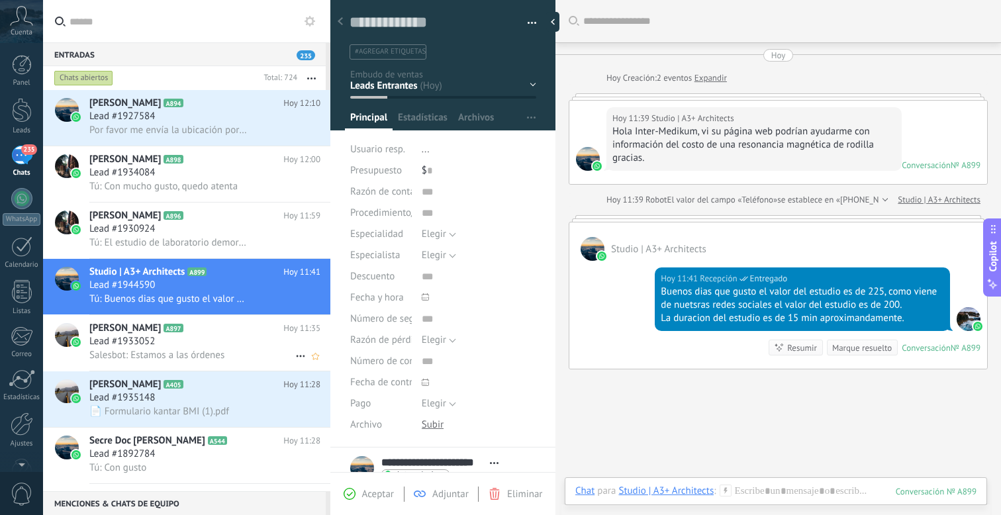
click at [185, 348] on div "Lead #1933052" at bounding box center [204, 341] width 231 height 13
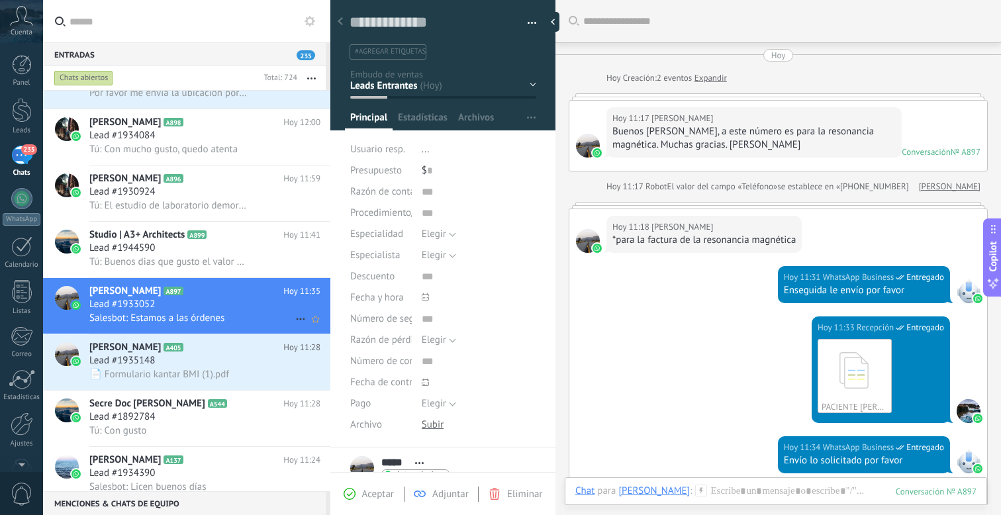
scroll to position [43, 0]
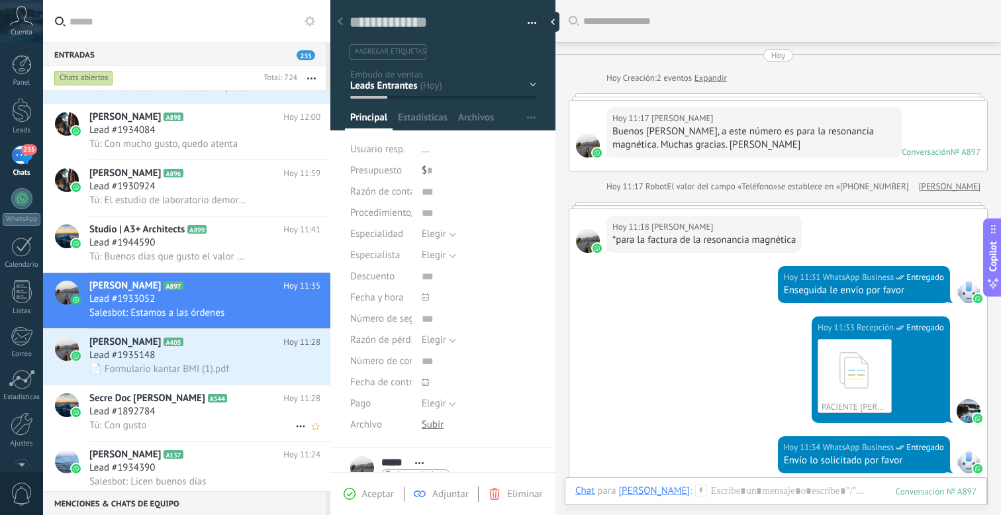
click at [177, 428] on div "Tú: Con gusto" at bounding box center [204, 426] width 231 height 14
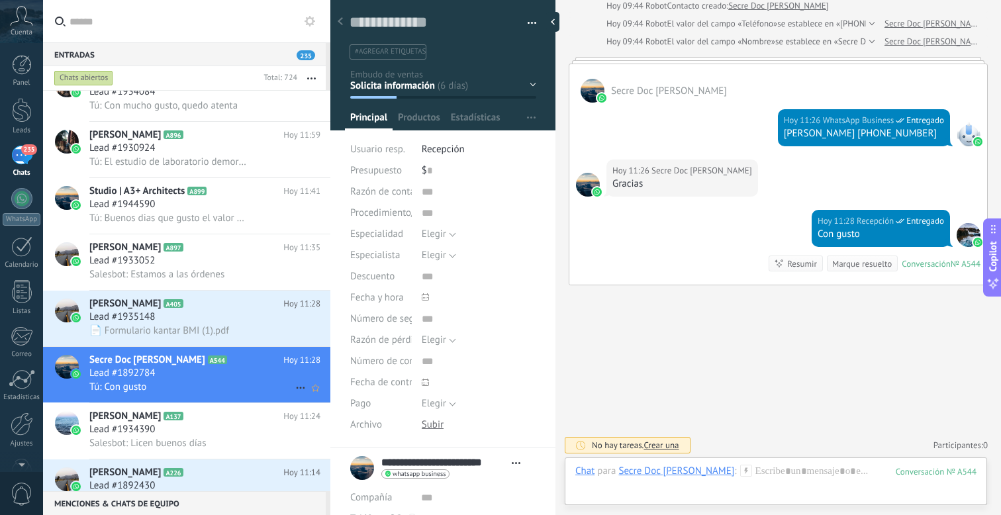
scroll to position [86, 0]
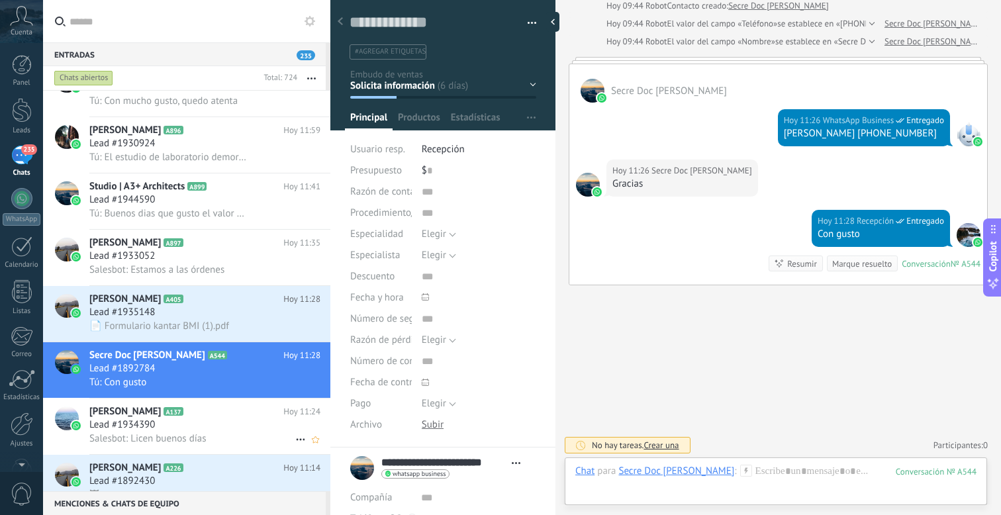
click at [193, 432] on div "Lead #1934390" at bounding box center [204, 425] width 231 height 13
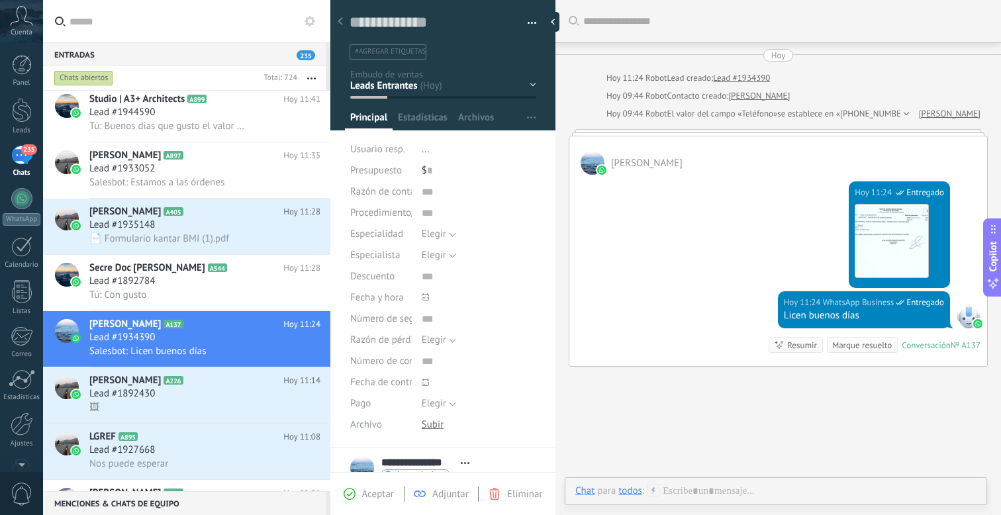
click at [744, 141] on div "[PERSON_NAME]" at bounding box center [779, 155] width 418 height 38
click at [744, 130] on div at bounding box center [778, 132] width 419 height 7
click at [896, 113] on span "se establece en «+593960664851»" at bounding box center [845, 113] width 136 height 13
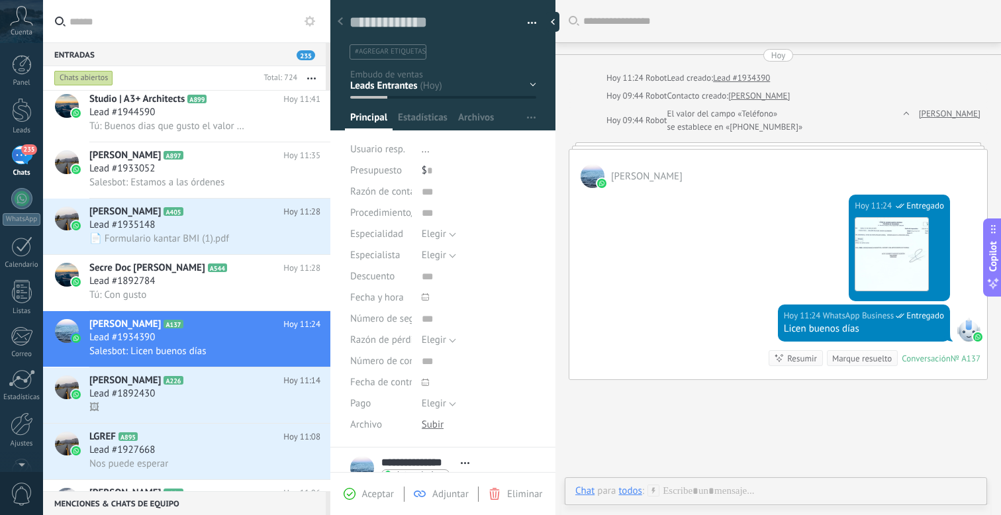
click at [627, 148] on div at bounding box center [778, 145] width 419 height 7
click at [559, 25] on div at bounding box center [556, 22] width 20 height 20
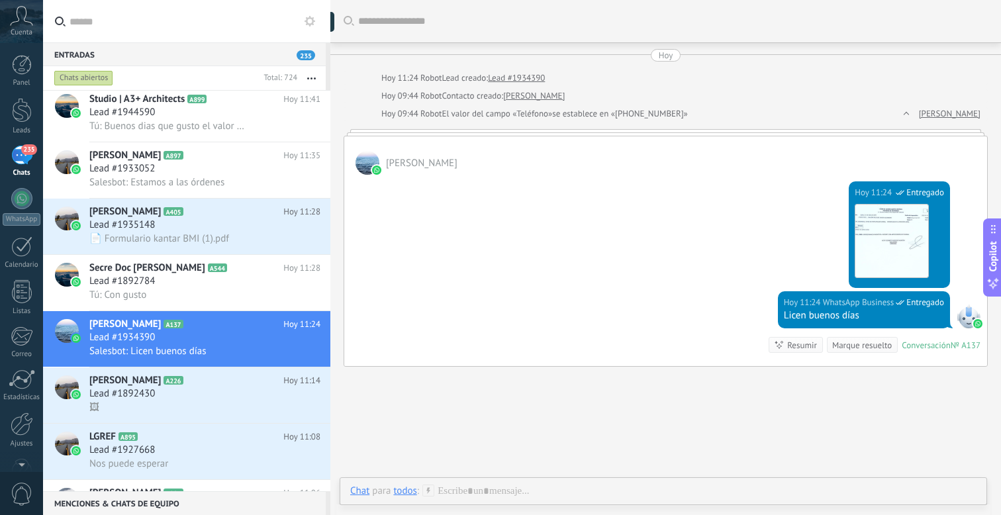
type textarea "**********"
click at [542, 130] on div at bounding box center [666, 132] width 644 height 7
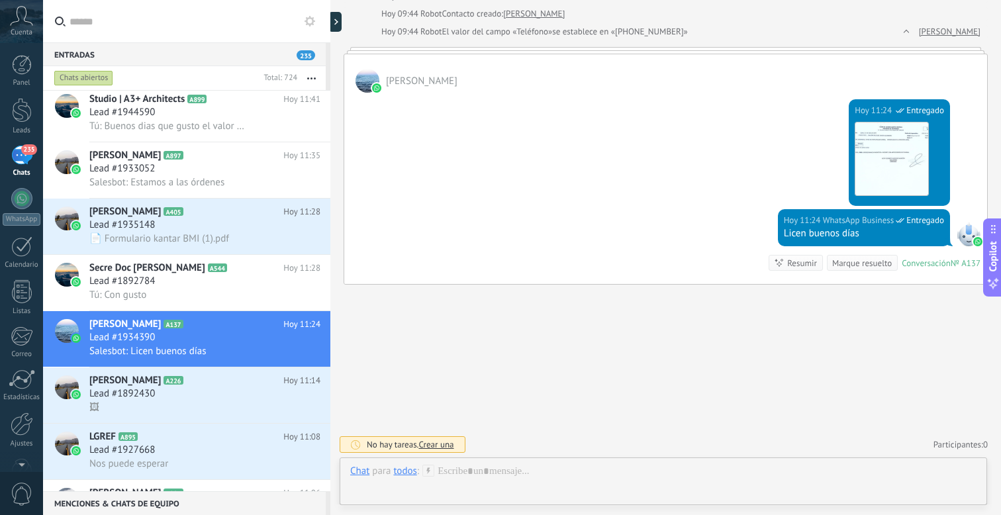
scroll to position [0, 0]
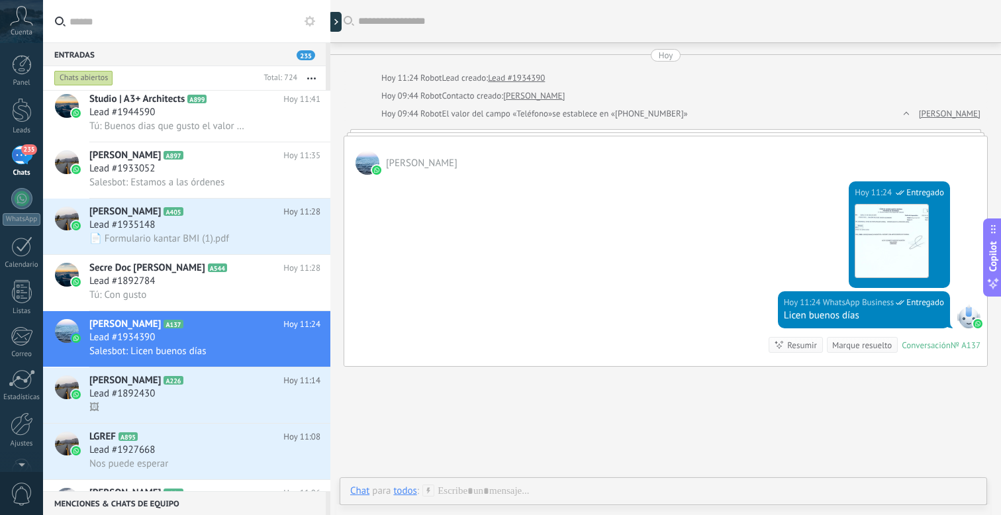
click at [659, 51] on div "Hoy" at bounding box center [666, 55] width 15 height 13
click at [625, 132] on div at bounding box center [666, 132] width 644 height 7
click at [813, 166] on div "[PERSON_NAME]" at bounding box center [665, 155] width 643 height 38
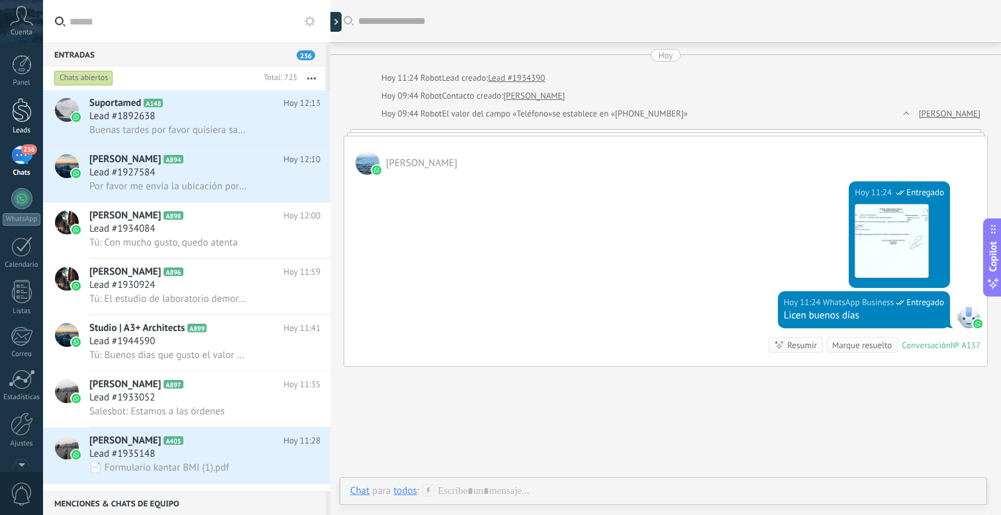
click at [15, 105] on div at bounding box center [22, 110] width 20 height 25
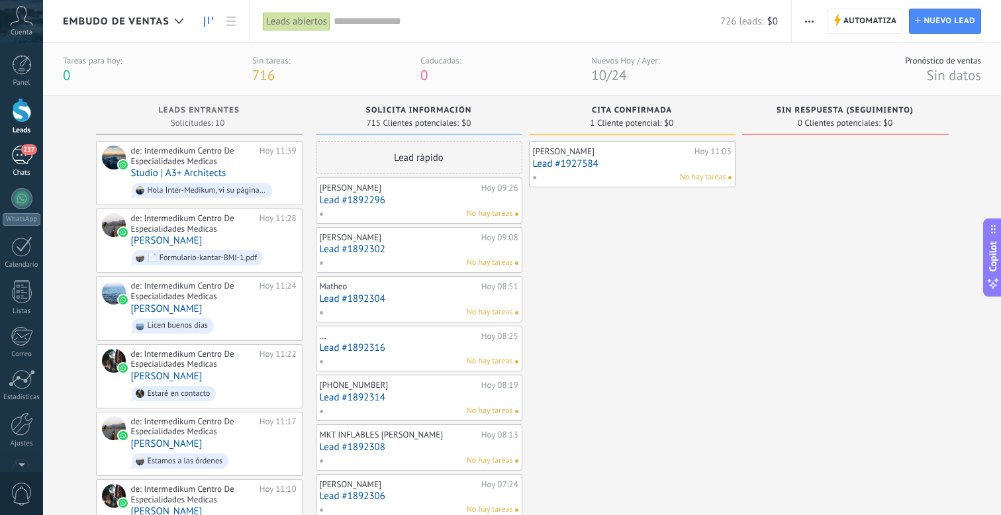
click at [28, 156] on div "237" at bounding box center [21, 155] width 21 height 19
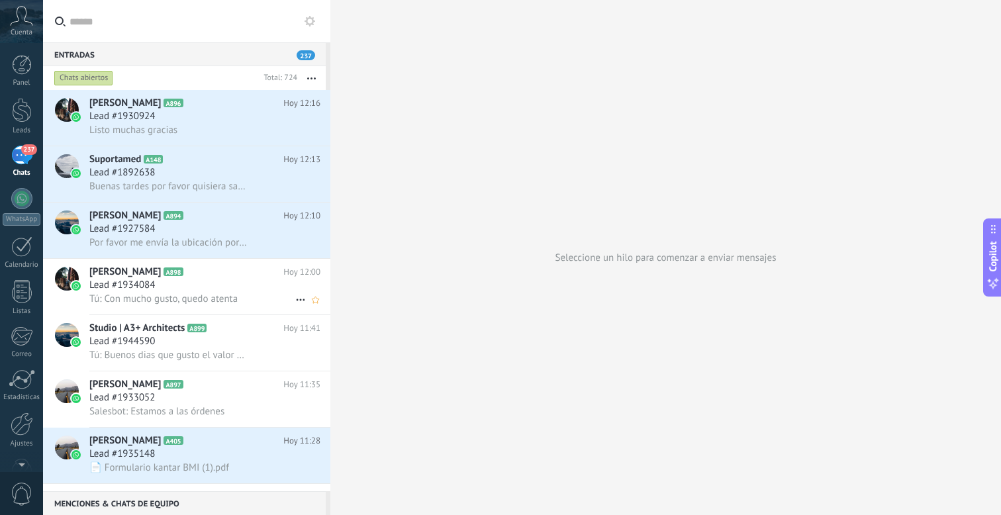
click at [156, 301] on span "Tú: Con mucho gusto, quedo atenta" at bounding box center [163, 299] width 148 height 13
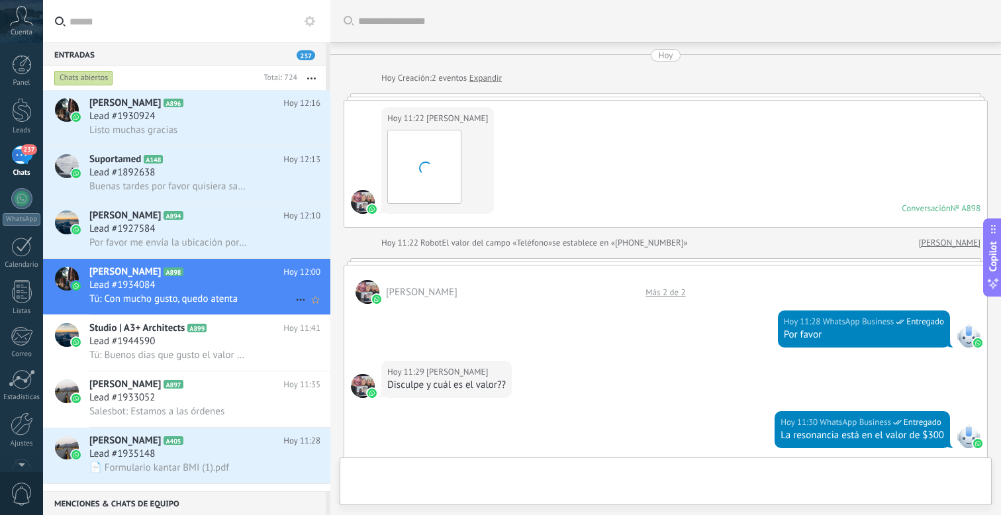
scroll to position [587, 0]
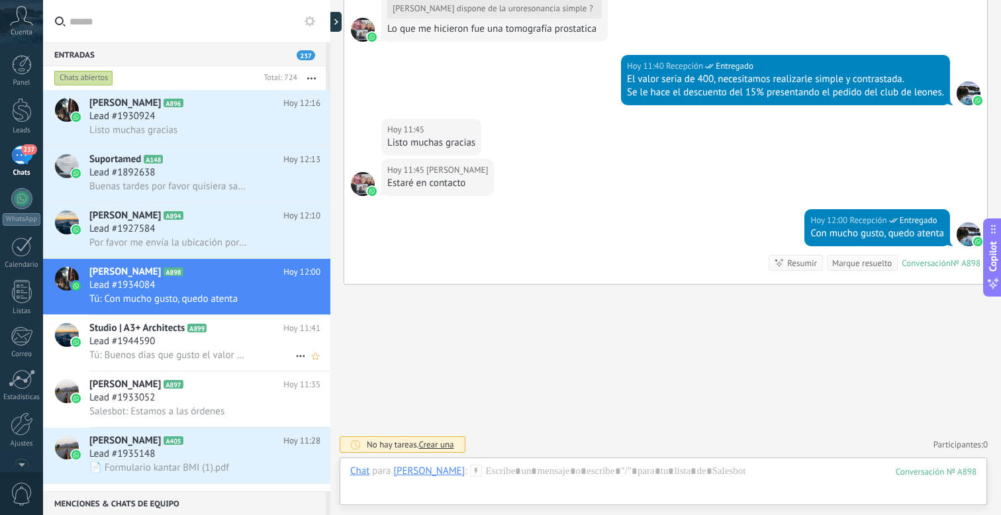
click at [158, 334] on span "Studio | A3+ Architects" at bounding box center [136, 328] width 95 height 13
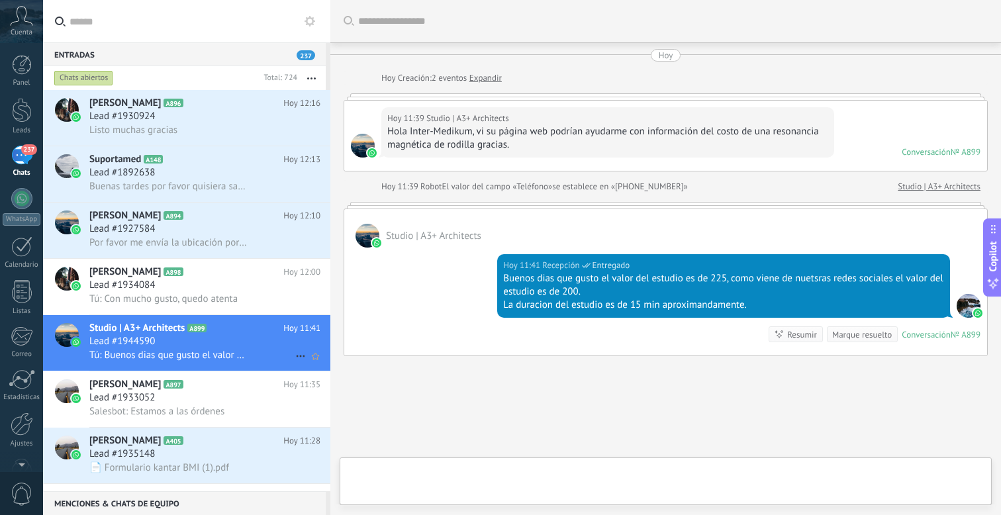
scroll to position [72, 0]
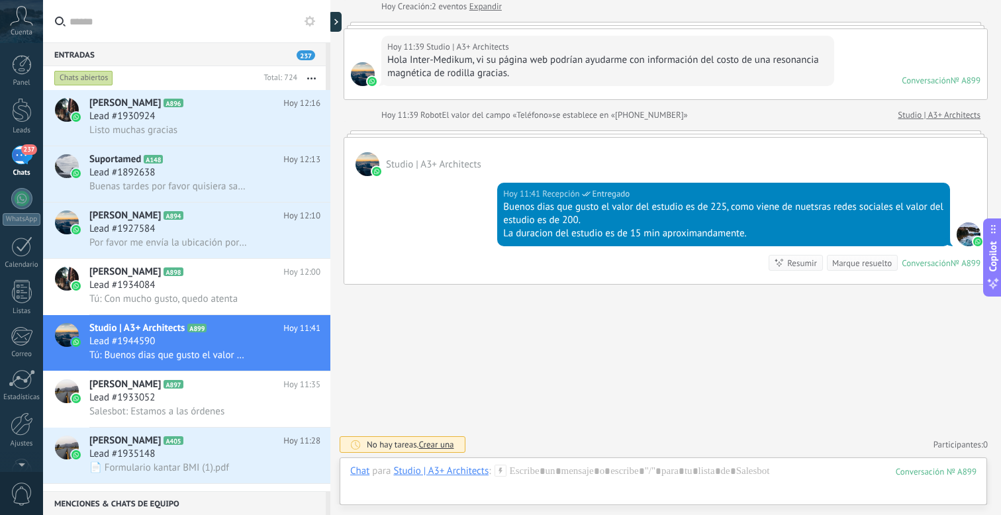
click at [13, 156] on div "237" at bounding box center [21, 155] width 21 height 19
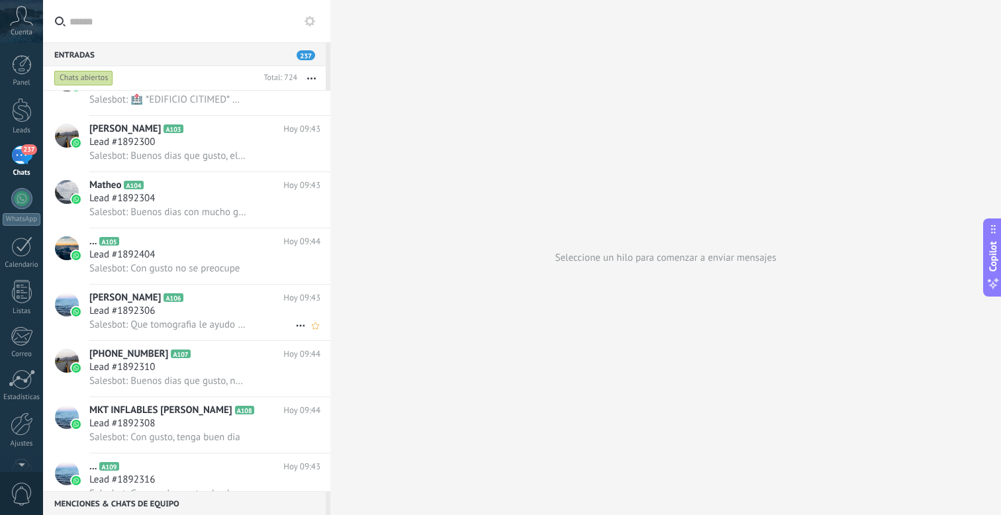
scroll to position [1215, 0]
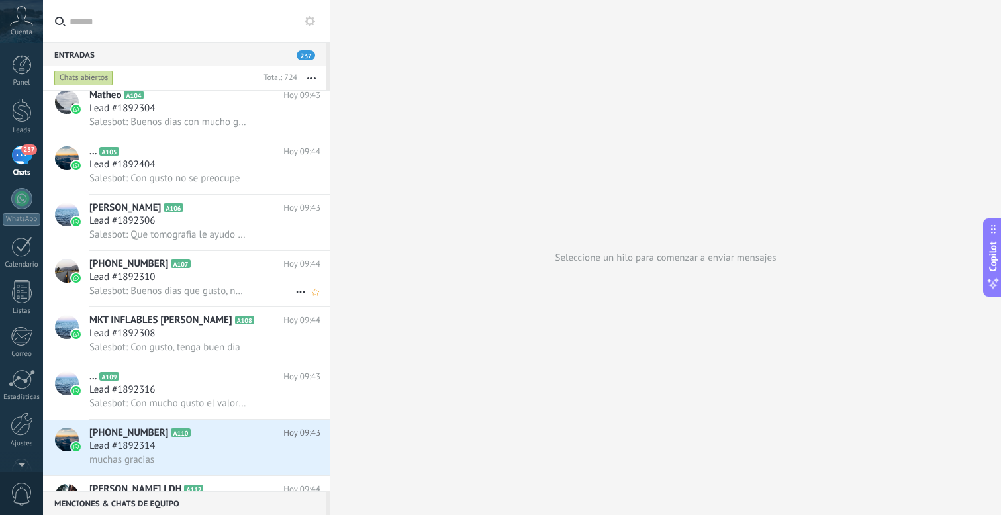
click at [168, 284] on div "Lead #1892310" at bounding box center [204, 277] width 231 height 13
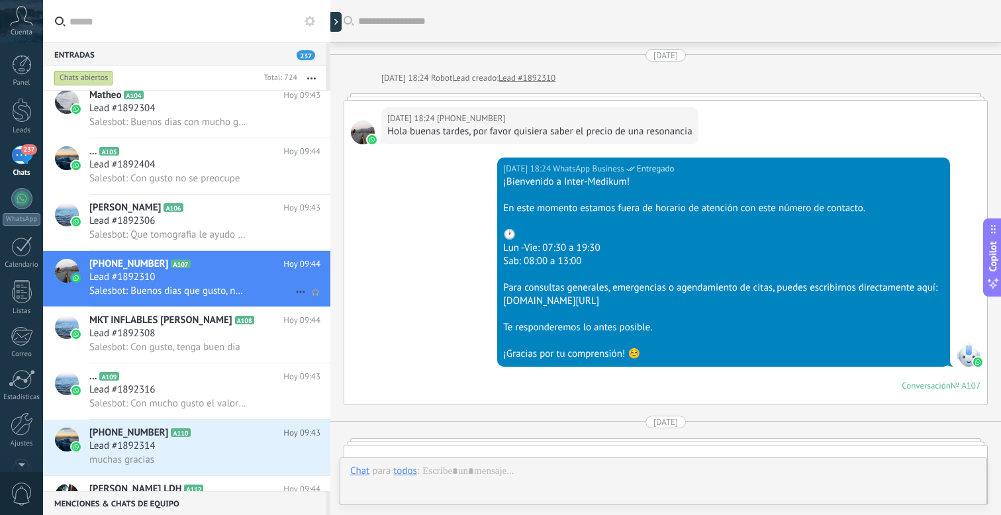
scroll to position [932, 0]
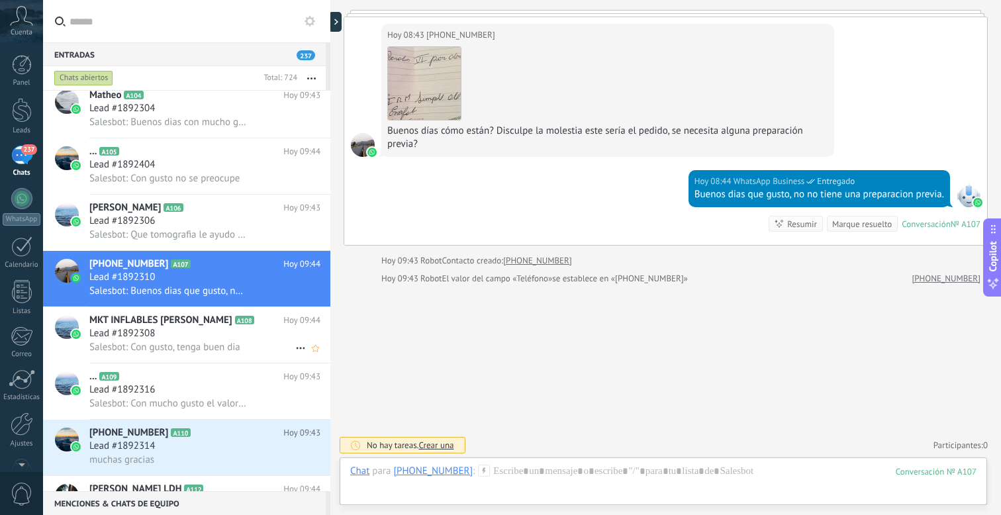
click at [179, 337] on div "Lead #1892308" at bounding box center [204, 333] width 231 height 13
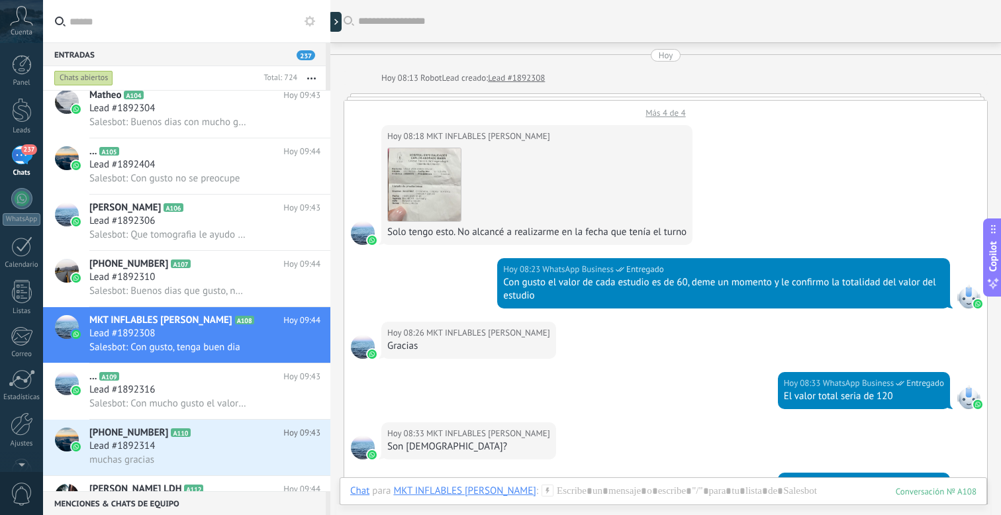
click at [662, 110] on div "Más 4 de 4" at bounding box center [665, 110] width 643 height 18
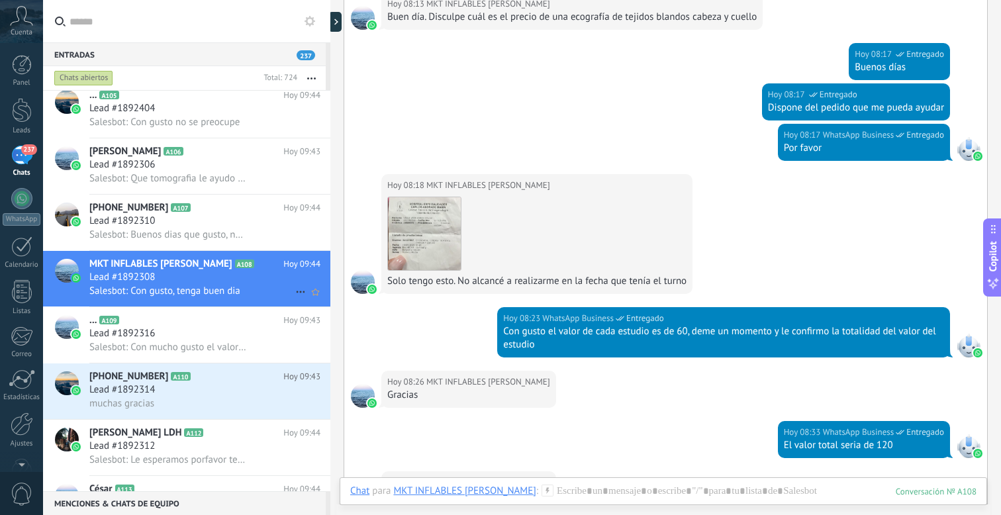
scroll to position [1343, 0]
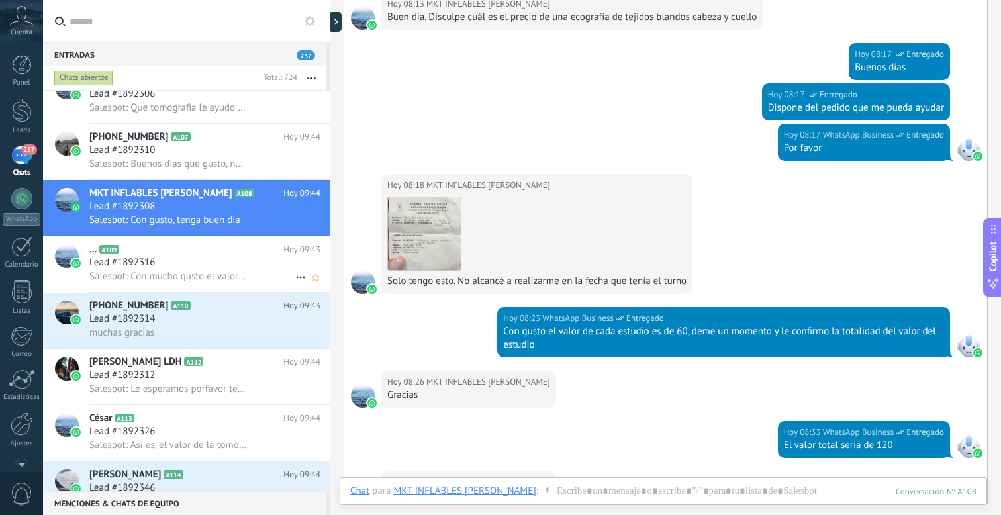
click at [145, 263] on span "Lead #1892316" at bounding box center [122, 262] width 66 height 13
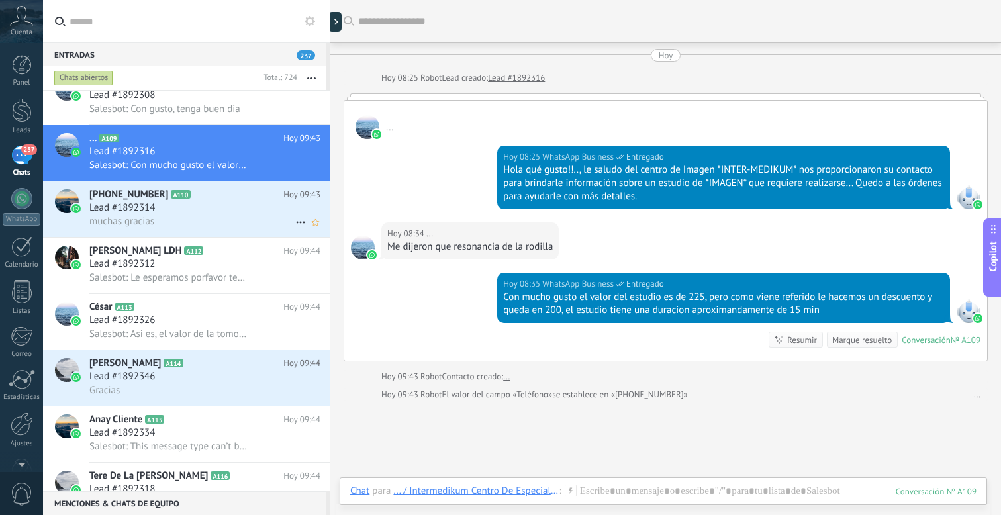
scroll to position [1560, 0]
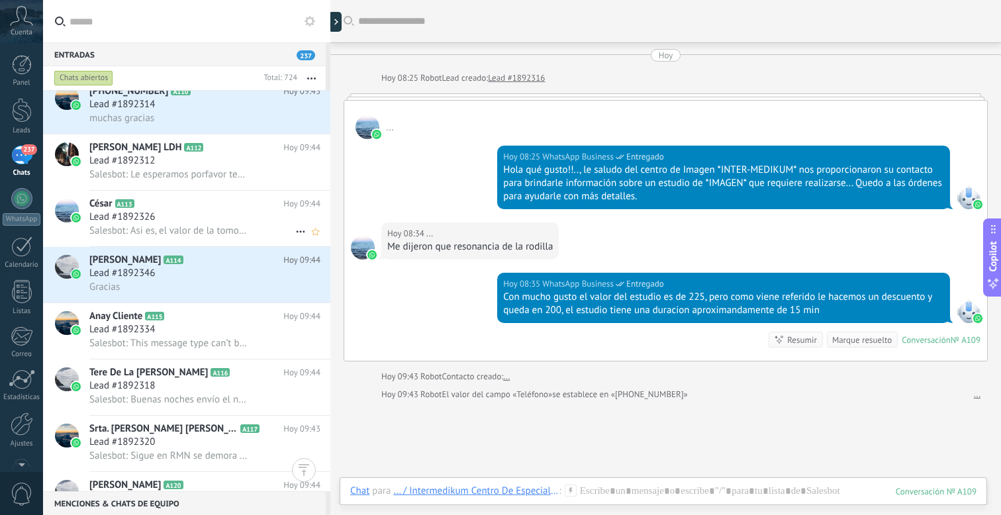
click at [180, 209] on h2 "César A113" at bounding box center [186, 203] width 194 height 13
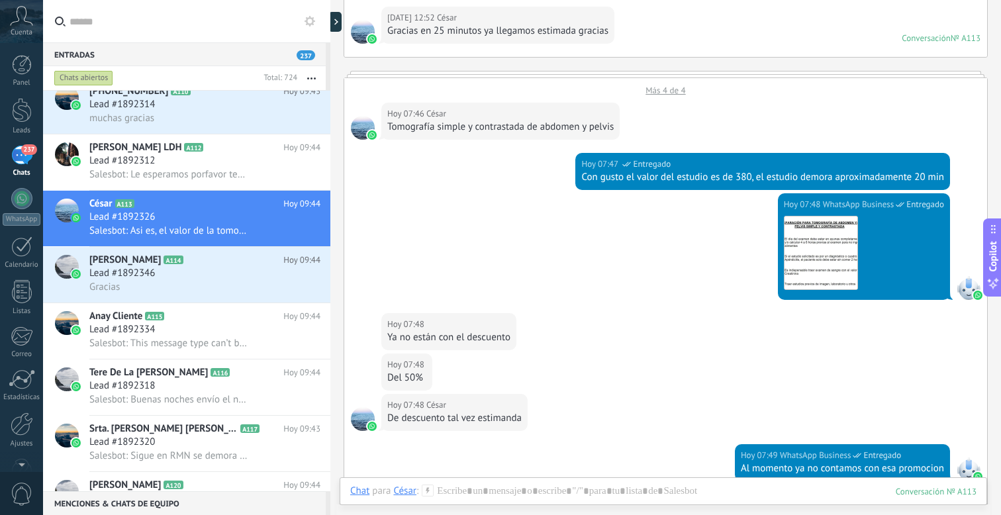
scroll to position [370, 0]
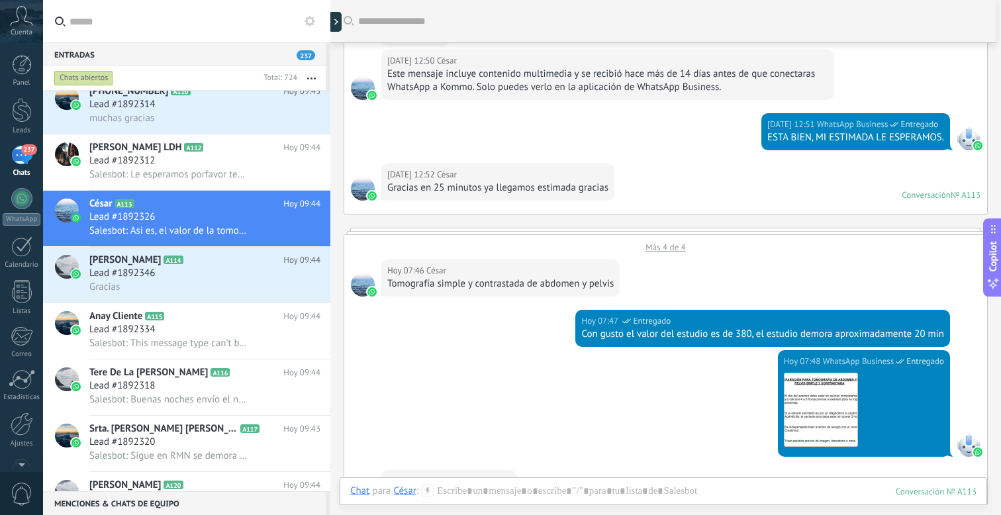
click at [659, 250] on div "Más 4 de 4" at bounding box center [665, 244] width 643 height 18
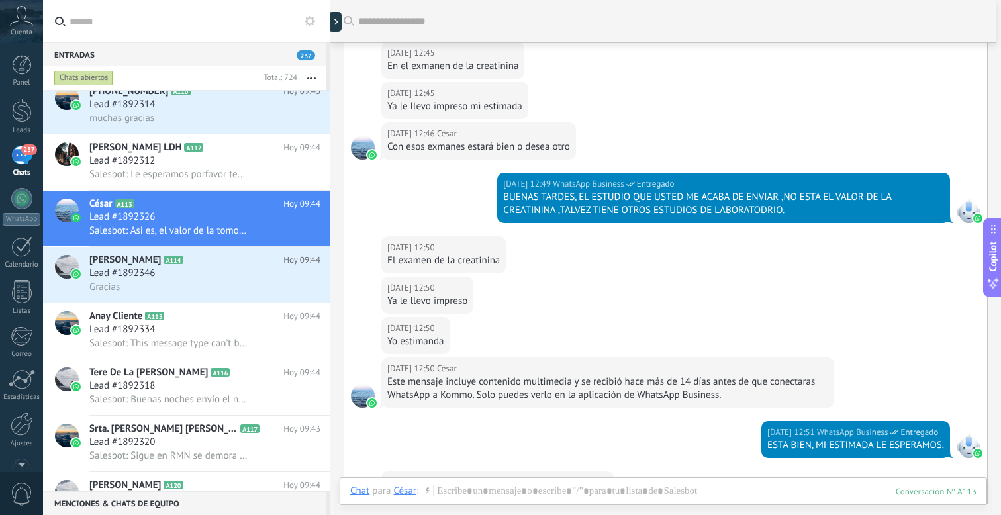
scroll to position [14, 0]
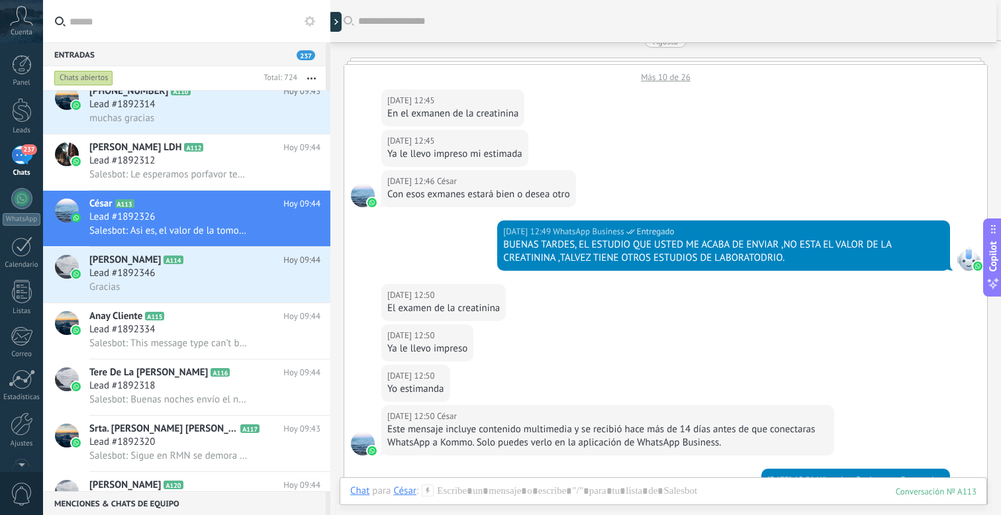
click at [669, 77] on div "Más 10 de 26" at bounding box center [665, 74] width 643 height 18
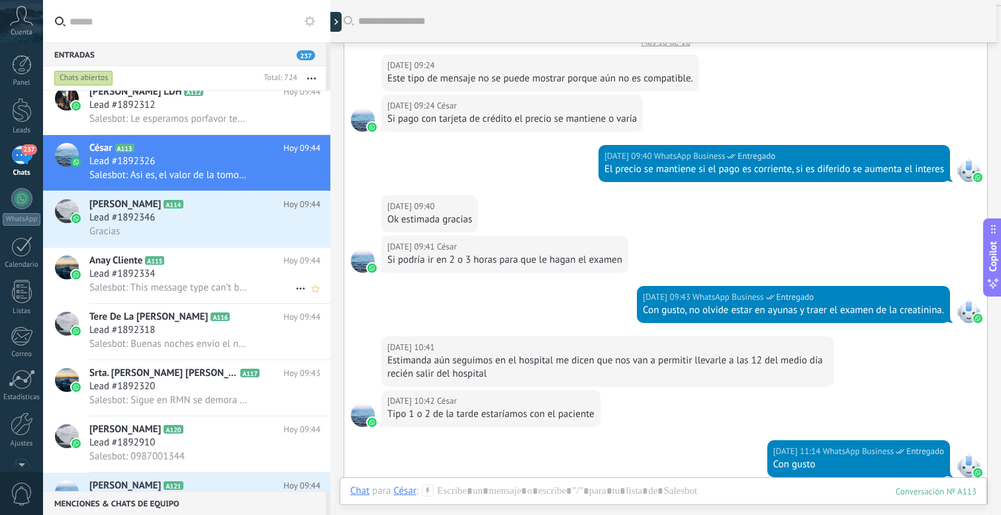
scroll to position [1624, 0]
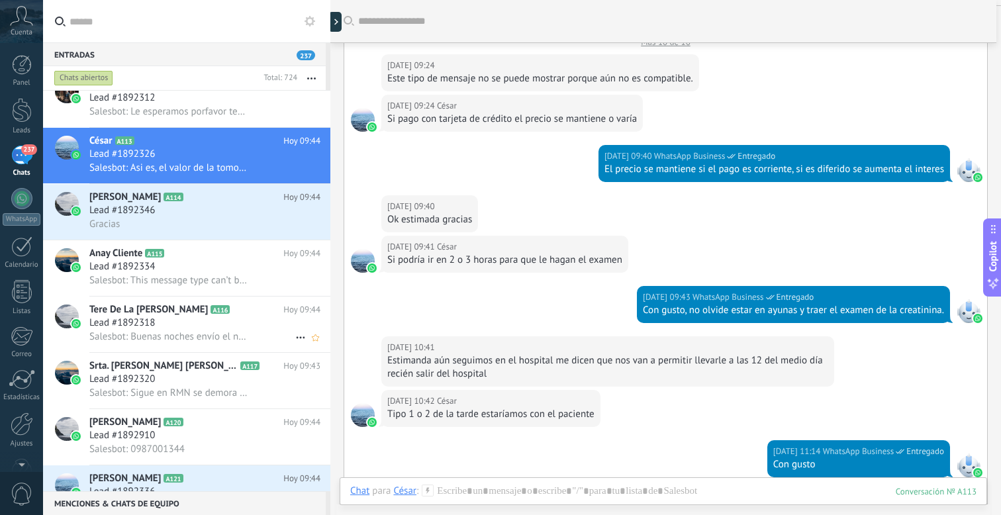
click at [211, 339] on span "Salesbot: Buenas noches envío el número de Rx" at bounding box center [168, 336] width 158 height 13
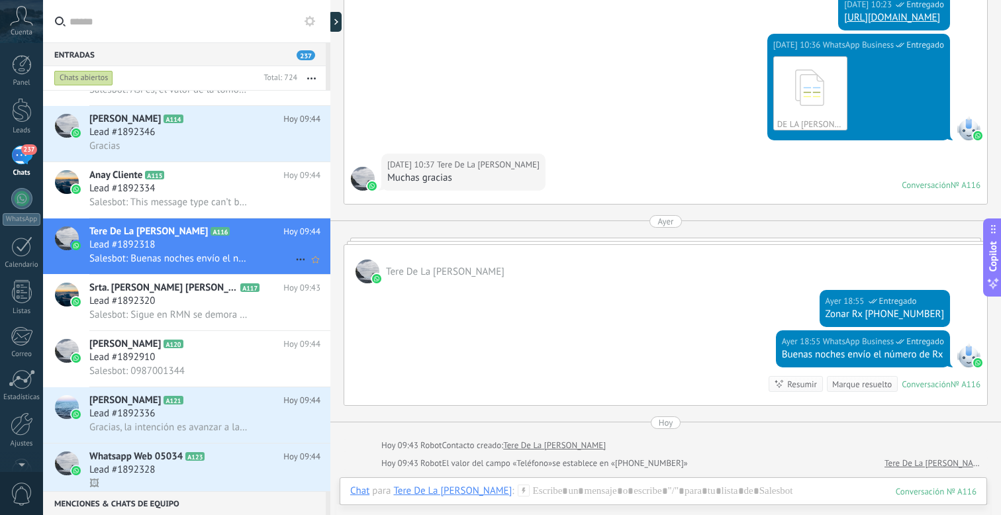
scroll to position [1751, 0]
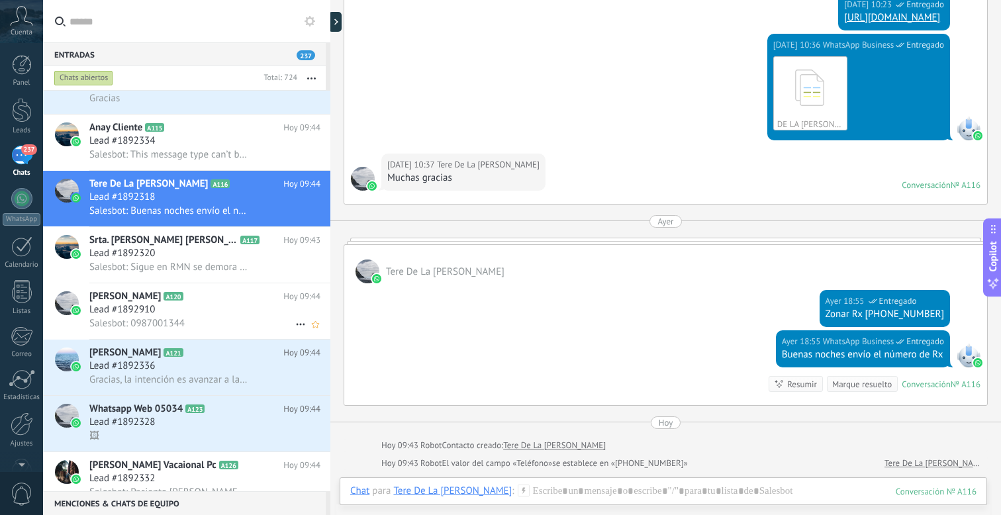
click at [203, 323] on div "Salesbot: 0987001344" at bounding box center [204, 324] width 231 height 14
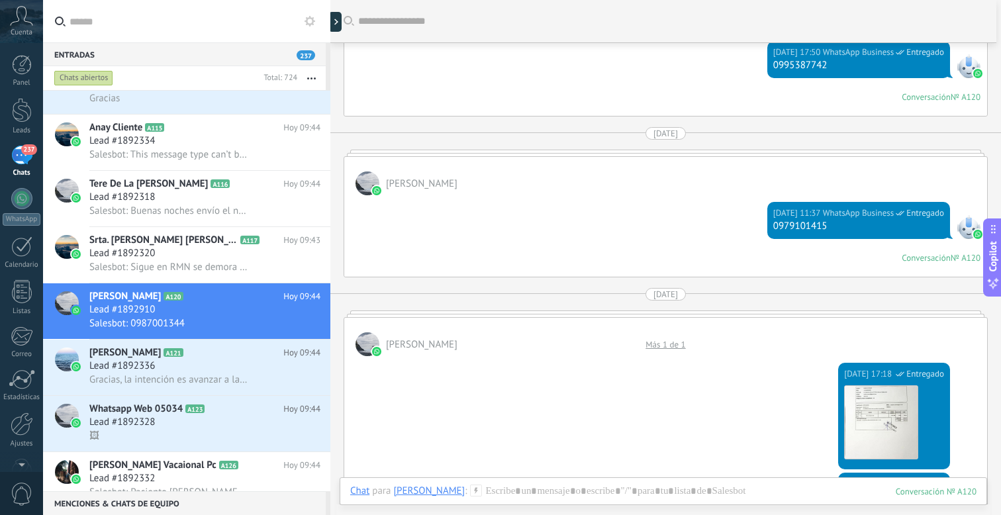
scroll to position [3438, 0]
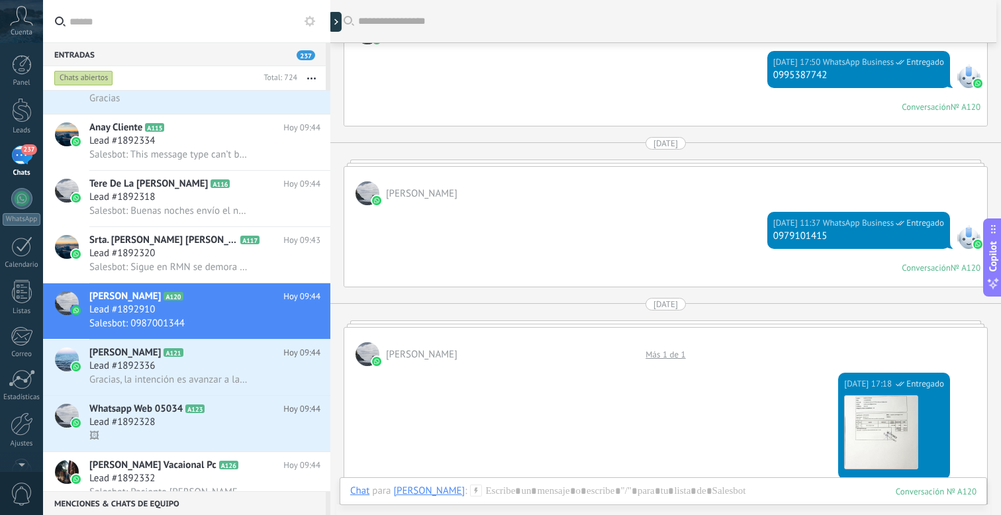
click at [673, 349] on div "Más 1 de 1" at bounding box center [665, 354] width 53 height 11
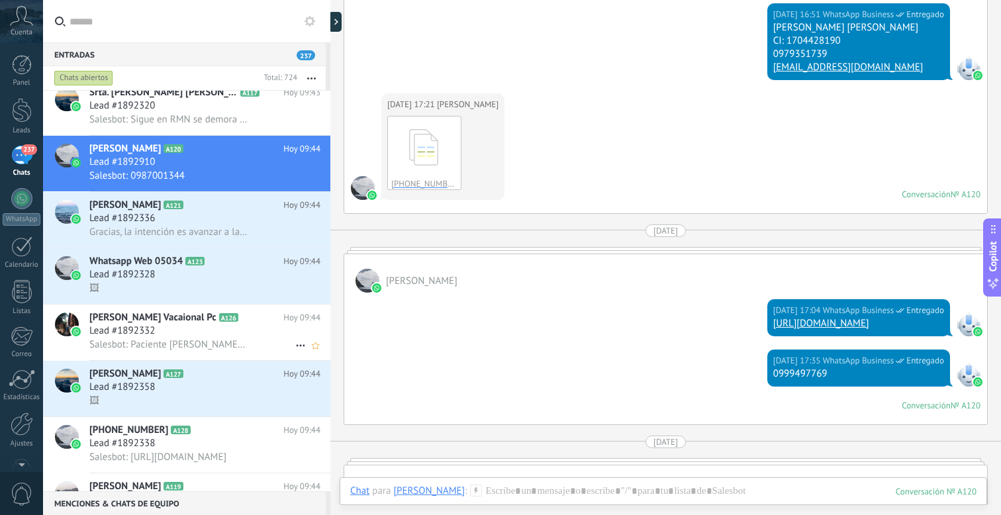
scroll to position [2024, 0]
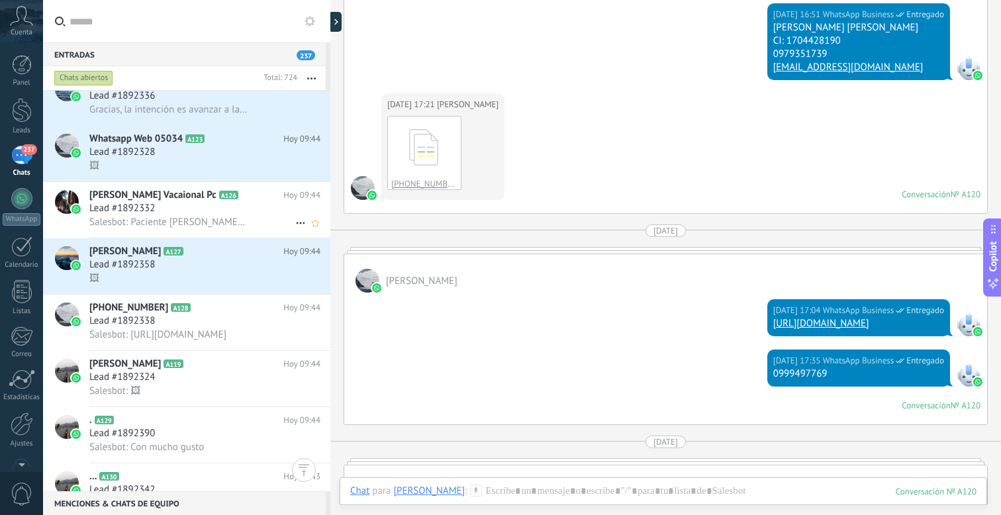
click at [186, 226] on span "Salesbot: Paciente Nicolle Zlatar No desea factura" at bounding box center [168, 222] width 158 height 13
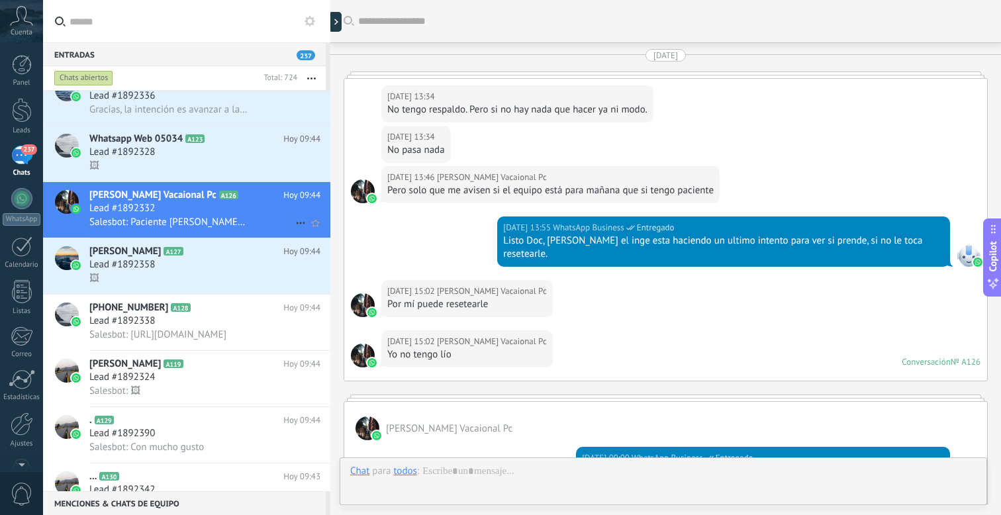
scroll to position [2761, 0]
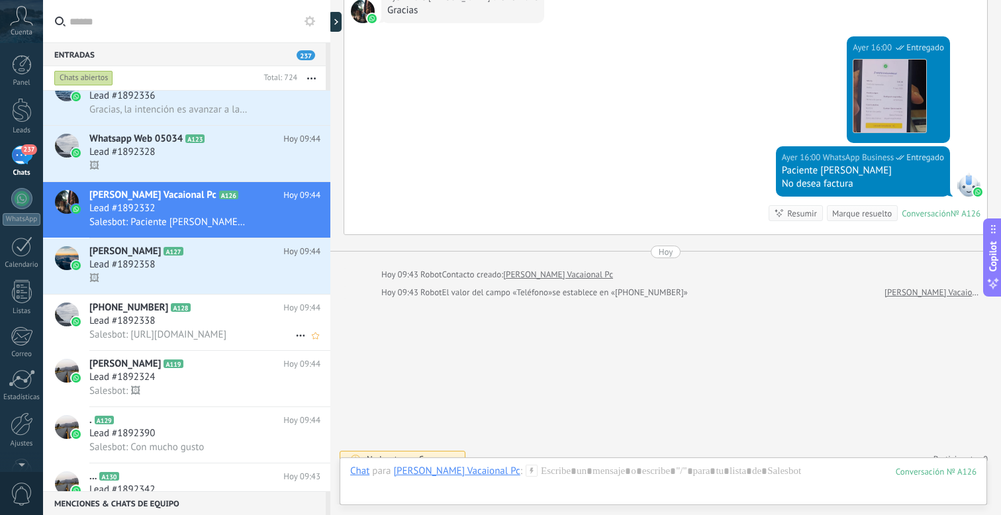
click at [168, 336] on span "Salesbot: https://intermedikum.ambrahealth.com/link/0f5c8152-485f-4f44-935c-eaf…" at bounding box center [157, 334] width 137 height 13
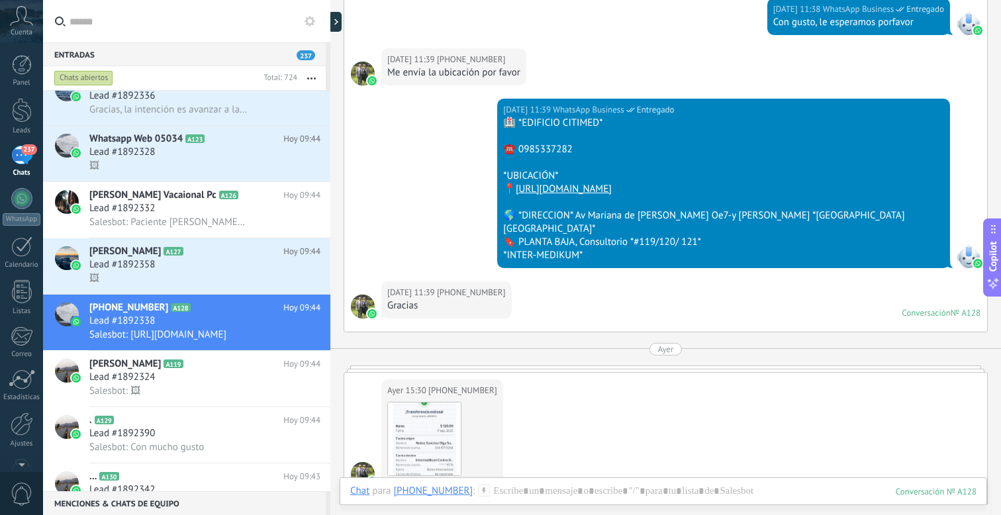
scroll to position [436, 0]
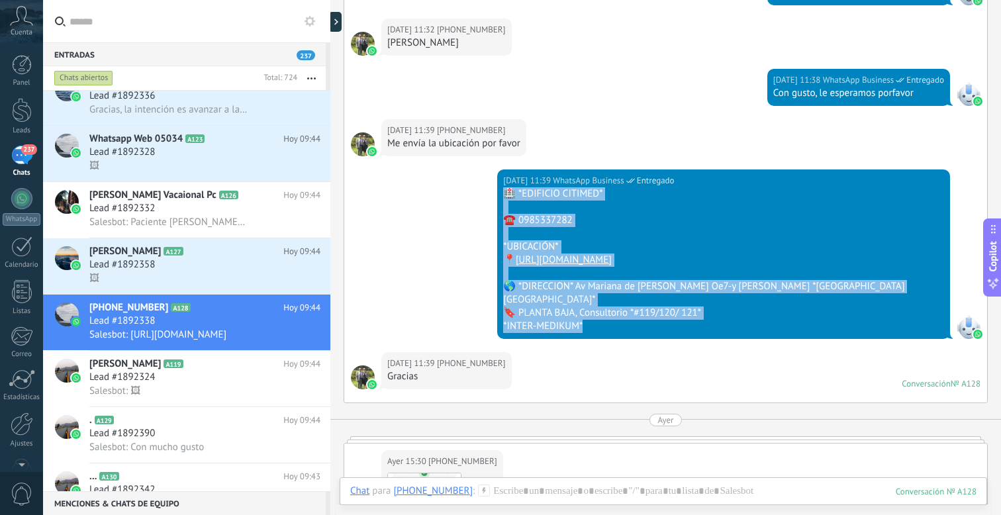
drag, startPoint x: 698, startPoint y: 320, endPoint x: 600, endPoint y: 193, distance: 160.0
click at [600, 193] on div "15.09.2025 11:39 WhatsApp Business Entregado 🏥 *EDIFICIO CITIMED* ☎️ 0985337282…" at bounding box center [723, 255] width 453 height 170
copy div "🏥 *EDIFICIO CITIMED* ☎️ 0985337282 *UBICACIÓN* 📍 HTTPS://maps.app.goo.gl/k8GpxE…"
click at [528, 268] on div "15.09.2025 11:39 WhatsApp Business Entregado 🏥 *EDIFICIO CITIMED* ☎️ 0985337282…" at bounding box center [665, 261] width 643 height 183
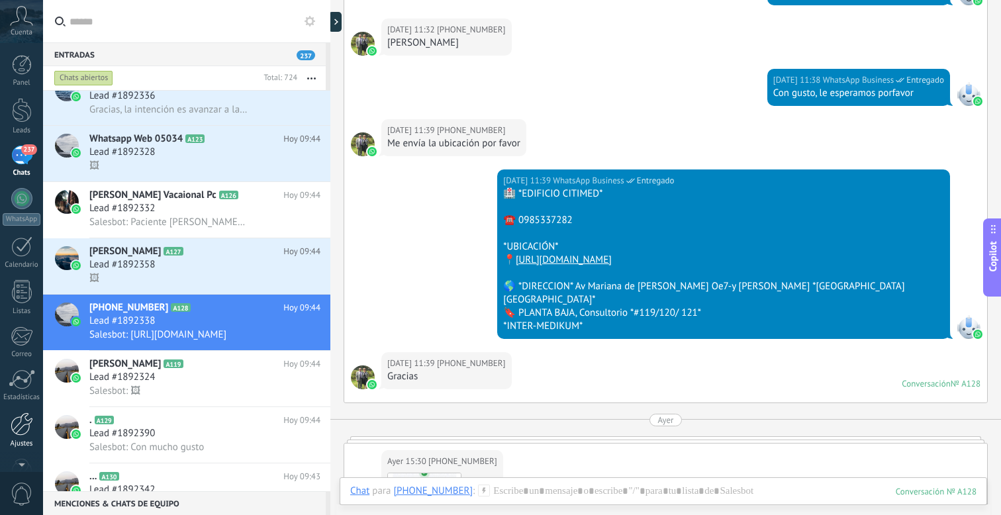
click at [19, 433] on div at bounding box center [22, 424] width 23 height 23
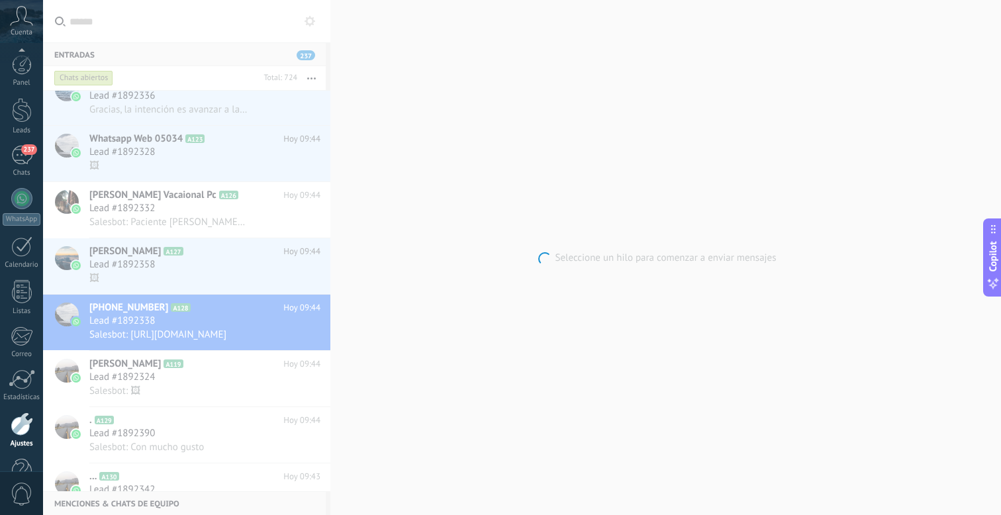
scroll to position [36, 0]
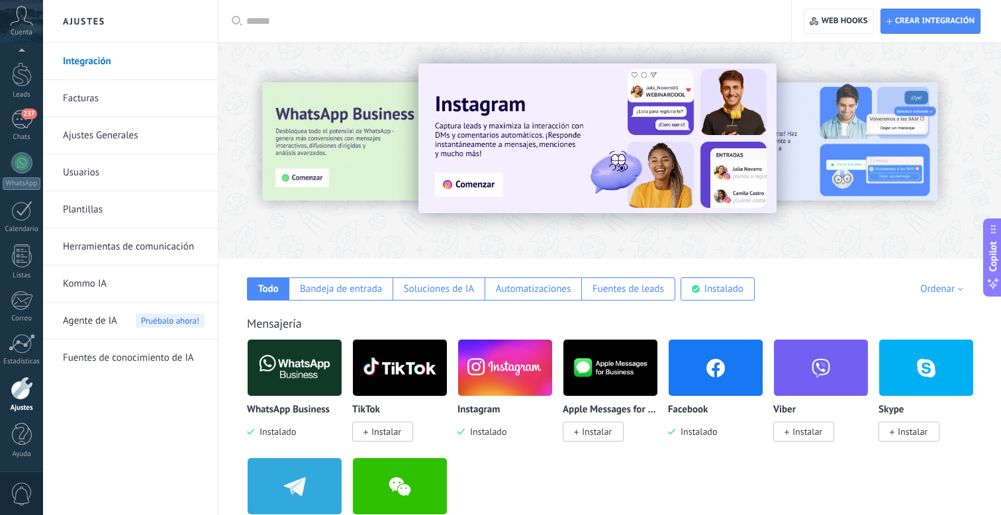
click at [119, 226] on link "Plantillas" at bounding box center [134, 209] width 142 height 37
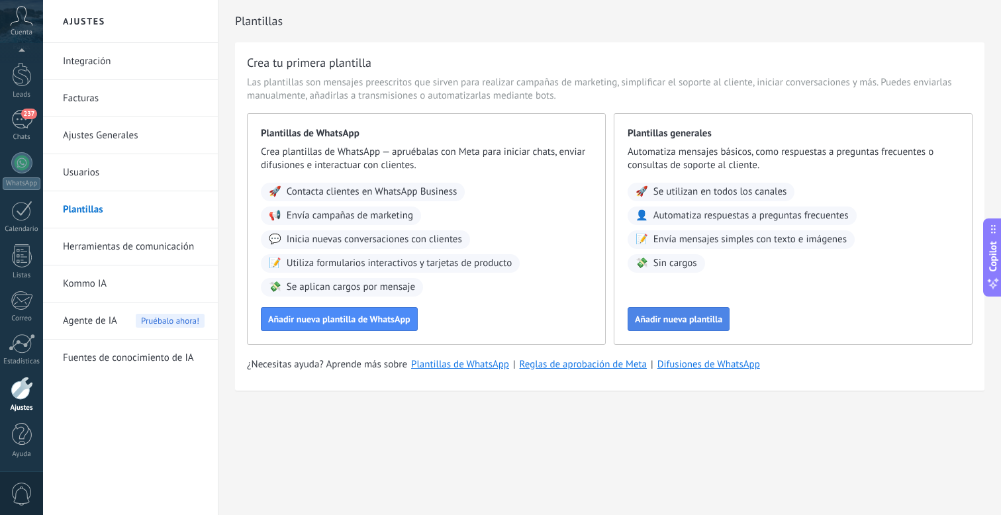
click at [687, 323] on span "Añadir nueva plantilla" at bounding box center [678, 319] width 87 height 9
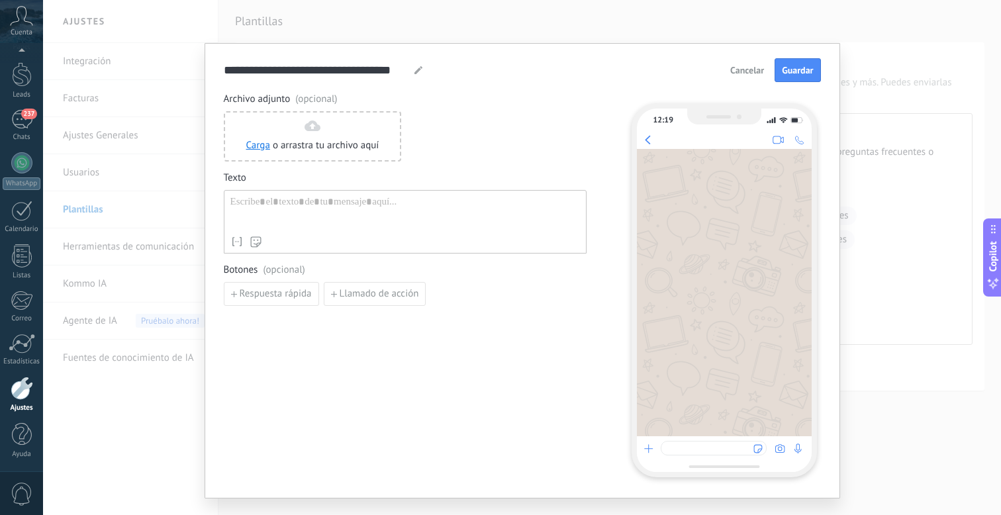
click at [283, 200] on div at bounding box center [405, 213] width 350 height 34
paste div
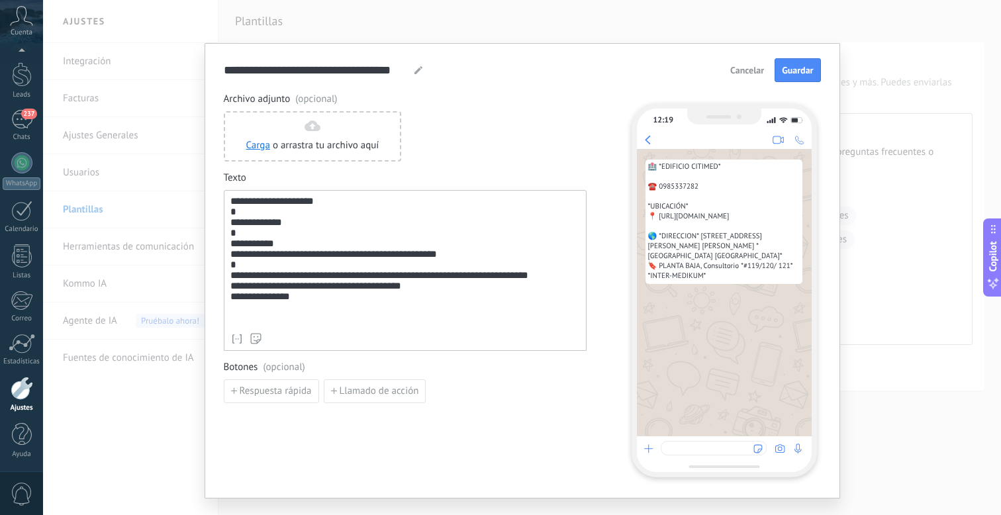
click at [732, 66] on span "Cancelar" at bounding box center [747, 70] width 34 height 9
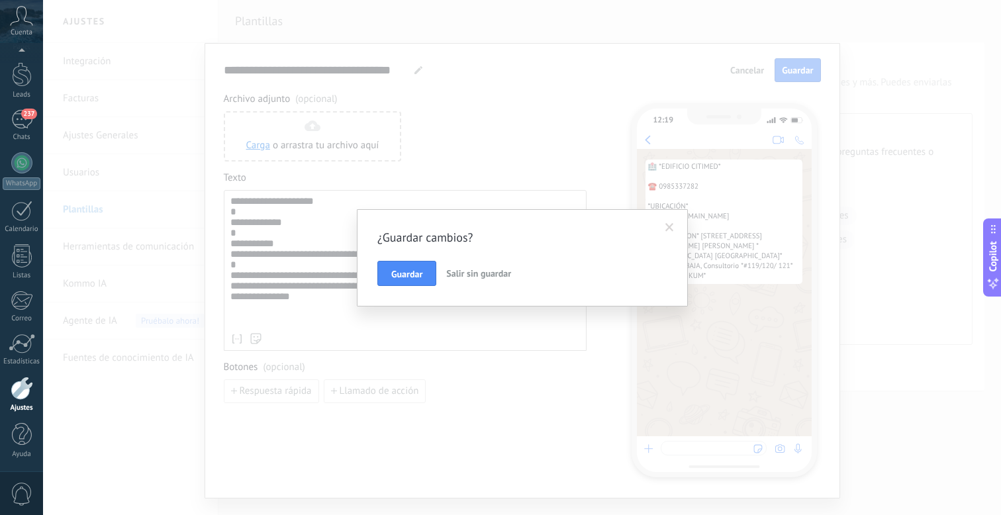
click at [473, 275] on span "Salir sin guardar" at bounding box center [478, 274] width 65 height 12
